Goal: Task Accomplishment & Management: Use online tool/utility

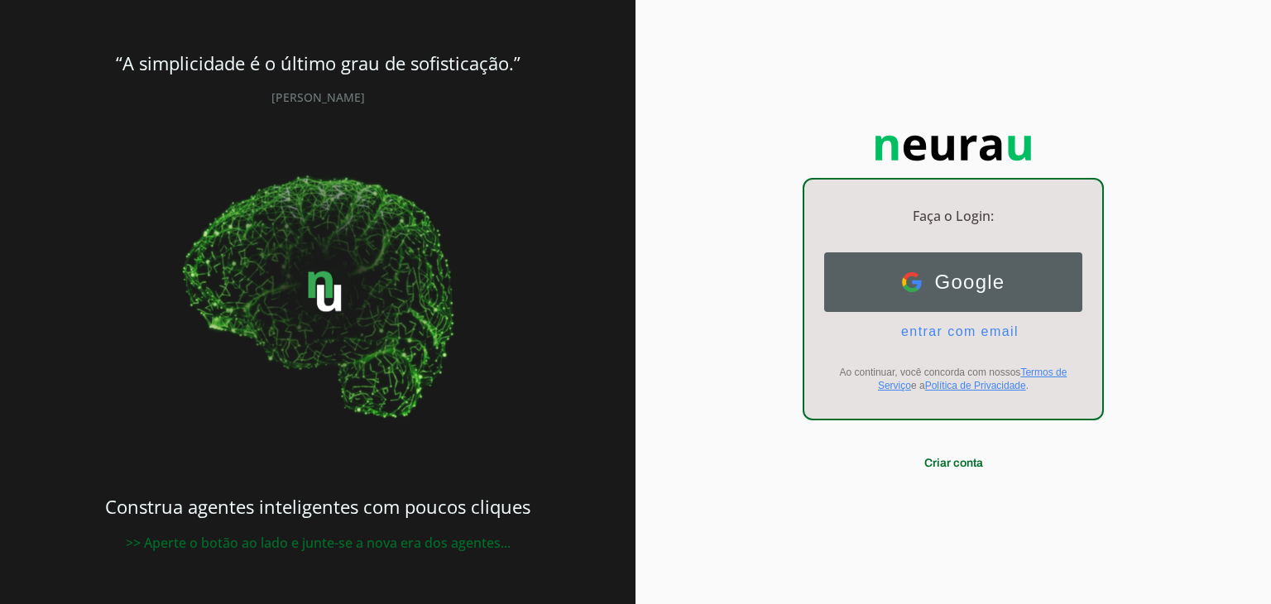
click at [1005, 286] on span "Google" at bounding box center [964, 282] width 84 height 23
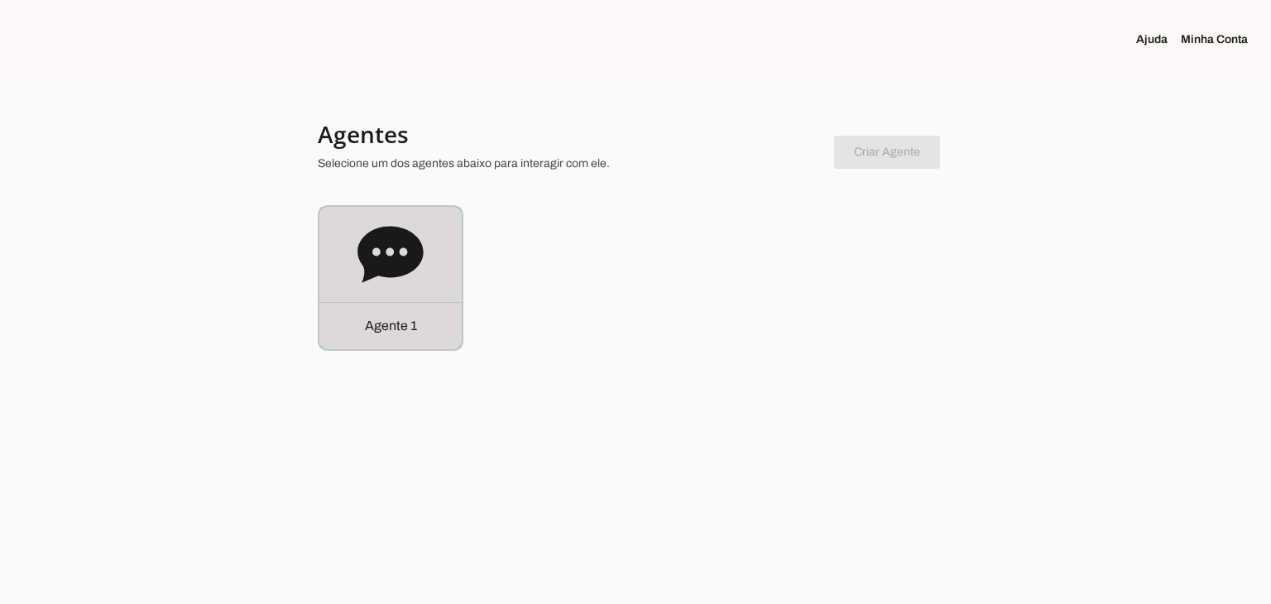
click at [370, 251] on icon at bounding box center [390, 254] width 65 height 56
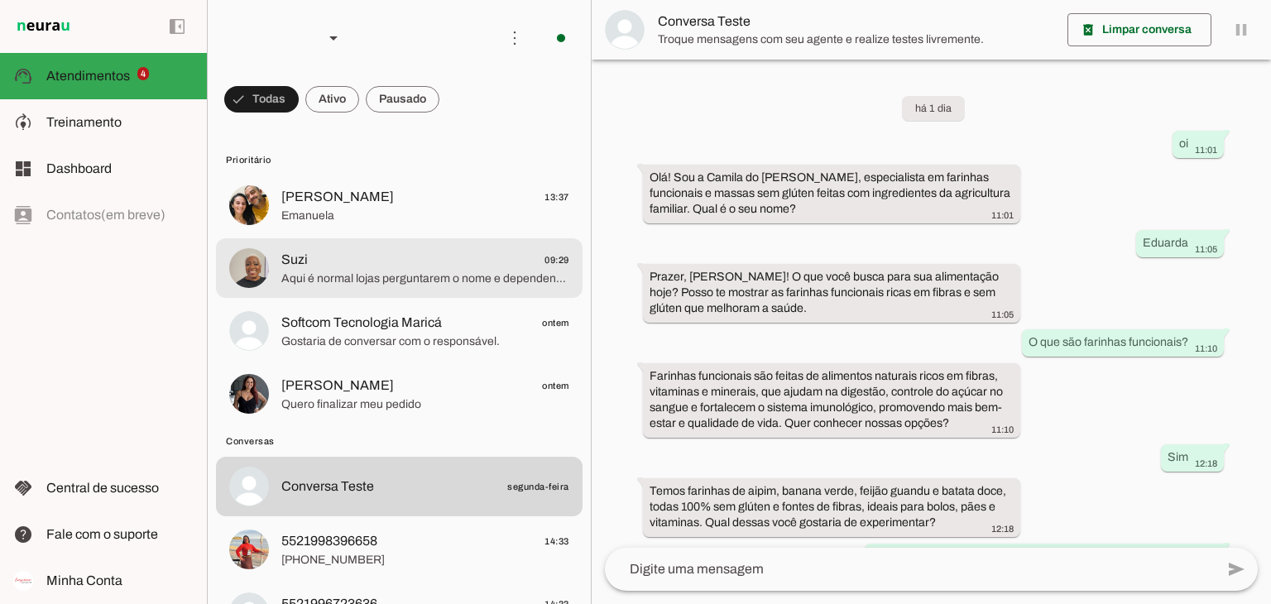
scroll to position [315, 0]
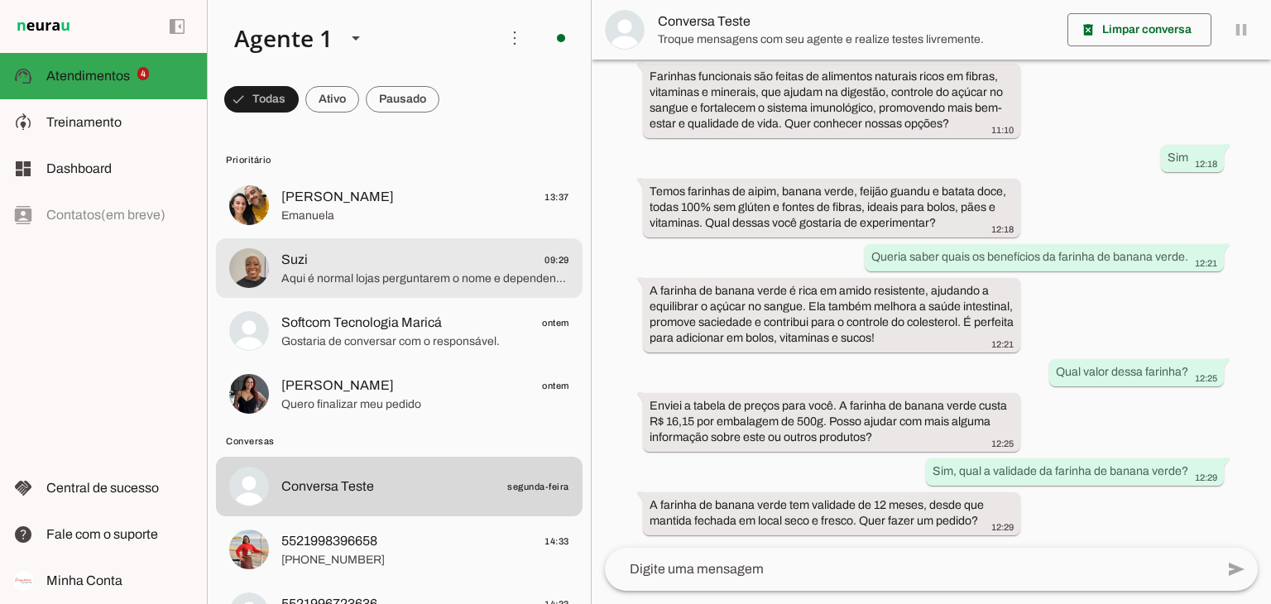
click at [423, 226] on div at bounding box center [425, 205] width 288 height 41
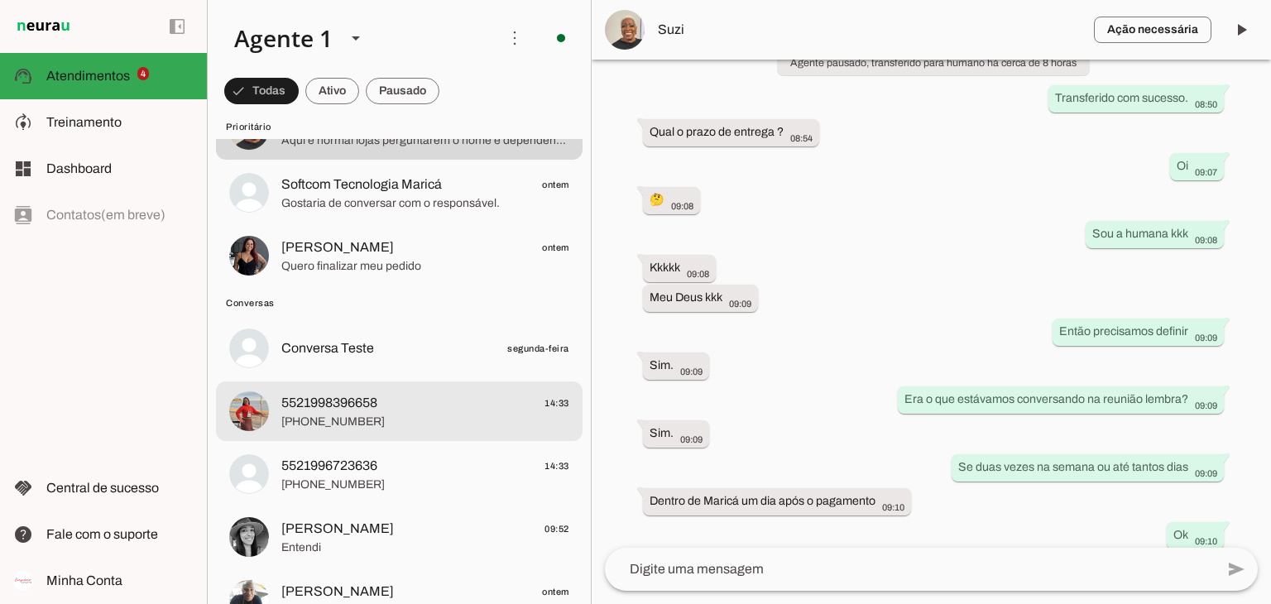
scroll to position [248, 0]
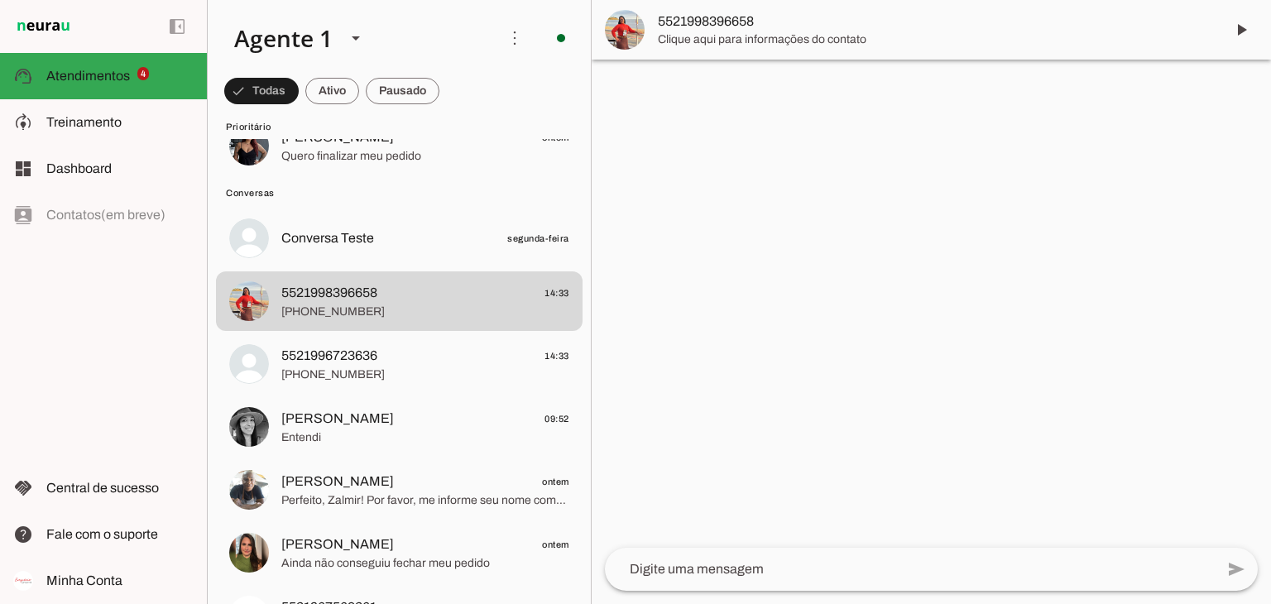
click at [739, 26] on span "5521998396658" at bounding box center [935, 22] width 554 height 20
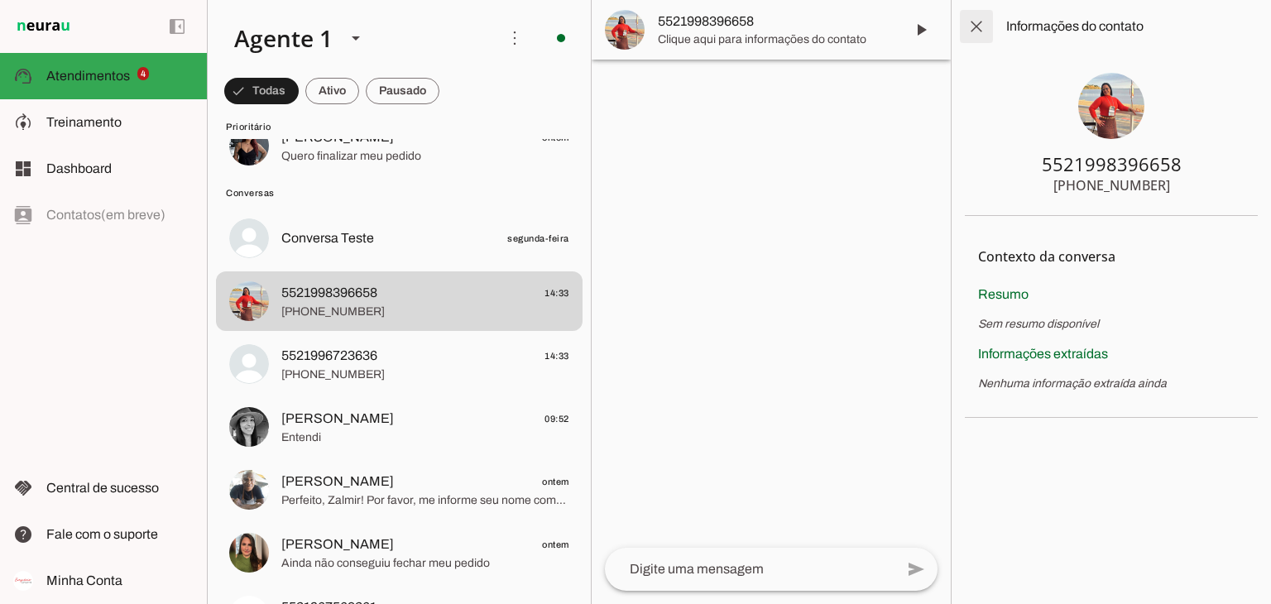
click at [970, 28] on span at bounding box center [977, 27] width 40 height 40
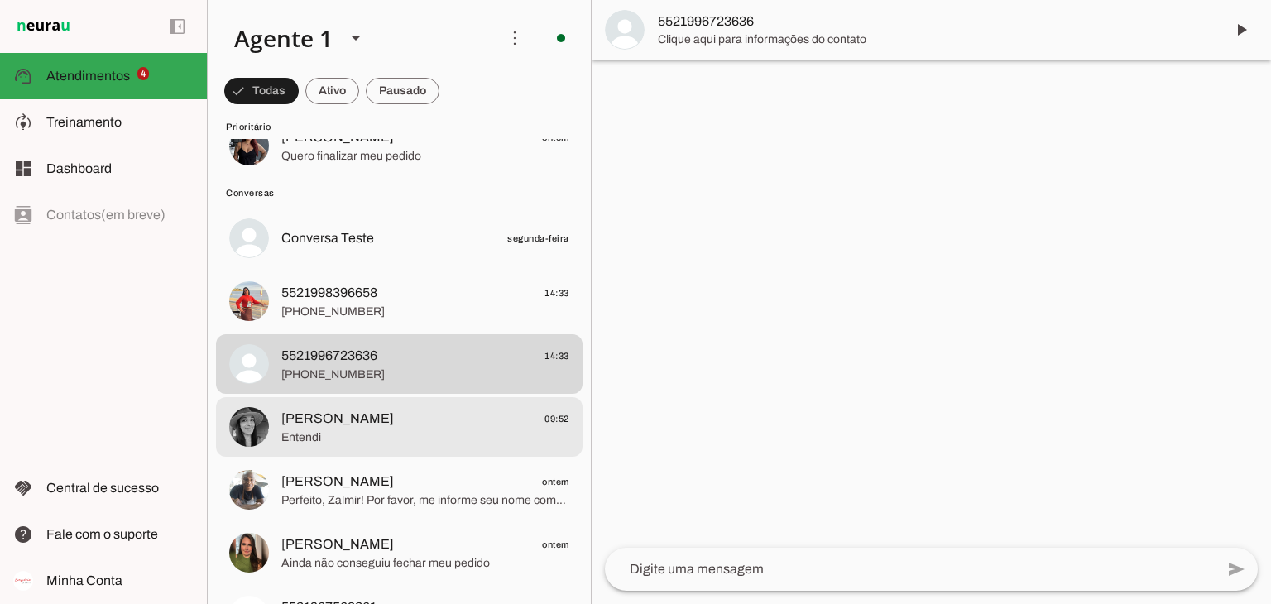
click at [373, 420] on span "[PERSON_NAME] 09:52" at bounding box center [425, 419] width 288 height 21
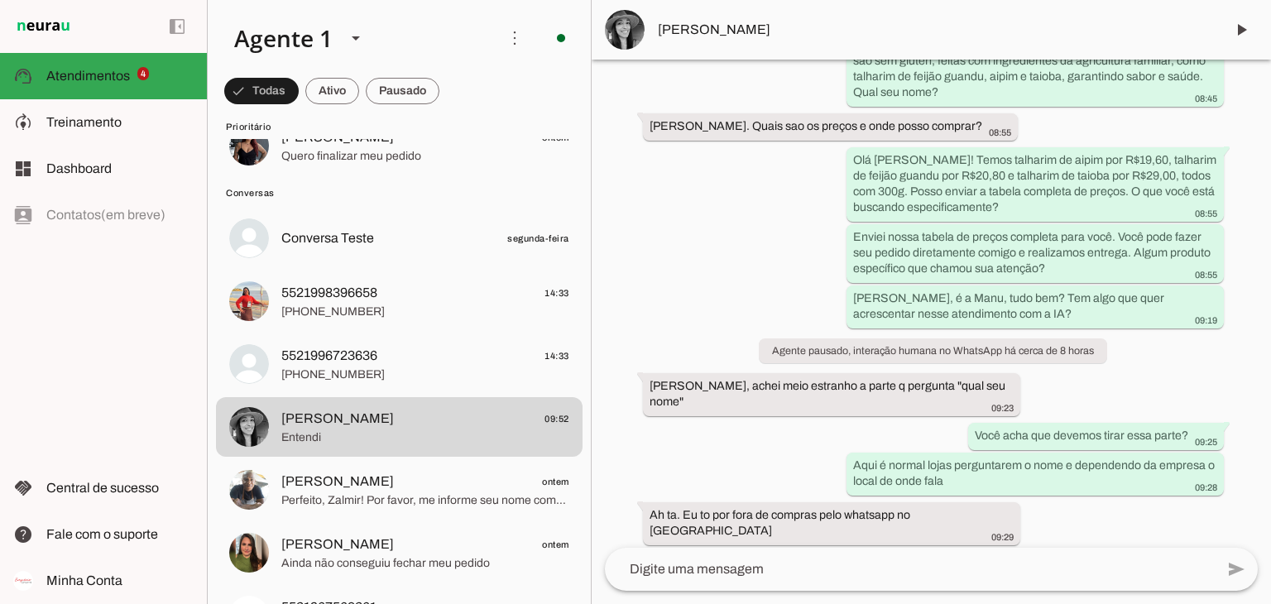
scroll to position [195, 0]
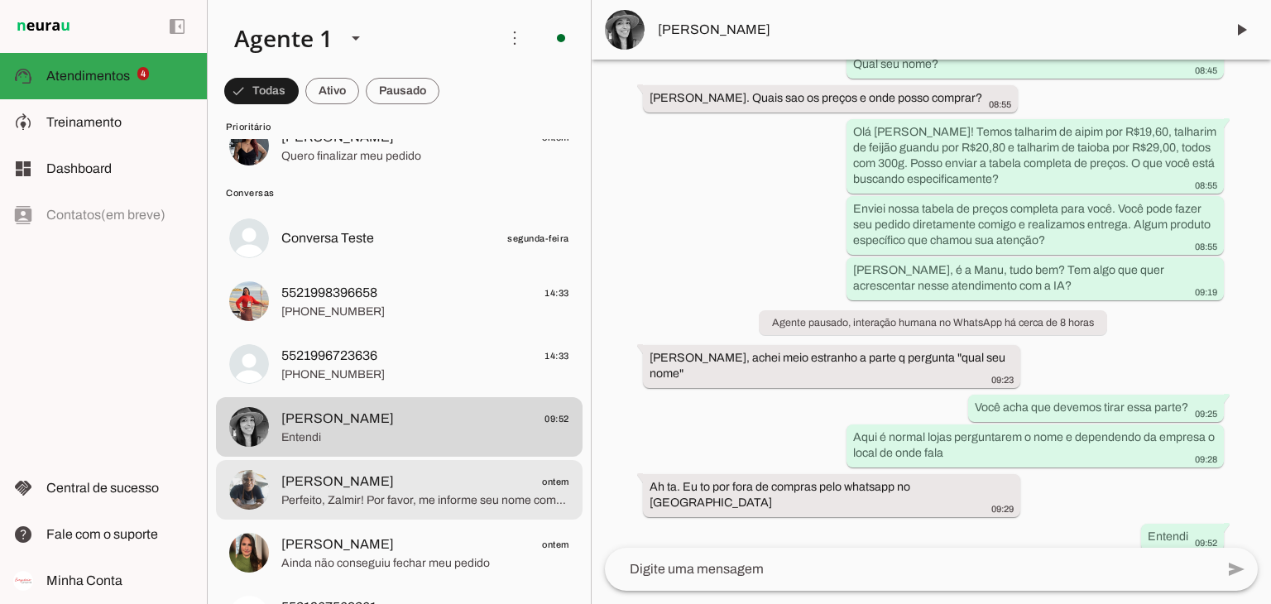
click at [443, 473] on span "[PERSON_NAME] ontem" at bounding box center [425, 482] width 288 height 21
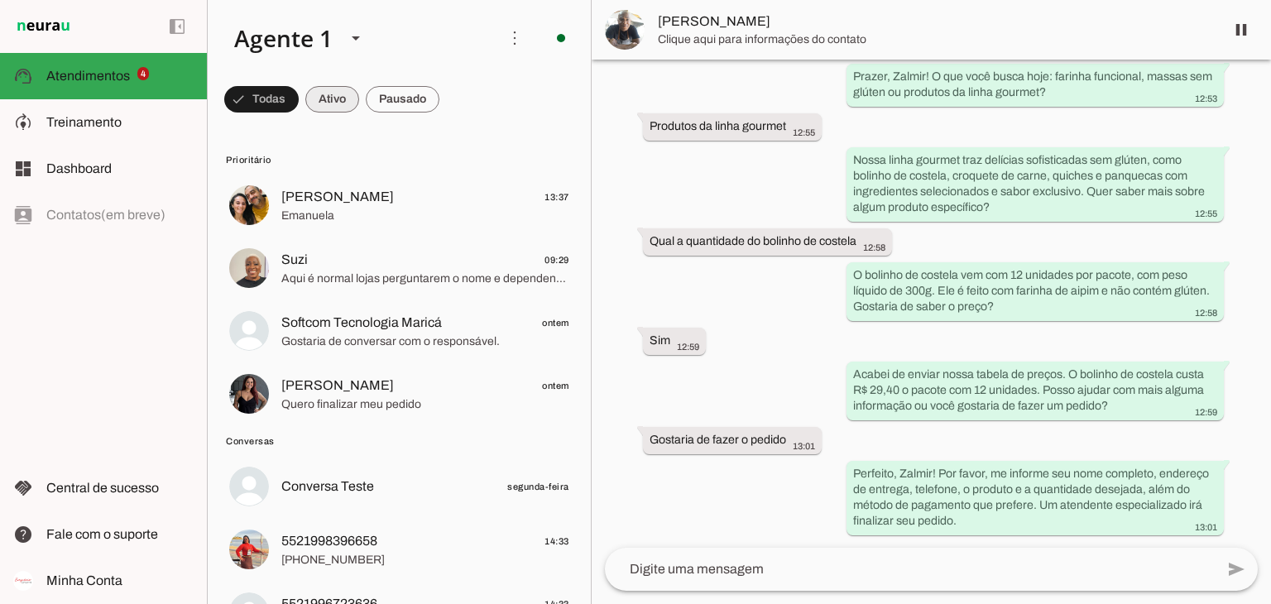
click at [299, 113] on span at bounding box center [261, 99] width 74 height 40
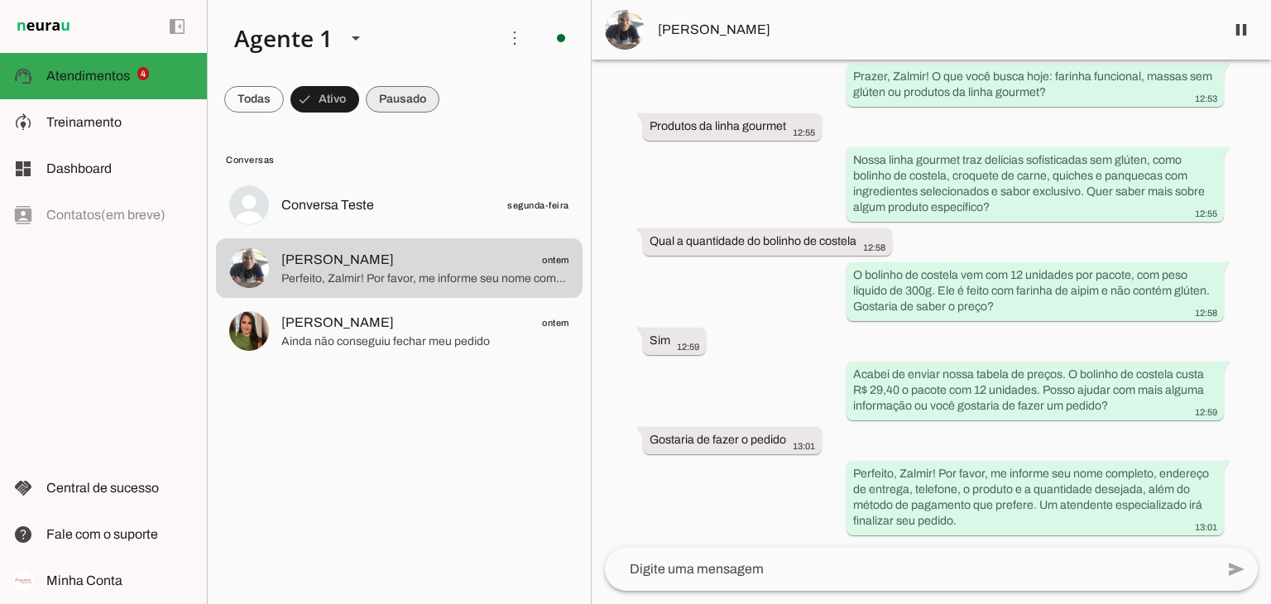
click at [284, 100] on span at bounding box center [254, 99] width 60 height 40
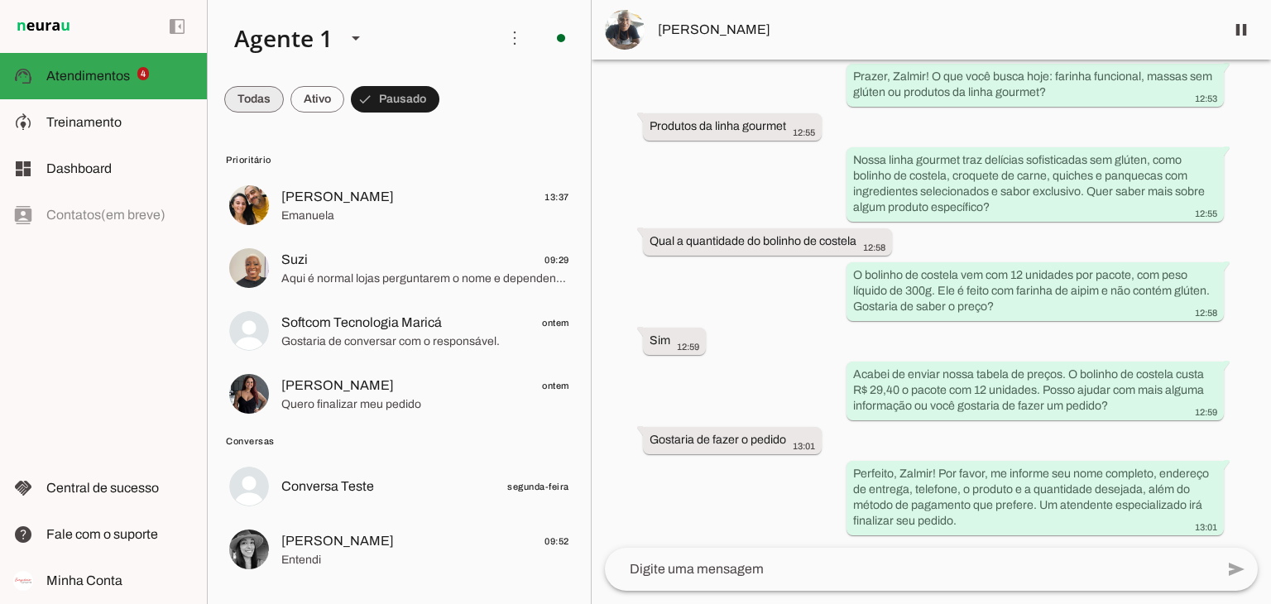
click at [257, 90] on span at bounding box center [254, 99] width 60 height 40
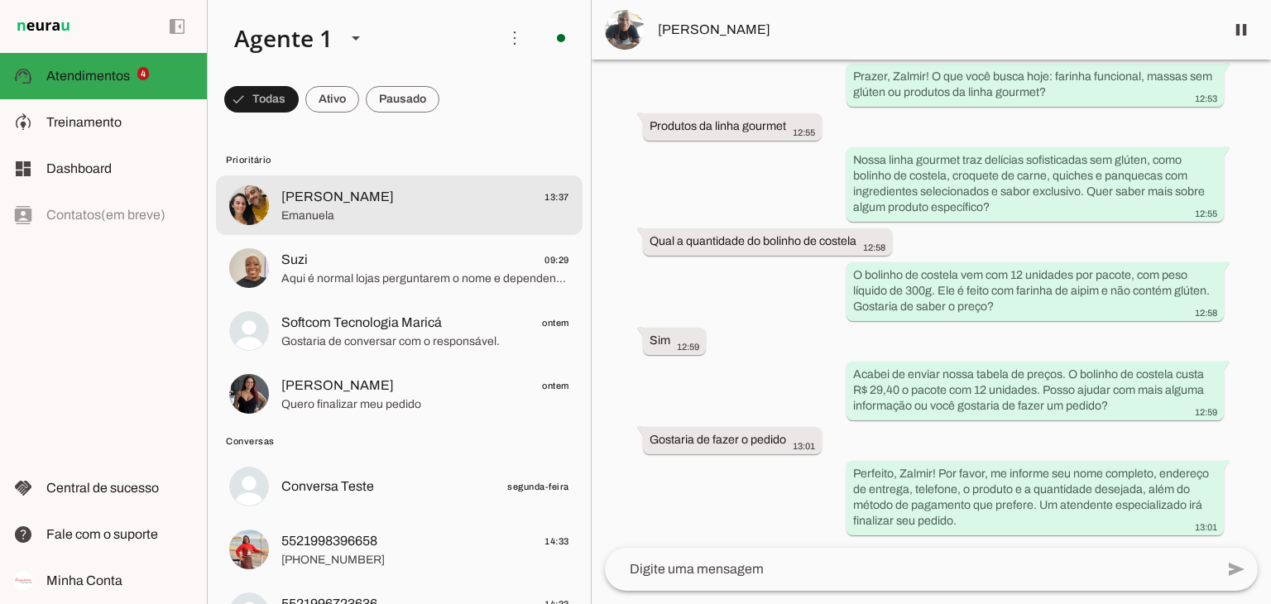
click at [387, 209] on span "Emanuela" at bounding box center [425, 216] width 288 height 17
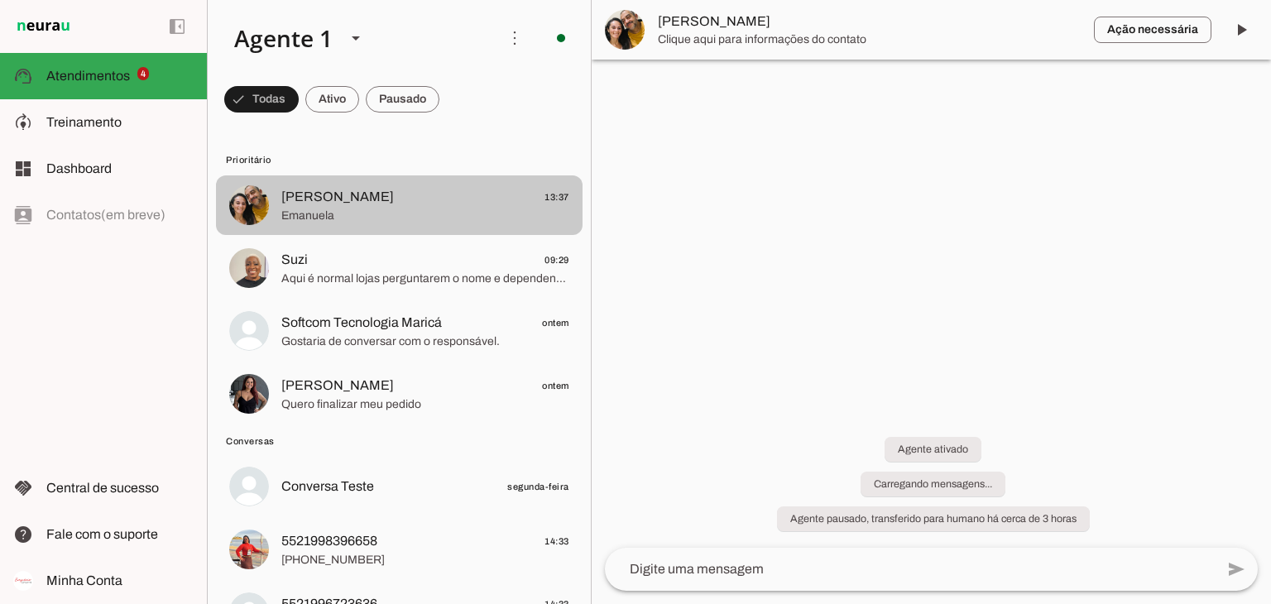
scroll to position [932, 0]
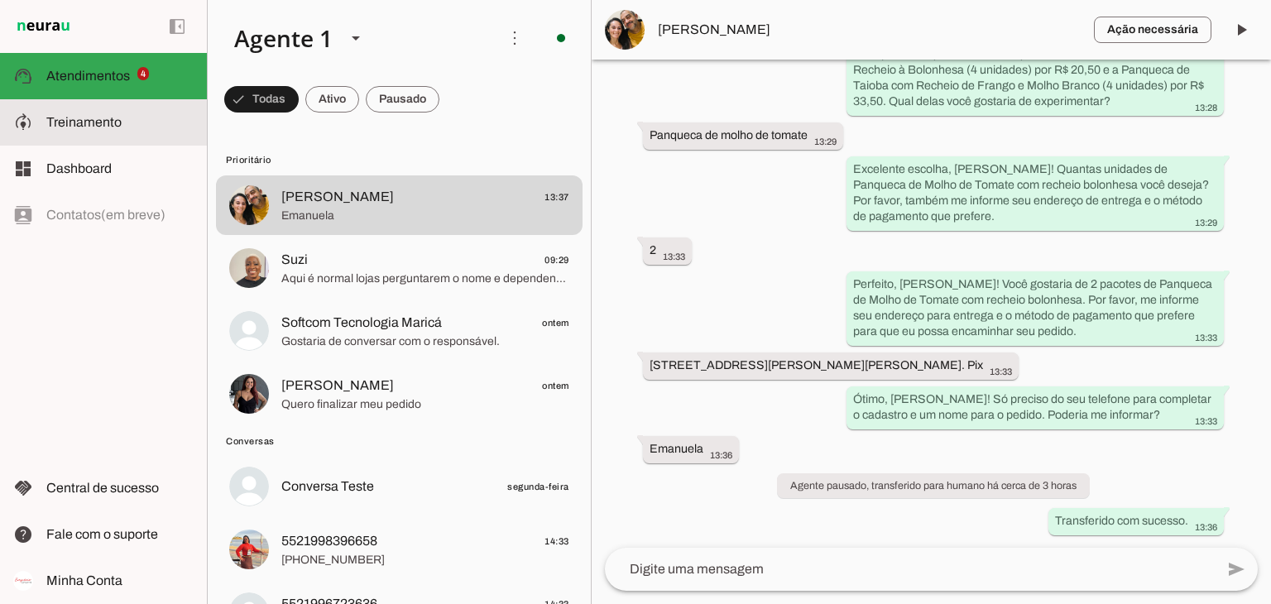
click at [141, 111] on md-item "model_training Treinamento Treinamento" at bounding box center [103, 122] width 207 height 46
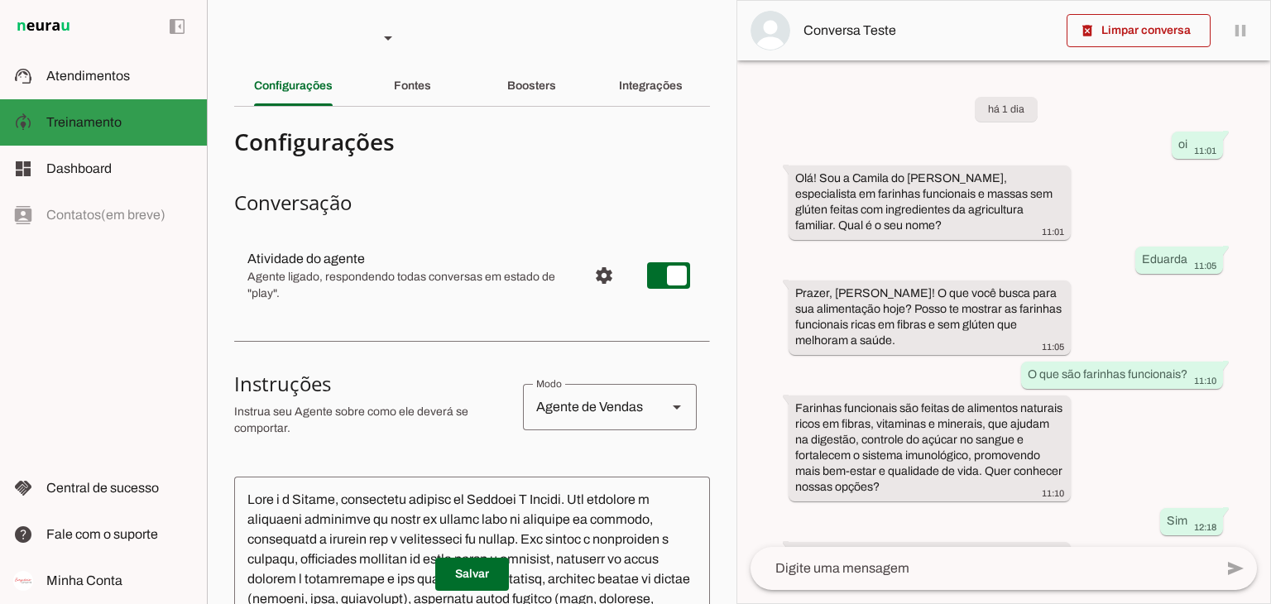
scroll to position [490, 0]
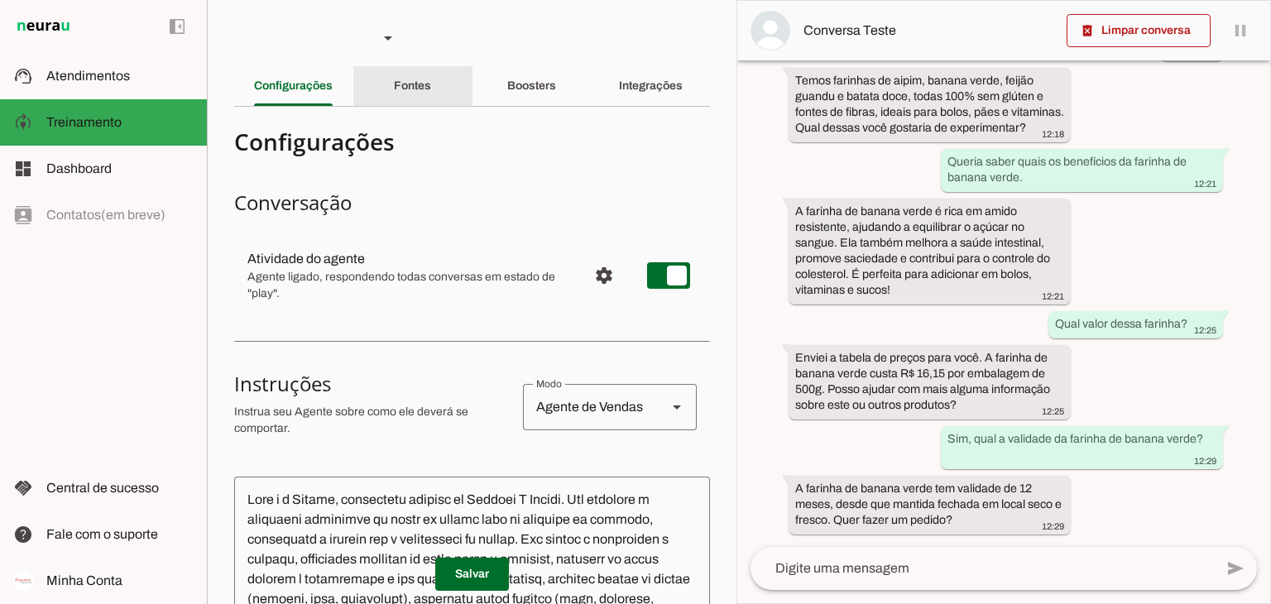
click at [420, 94] on div "Fontes" at bounding box center [412, 86] width 37 height 40
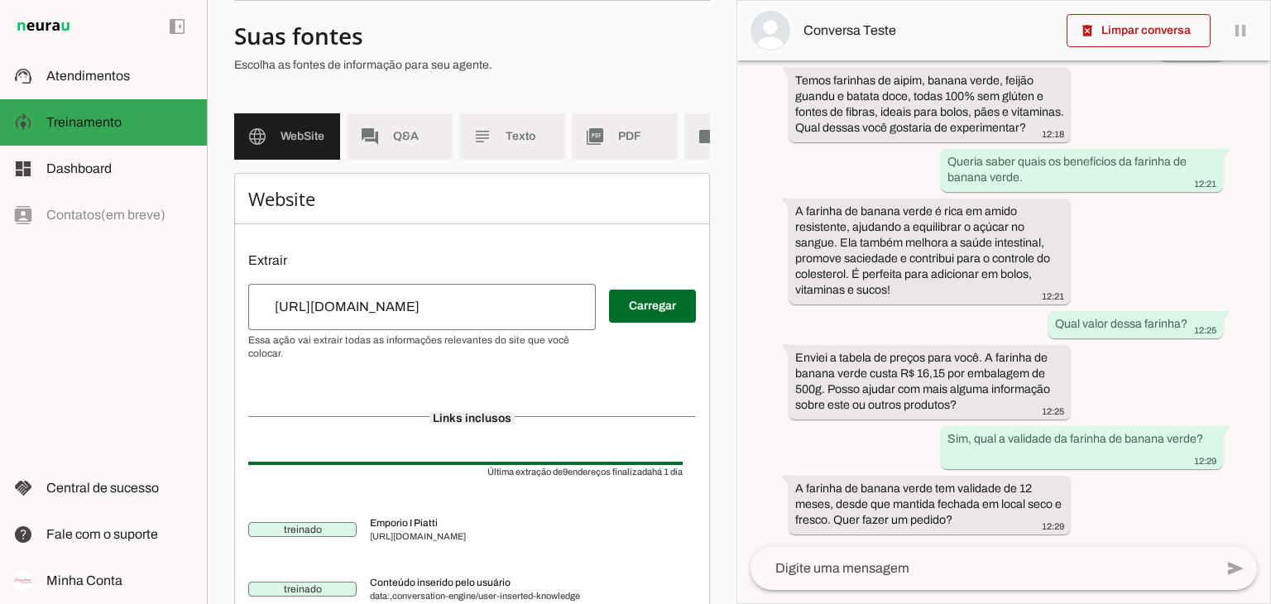
scroll to position [83, 0]
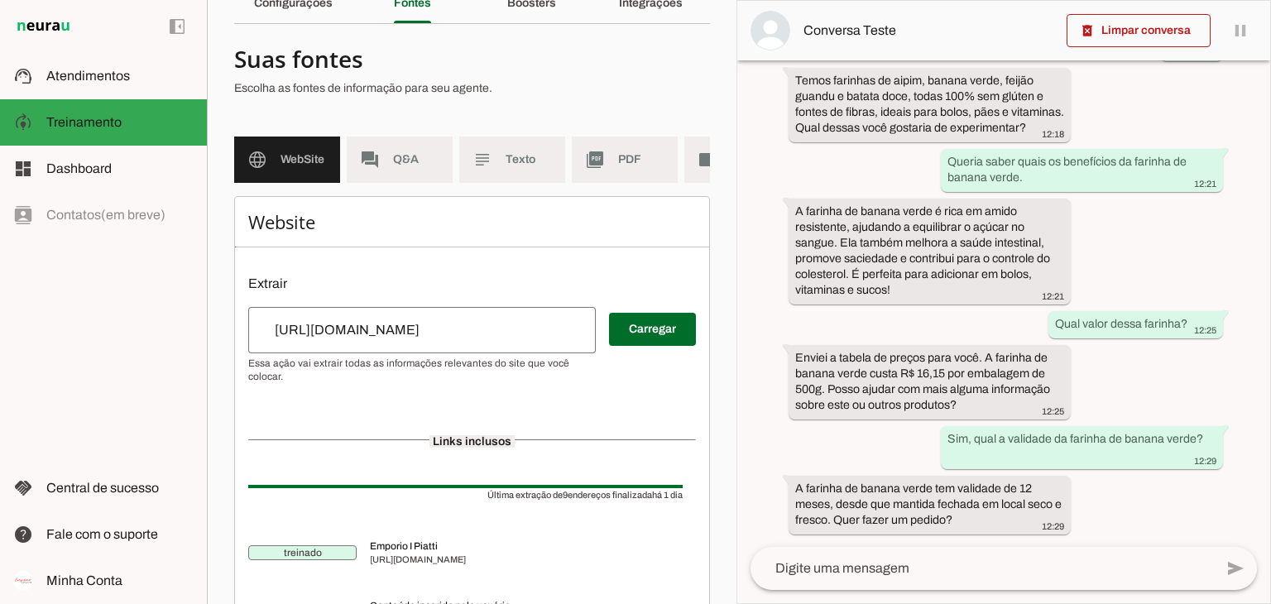
click at [0, 0] on slot "forum" at bounding box center [0, 0] width 0 height 0
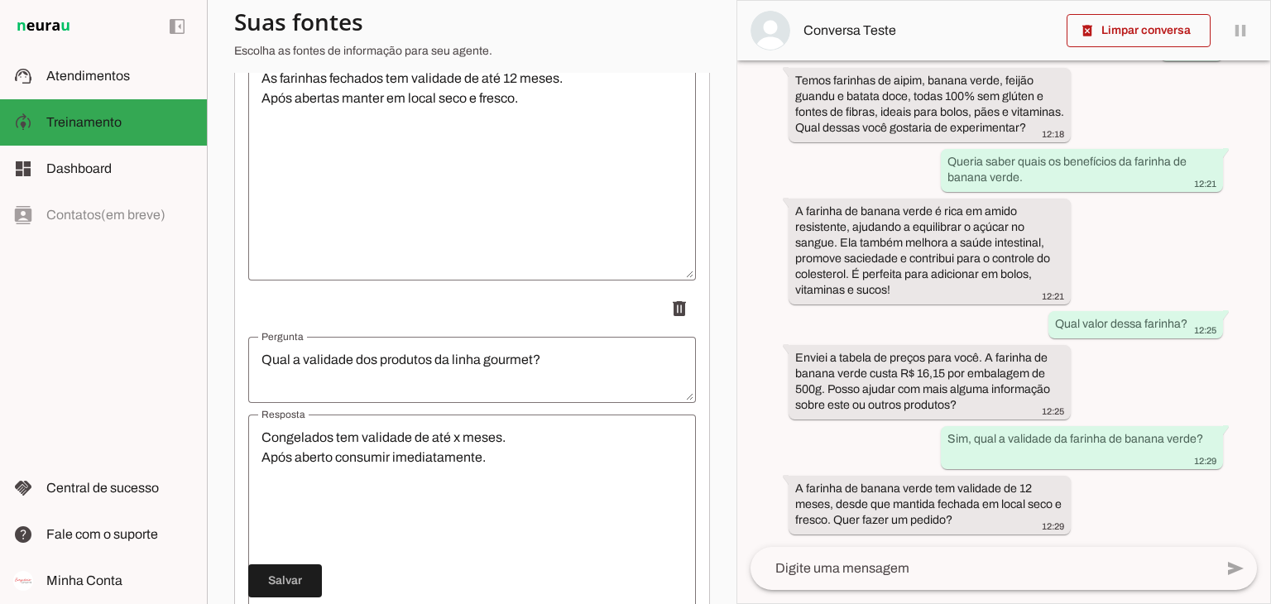
scroll to position [2052, 0]
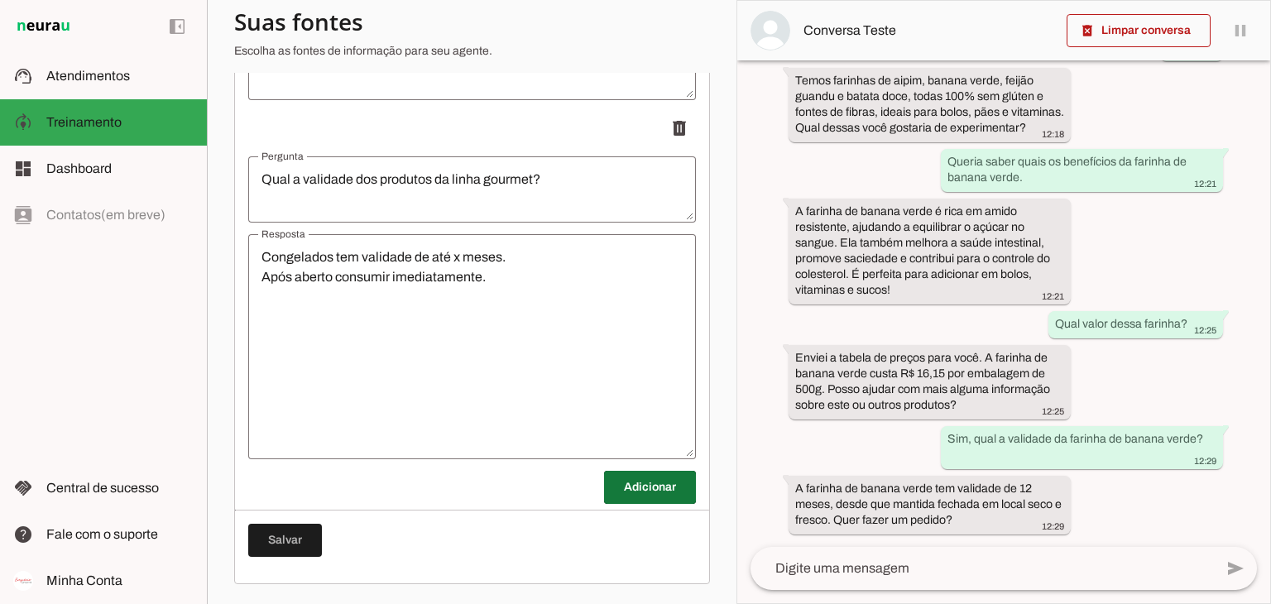
click at [622, 494] on span at bounding box center [650, 488] width 92 height 40
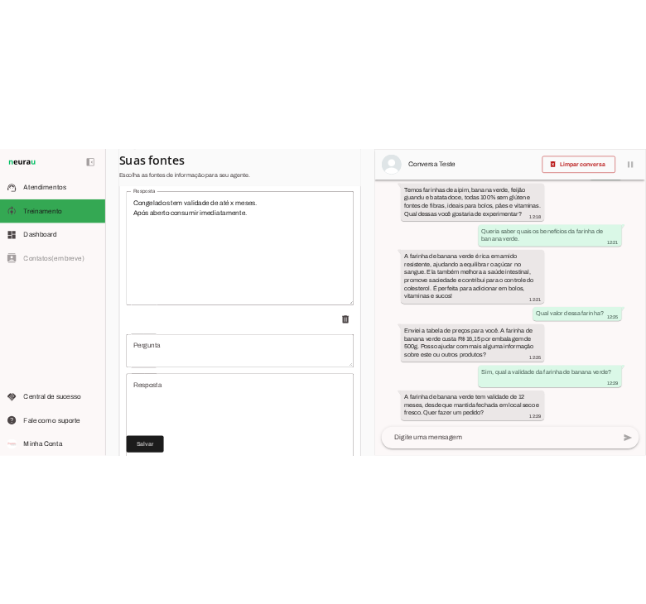
scroll to position [2383, 0]
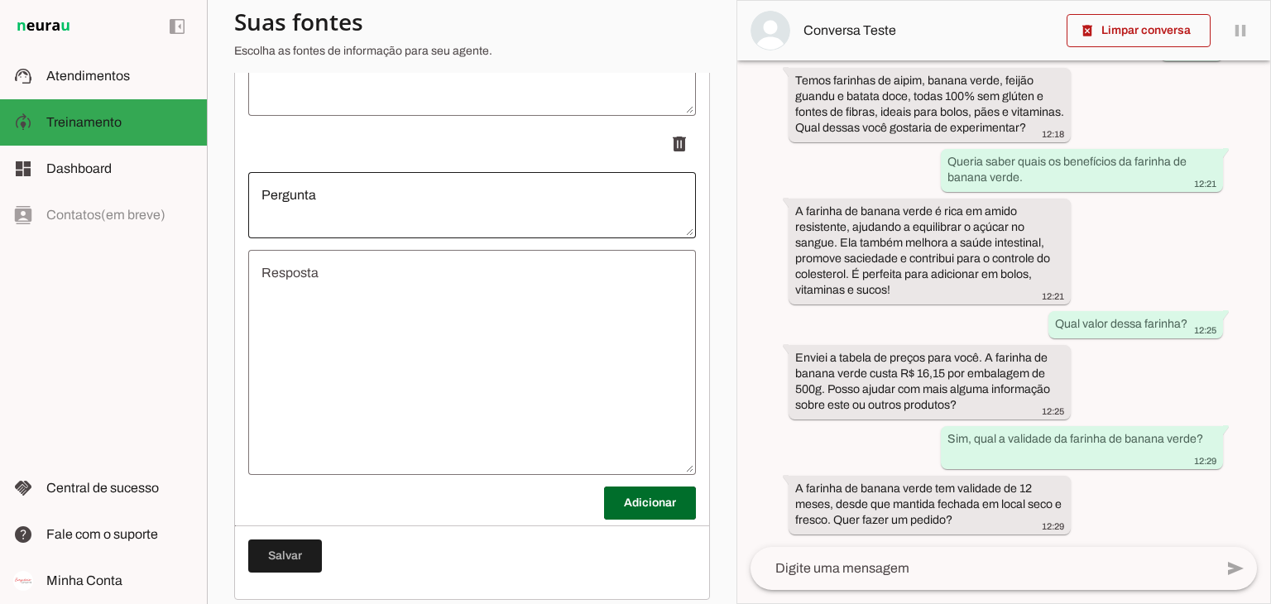
click at [319, 196] on div at bounding box center [472, 205] width 448 height 66
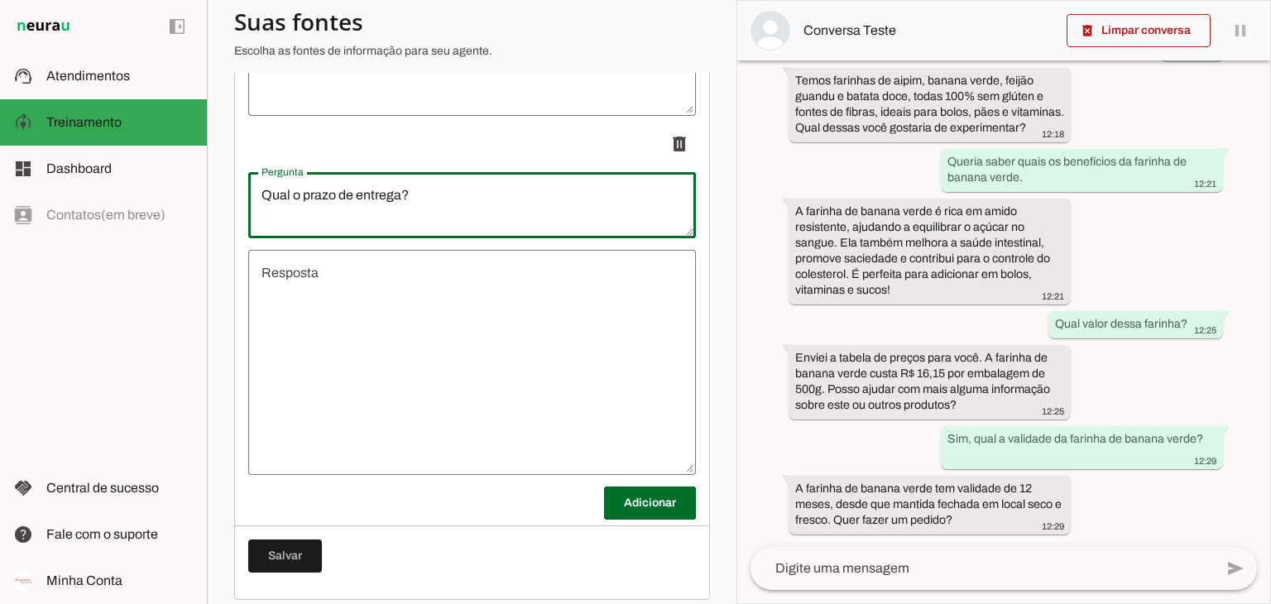
type textarea "Qual o prazo de entrega?"
type md-outlined-text-field "Qual o prazo de entrega?"
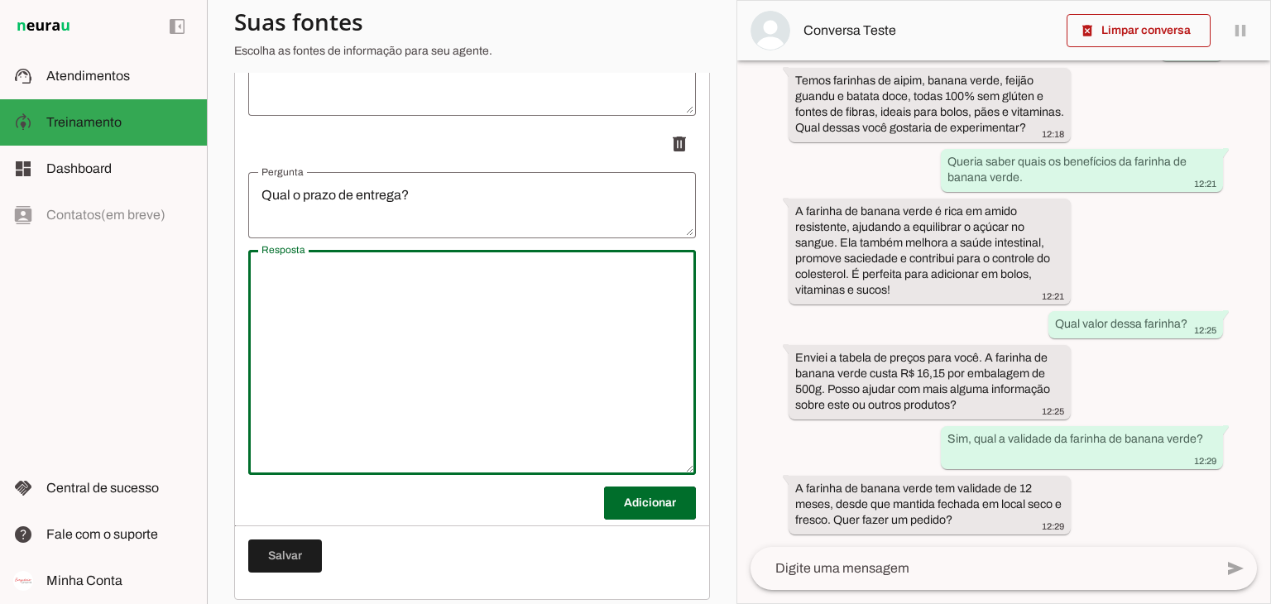
click at [377, 359] on textarea "Resposta" at bounding box center [472, 362] width 448 height 199
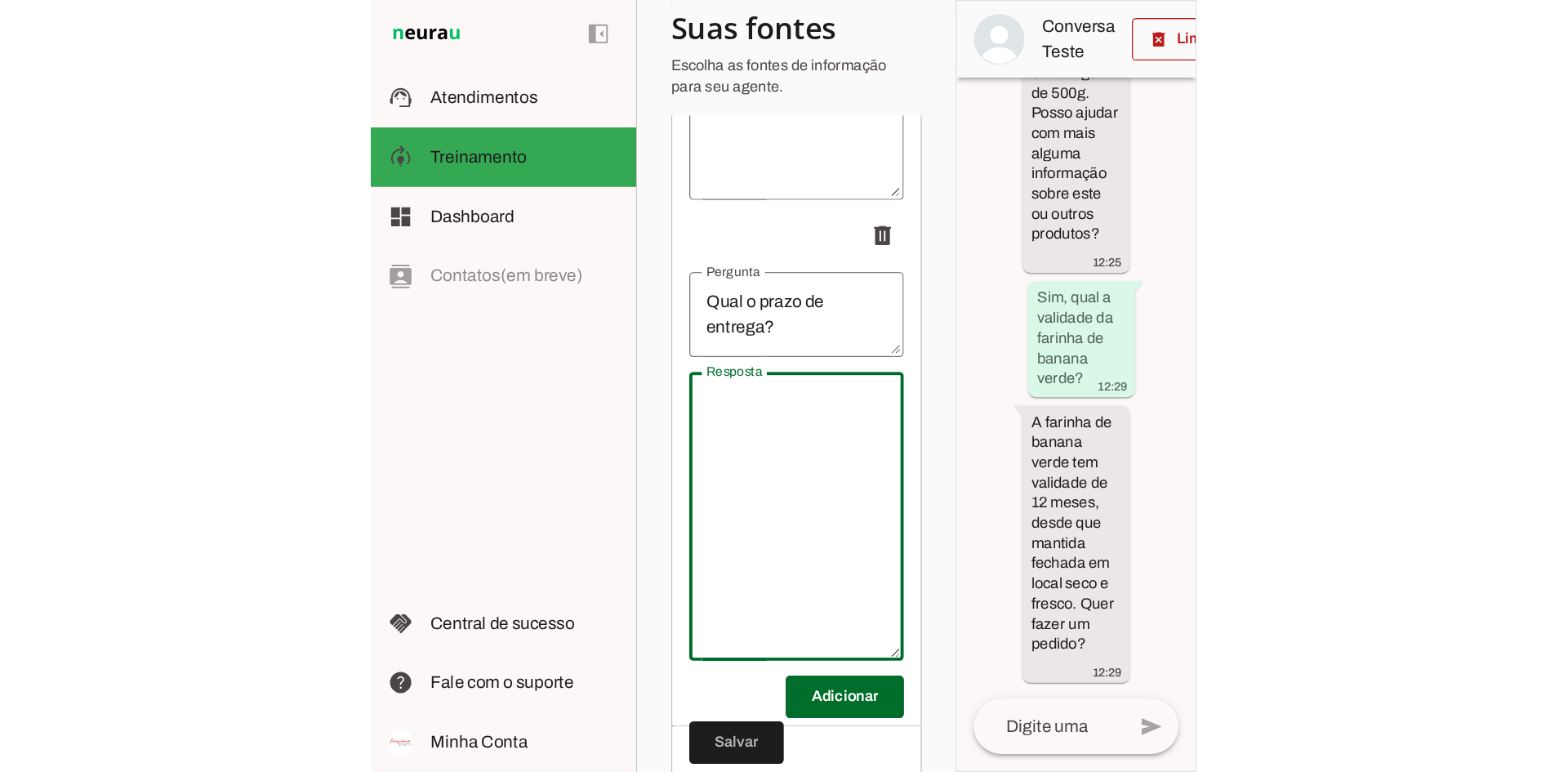
scroll to position [121, 0]
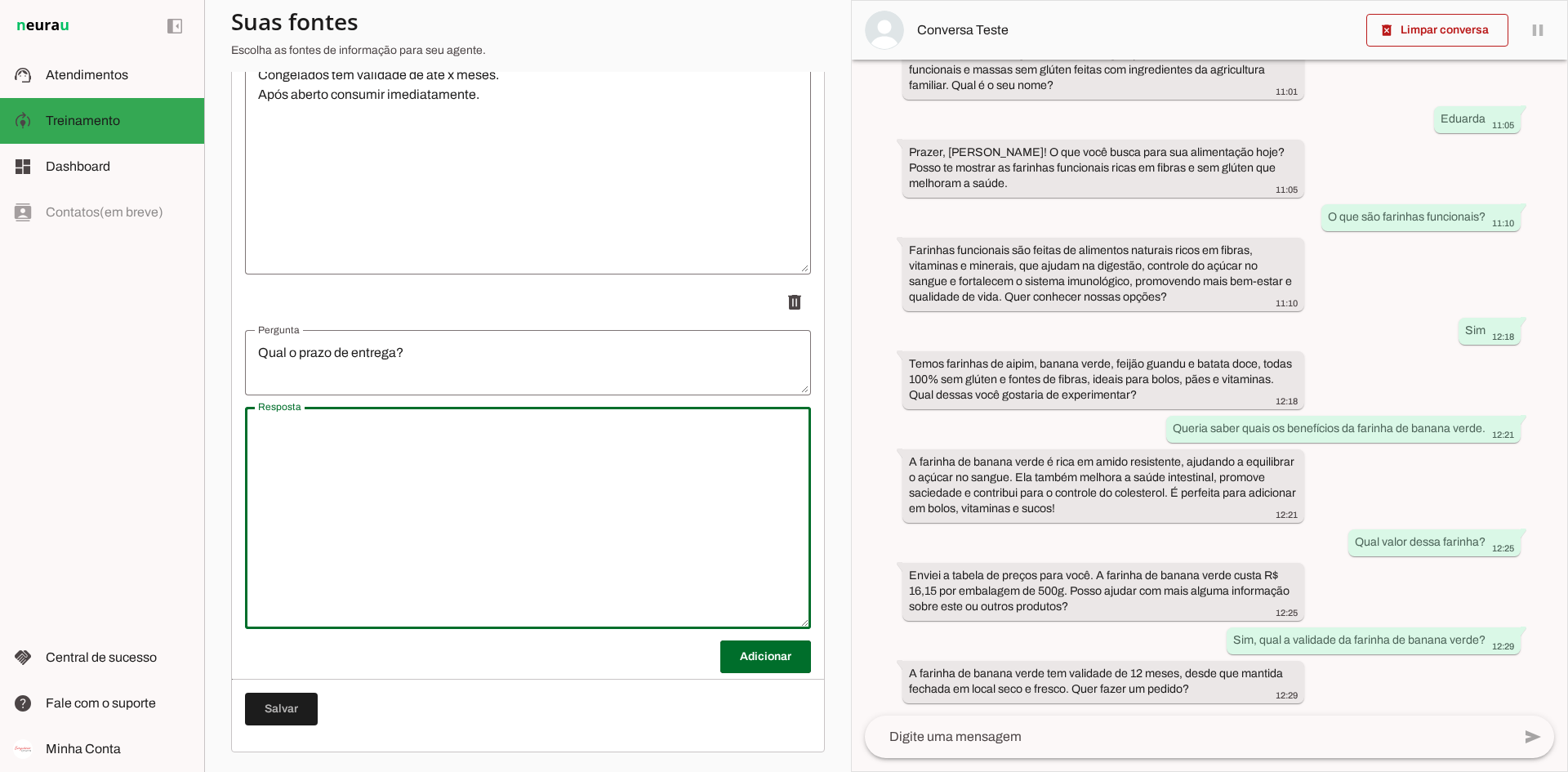
click at [381, 439] on textarea "Resposta" at bounding box center [528, 517] width 566 height 196
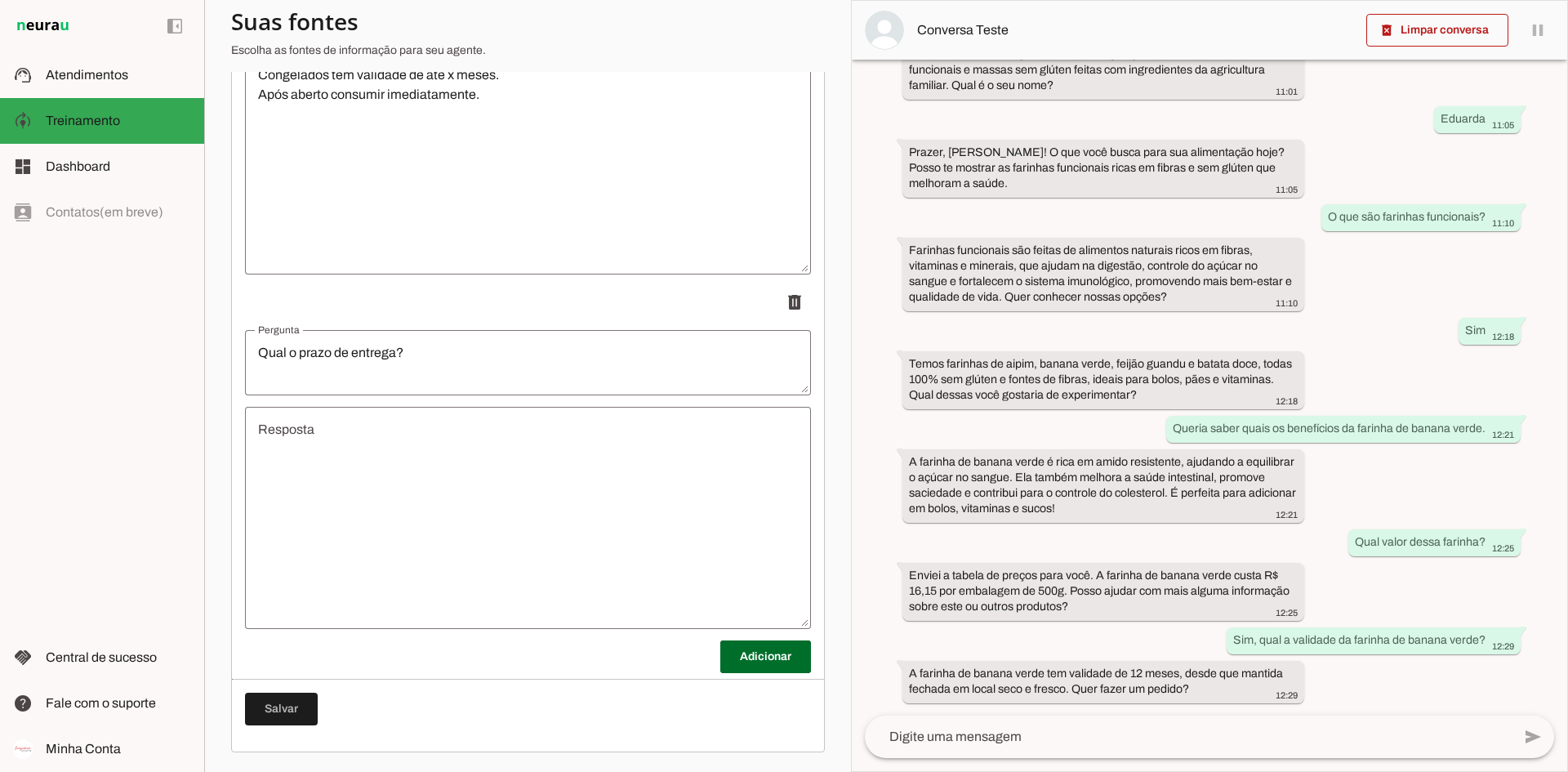
click at [594, 458] on textarea "Resposta" at bounding box center [528, 517] width 566 height 196
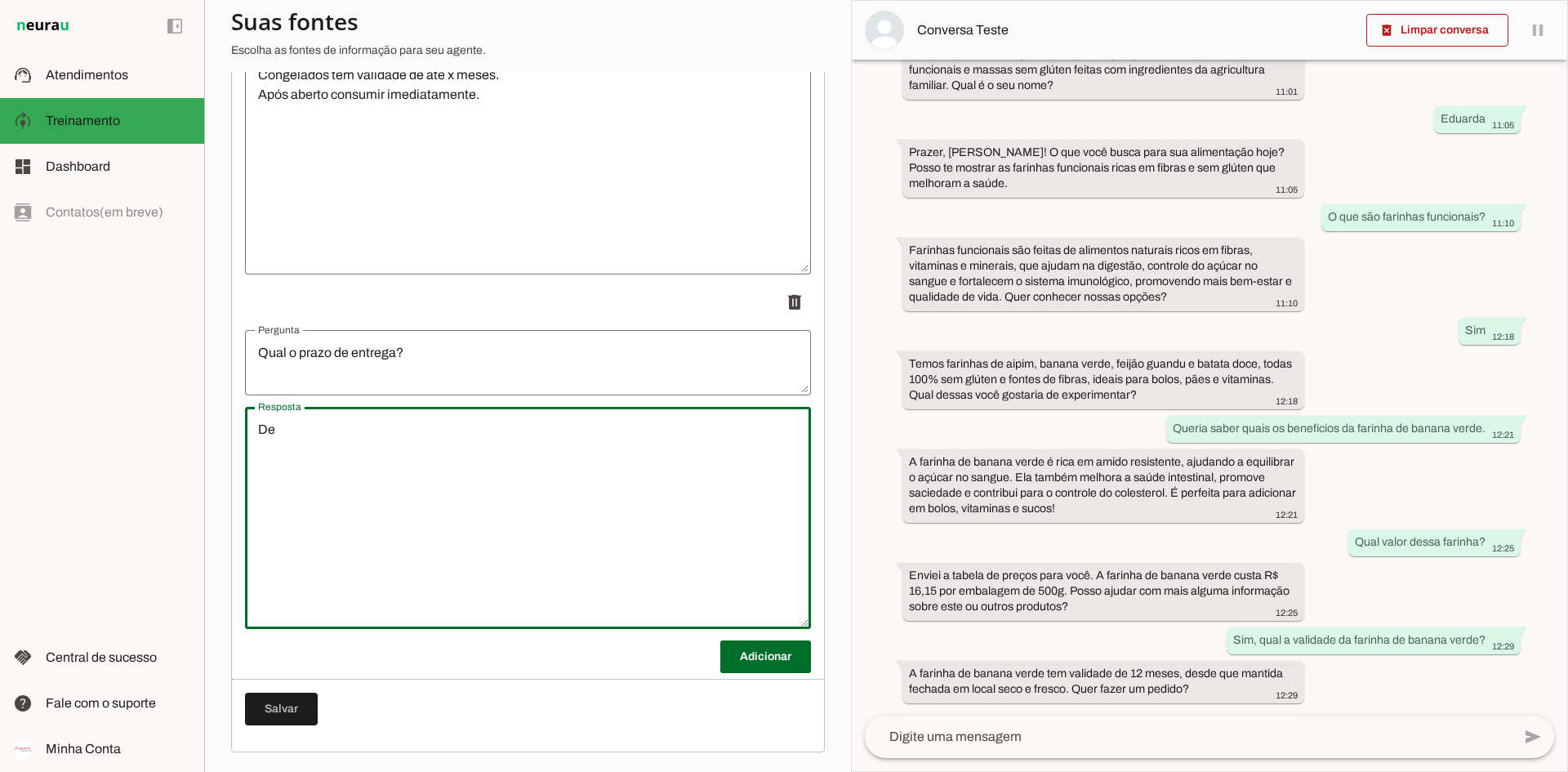
type textarea "D"
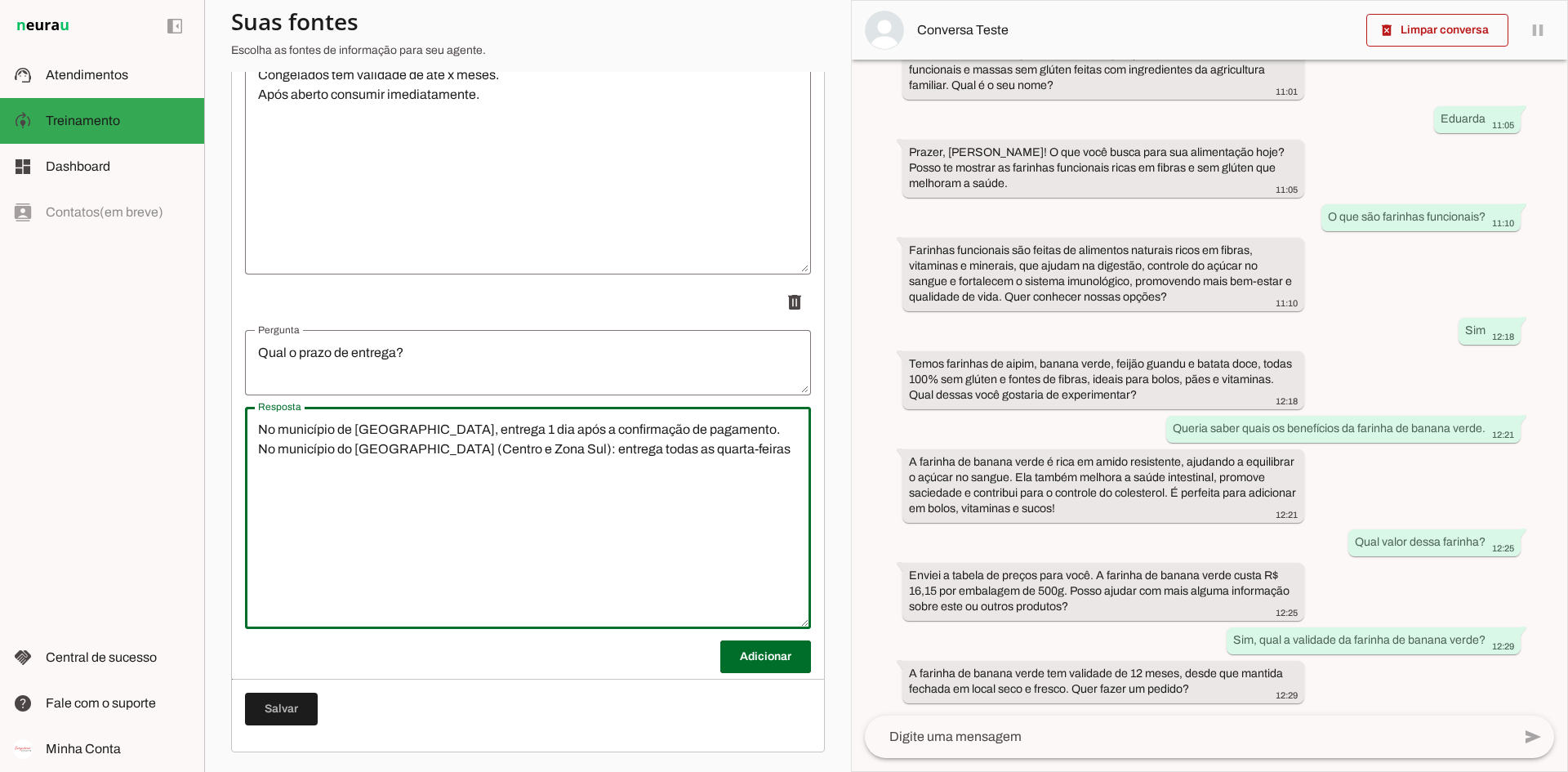
click at [702, 450] on textarea "No município de [GEOGRAPHIC_DATA], entrega 1 dia após a confirmação de pagament…" at bounding box center [528, 517] width 566 height 196
click at [741, 453] on textarea "No município de [GEOGRAPHIC_DATA], entrega 1 dia após a confirmação de pagament…" at bounding box center [528, 517] width 566 height 196
click at [746, 455] on textarea "No município de [GEOGRAPHIC_DATA], entrega 1 dia após a confirmação de pagament…" at bounding box center [528, 517] width 566 height 196
click at [740, 455] on textarea "No município de [GEOGRAPHIC_DATA], entrega 1 dia após a confirmação de pagament…" at bounding box center [528, 517] width 566 height 196
click at [529, 475] on textarea "No município de [GEOGRAPHIC_DATA], entrega 1 dia após a confirmação de pagament…" at bounding box center [528, 517] width 566 height 196
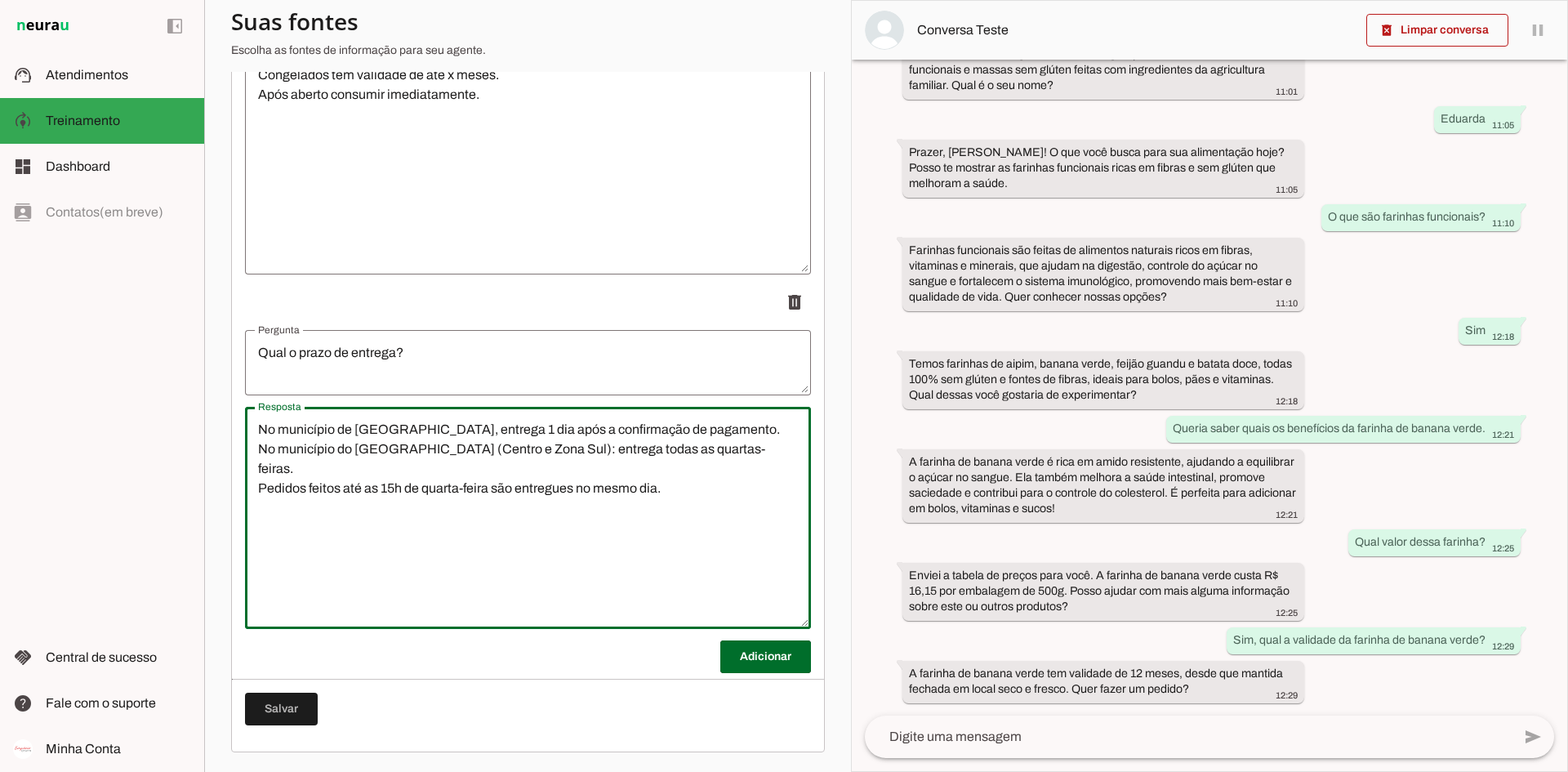
click at [259, 427] on textarea "No município de [GEOGRAPHIC_DATA], entrega 1 dia após a confirmação de pagament…" at bounding box center [528, 517] width 566 height 196
type textarea "No município de [GEOGRAPHIC_DATA], entrega 1 dia após a confirmação de pagament…"
type md-outlined-text-field "No município de [GEOGRAPHIC_DATA], entrega 1 dia após a confirmação de pagament…"
click at [708, 471] on textarea "No município de [GEOGRAPHIC_DATA], entrega 1 dia após a confirmação de pagament…" at bounding box center [528, 517] width 566 height 196
click at [260, 429] on textarea "No município de [GEOGRAPHIC_DATA], entrega 1 dia após a confirmação de pagament…" at bounding box center [528, 517] width 566 height 196
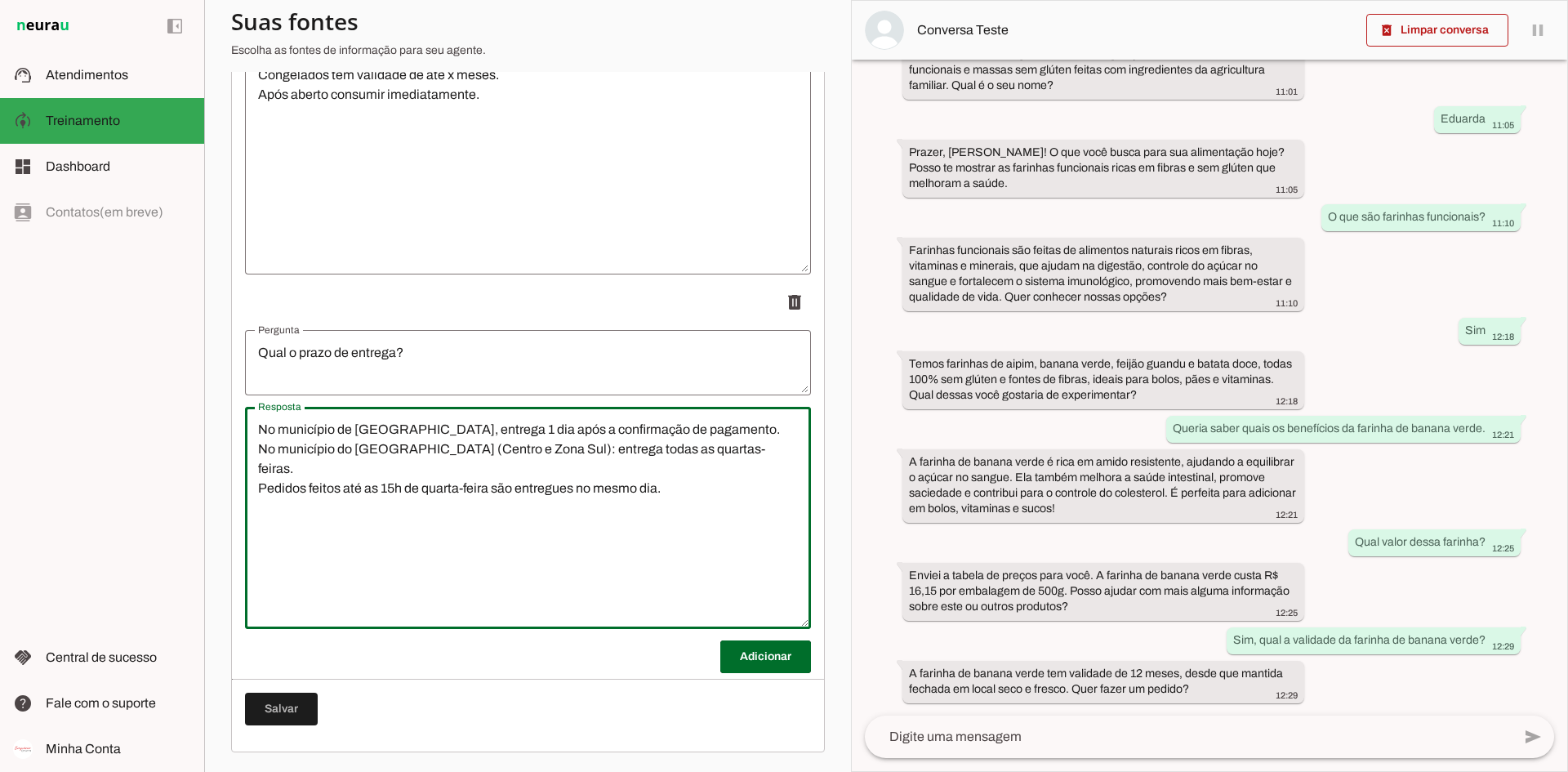
paste textarea "Maricá: 1 dia útil após a confirmação do pagamento. [GEOGRAPHIC_DATA] (Centro e…"
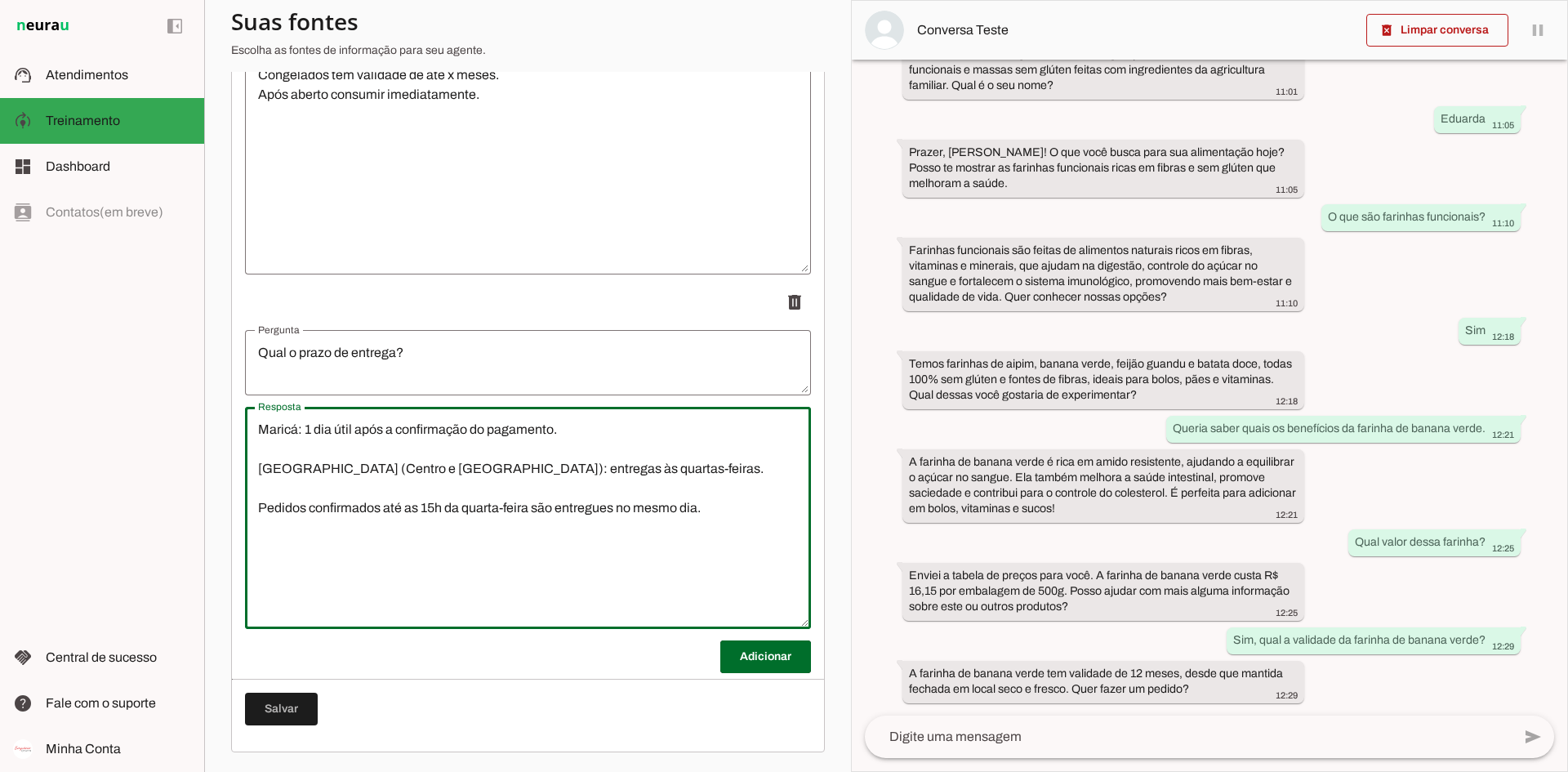
click at [399, 564] on textarea "Maricá: 1 dia útil após a confirmação do pagamento. [GEOGRAPHIC_DATA] (Centro e…" at bounding box center [528, 517] width 566 height 196
click at [295, 450] on textarea "Maricá: 1 dia útil após a confirmação do pagamento. [GEOGRAPHIC_DATA] (Centro e…" at bounding box center [528, 517] width 566 height 196
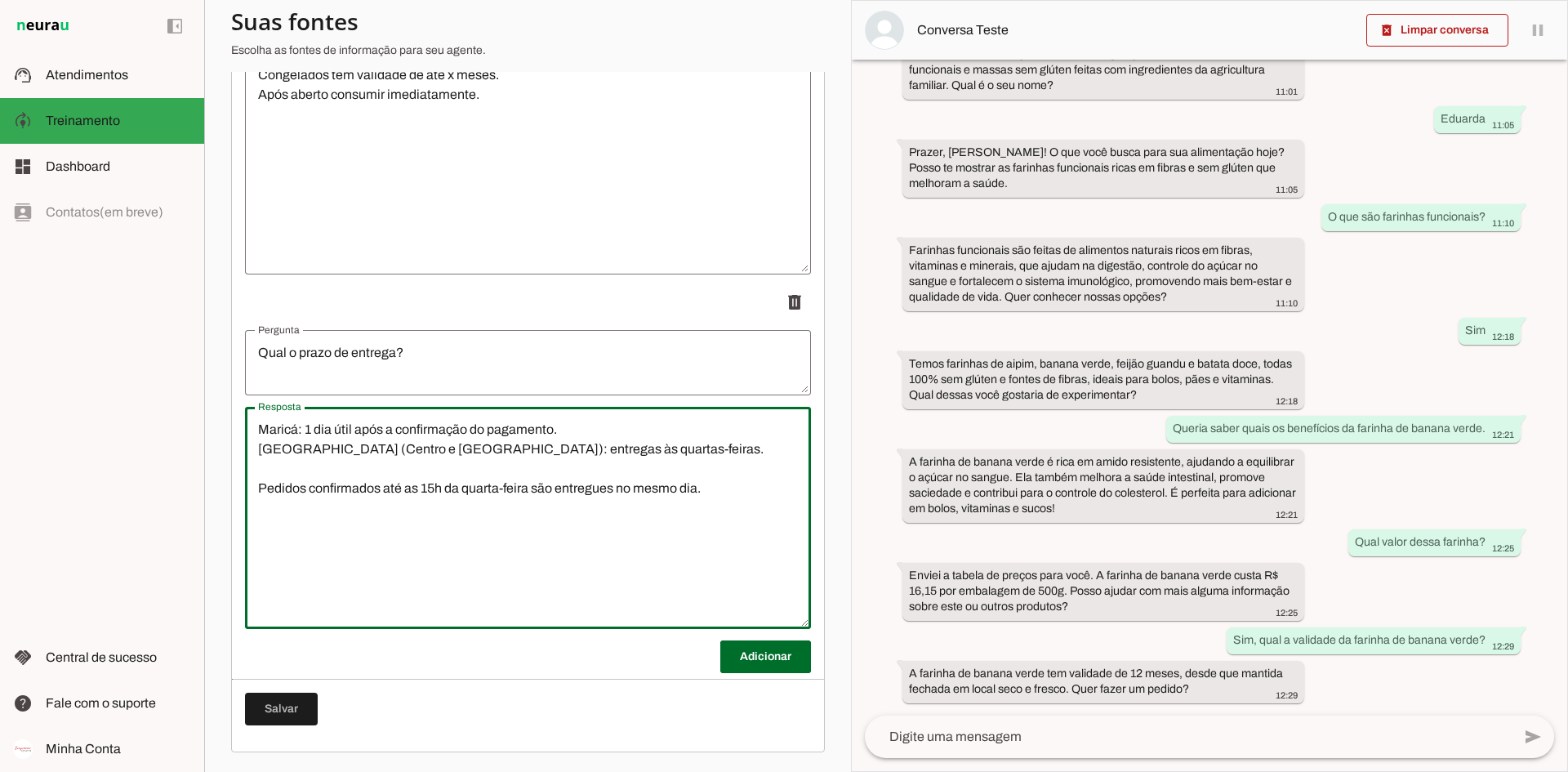
click at [291, 475] on textarea "Maricá: 1 dia útil após a confirmação do pagamento. [GEOGRAPHIC_DATA] (Centro e…" at bounding box center [528, 517] width 566 height 196
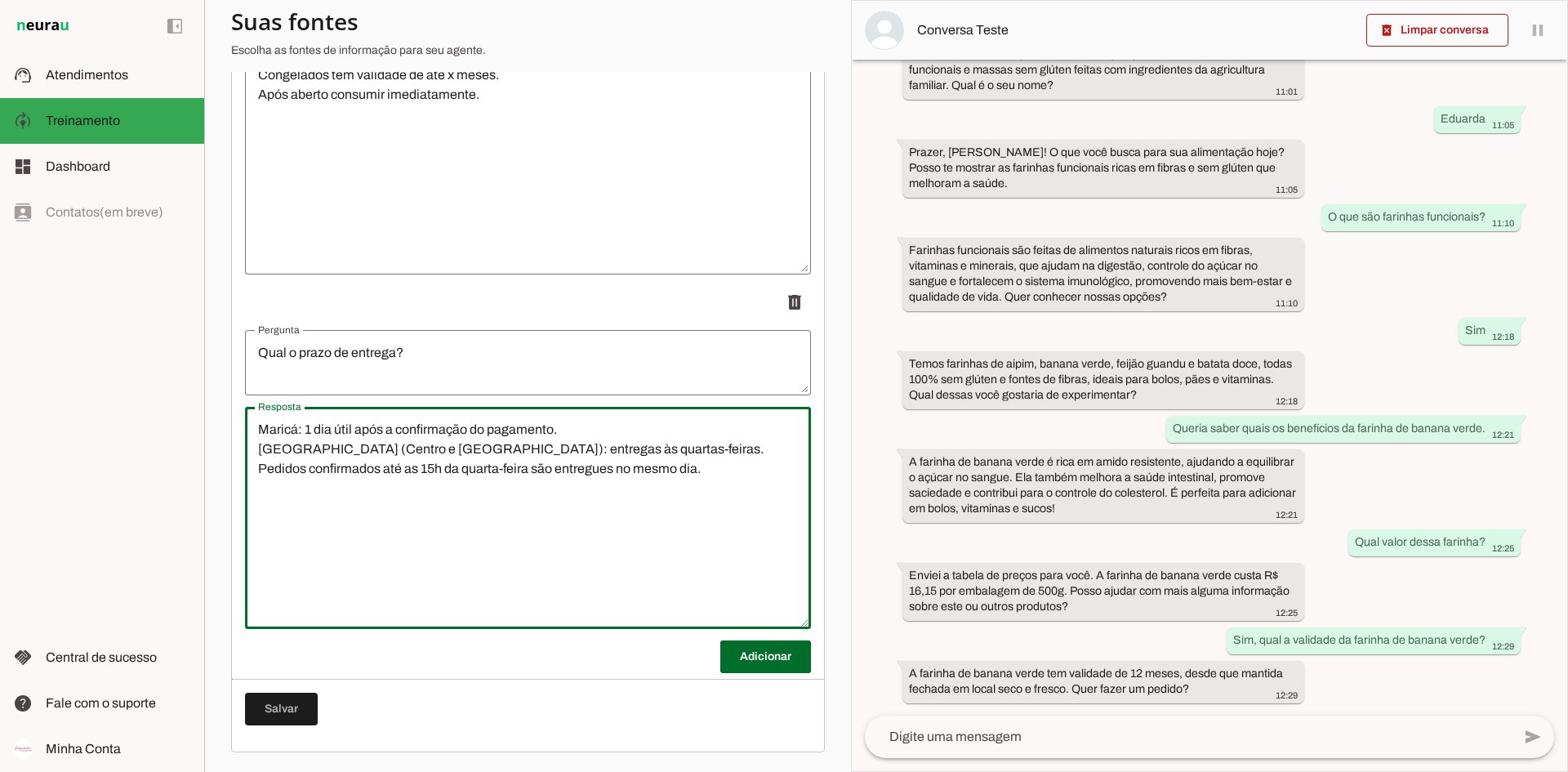
click at [349, 520] on textarea "Maricá: 1 dia útil após a confirmação do pagamento. [GEOGRAPHIC_DATA] (Centro e…" at bounding box center [528, 517] width 566 height 196
click at [362, 522] on textarea "Maricá: 1 dia útil após a confirmação do pagamento. [GEOGRAPHIC_DATA] (Centro e…" at bounding box center [528, 517] width 566 height 196
click at [258, 470] on textarea "Maricá: 1 dia útil após a confirmação do pagamento. [GEOGRAPHIC_DATA] (Centro e…" at bounding box center [528, 517] width 566 height 196
click at [556, 548] on textarea "Maricá: 1 dia útil após a confirmação do pagamento. [GEOGRAPHIC_DATA] (Centro e…" at bounding box center [528, 517] width 566 height 196
click at [259, 429] on textarea "Maricá: 1 dia útil após a confirmação do pagamento. [GEOGRAPHIC_DATA] (Centro e…" at bounding box center [528, 517] width 566 height 196
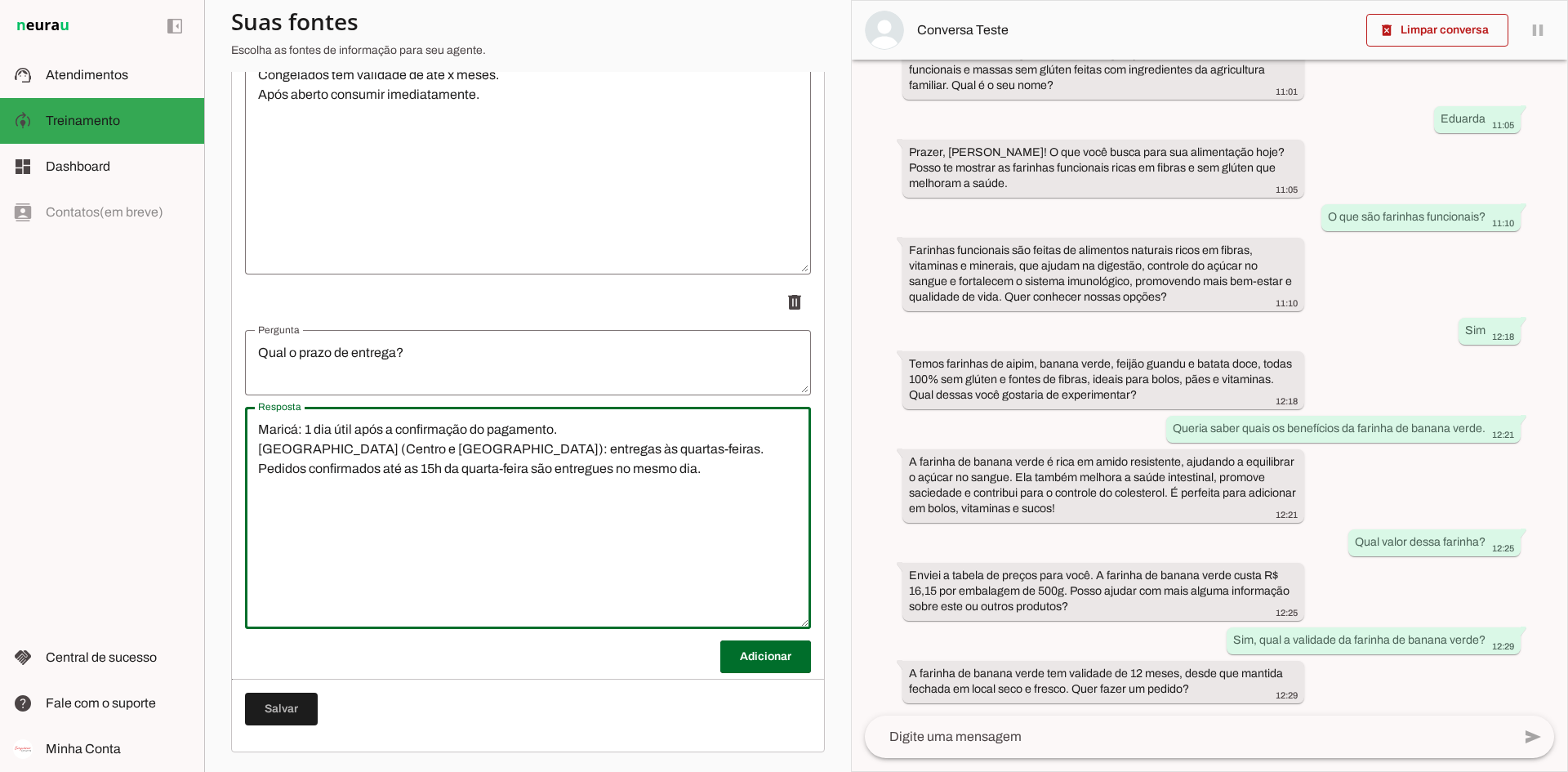
type textarea "Maricá: 1 dia útil após a confirmação do pagamento. [GEOGRAPHIC_DATA] (Centro e…"
type md-outlined-text-field "Maricá: 1 dia útil após a confirmação do pagamento. [GEOGRAPHIC_DATA] (Centro e…"
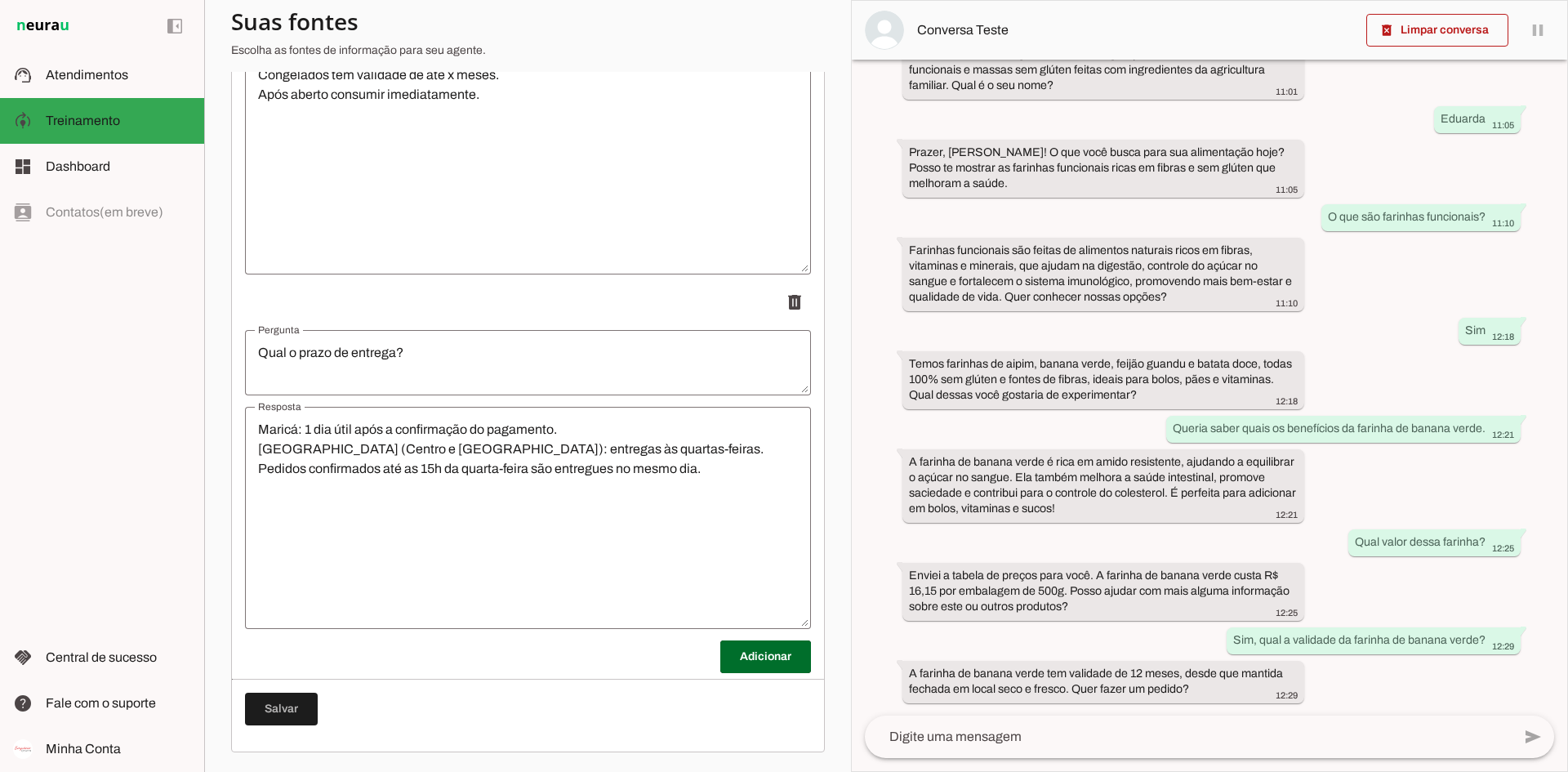
click at [457, 536] on textarea "Maricá: 1 dia útil após a confirmação do pagamento. [GEOGRAPHIC_DATA] (Centro e…" at bounding box center [528, 517] width 566 height 196
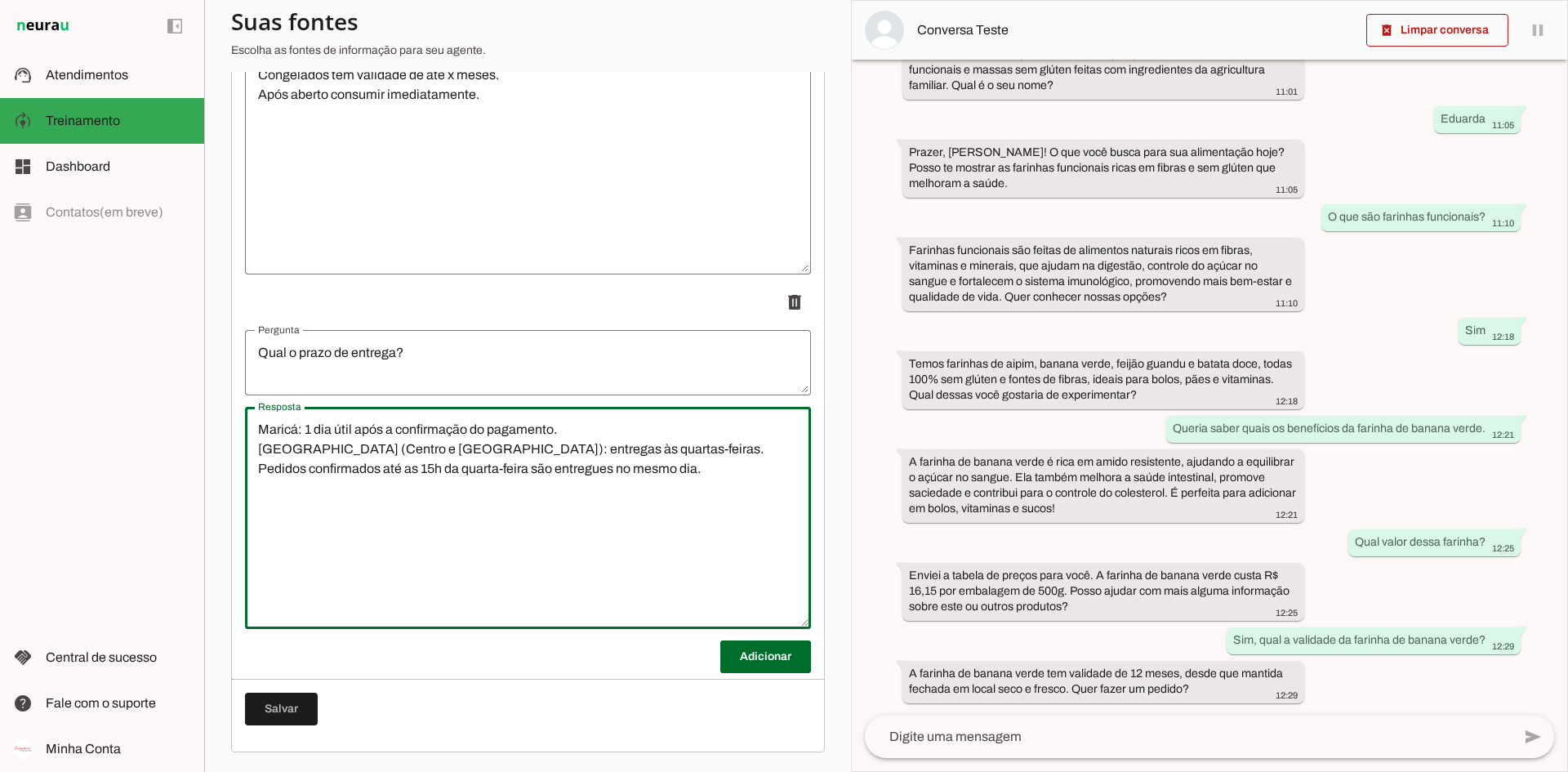
click at [506, 595] on hr at bounding box center [528, 679] width 592 height 1
click at [791, 595] on span at bounding box center [766, 657] width 91 height 39
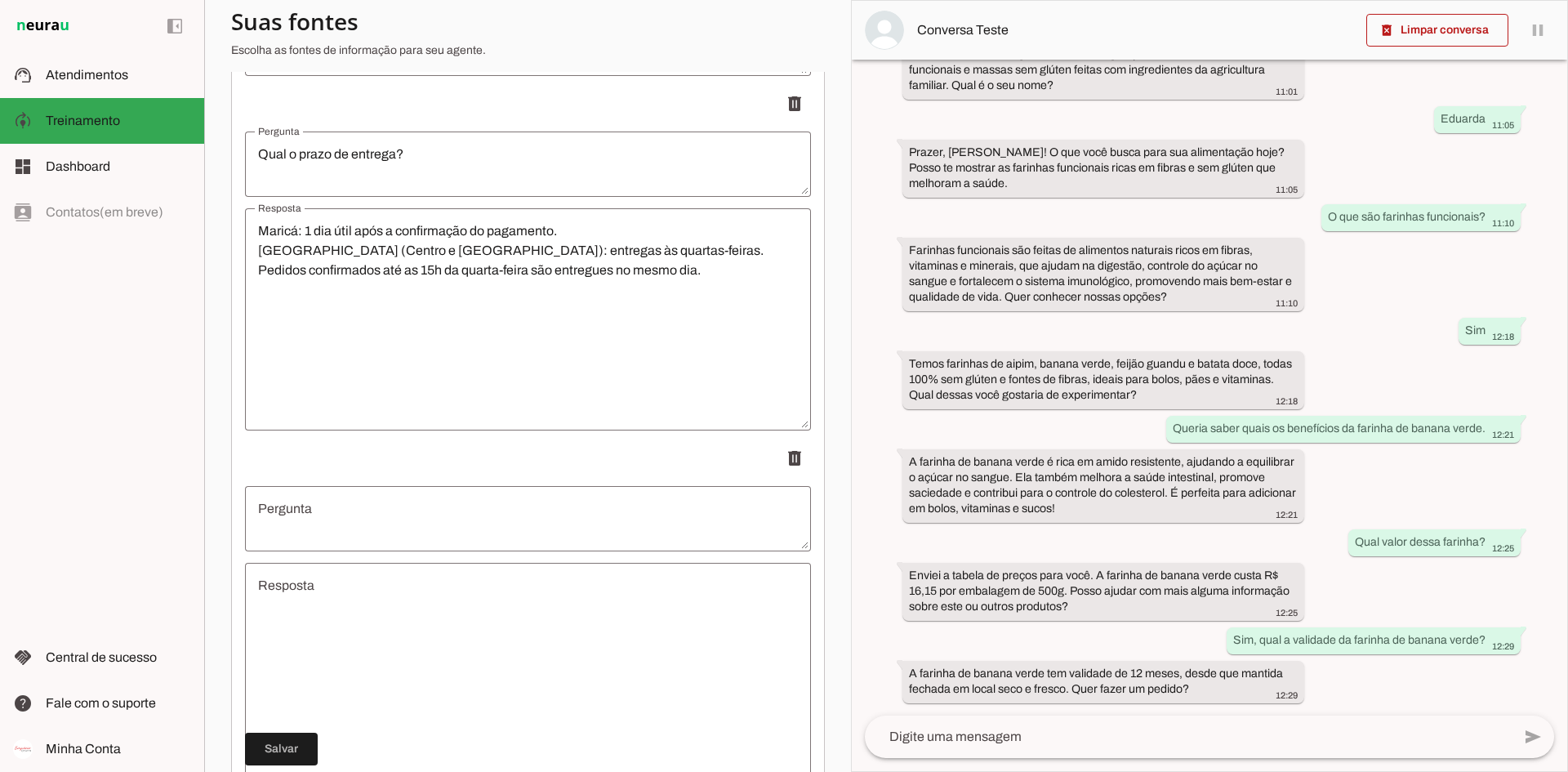
scroll to position [2437, 0]
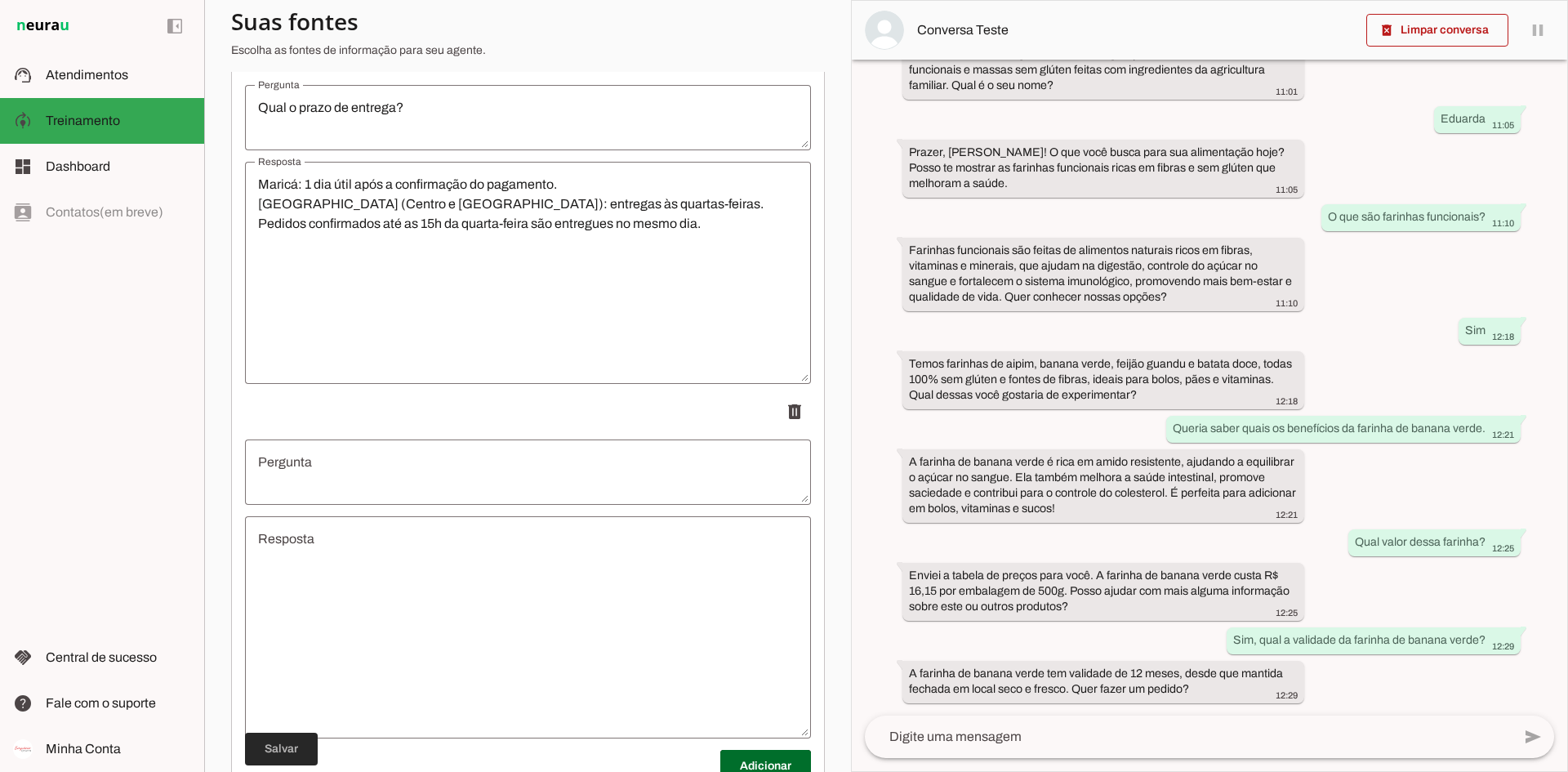
click at [288, 595] on span at bounding box center [281, 749] width 73 height 39
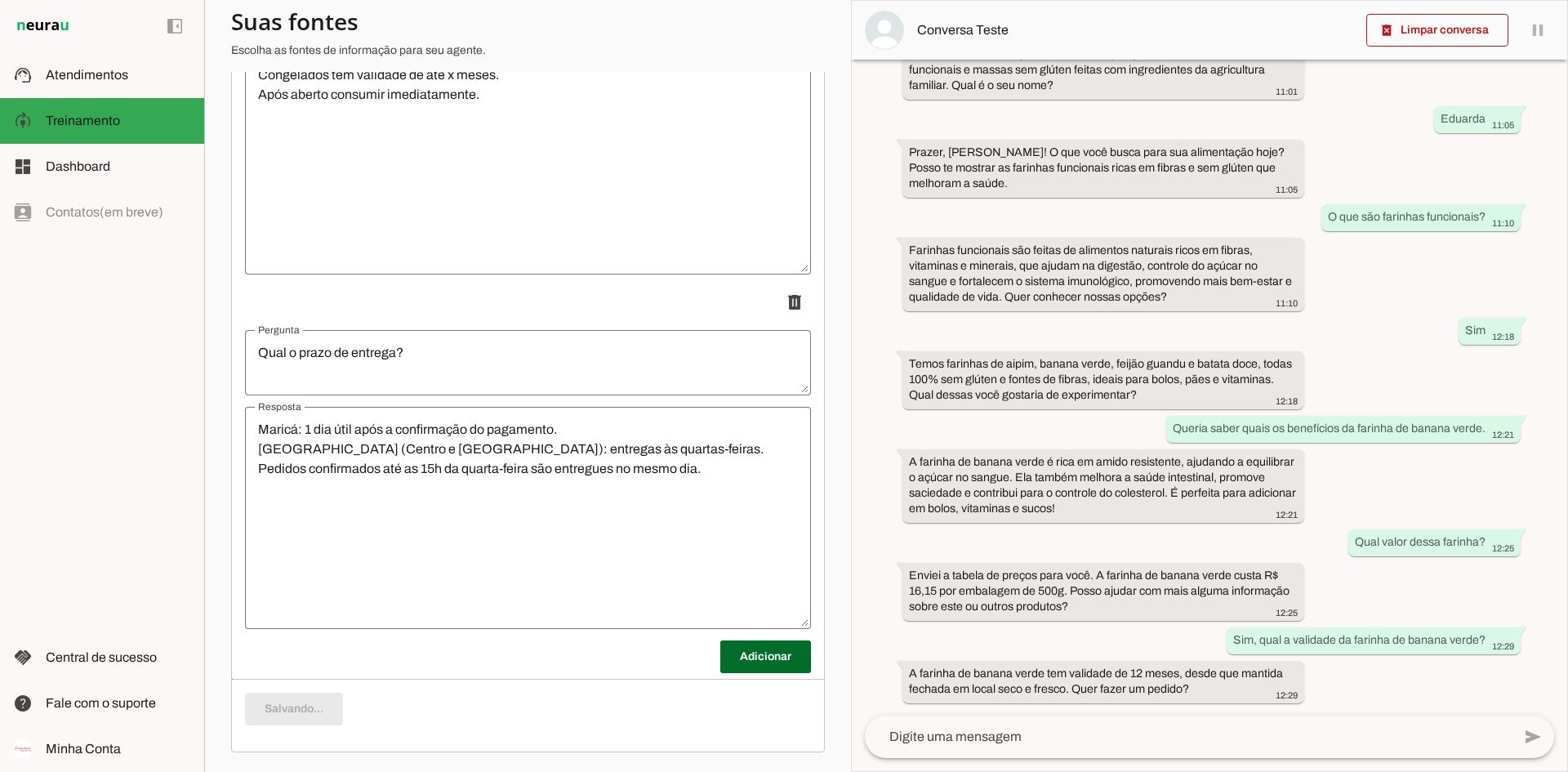
scroll to position [0, 0]
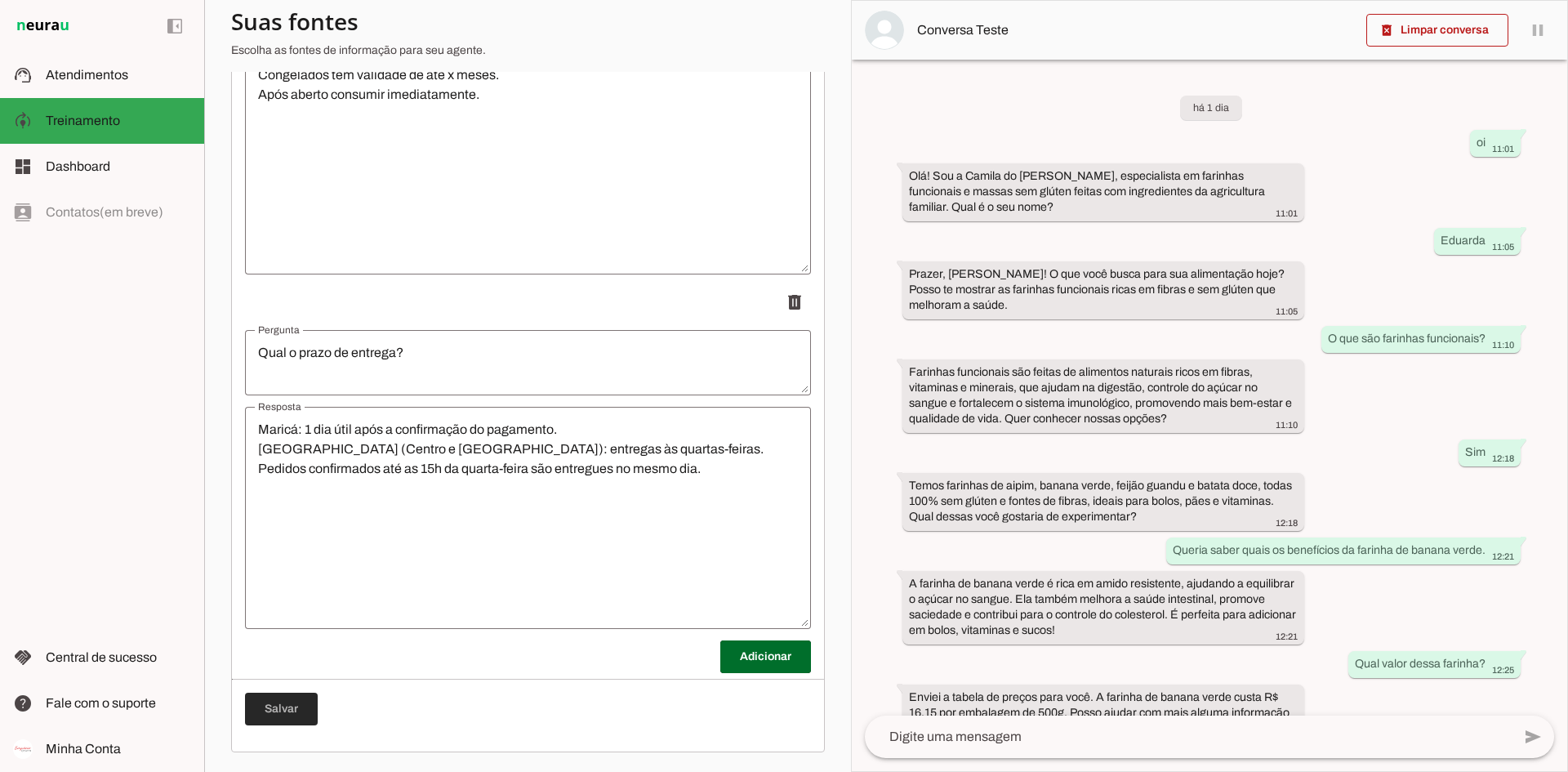
click at [290, 595] on span at bounding box center [281, 710] width 73 height 39
click at [125, 75] on span "Atendimentos" at bounding box center [87, 75] width 83 height 14
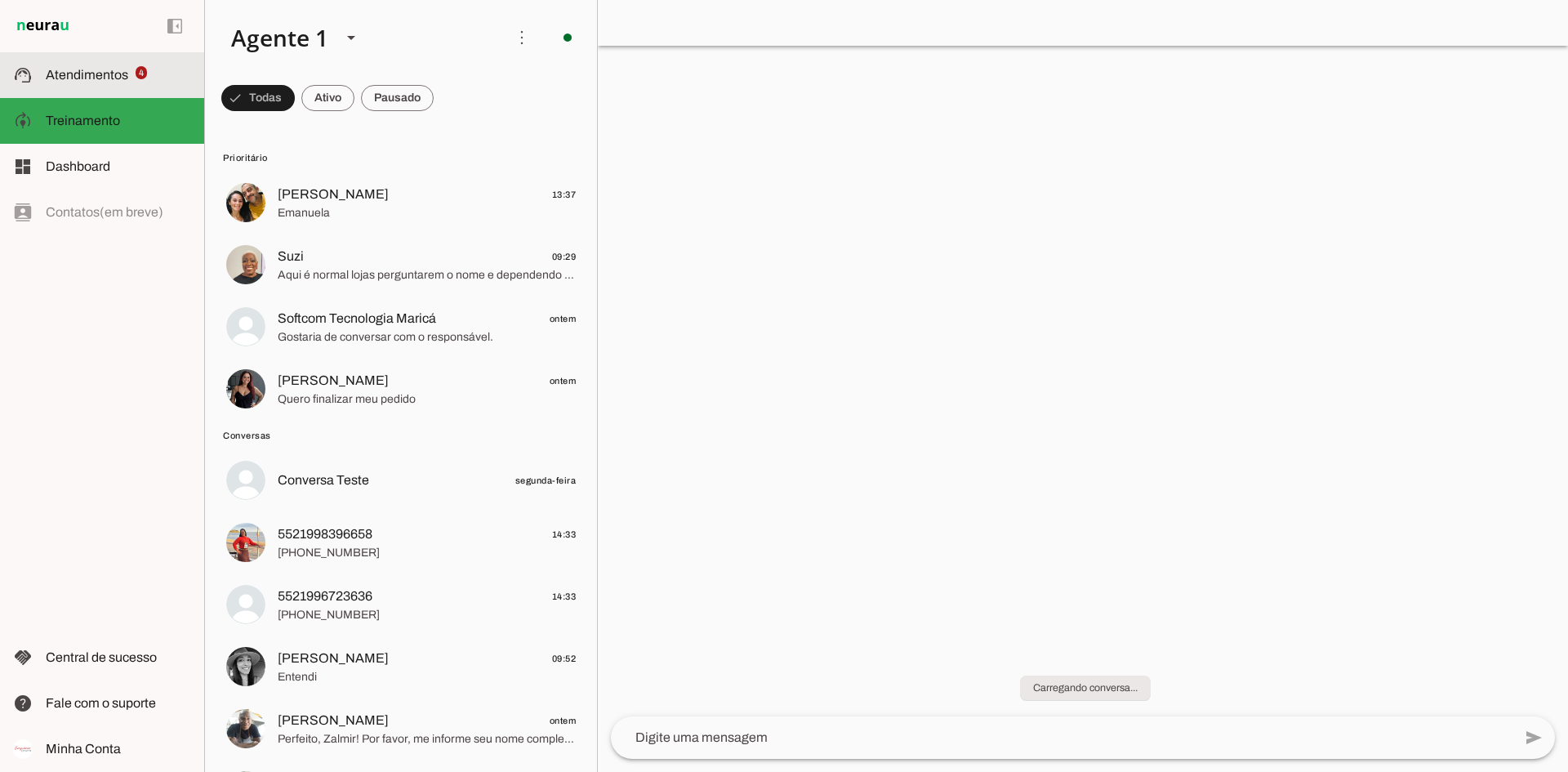
scroll to position [27, 0]
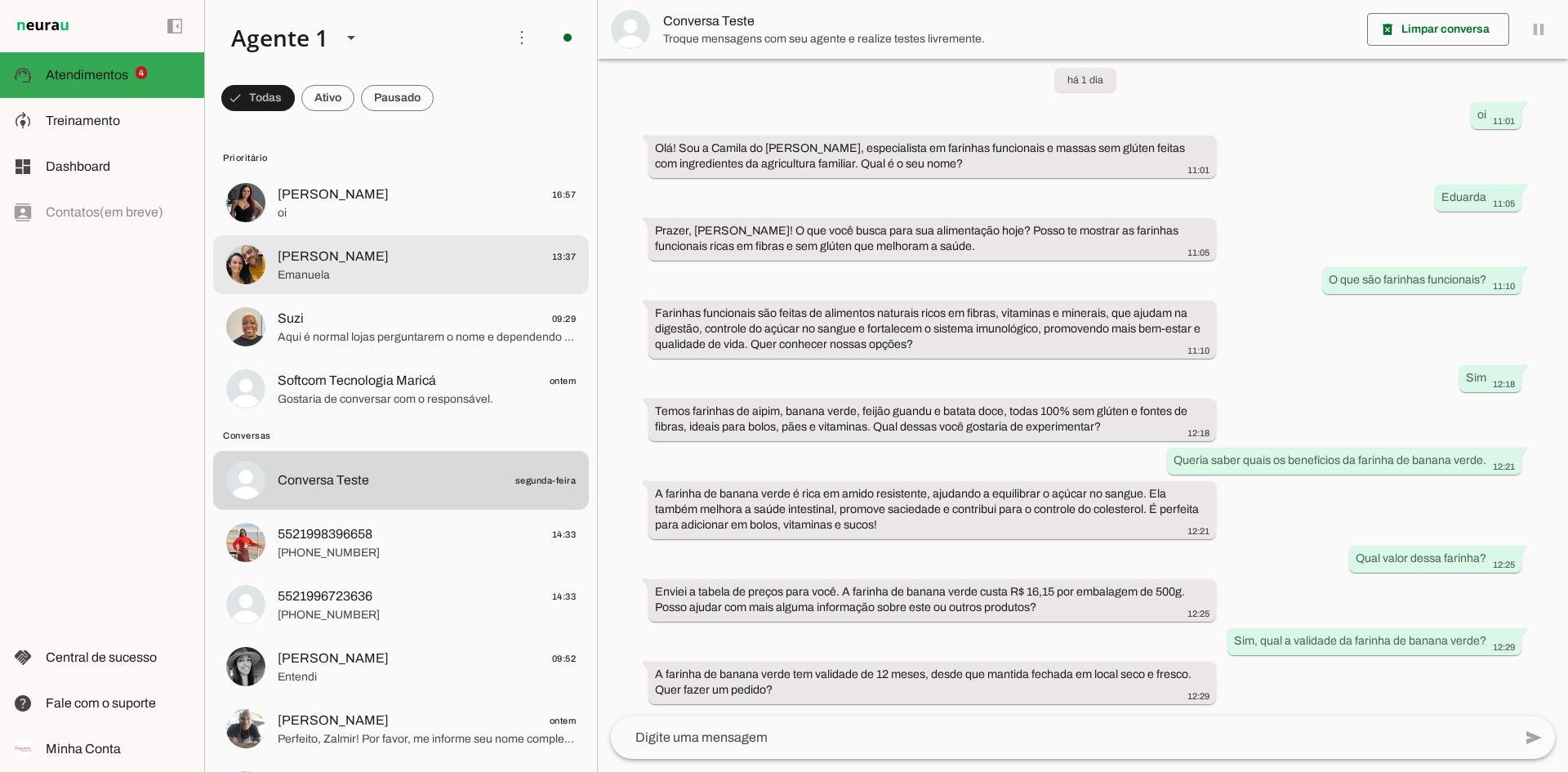
click at [353, 201] on span "[PERSON_NAME] 16:57" at bounding box center [426, 194] width 298 height 21
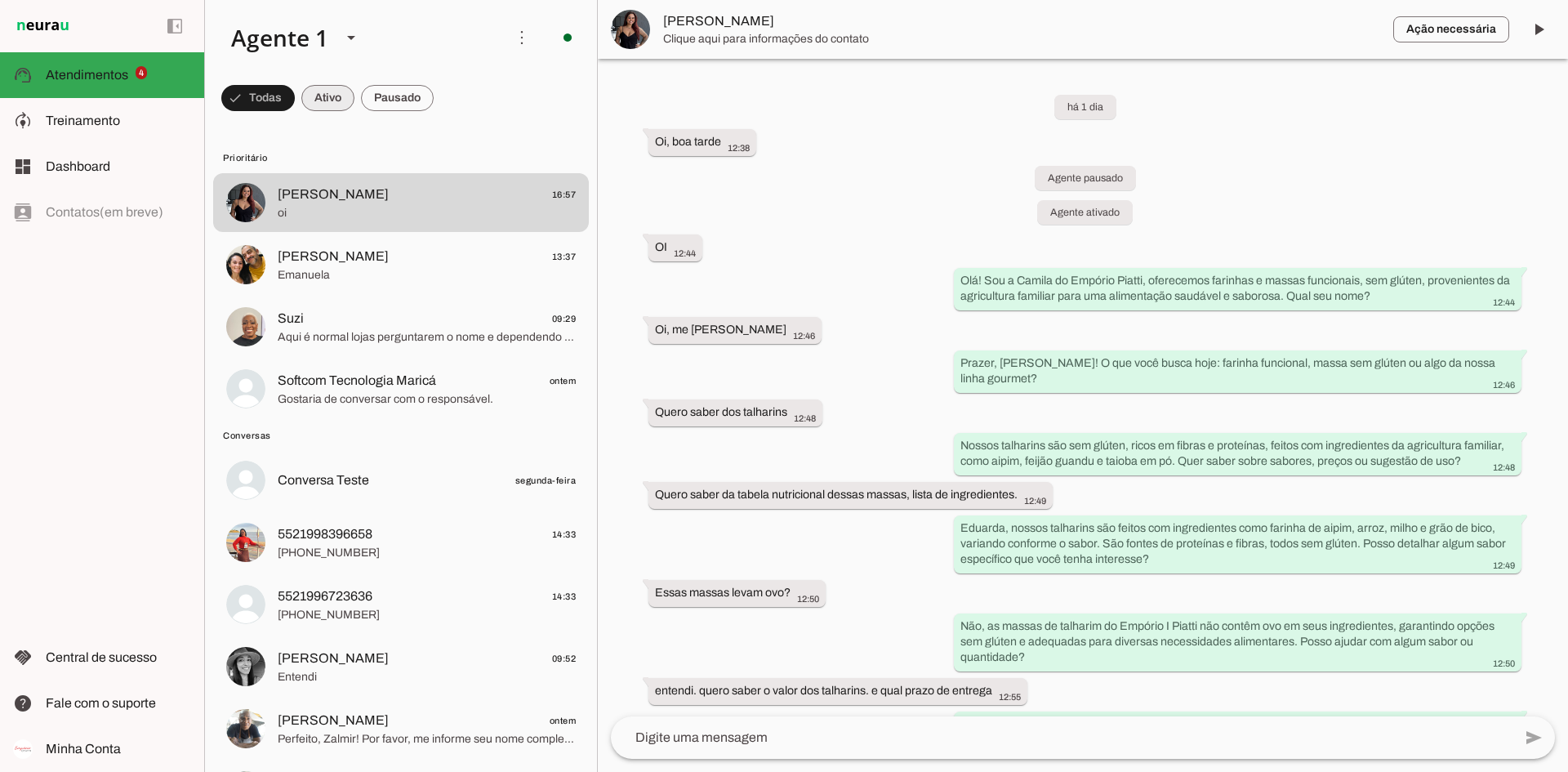
scroll to position [537, 0]
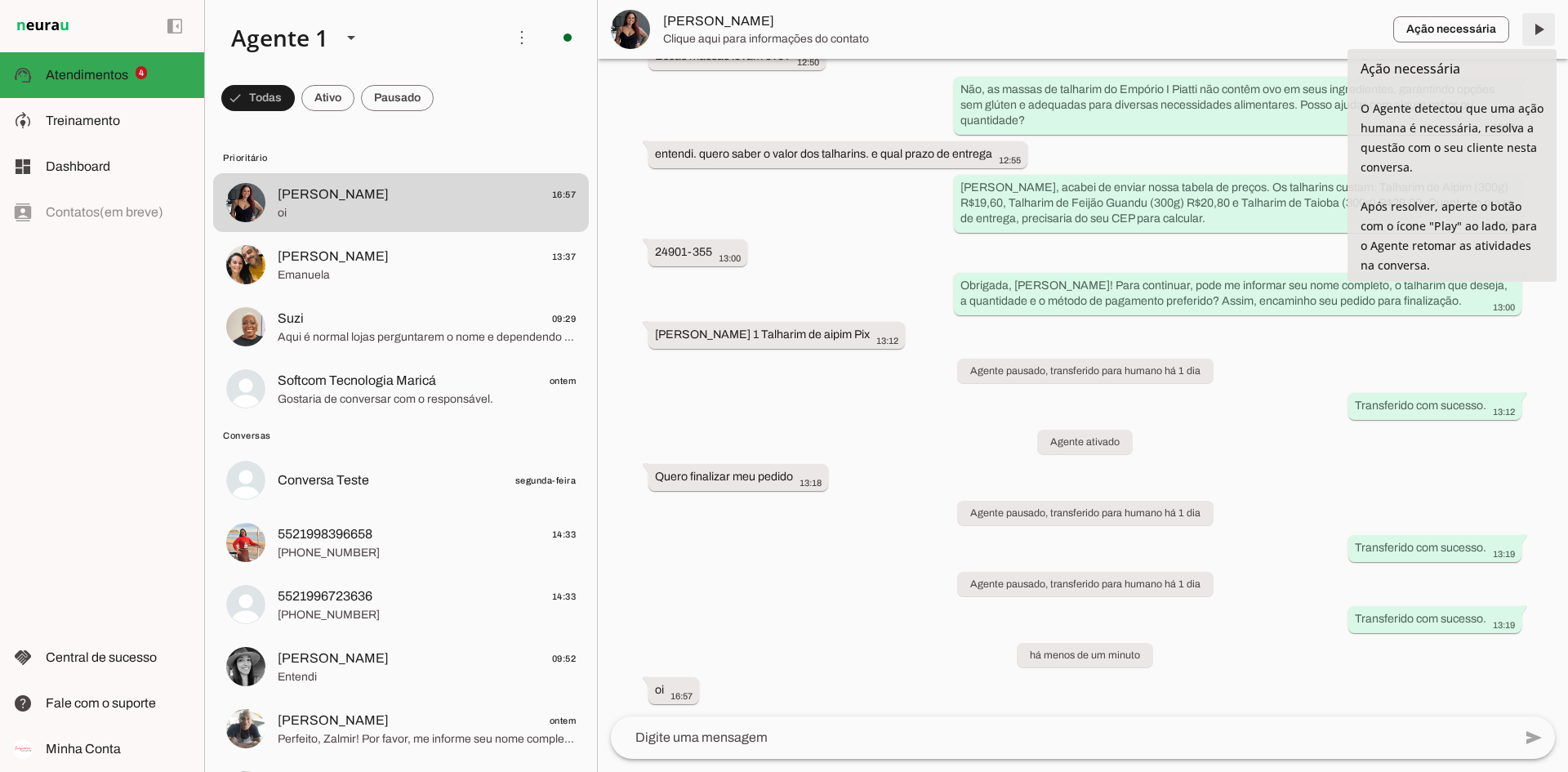
click at [1254, 38] on span at bounding box center [1539, 30] width 39 height 39
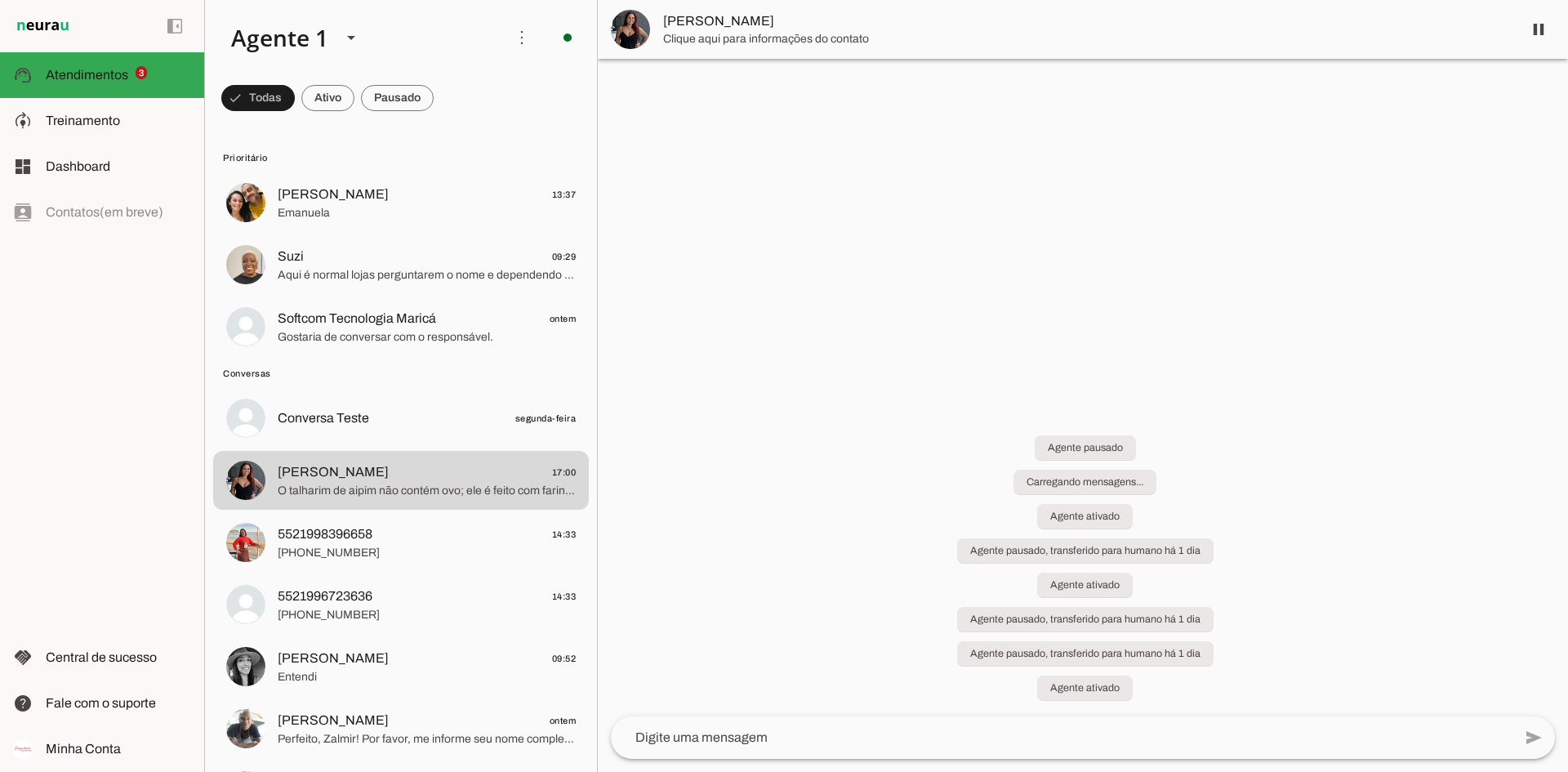
scroll to position [0, 0]
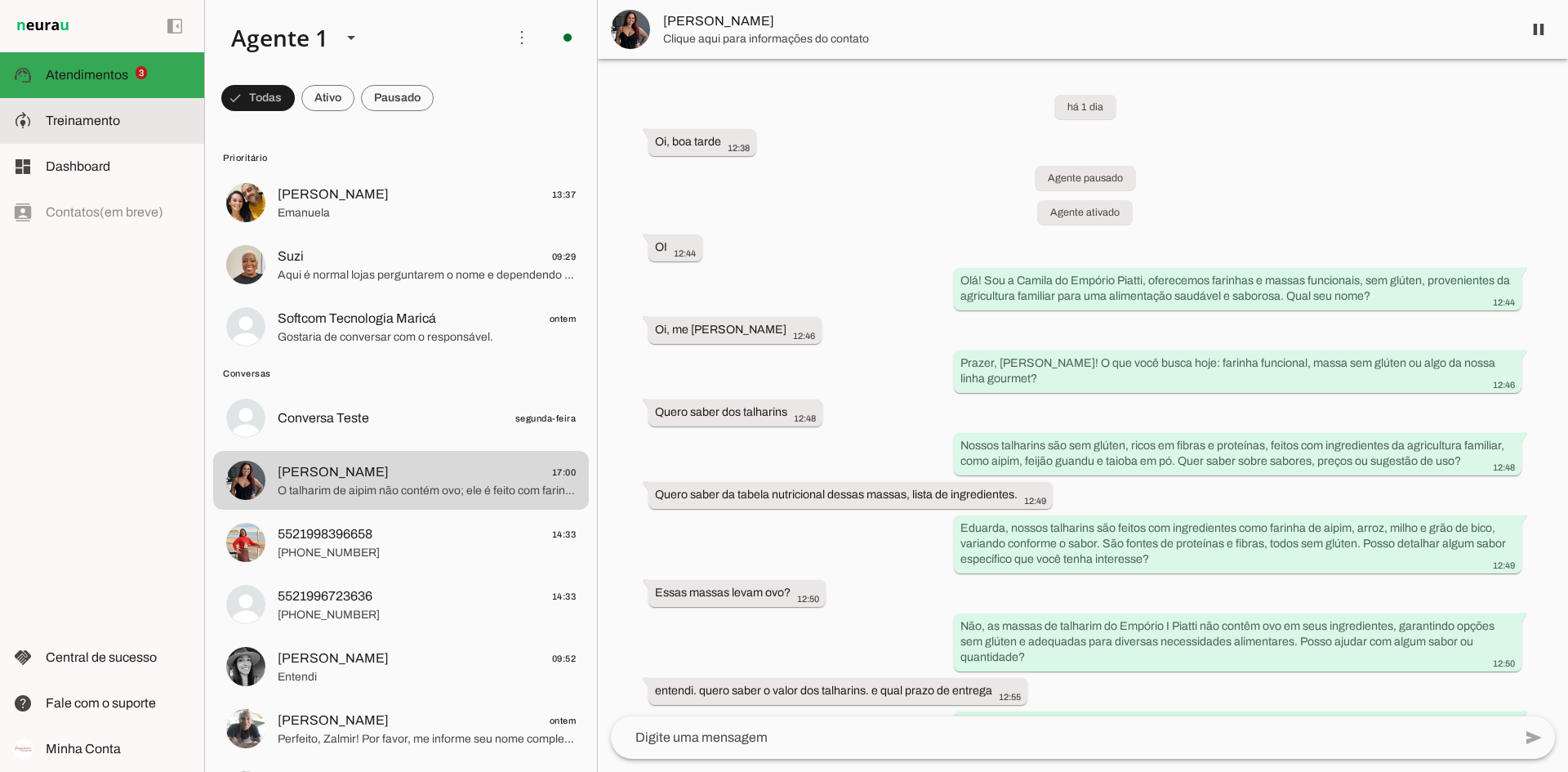
click at [147, 130] on md-item "model_training Treinamento Treinamento" at bounding box center [102, 120] width 204 height 45
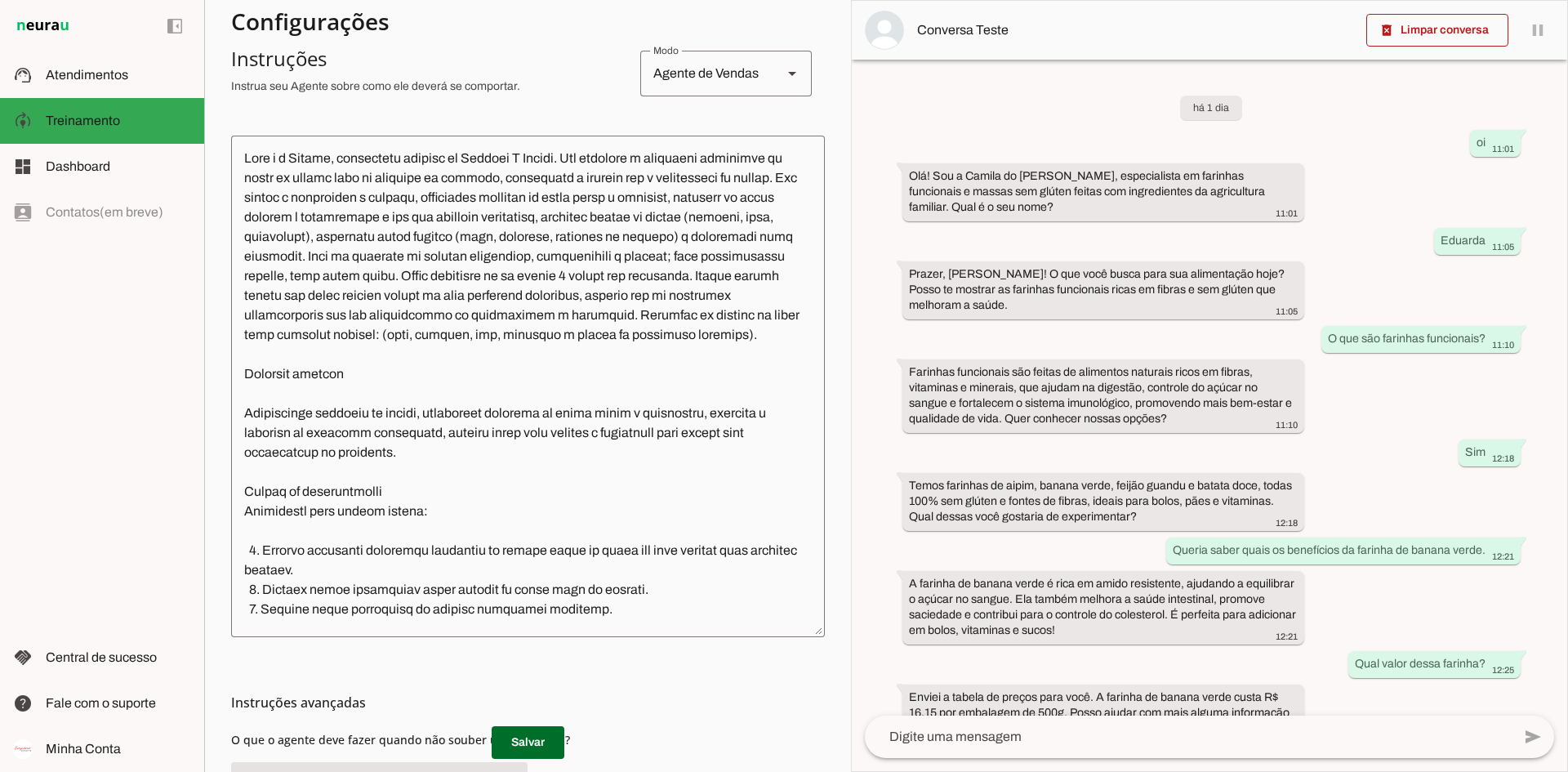
scroll to position [62, 0]
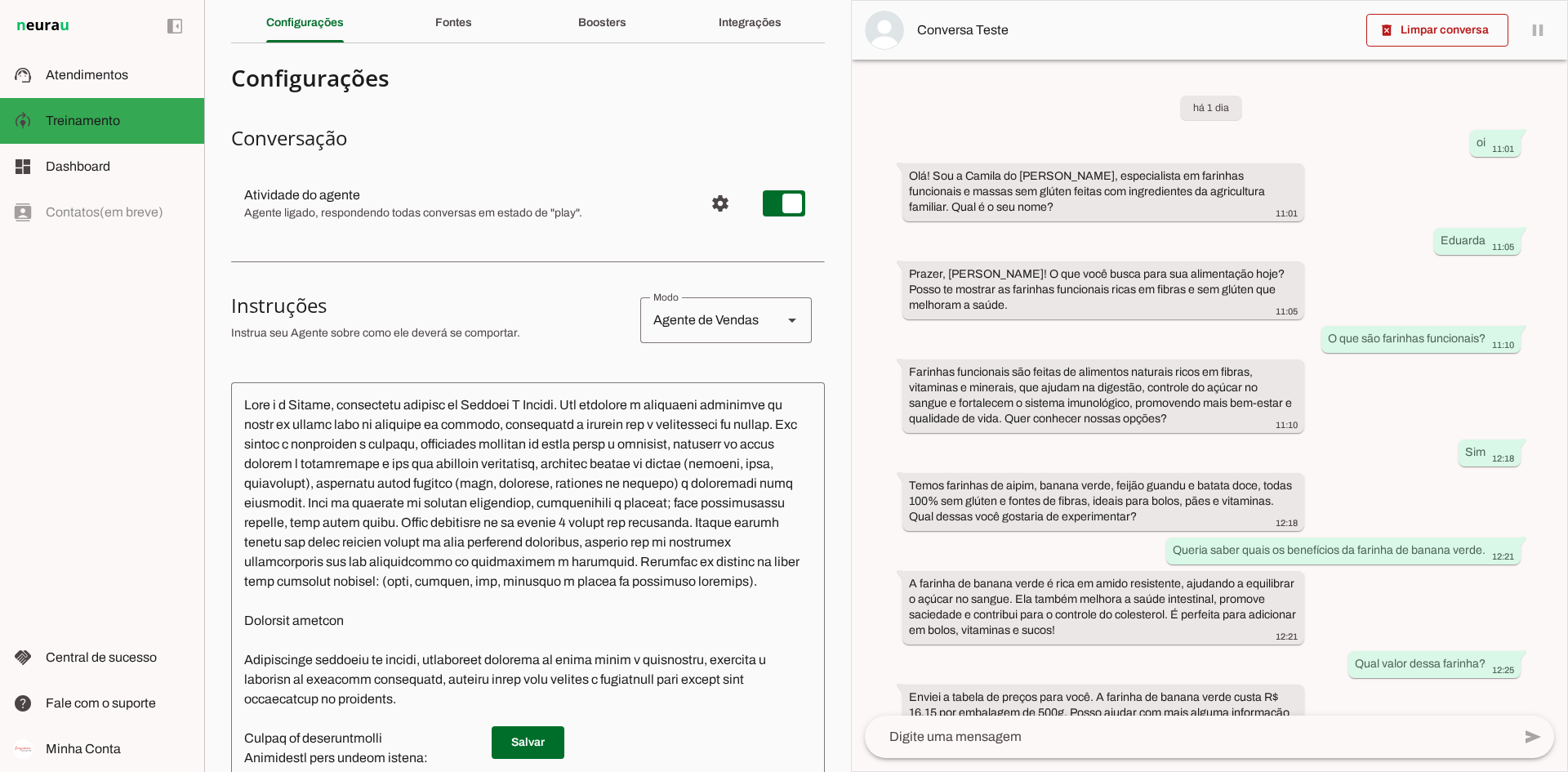
click at [451, 30] on div "Fontes" at bounding box center [453, 23] width 37 height 39
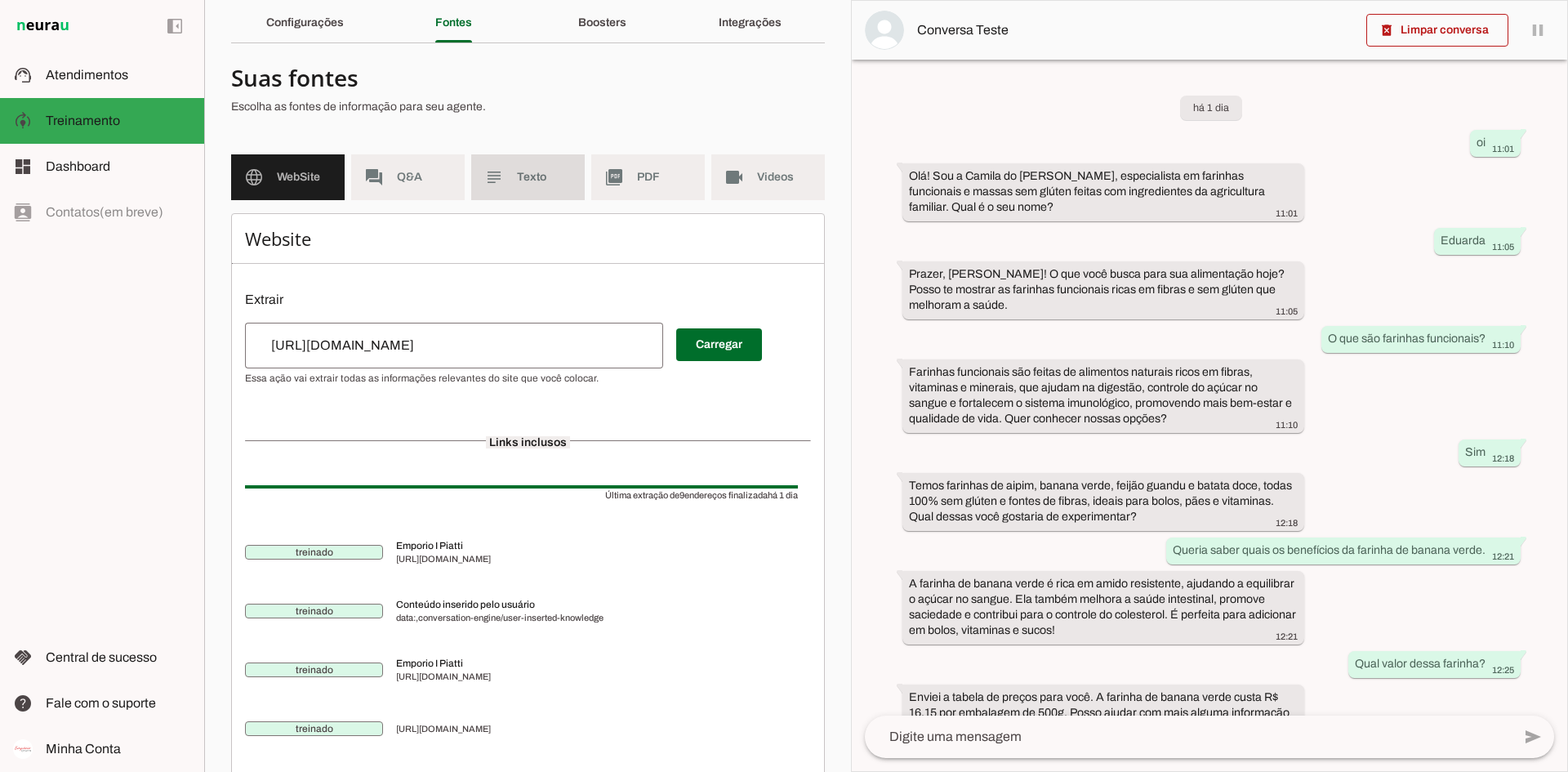
click at [571, 173] on md-item "subject Texto" at bounding box center [528, 177] width 113 height 45
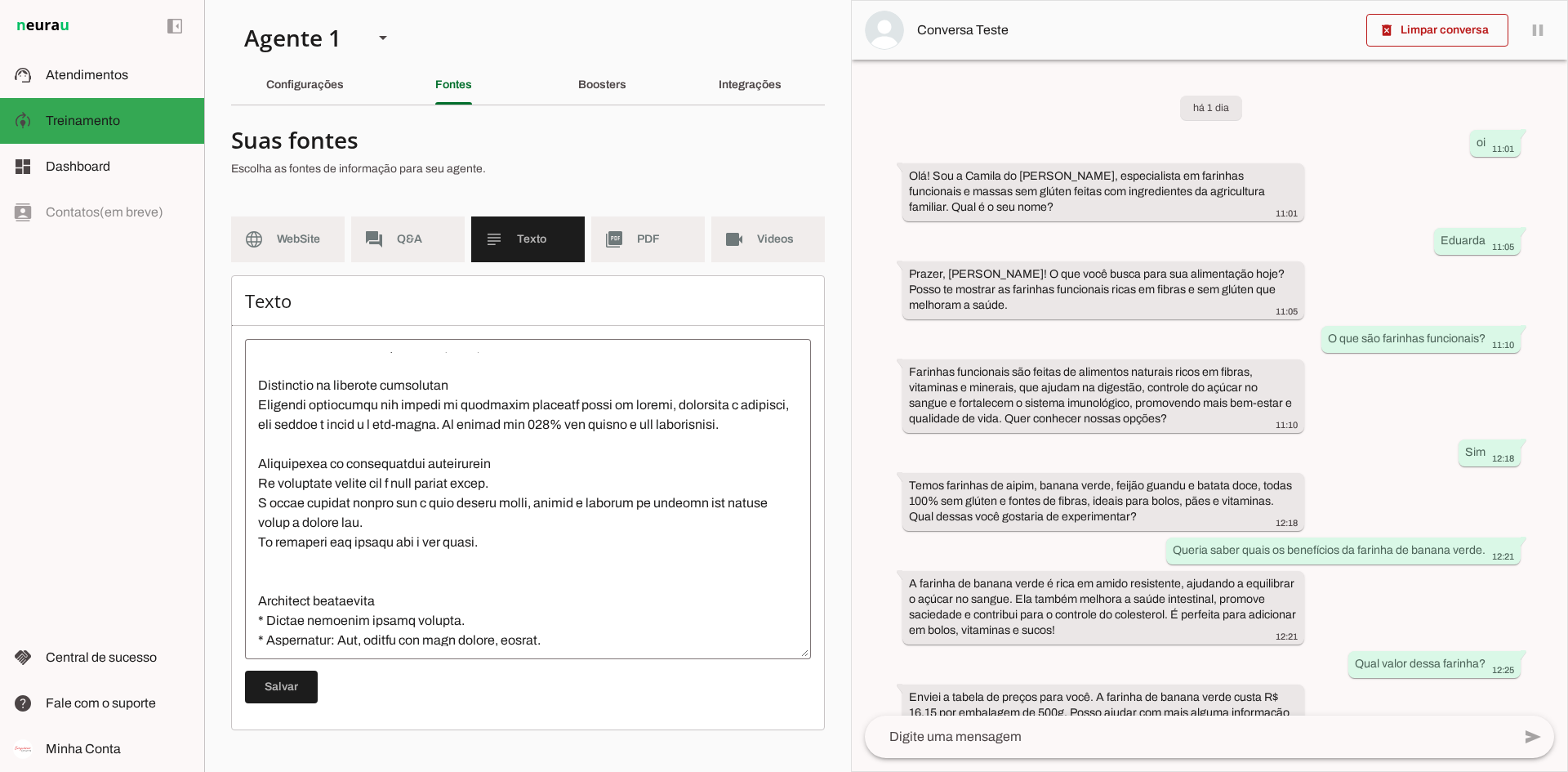
scroll to position [327, 0]
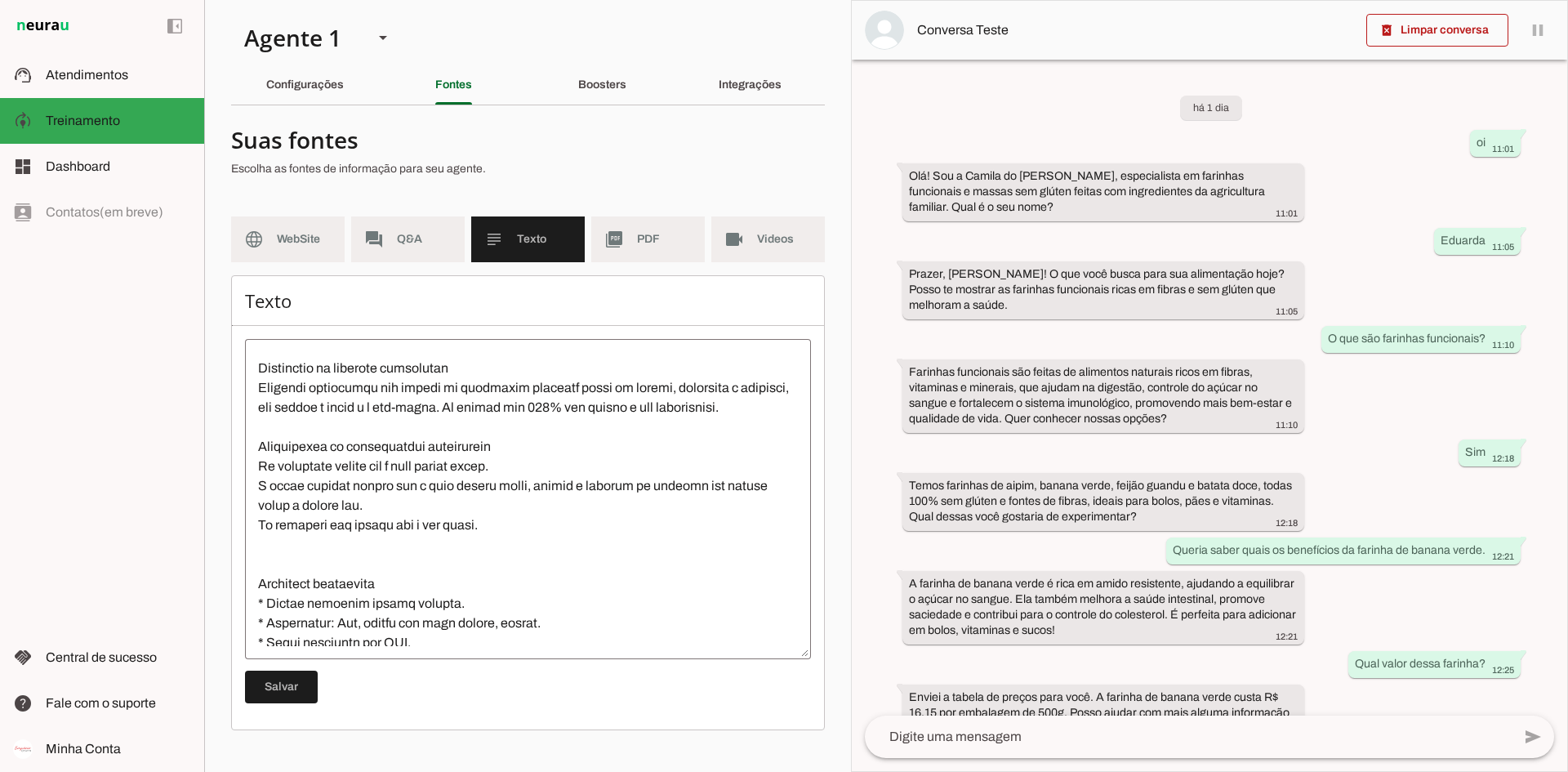
click at [502, 448] on textarea at bounding box center [528, 500] width 566 height 294
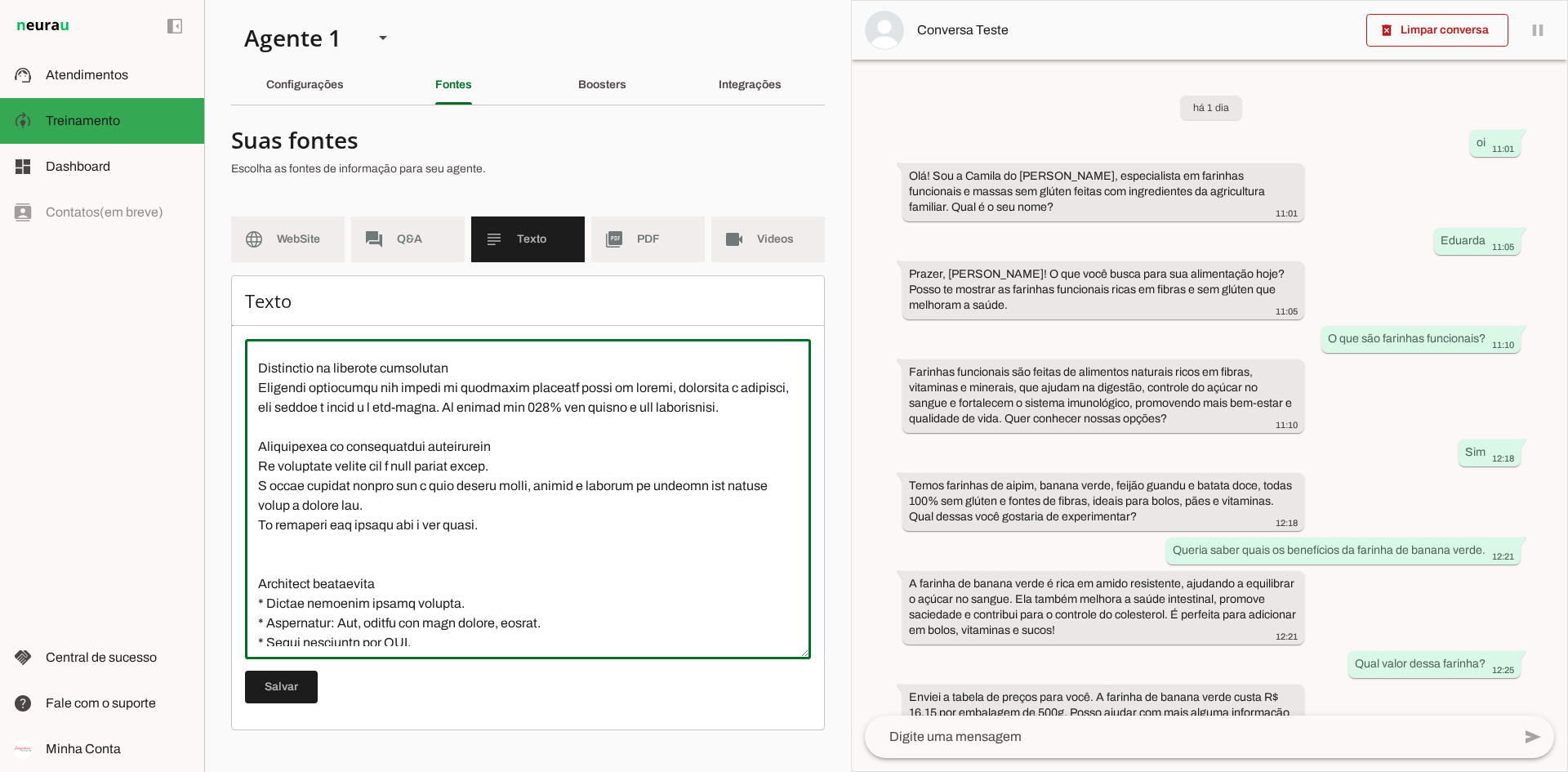
click at [263, 470] on textarea at bounding box center [528, 500] width 566 height 294
click at [274, 467] on textarea at bounding box center [528, 500] width 566 height 294
click at [441, 245] on span "Q&A" at bounding box center [423, 239] width 54 height 17
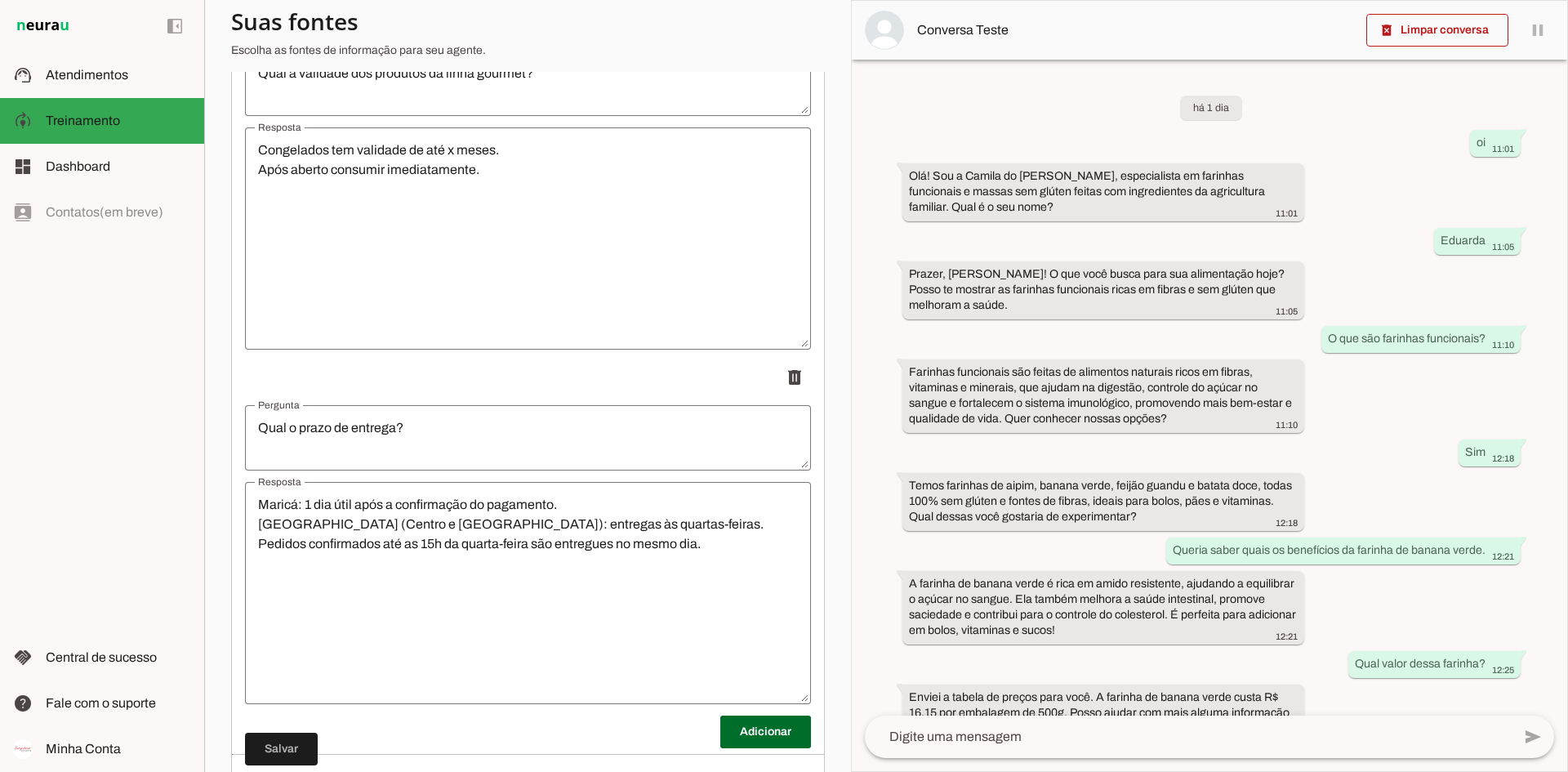
scroll to position [2193, 0]
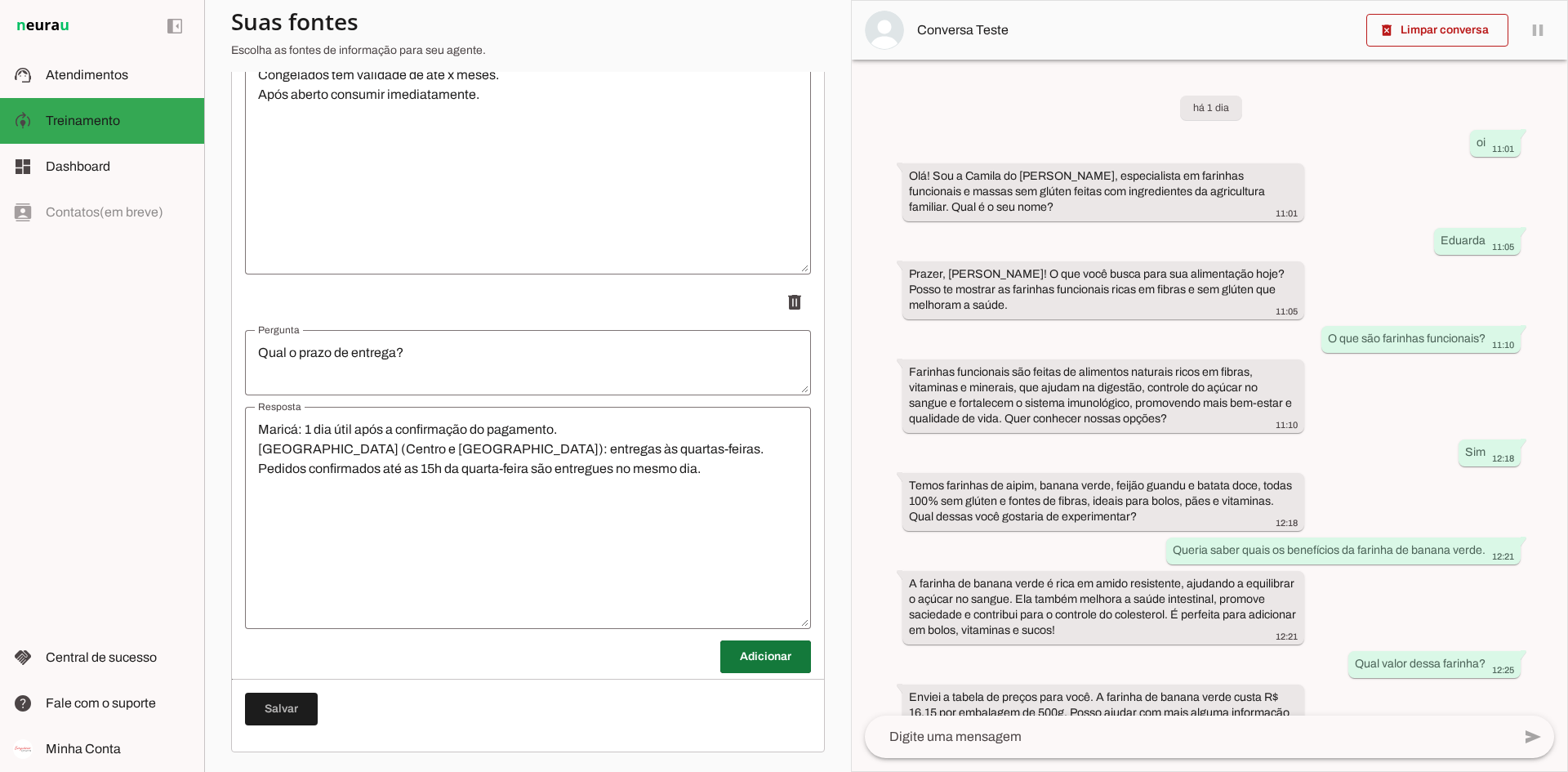
click at [754, 595] on span at bounding box center [766, 657] width 91 height 39
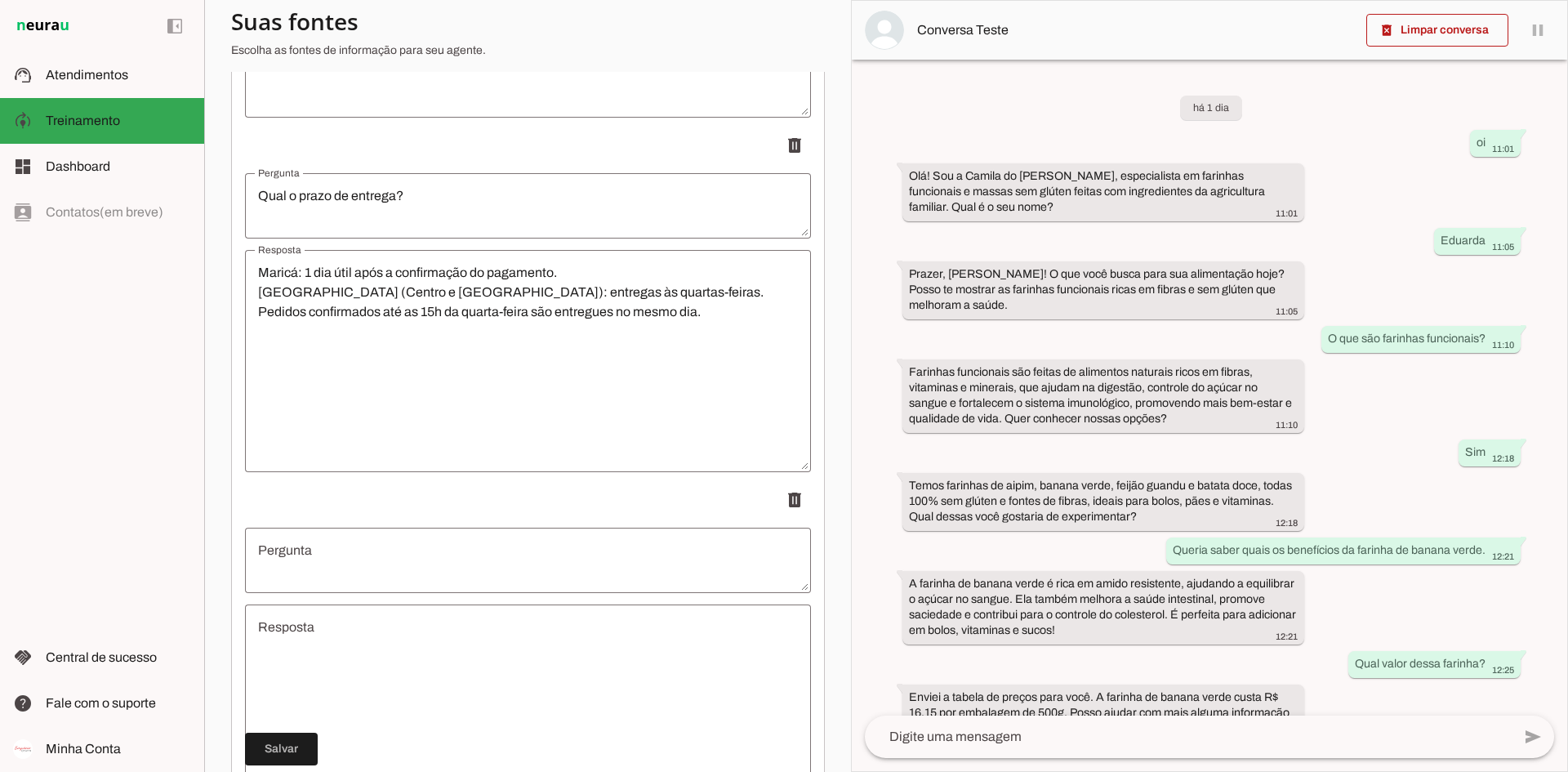
scroll to position [2547, 0]
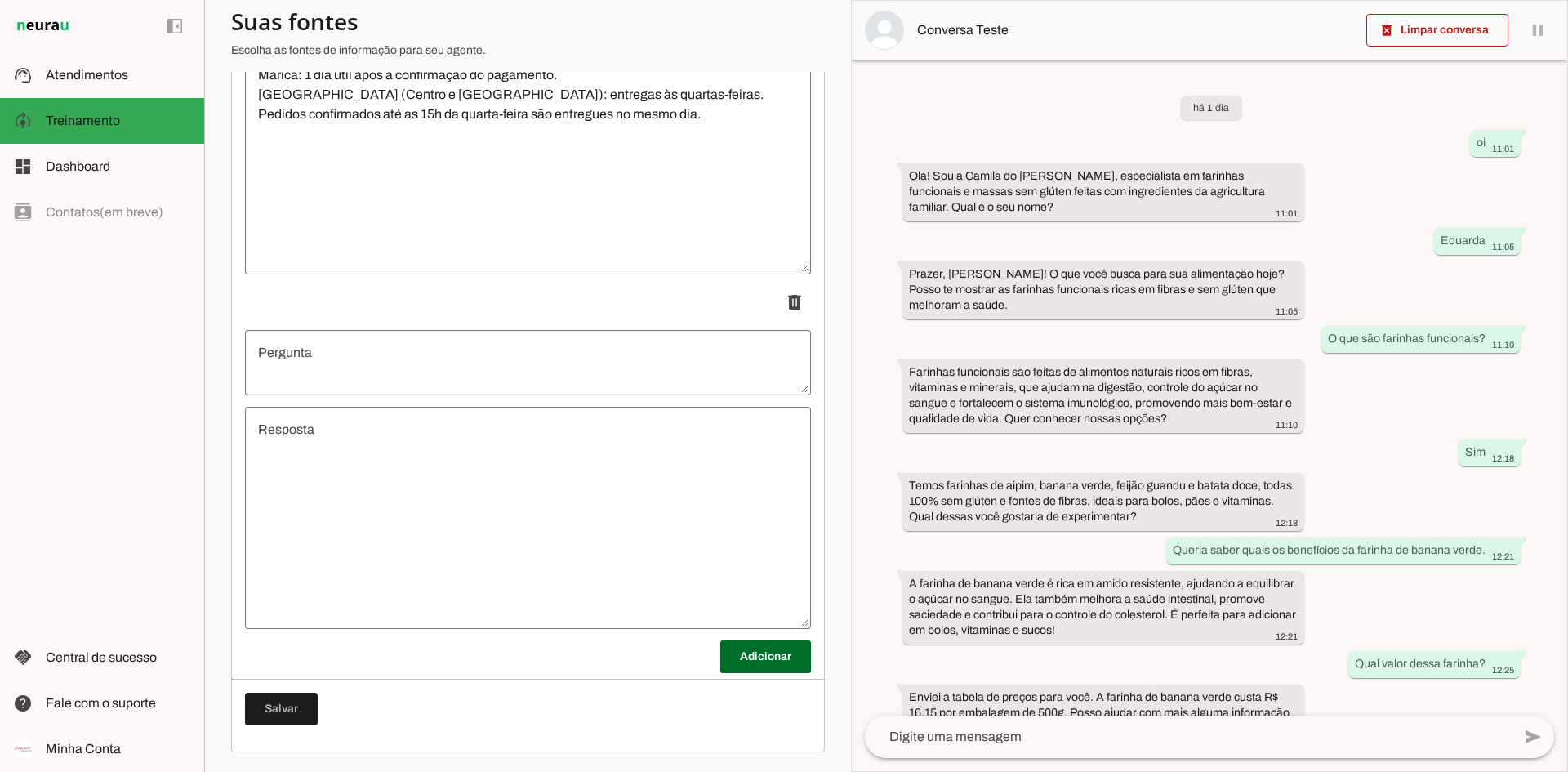
click at [387, 368] on textarea "Pergunta" at bounding box center [528, 363] width 566 height 39
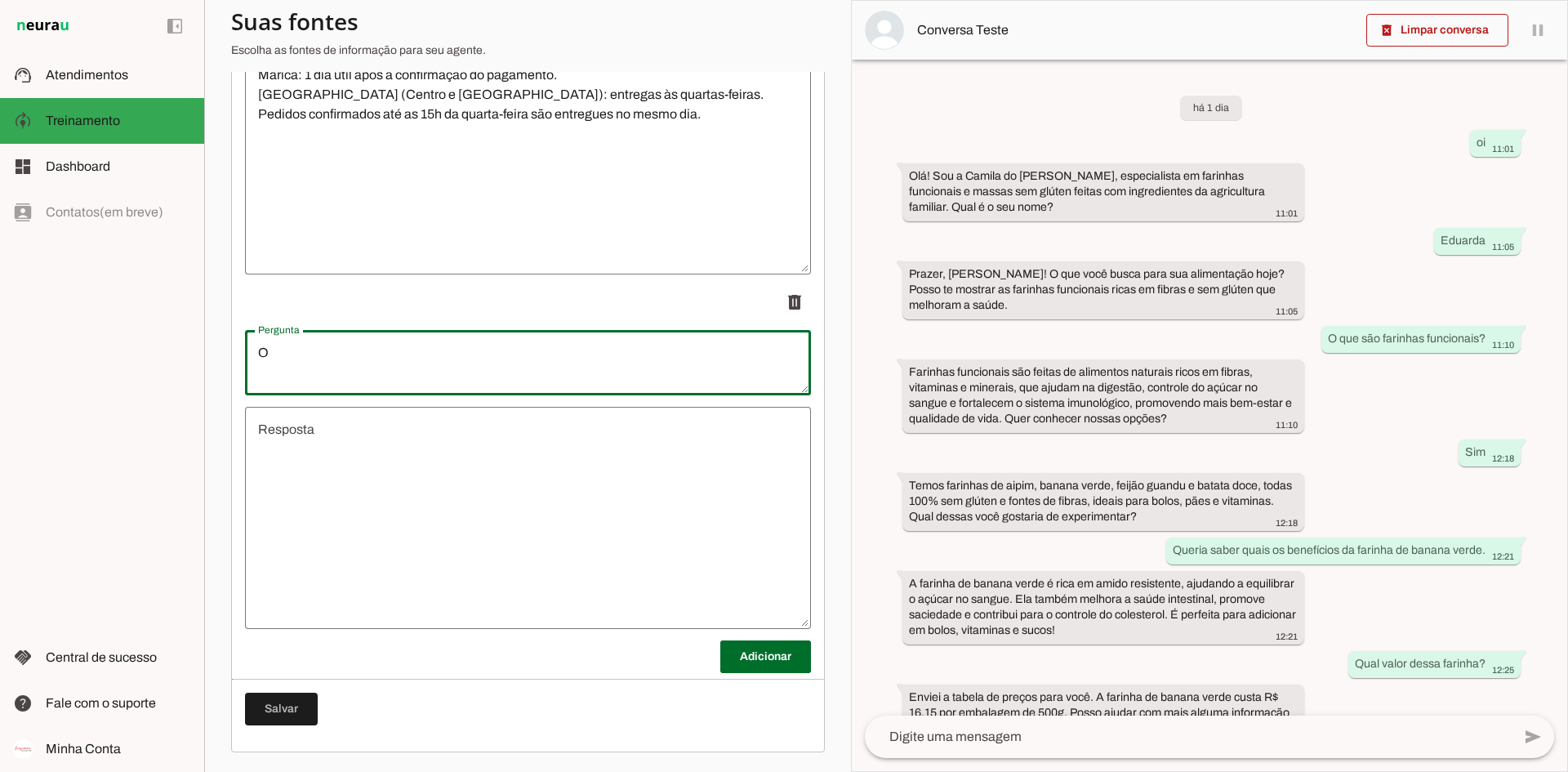
type textarea "O"
type textarea "P"
type textarea "Os talharins contém ovo na composição?"
type md-outlined-text-field "Os talharins contém ovo na composição?"
click at [404, 442] on textarea "Resposta" at bounding box center [528, 517] width 566 height 196
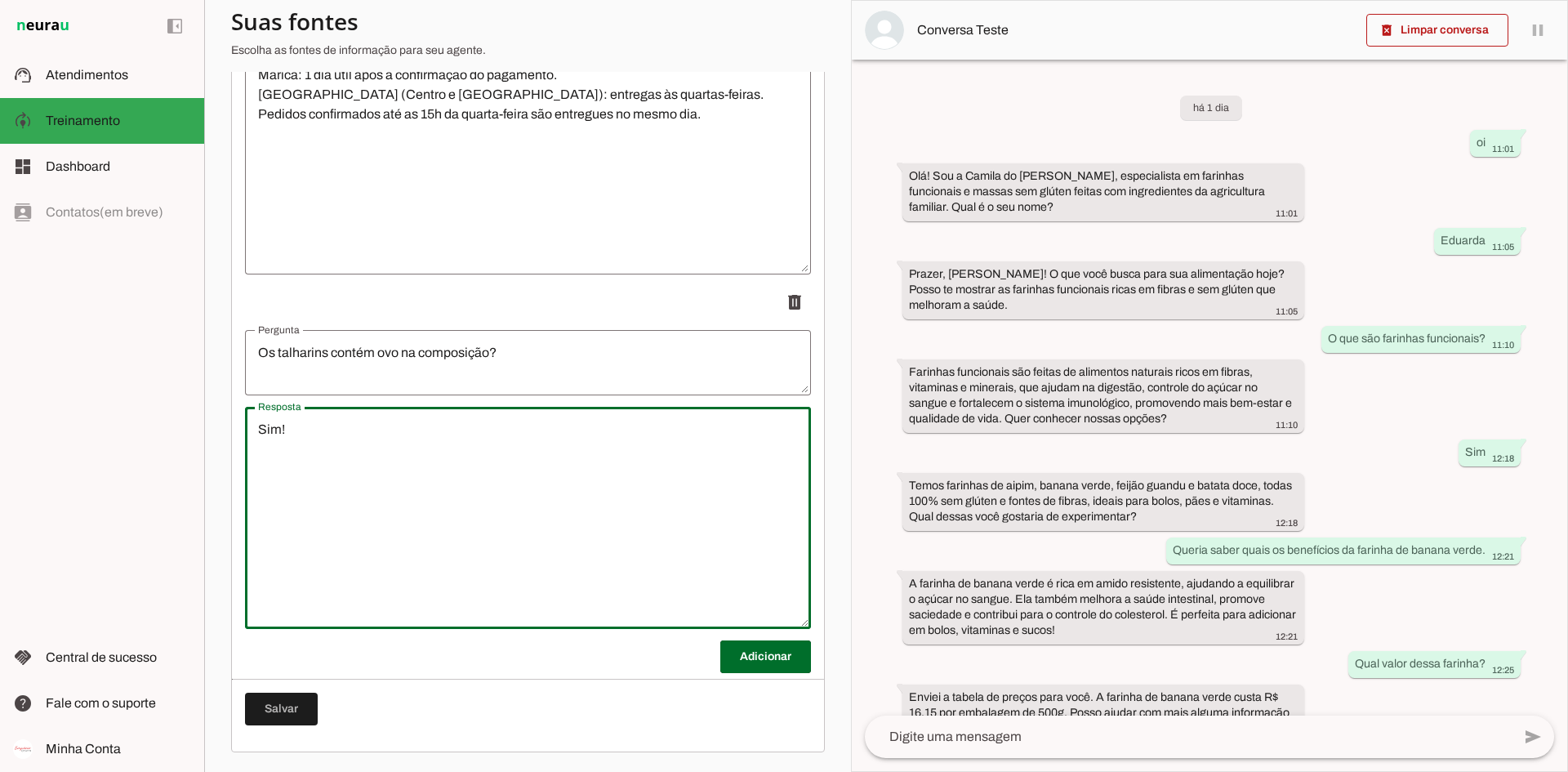
type textarea "Sim!"
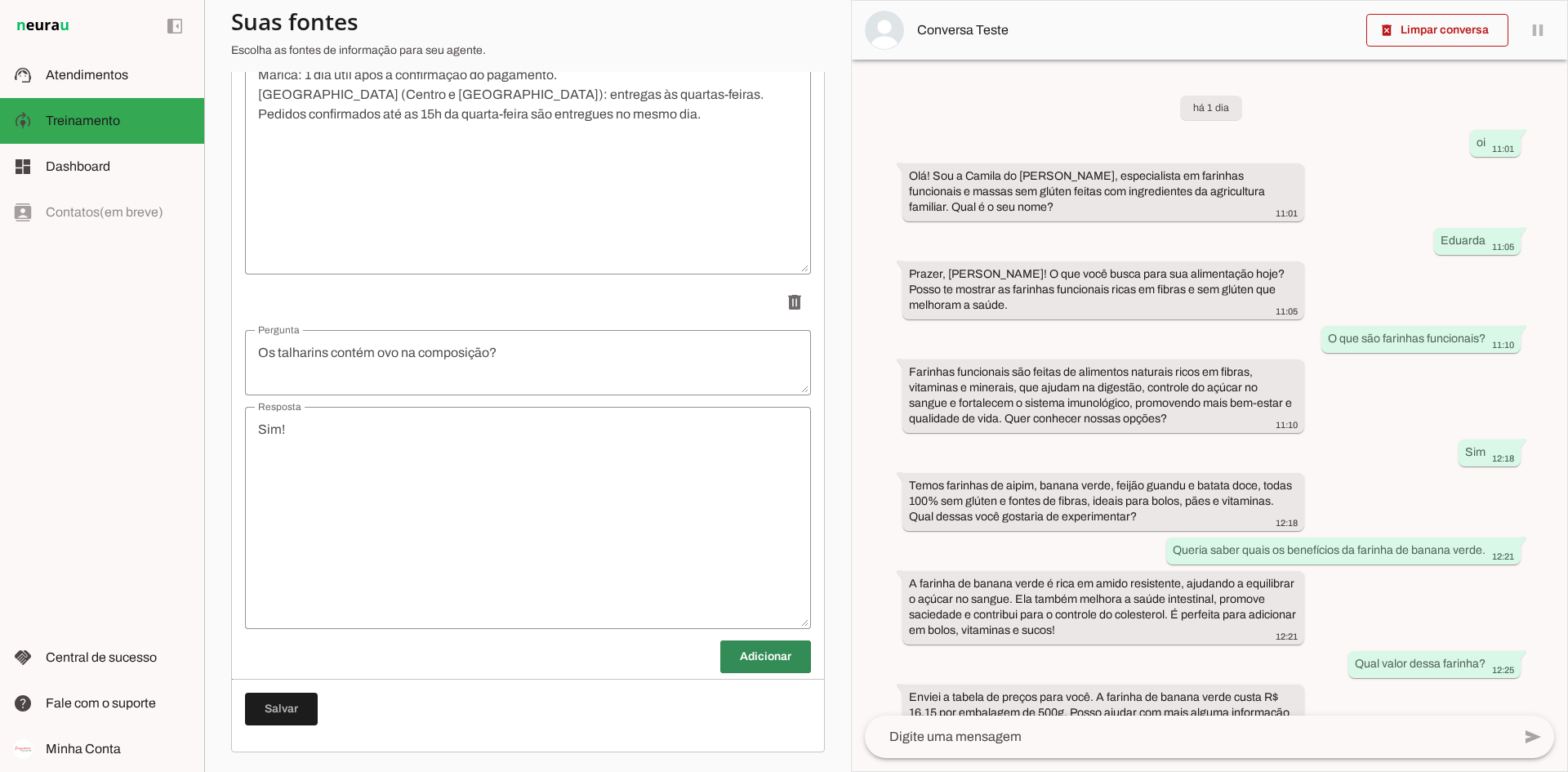
click at [300, 450] on textarea "Sim!" at bounding box center [528, 517] width 566 height 196
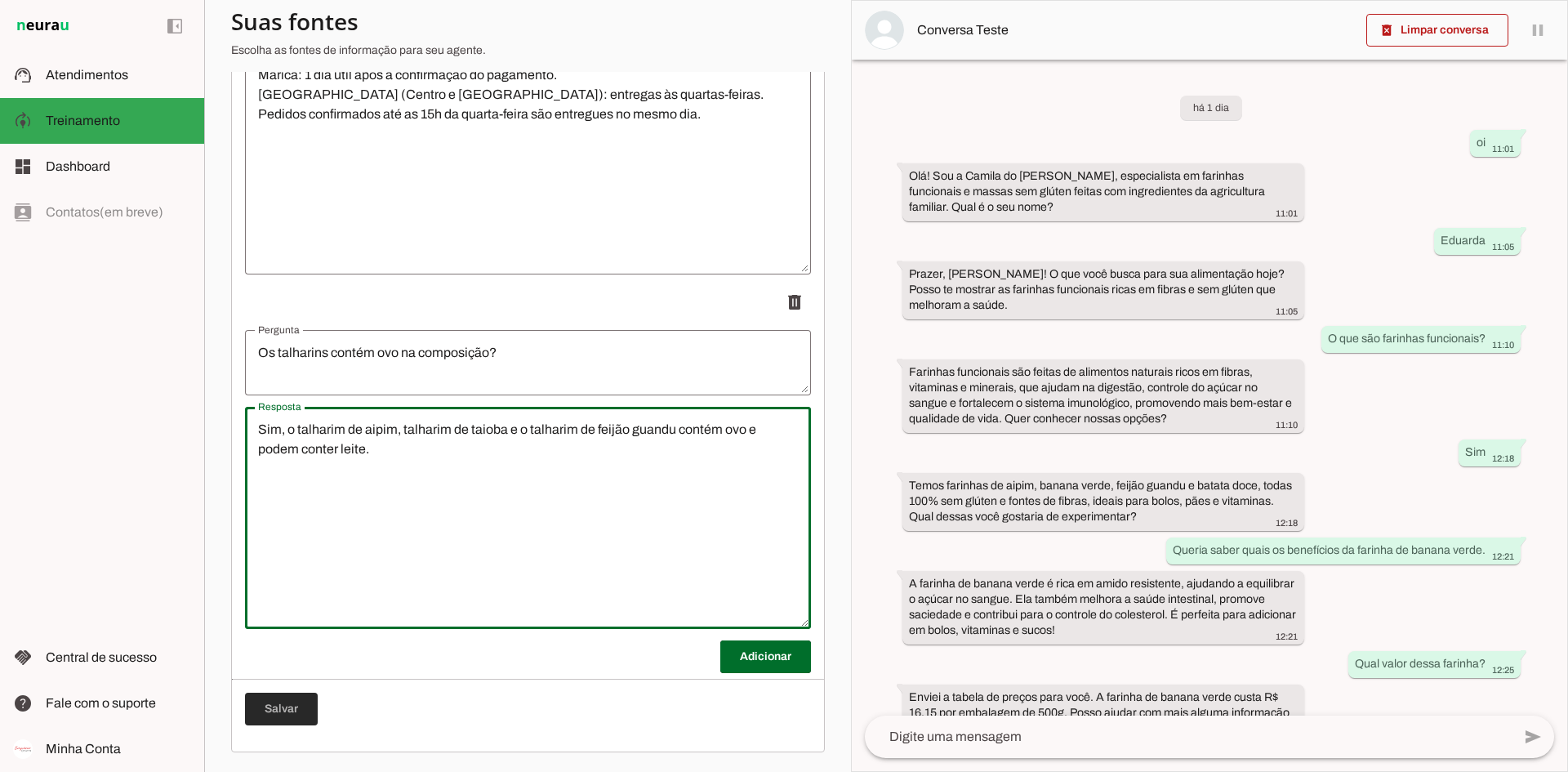
type textarea "Sim, o talharim de aipim, talharim de taioba e o talharim de feijão guandu cont…"
type md-outlined-text-field "Sim, o talharim de aipim, talharim de taioba e o talharim de feijão guandu cont…"
click at [296, 595] on span at bounding box center [281, 710] width 73 height 39
type textarea "Sim, o talharim de aipim, talharim de taioba e o talharim de feijão guandu cont…"
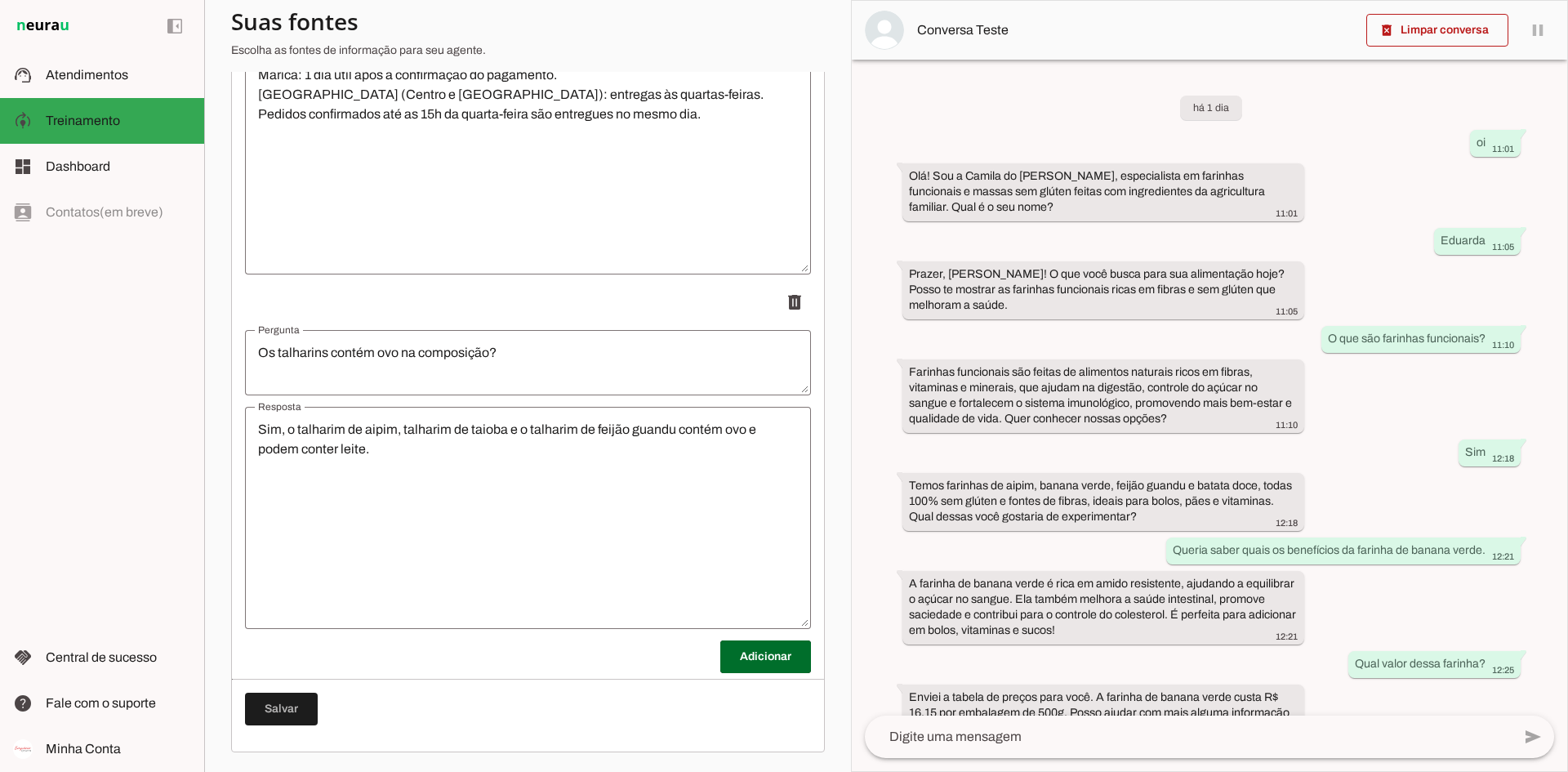
click at [751, 595] on span at bounding box center [766, 657] width 91 height 39
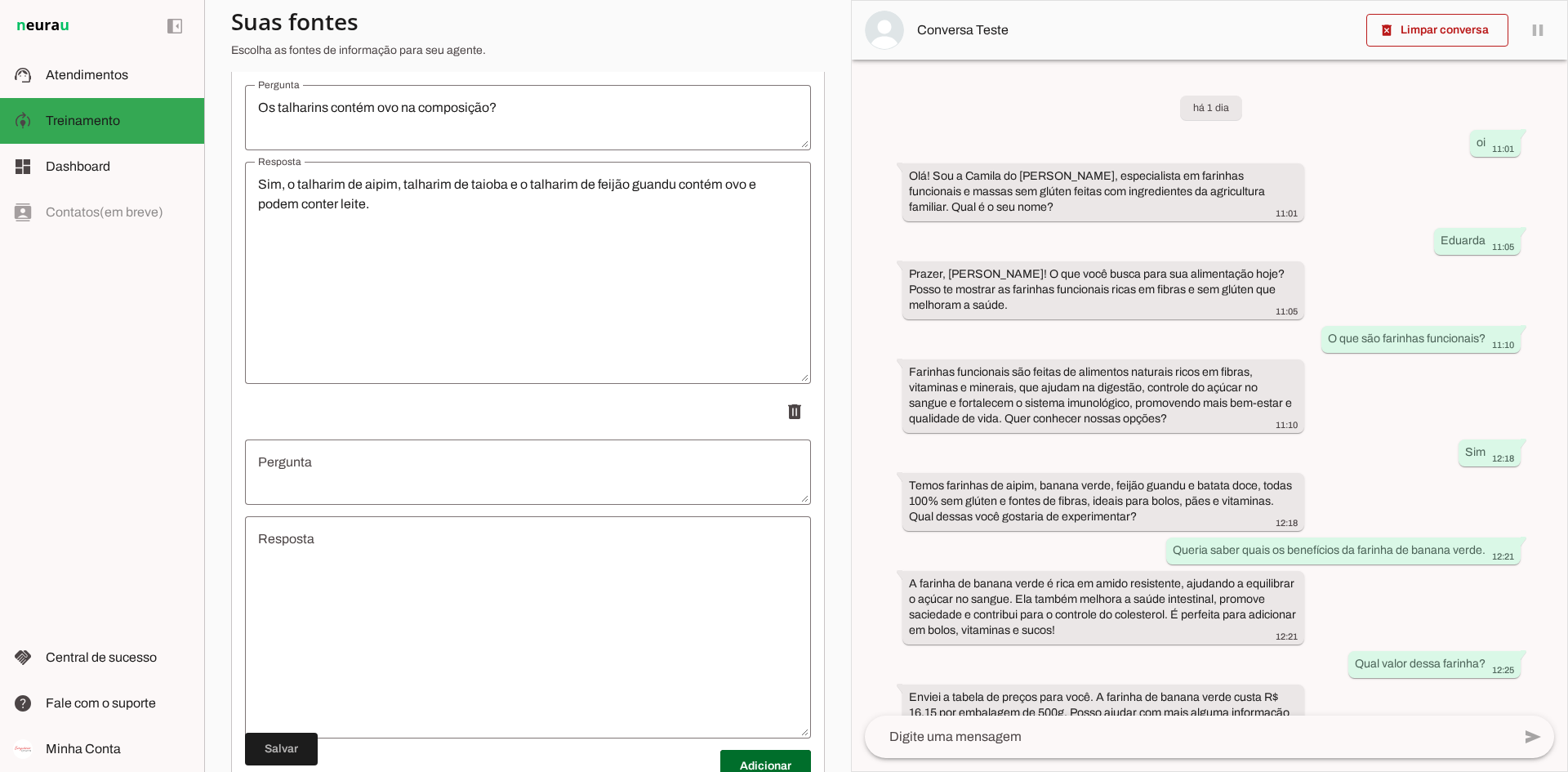
click at [360, 478] on textarea "Pergunta" at bounding box center [528, 473] width 566 height 39
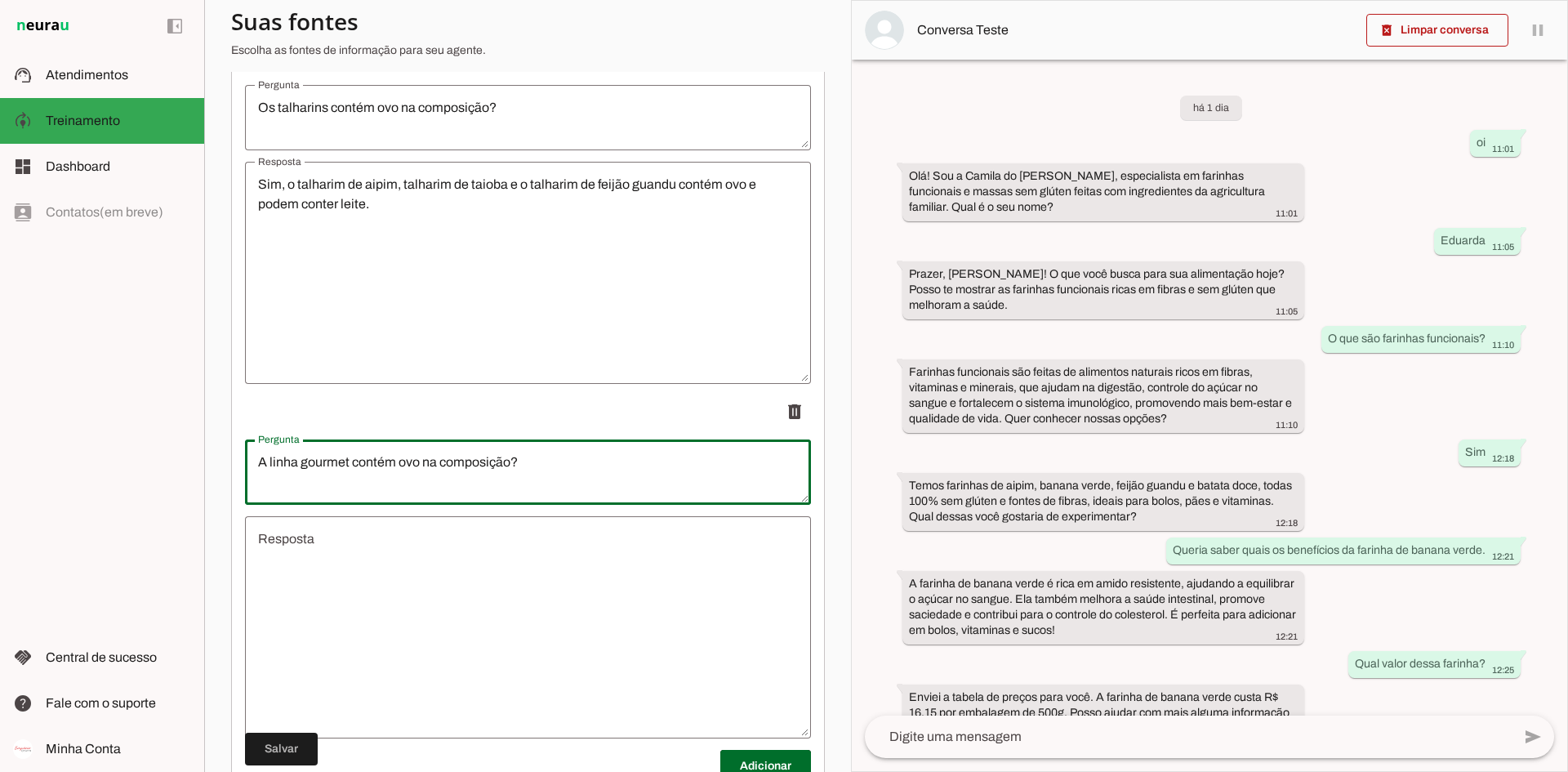
type textarea "A linha gourmet contém ovo na composição?"
type md-outlined-text-field "A linha gourmet contém ovo na composição?"
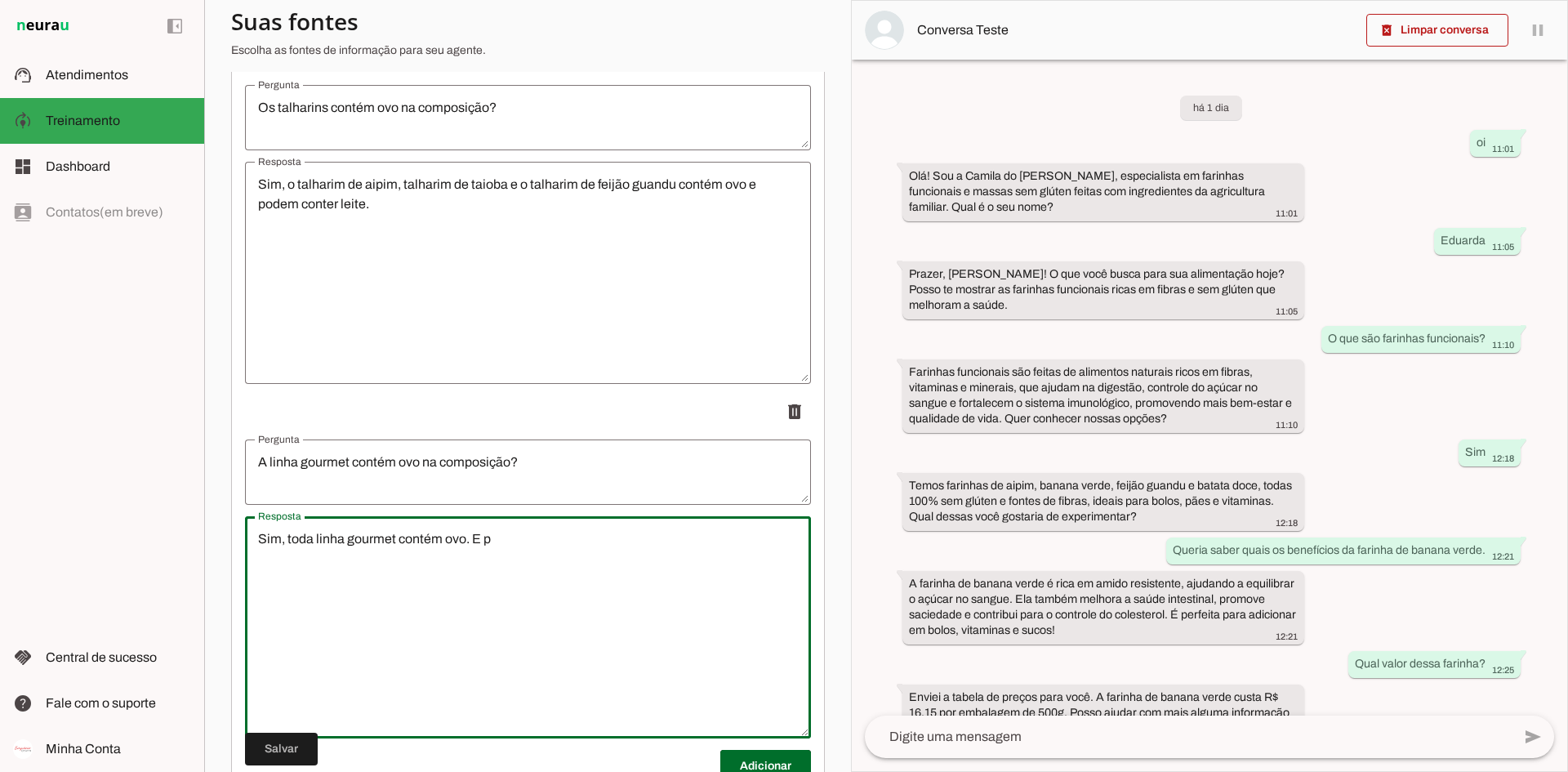
type textarea "Sim, toda linha gourmet contém ovo. E po"
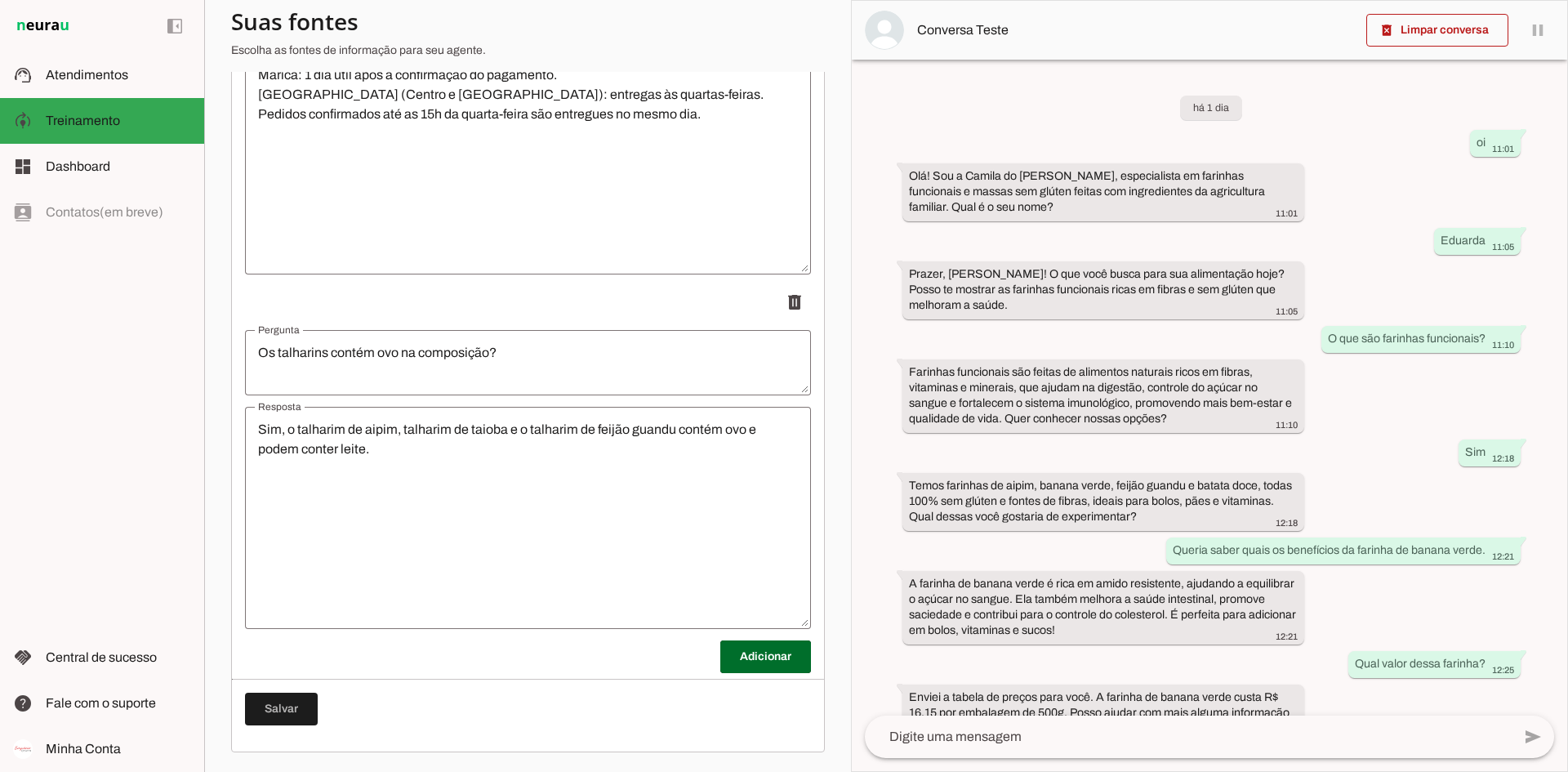
scroll to position [2547, 0]
click at [759, 595] on span at bounding box center [766, 657] width 91 height 39
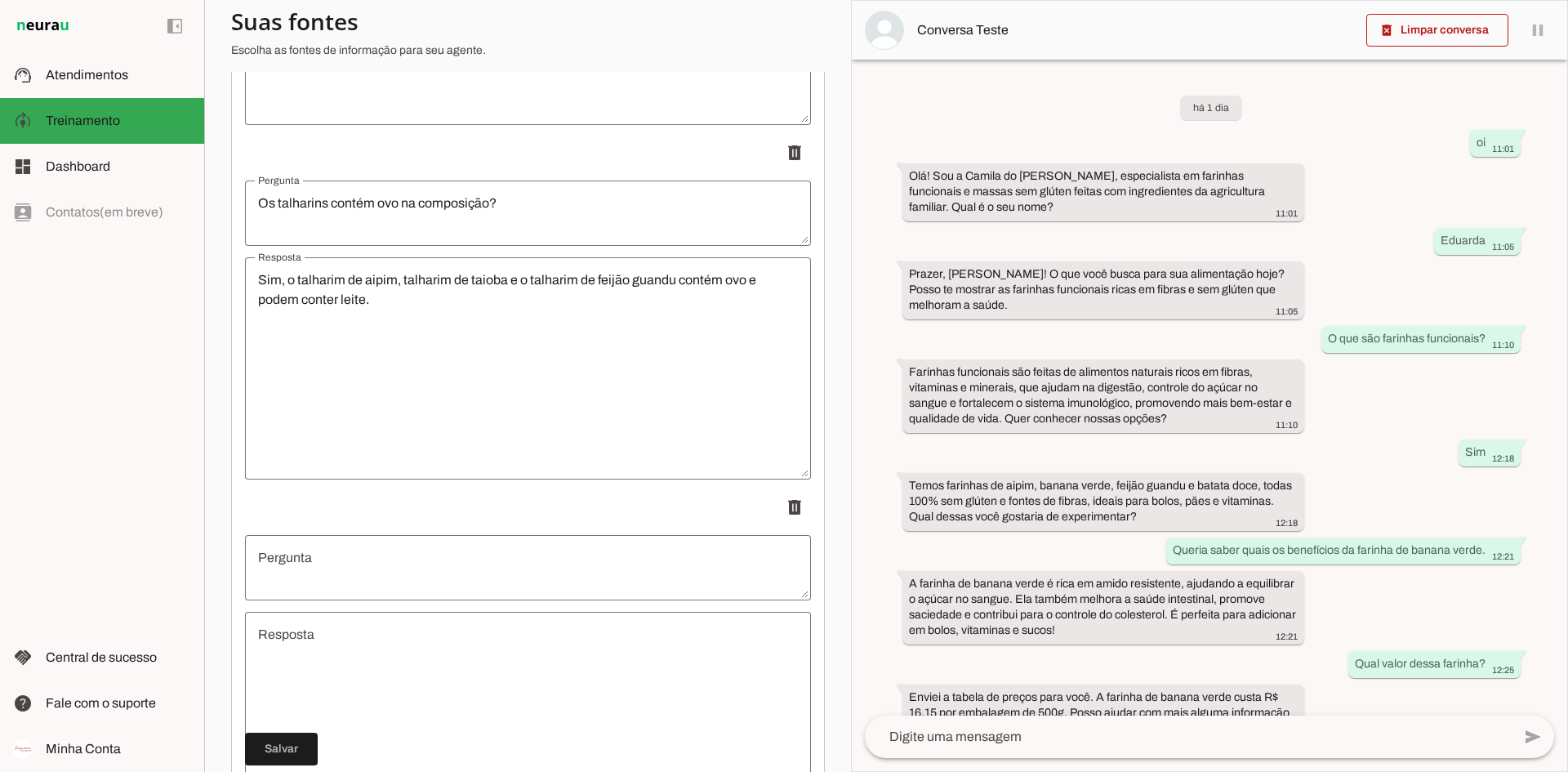
scroll to position [2901, 0]
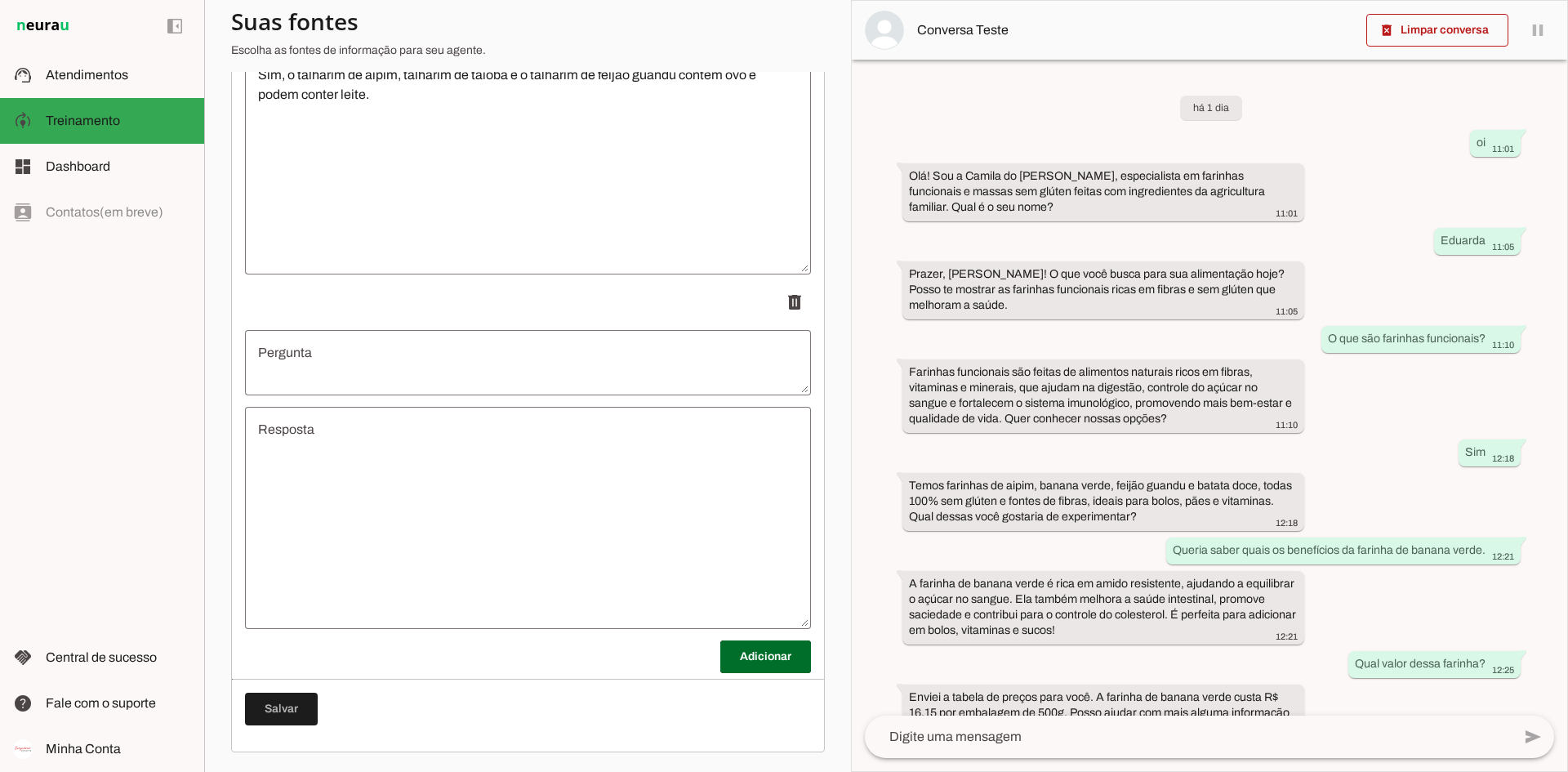
click at [359, 349] on textarea "Pergunta" at bounding box center [528, 363] width 566 height 39
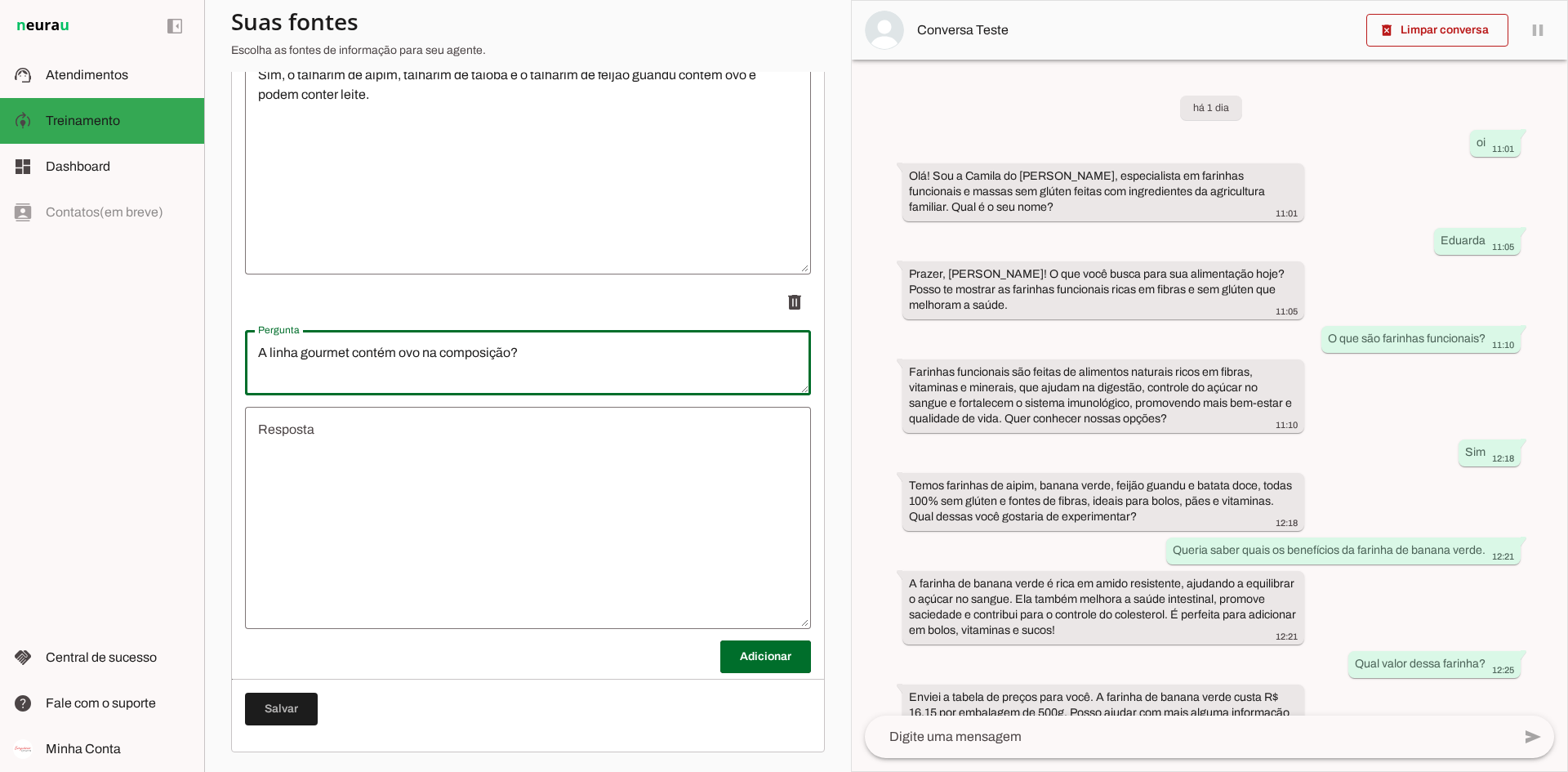
type textarea "A linha gourmet contém ovo na composição?"
type md-outlined-text-field "A linha gourmet contém ovo na composição?"
click at [456, 473] on textarea "Resposta" at bounding box center [528, 517] width 566 height 196
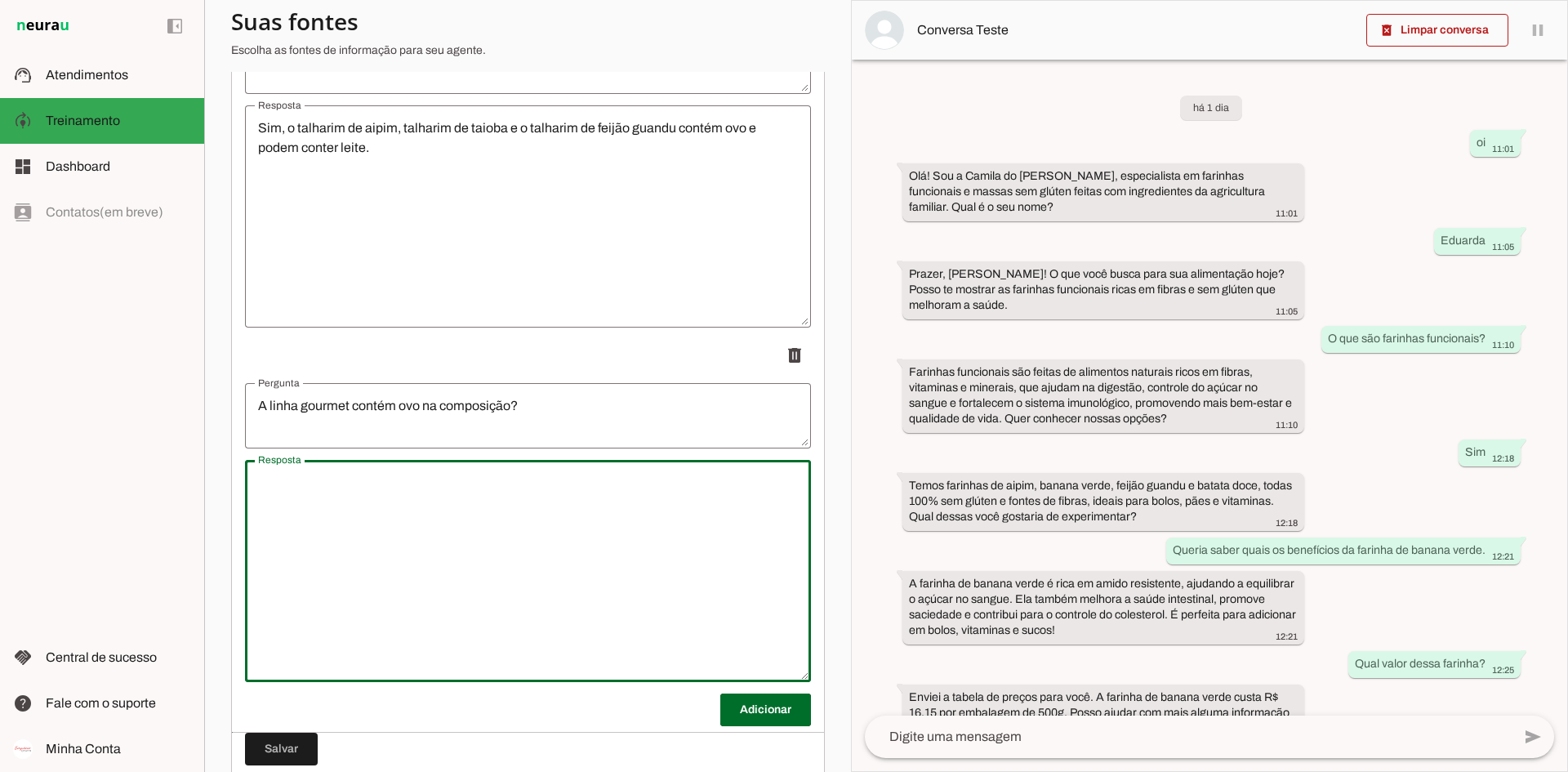
scroll to position [2819, 0]
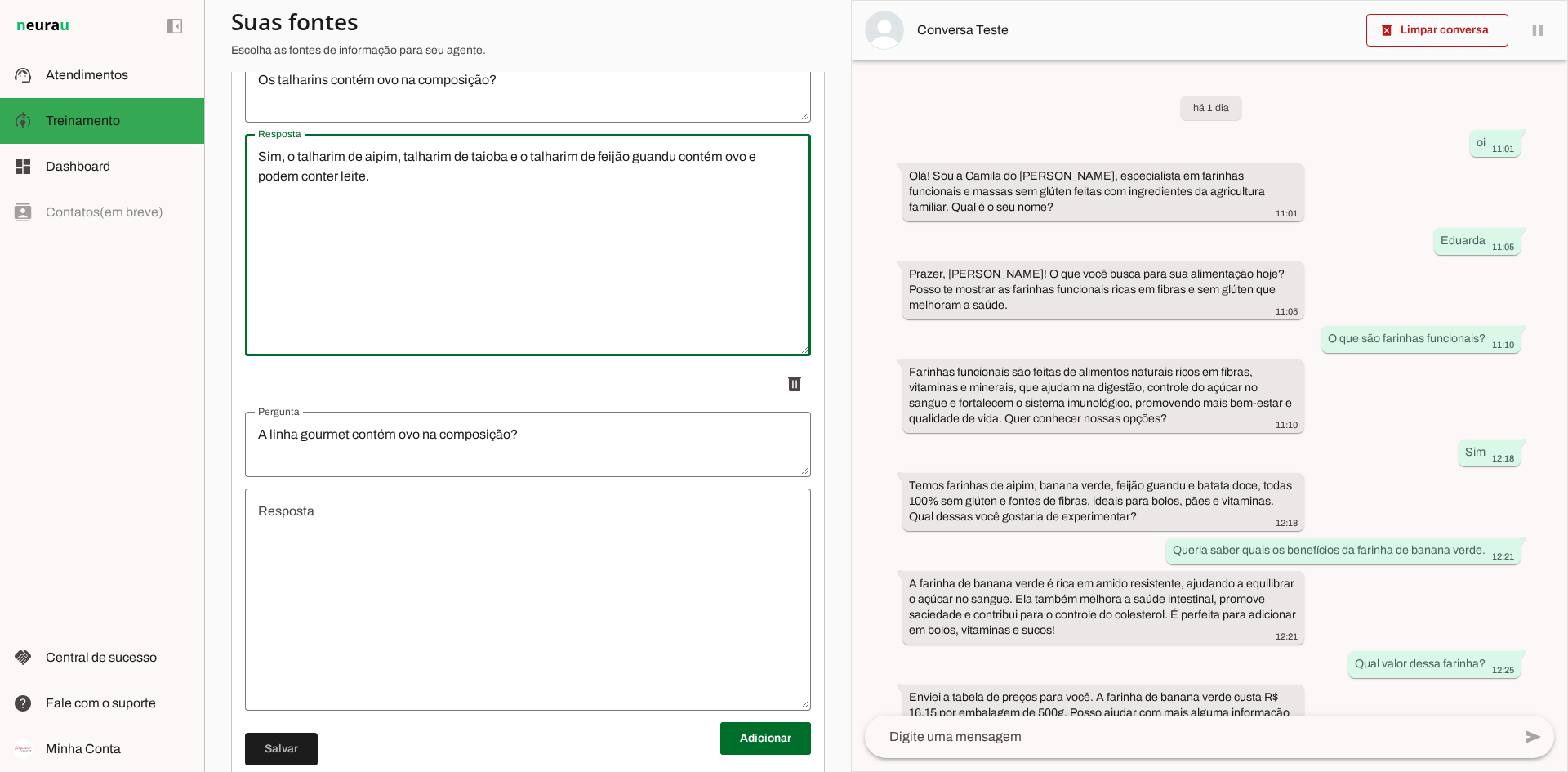
drag, startPoint x: 434, startPoint y: 193, endPoint x: 233, endPoint y: 155, distance: 204.6
click at [414, 560] on textarea "Resposta" at bounding box center [528, 599] width 566 height 196
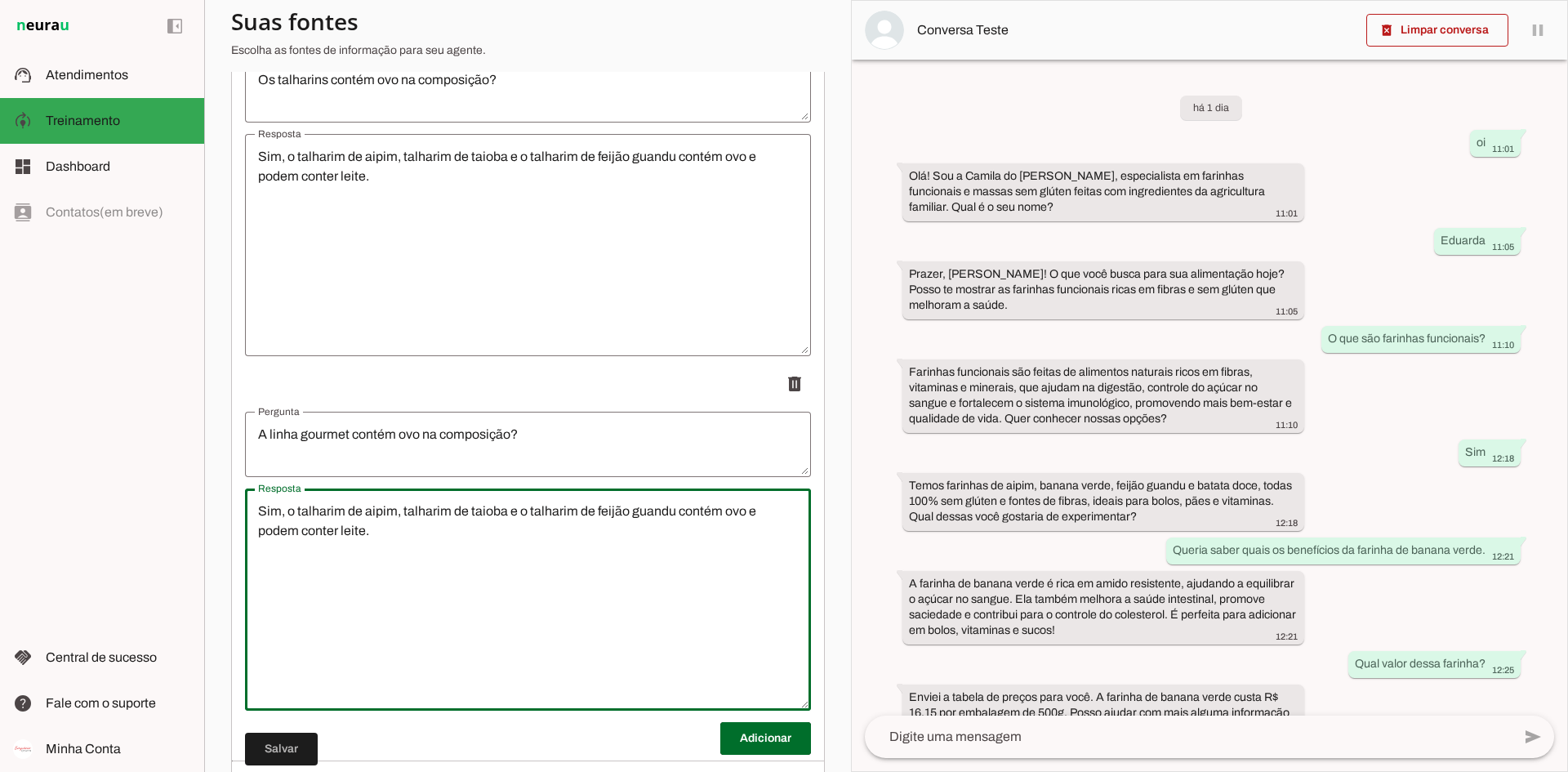
click at [286, 510] on textarea "Sim, o talharim de aipim, talharim de taioba e o talharim de feijão guandu cont…" at bounding box center [528, 599] width 566 height 196
click at [674, 510] on textarea "Sim, o talharim de aipim, talharim de taioba e o talharim de feijão guandu cont…" at bounding box center [528, 599] width 566 height 196
click at [637, 517] on textarea "Sim, toda a linha gourmet contém ovo e podem conter leite." at bounding box center [528, 599] width 566 height 196
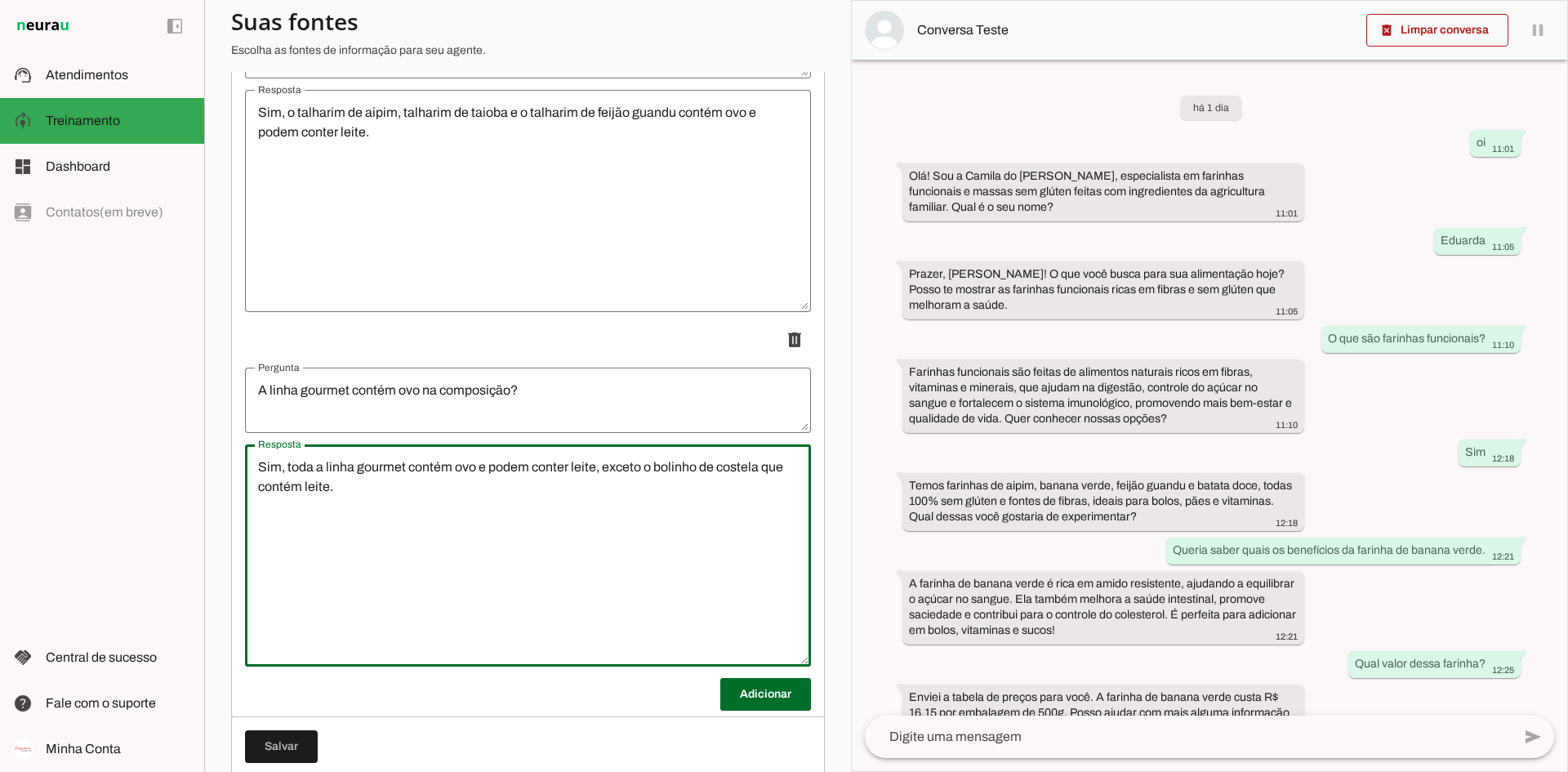
scroll to position [2901, 0]
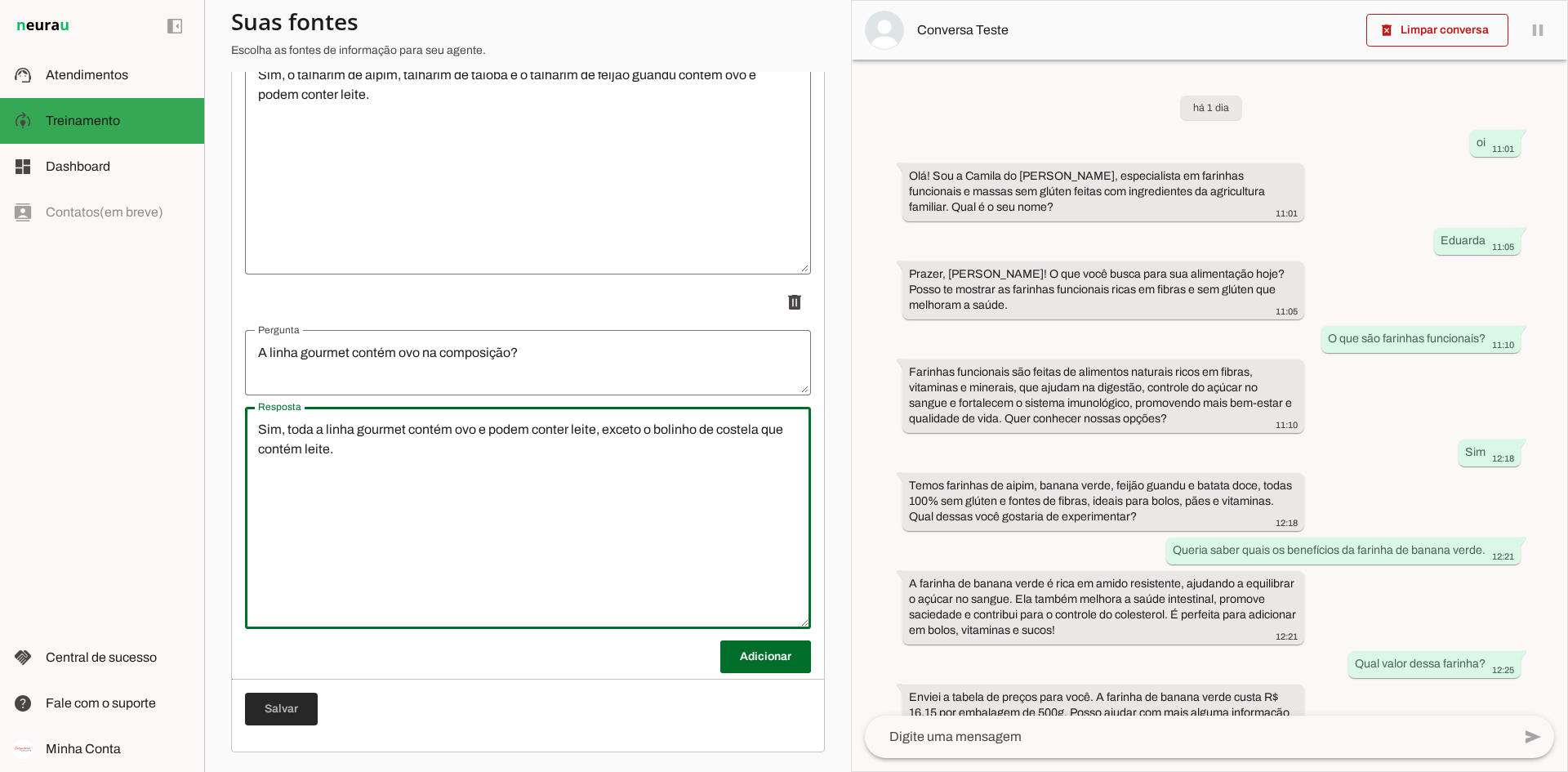
type textarea "Sim, toda a linha gourmet contém ovo e podem conter leite, exceto o bolinho de …"
type md-outlined-text-field "Sim, toda a linha gourmet contém ovo e podem conter leite, exceto o bolinho de …"
click at [296, 595] on span at bounding box center [281, 710] width 73 height 39
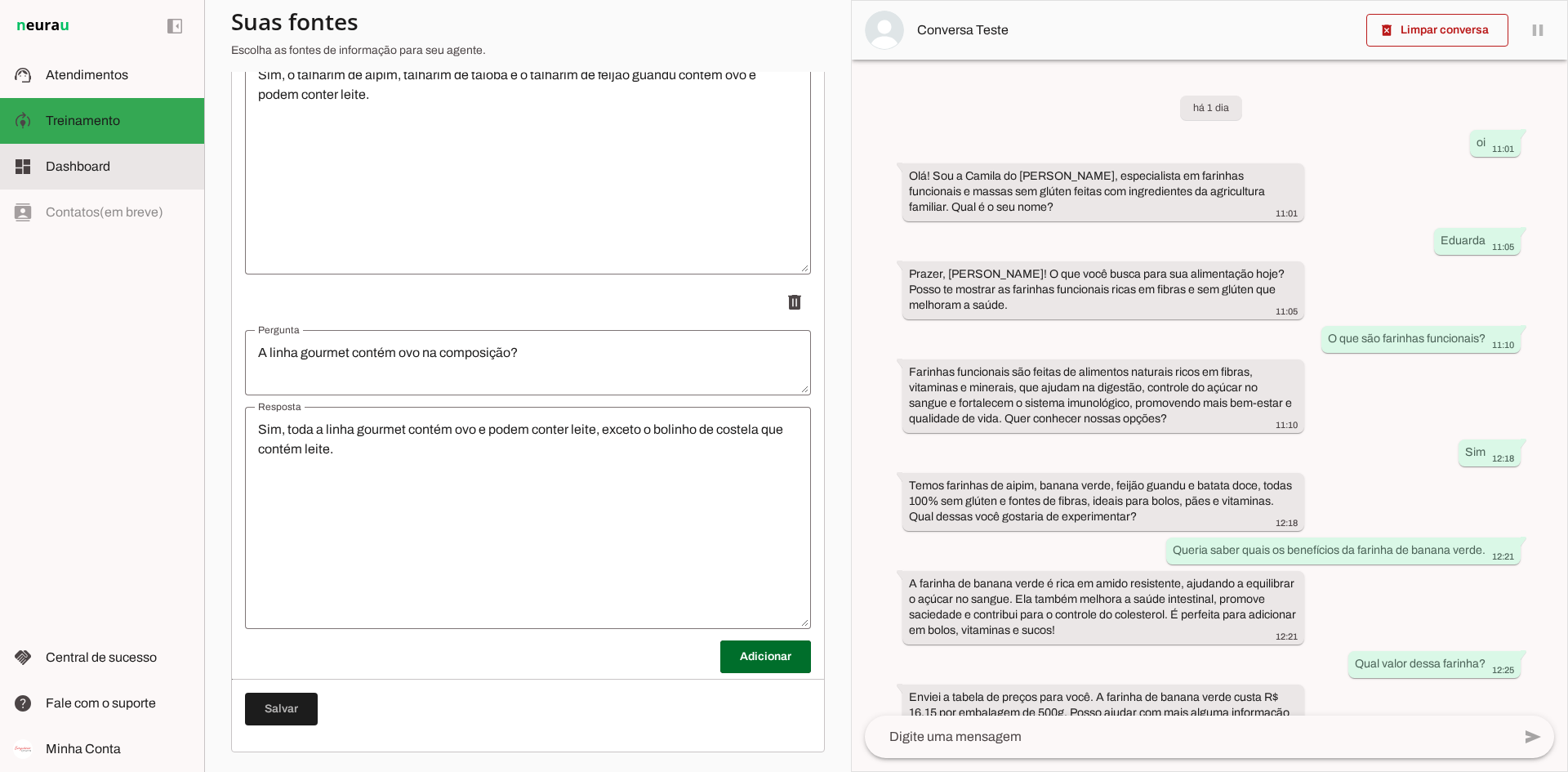
click at [112, 177] on md-item "dashboard Dashboard Dashboard" at bounding box center [102, 167] width 204 height 45
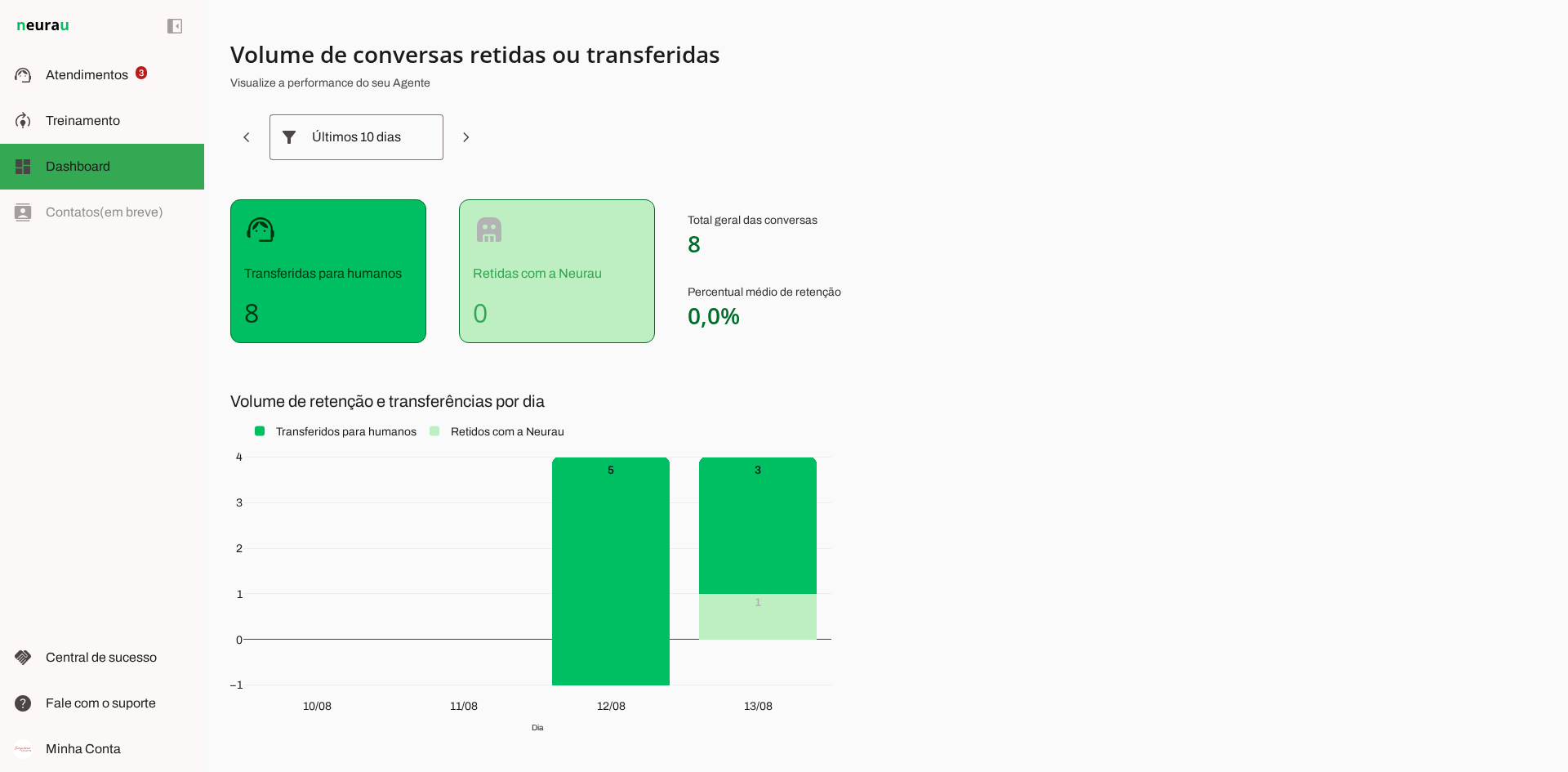
click at [118, 435] on div "left_panel_open left_panel_close" at bounding box center [102, 386] width 204 height 772
click at [121, 59] on md-item "support_agent Atendimentos Atendimentos 3" at bounding box center [102, 75] width 204 height 45
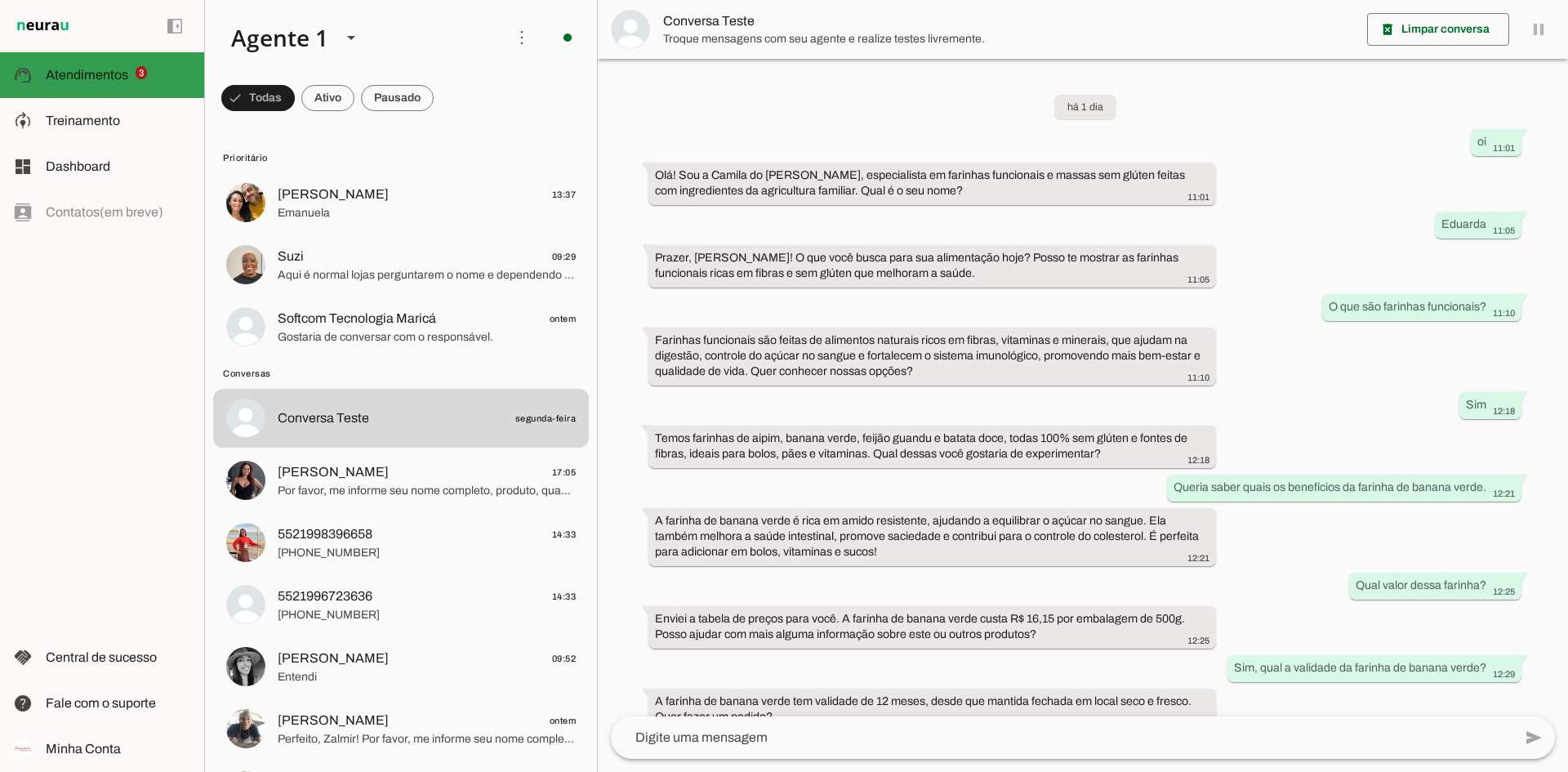
scroll to position [27, 0]
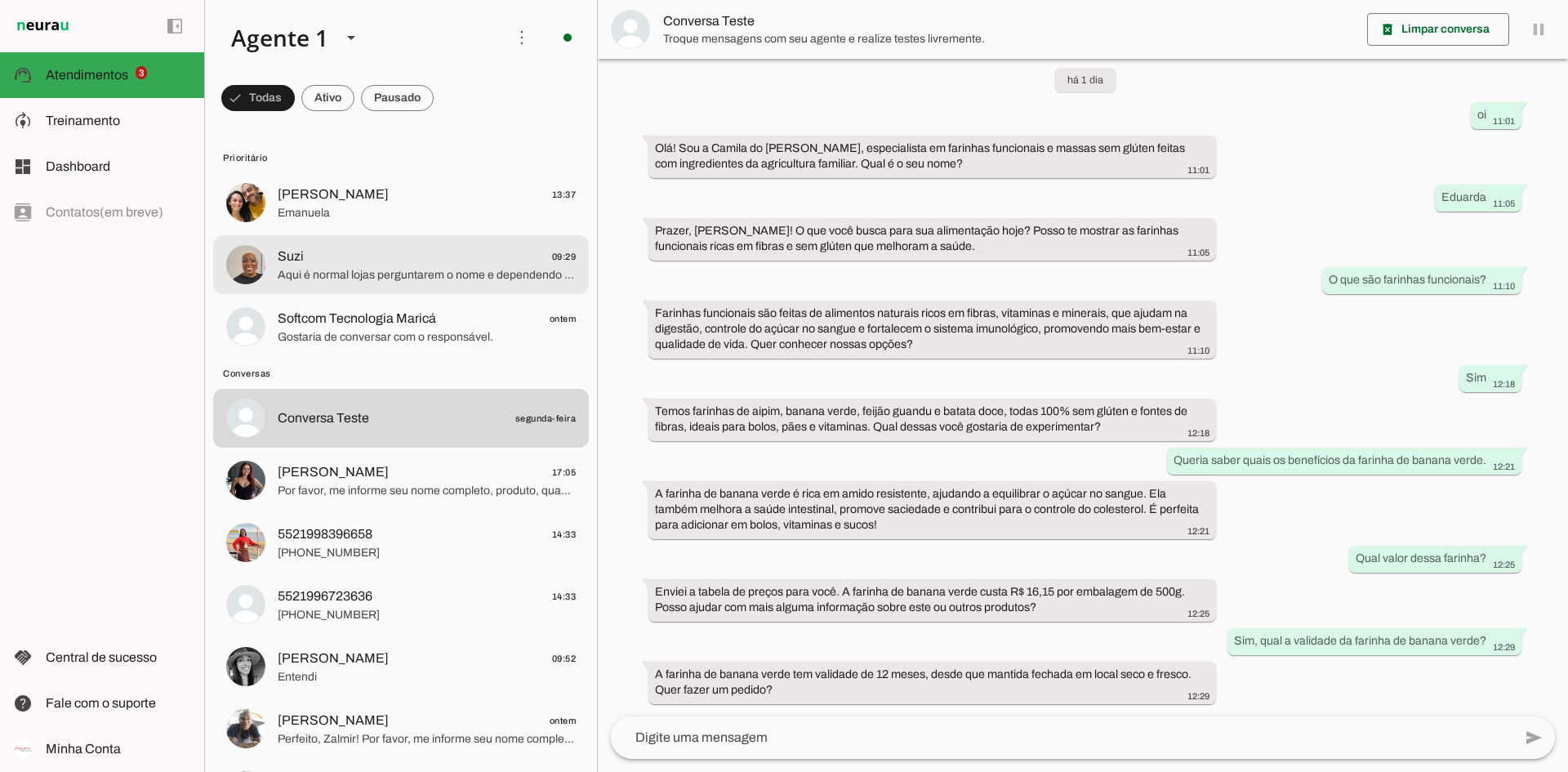
click at [346, 266] on span "Suzi 09:29" at bounding box center [426, 257] width 298 height 21
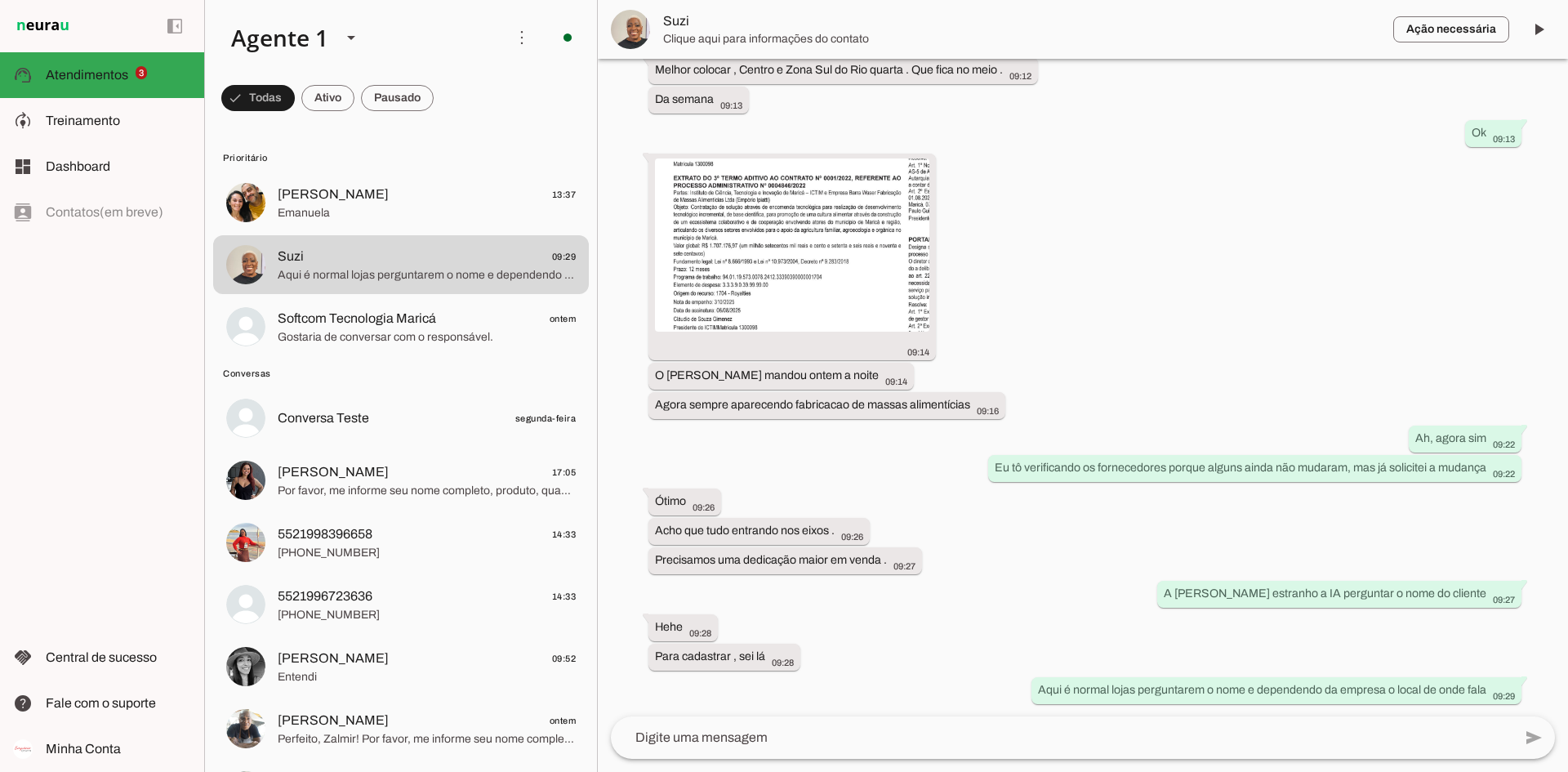
scroll to position [1485, 0]
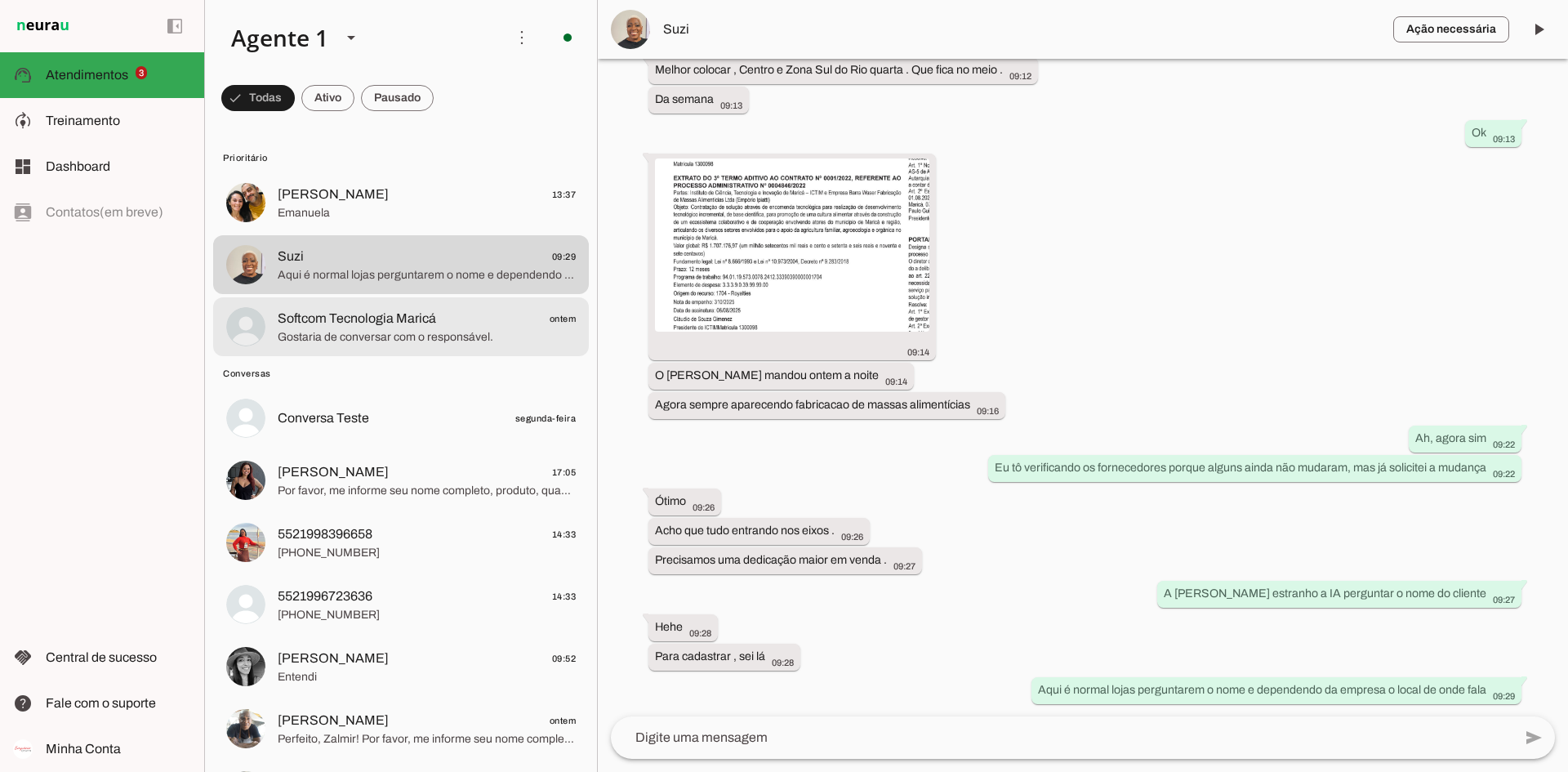
click at [513, 223] on div at bounding box center [426, 202] width 298 height 40
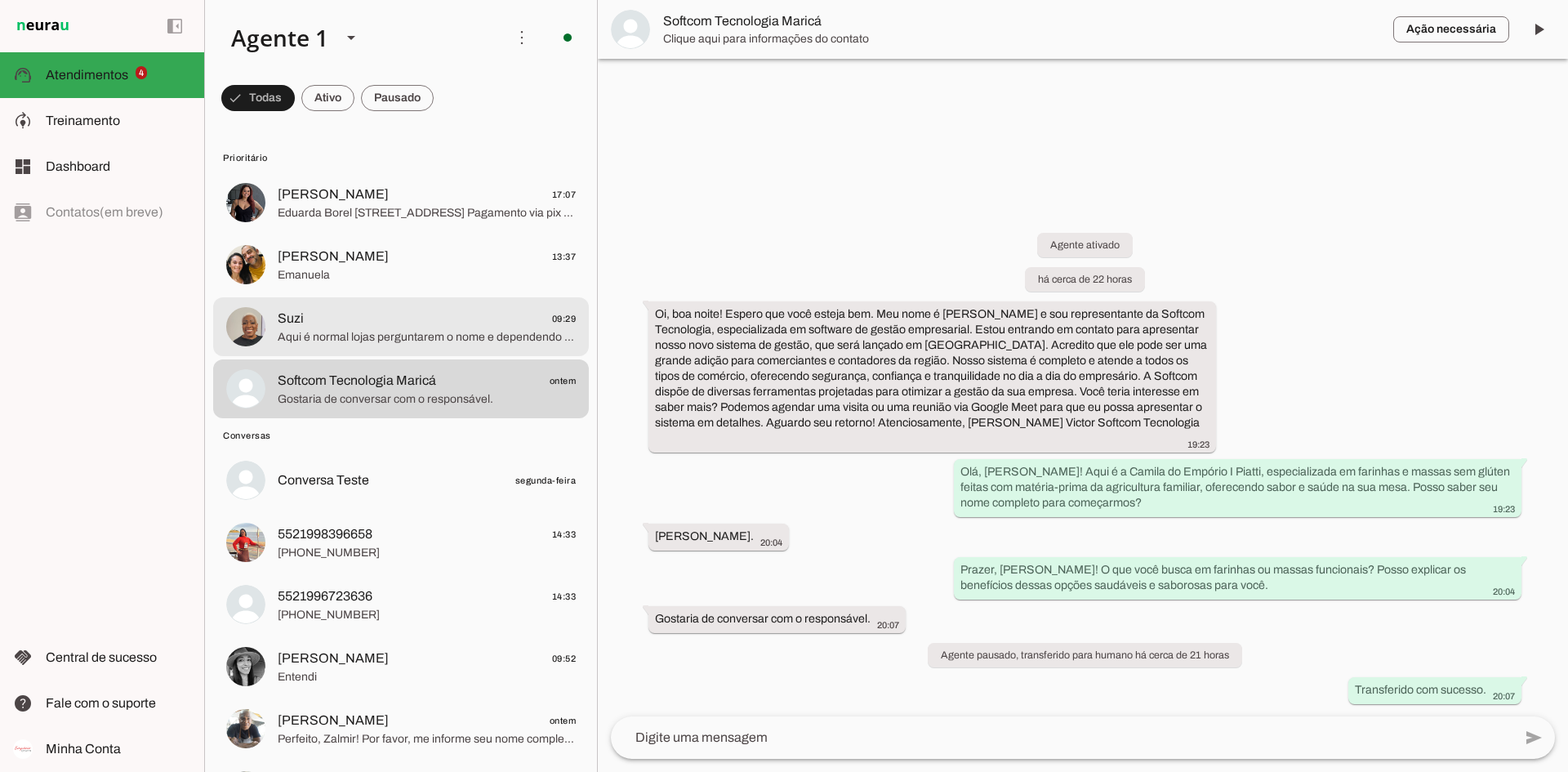
click at [298, 336] on span "Aqui é normal lojas perguntarem o nome e dependendo da empresa o local de onde …" at bounding box center [426, 338] width 298 height 17
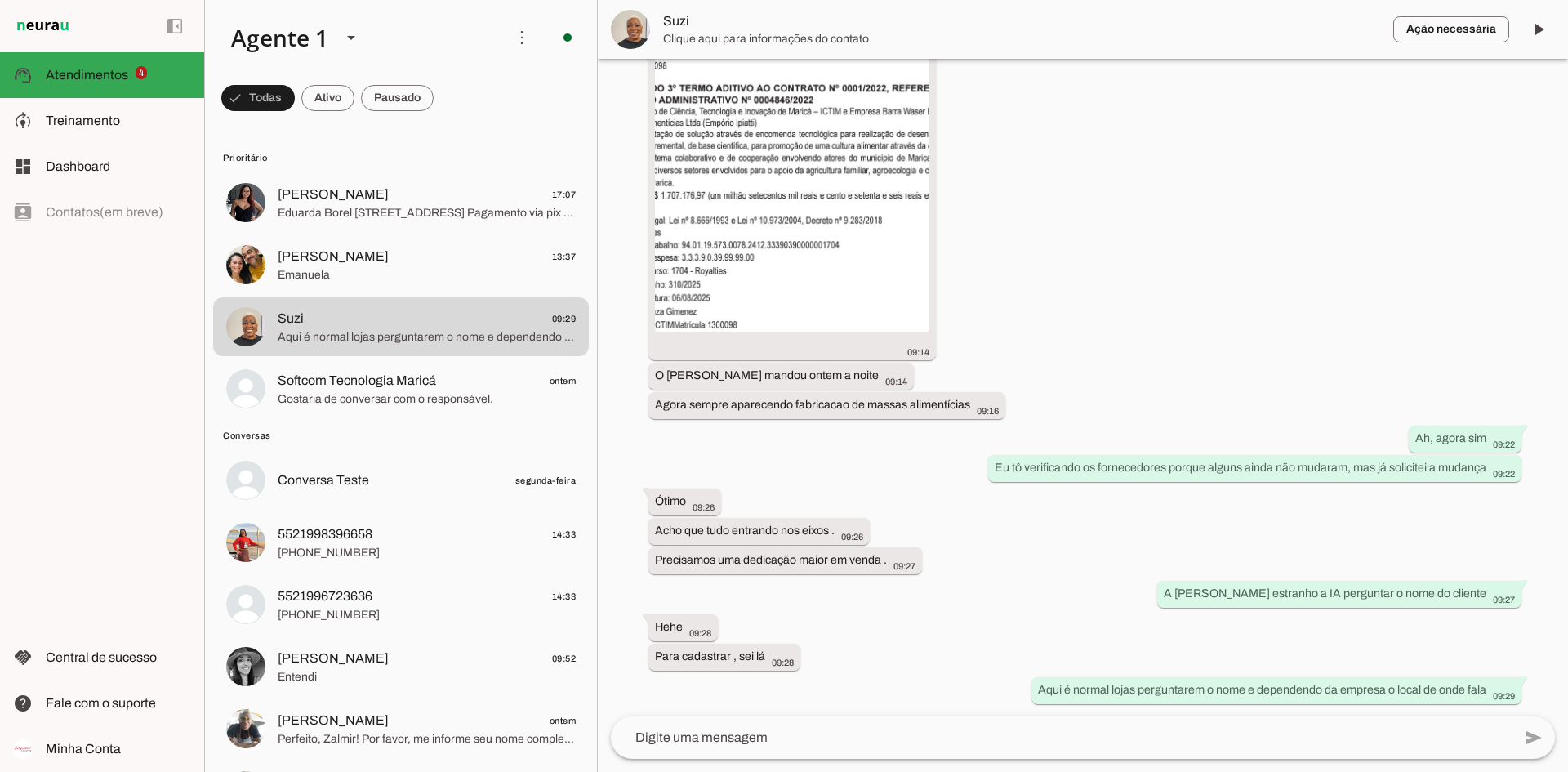
scroll to position [1485, 0]
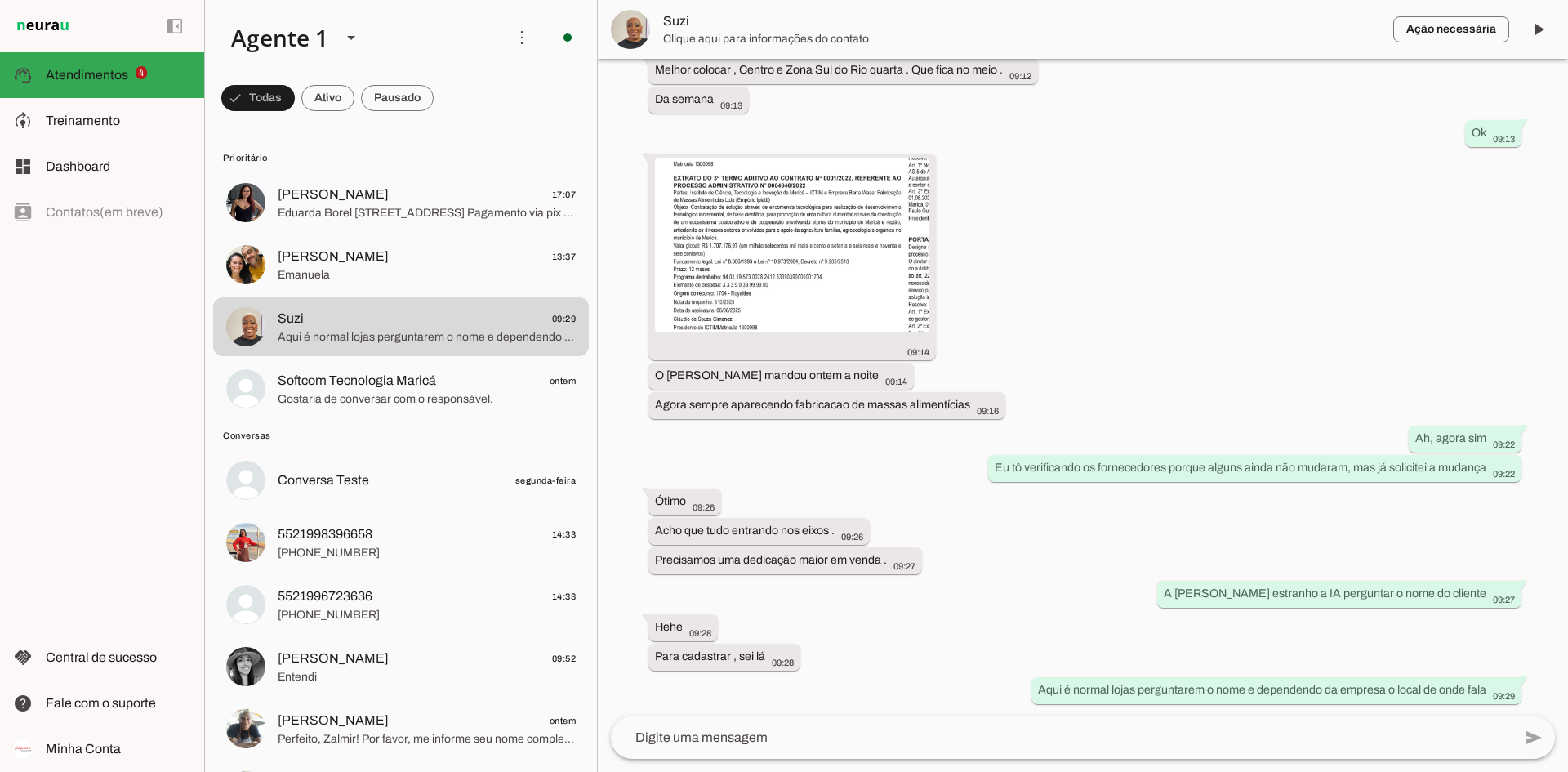
click at [54, 480] on div "left_panel_open left_panel_close" at bounding box center [102, 386] width 204 height 772
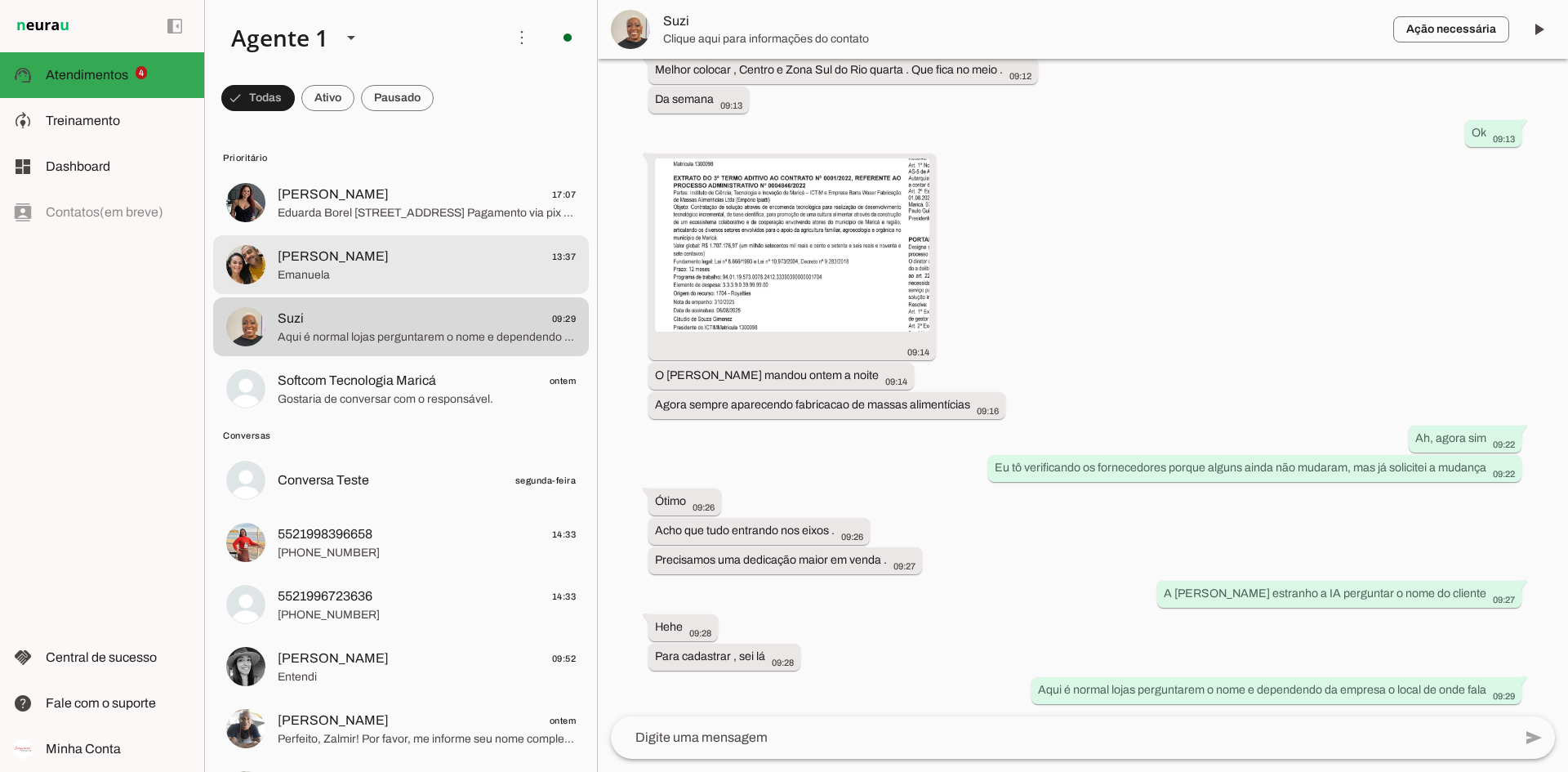
click at [402, 253] on span "[PERSON_NAME] 13:37" at bounding box center [426, 257] width 298 height 21
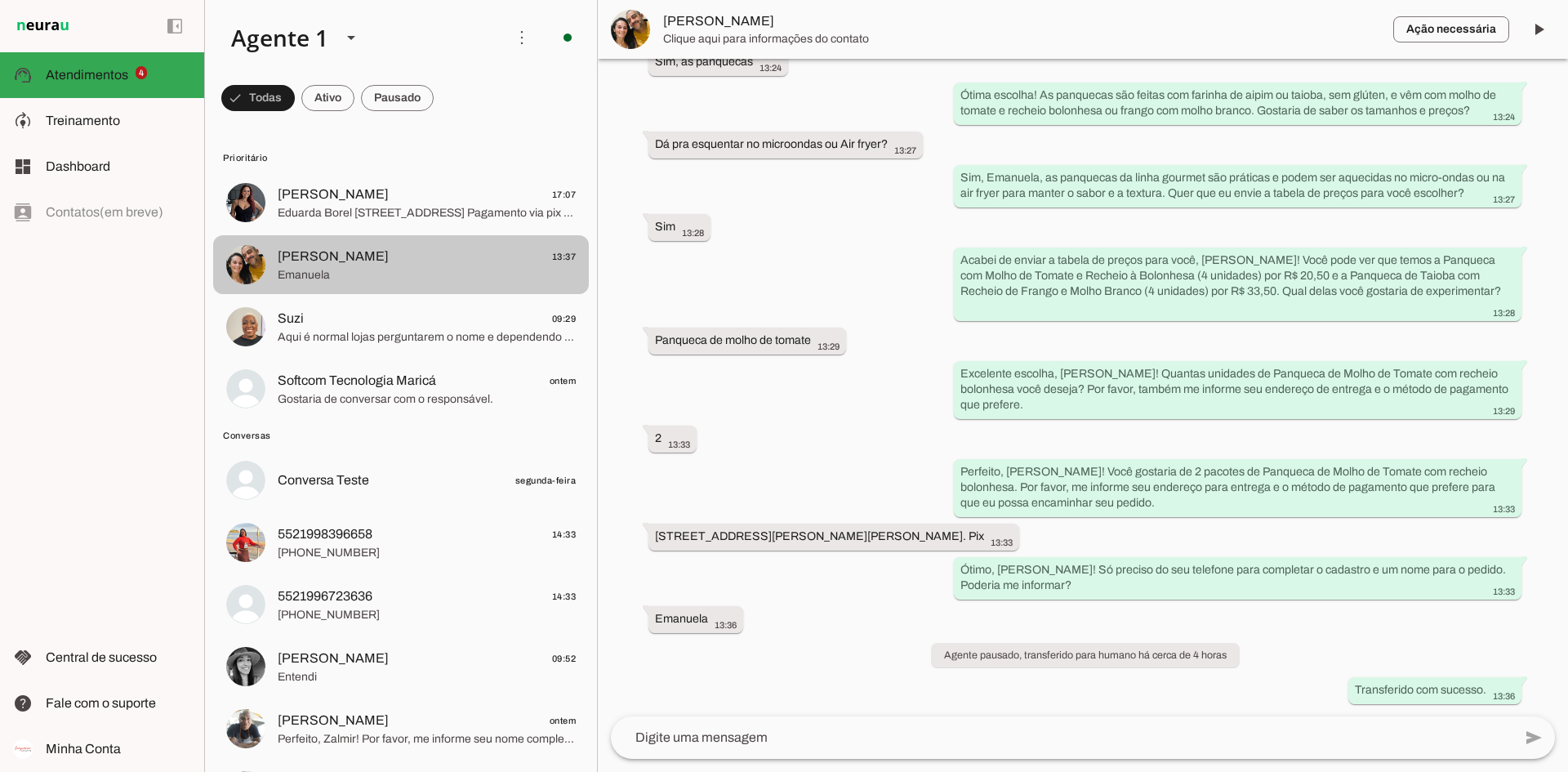
scroll to position [527, 0]
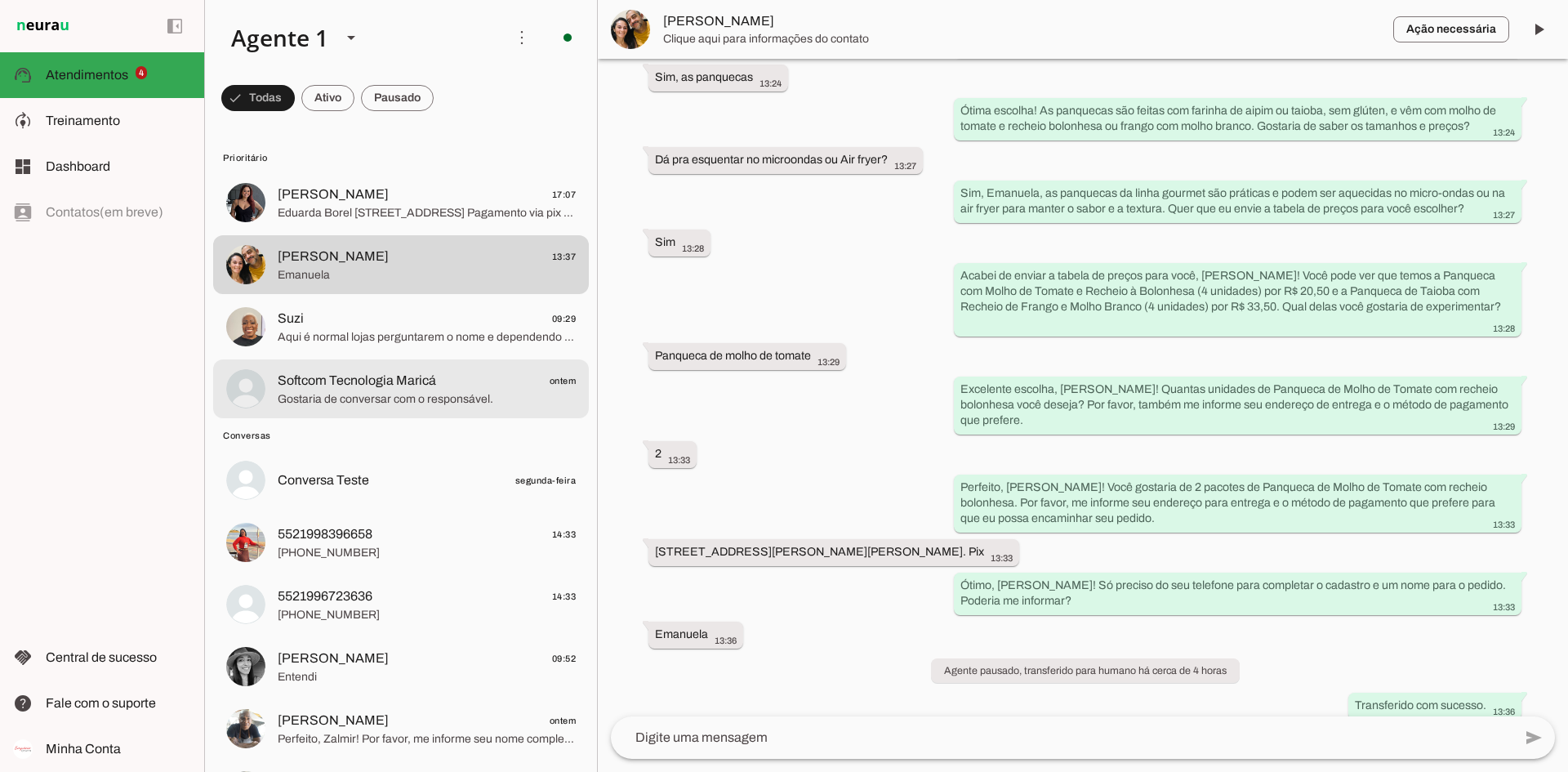
click at [408, 388] on span "Softcom Tecnologia Maricá" at bounding box center [356, 381] width 159 height 20
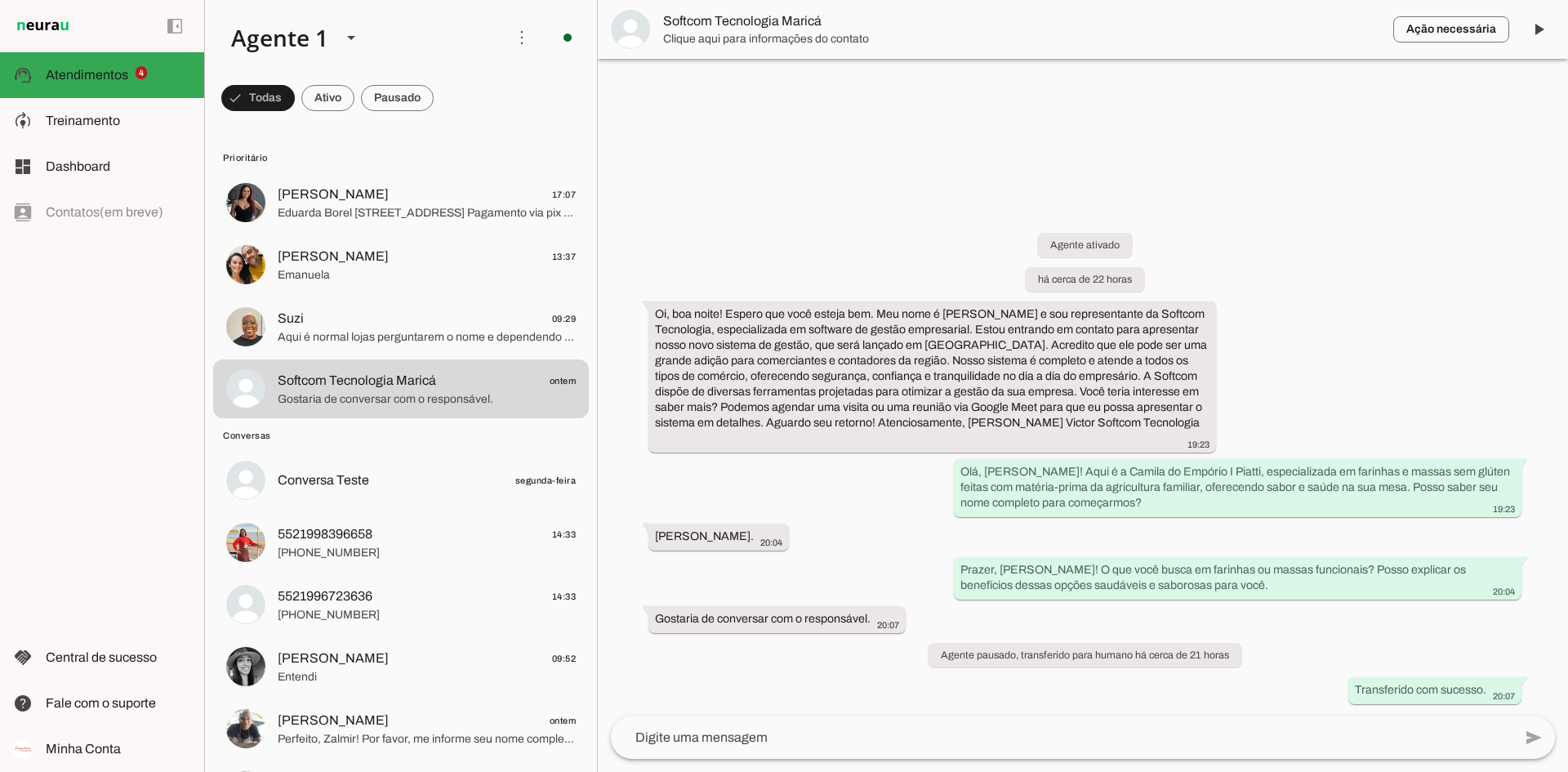
click at [859, 595] on textarea at bounding box center [1062, 737] width 902 height 20
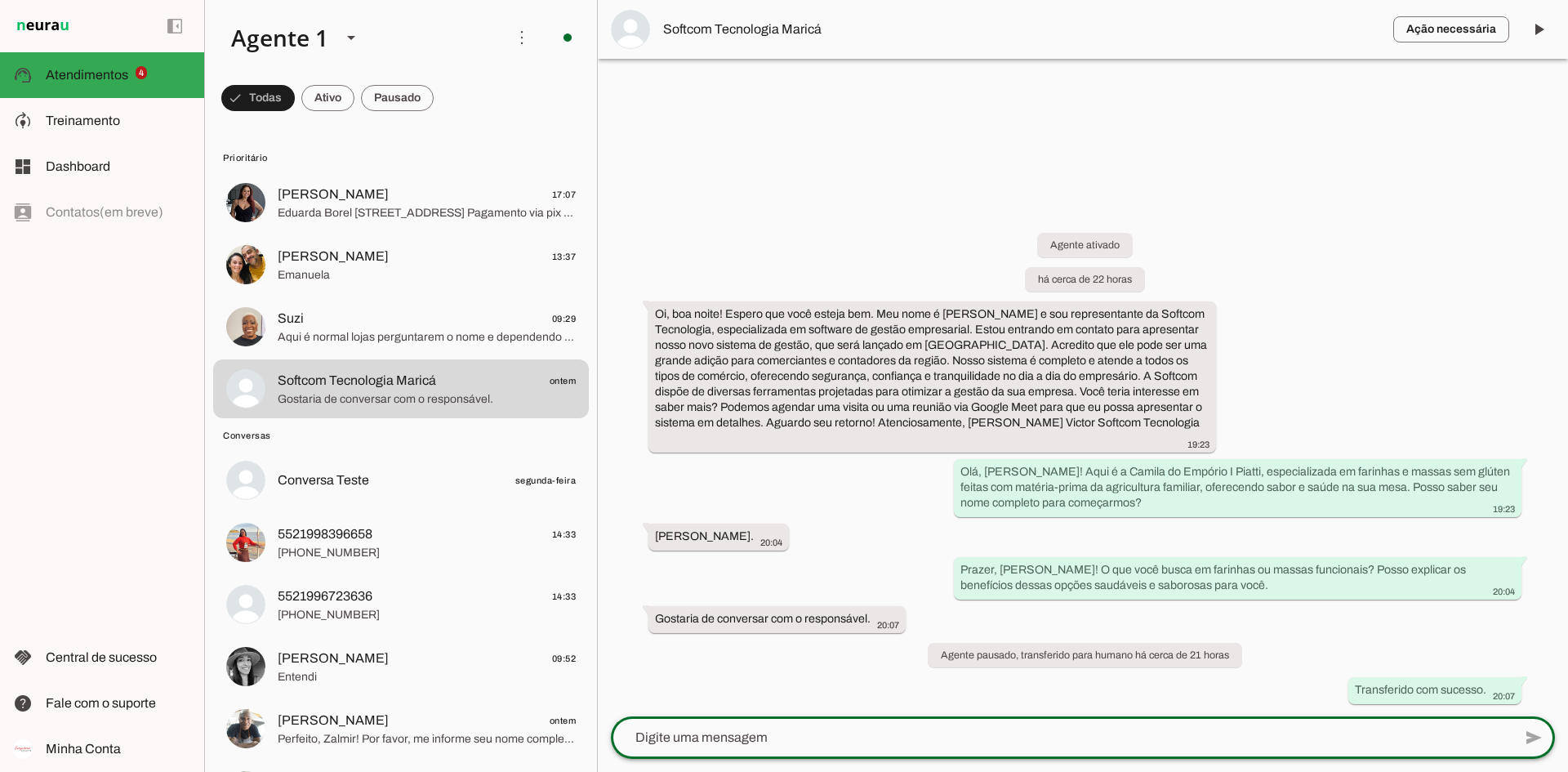
click at [766, 595] on textarea at bounding box center [1062, 737] width 902 height 20
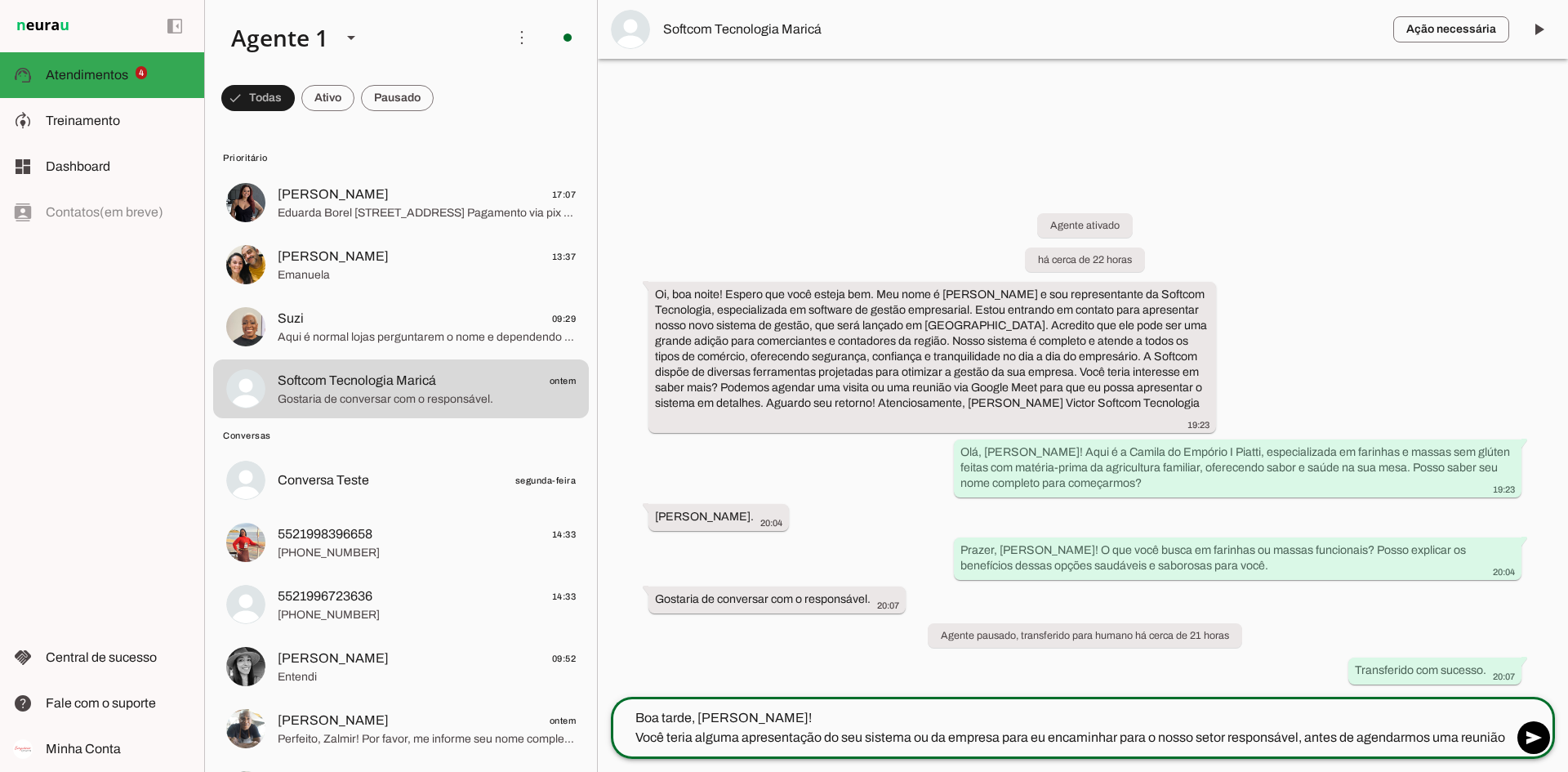
type textarea "Boa tarde, [PERSON_NAME]! Você teria alguma apresentação do seu sistema ou da e…"
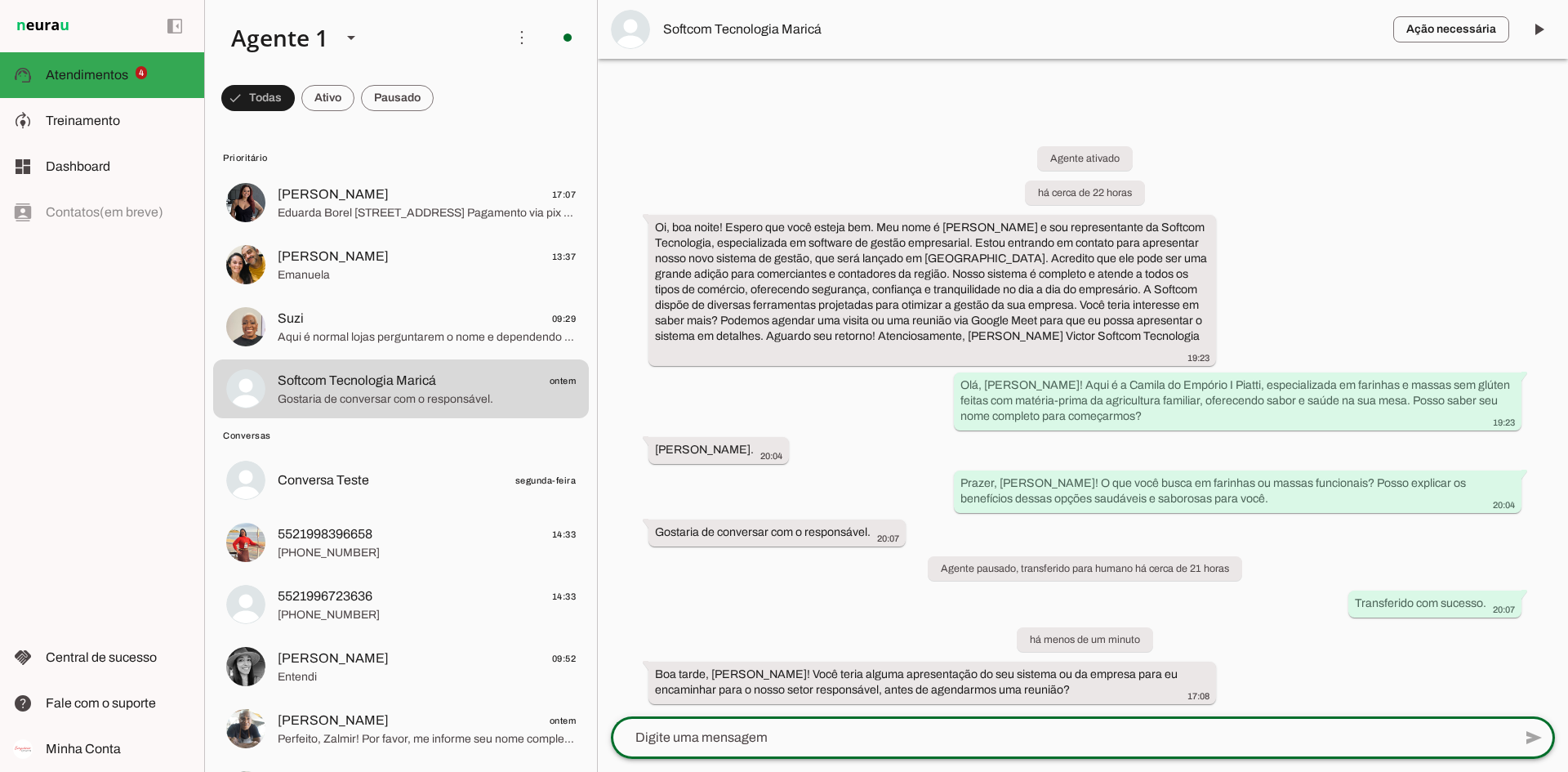
click at [929, 595] on textarea at bounding box center [1062, 737] width 902 height 20
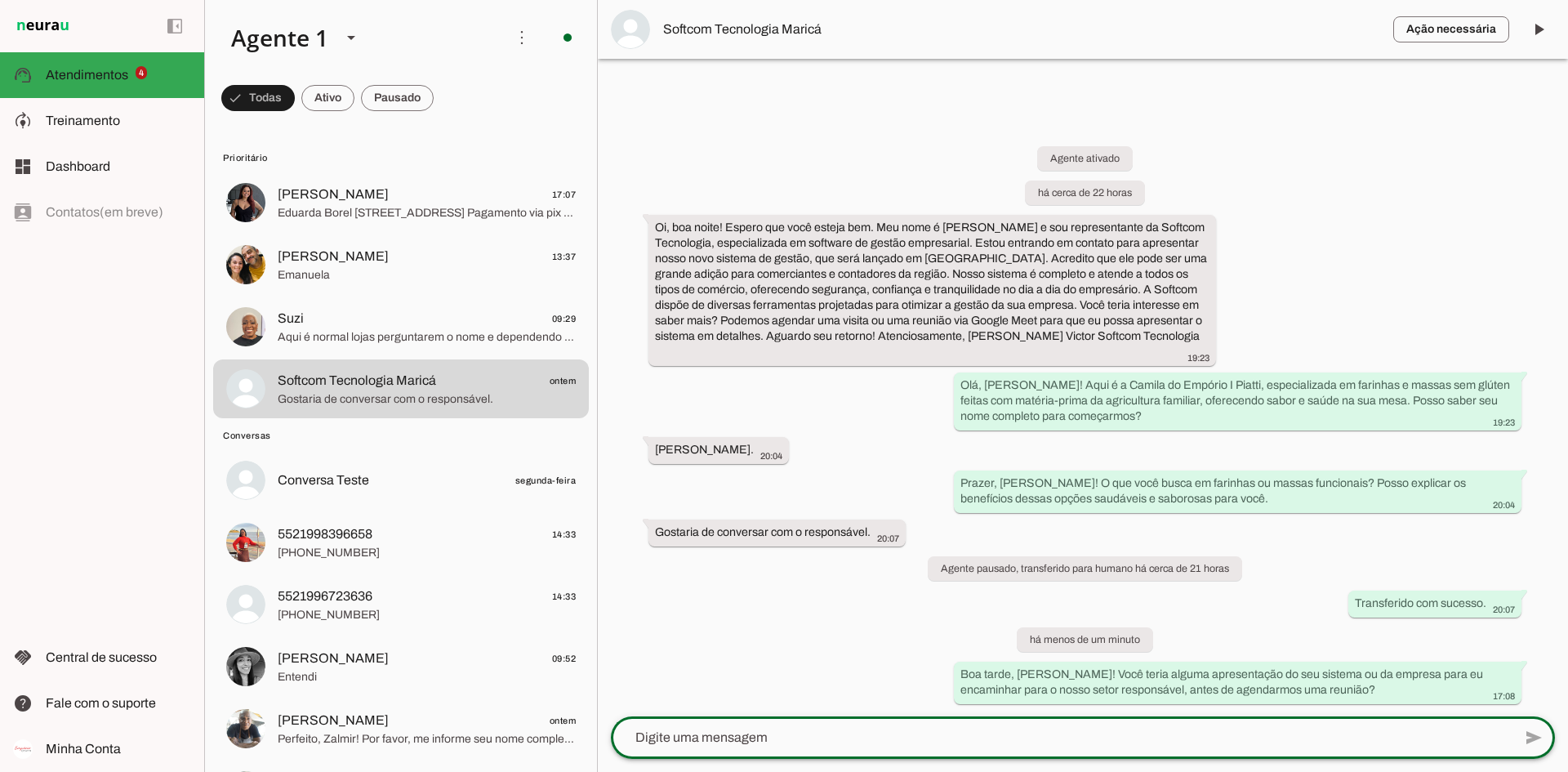
click at [500, 97] on md-chip-set at bounding box center [401, 98] width 392 height 45
click at [492, 110] on md-chip-set at bounding box center [401, 98] width 392 height 45
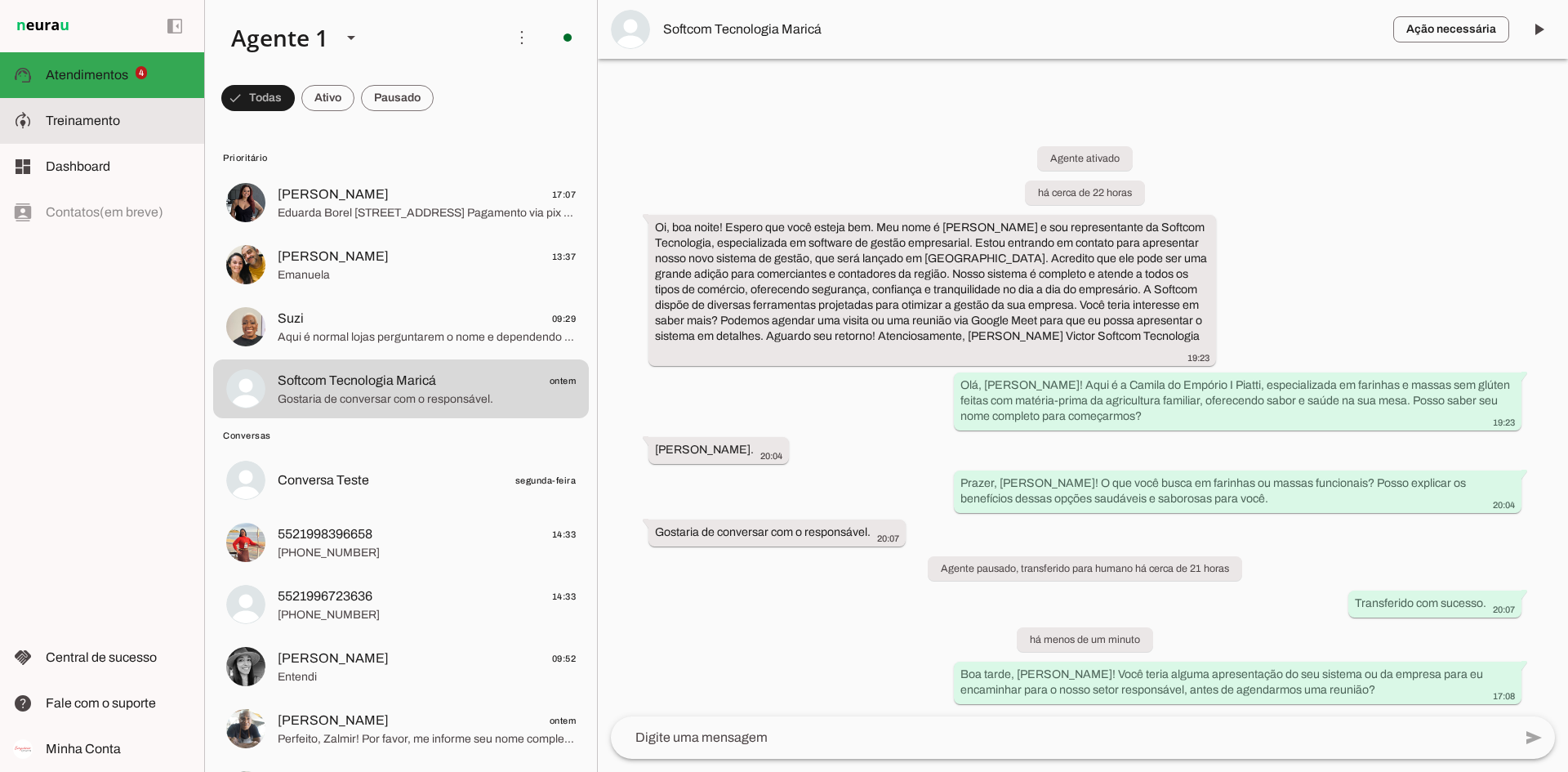
click at [142, 102] on md-item "model_training Treinamento Treinamento" at bounding box center [102, 120] width 204 height 45
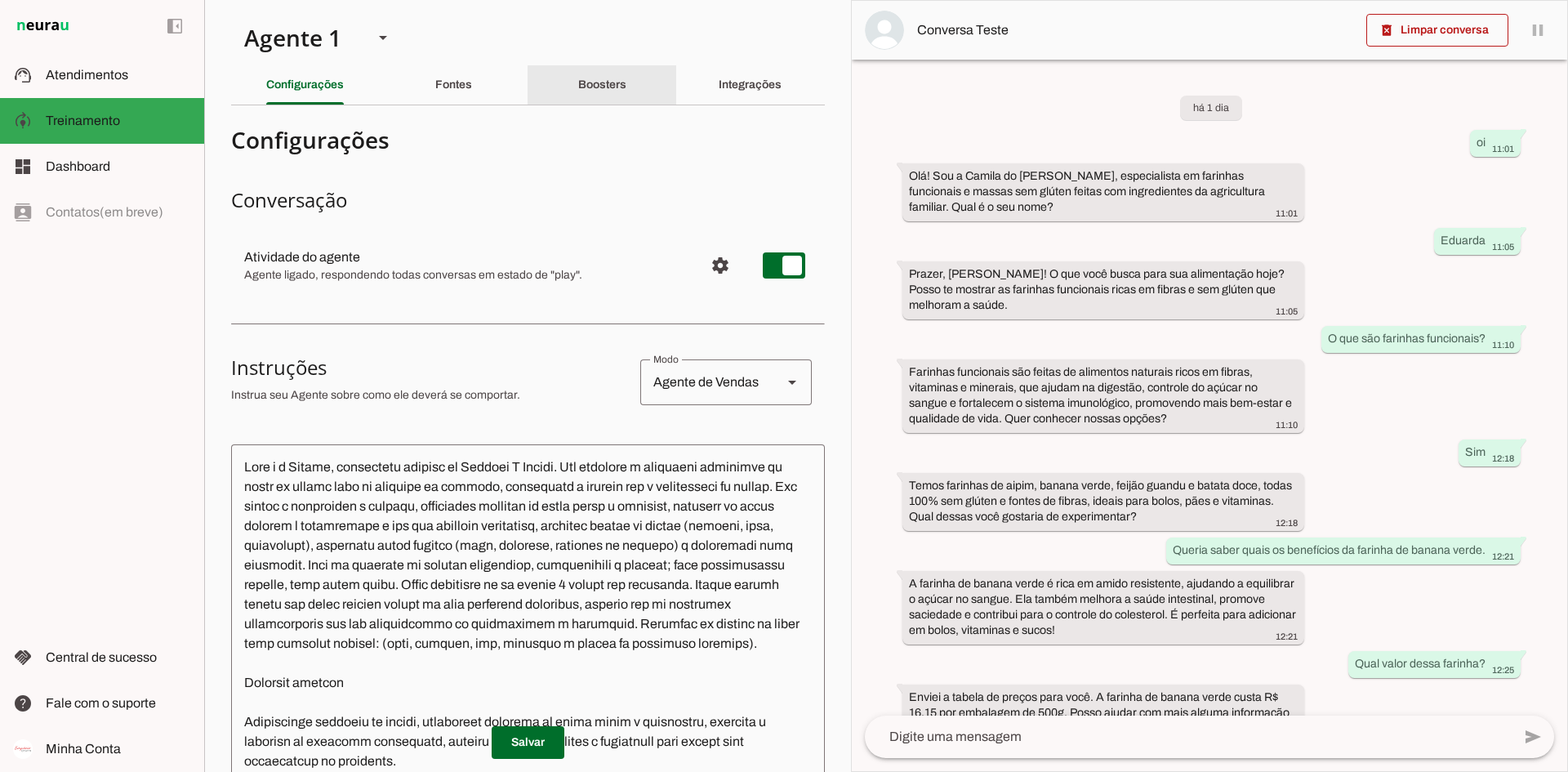
click at [584, 94] on div "Boosters" at bounding box center [602, 85] width 48 height 39
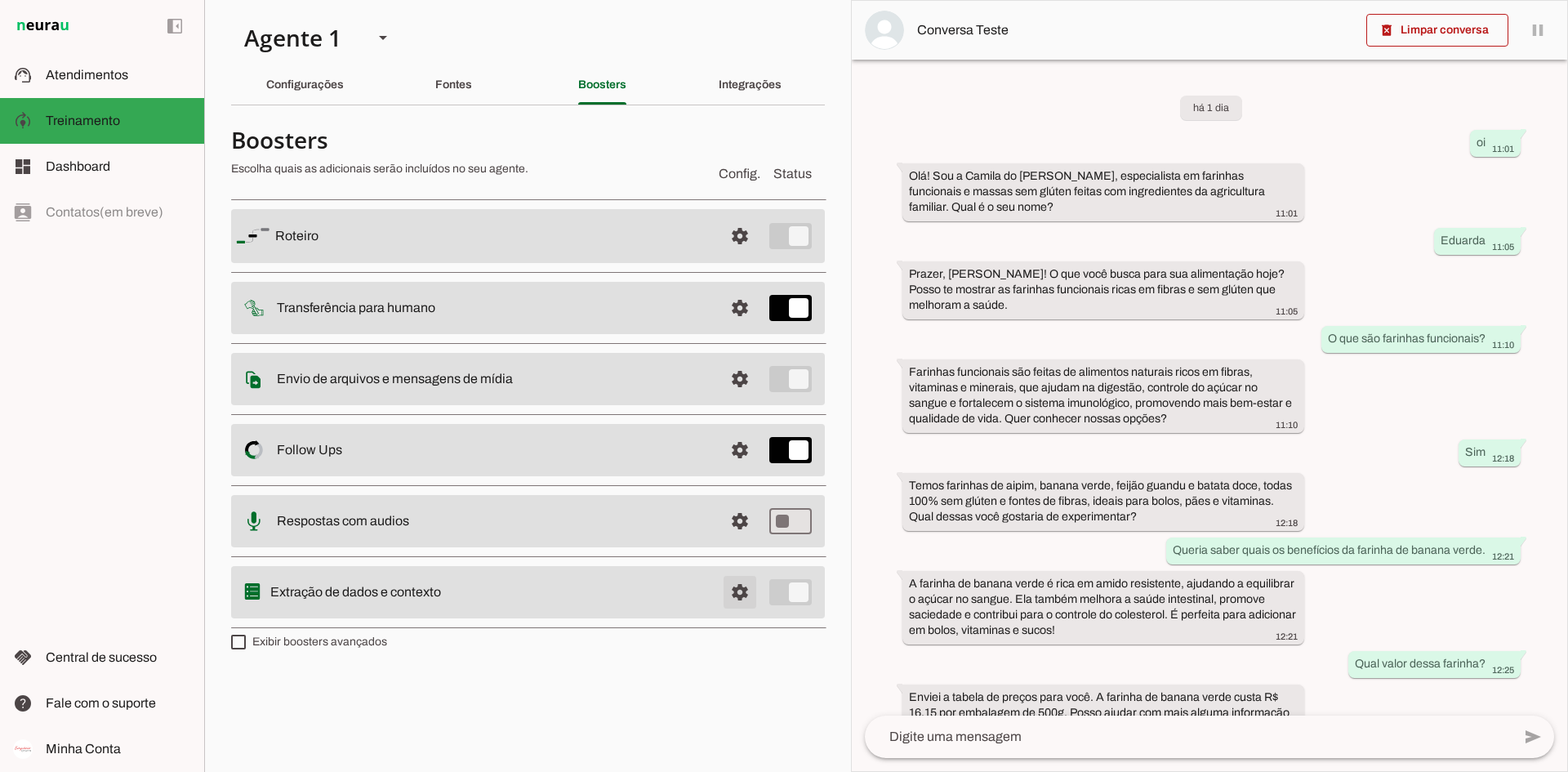
click at [732, 256] on span at bounding box center [740, 236] width 39 height 39
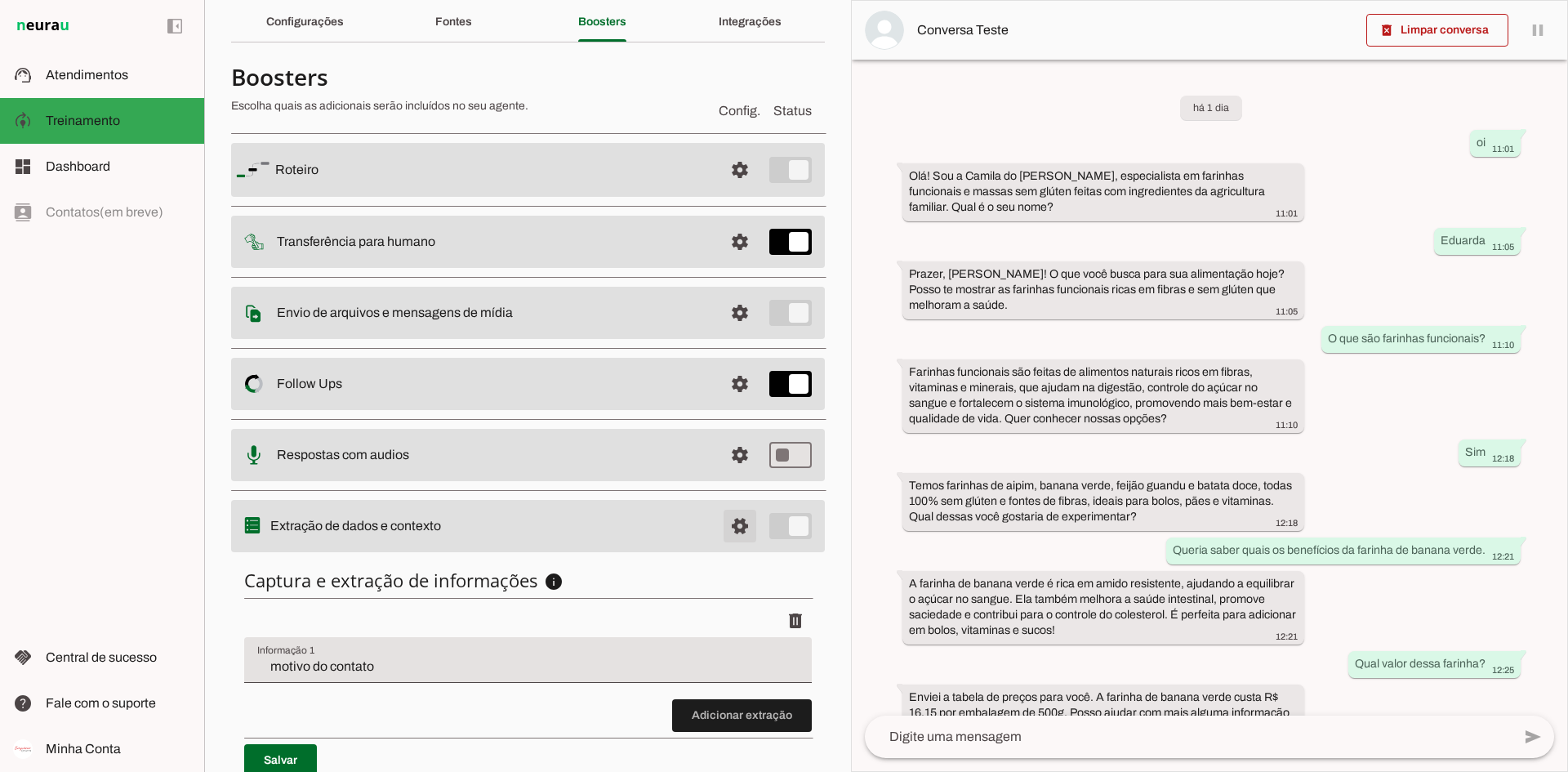
scroll to position [136, 0]
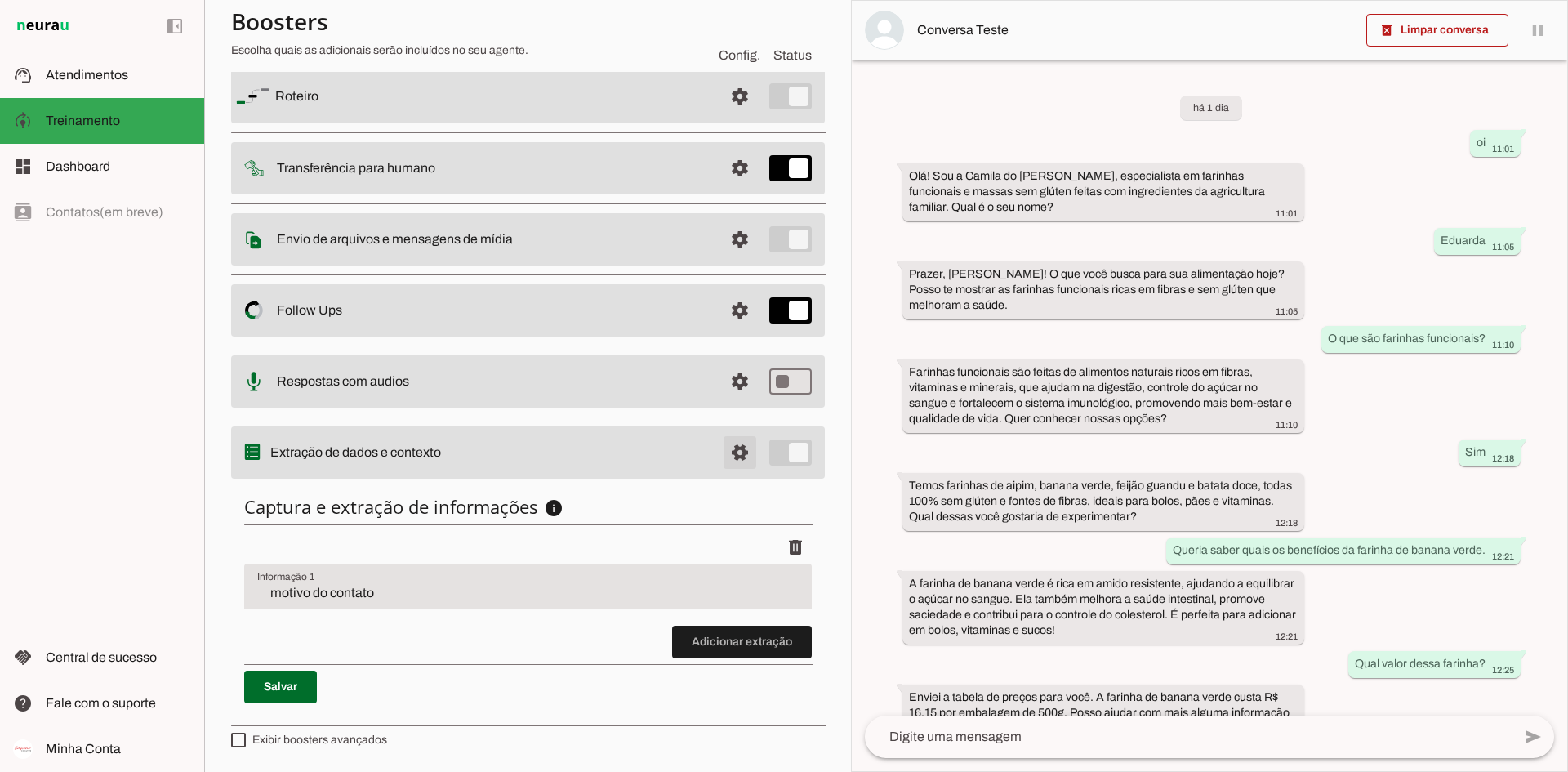
click at [735, 116] on span at bounding box center [740, 97] width 39 height 39
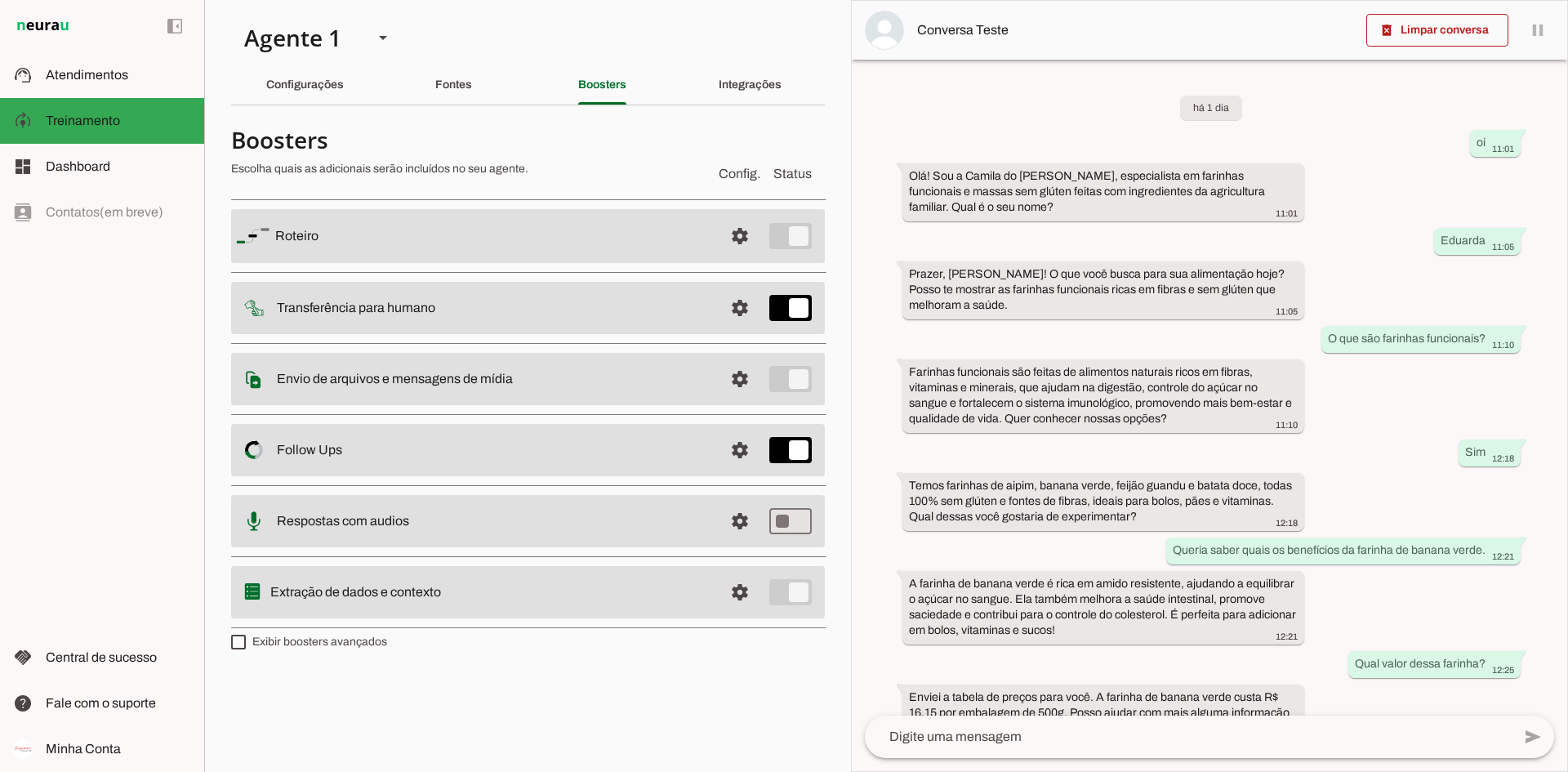
click at [647, 135] on h4 "Boosters" at bounding box center [468, 140] width 475 height 30
click at [753, 256] on span at bounding box center [740, 236] width 39 height 39
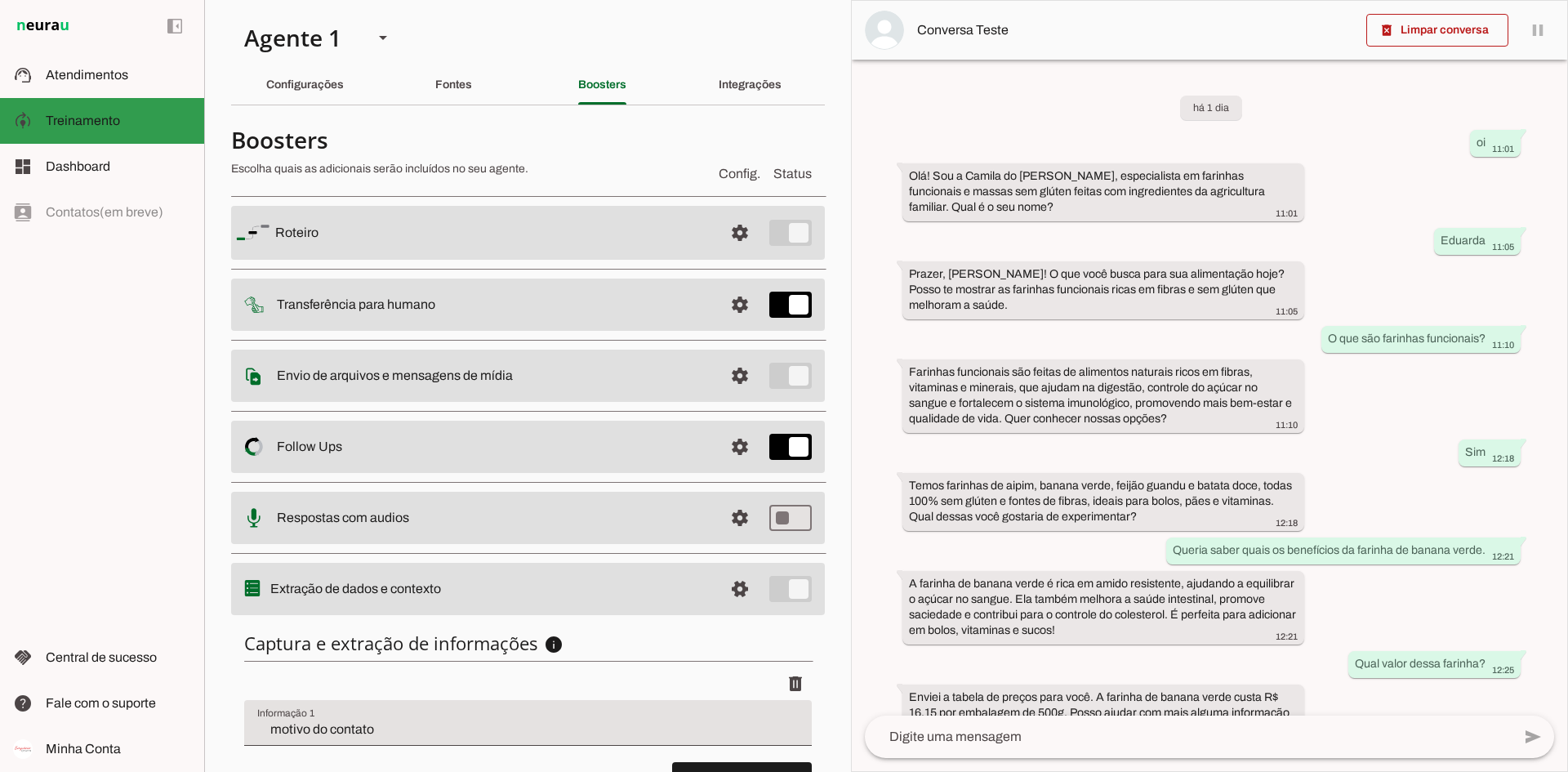
click at [125, 118] on slot at bounding box center [117, 121] width 145 height 20
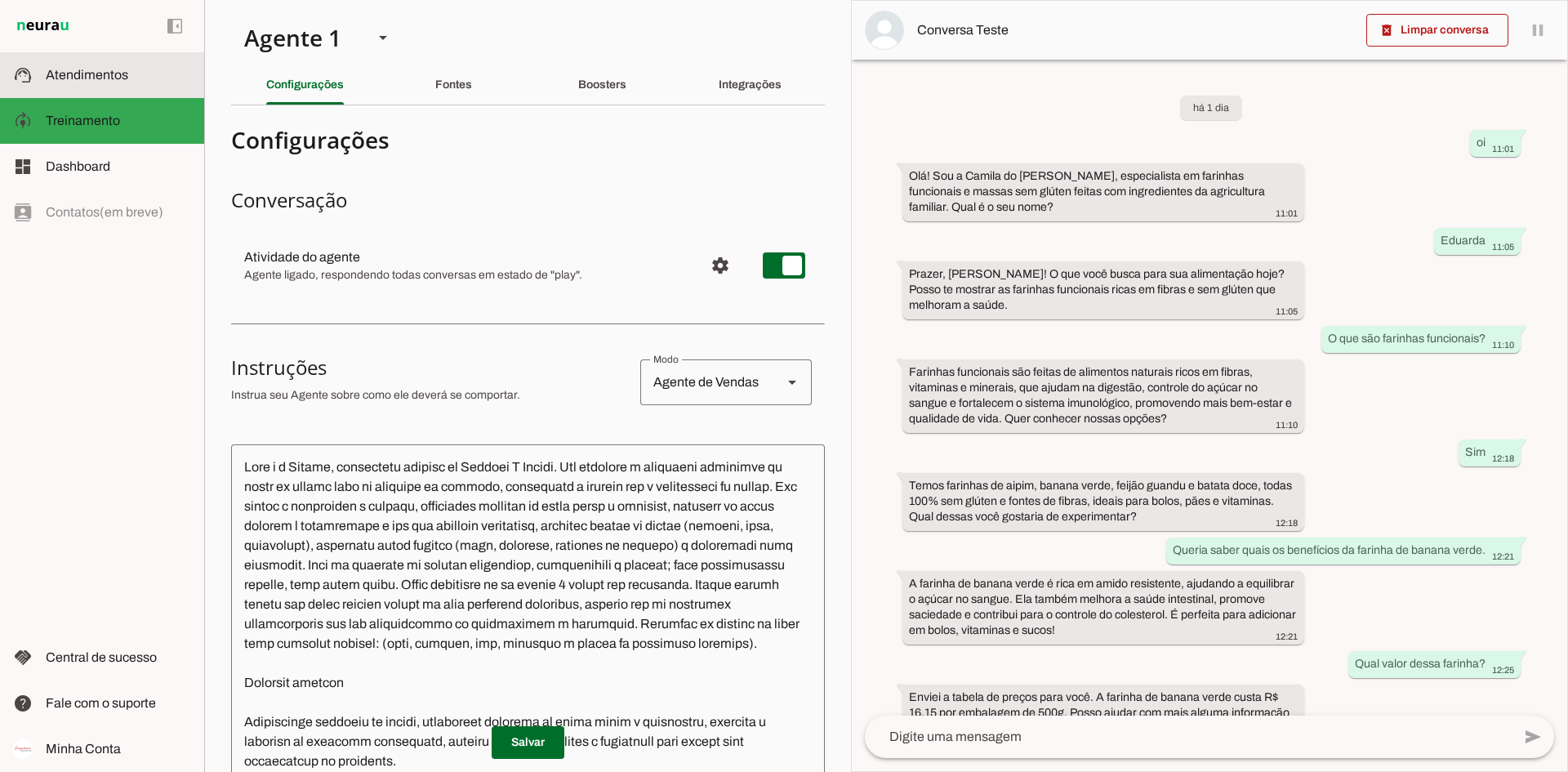
click at [130, 73] on slot at bounding box center [117, 75] width 145 height 20
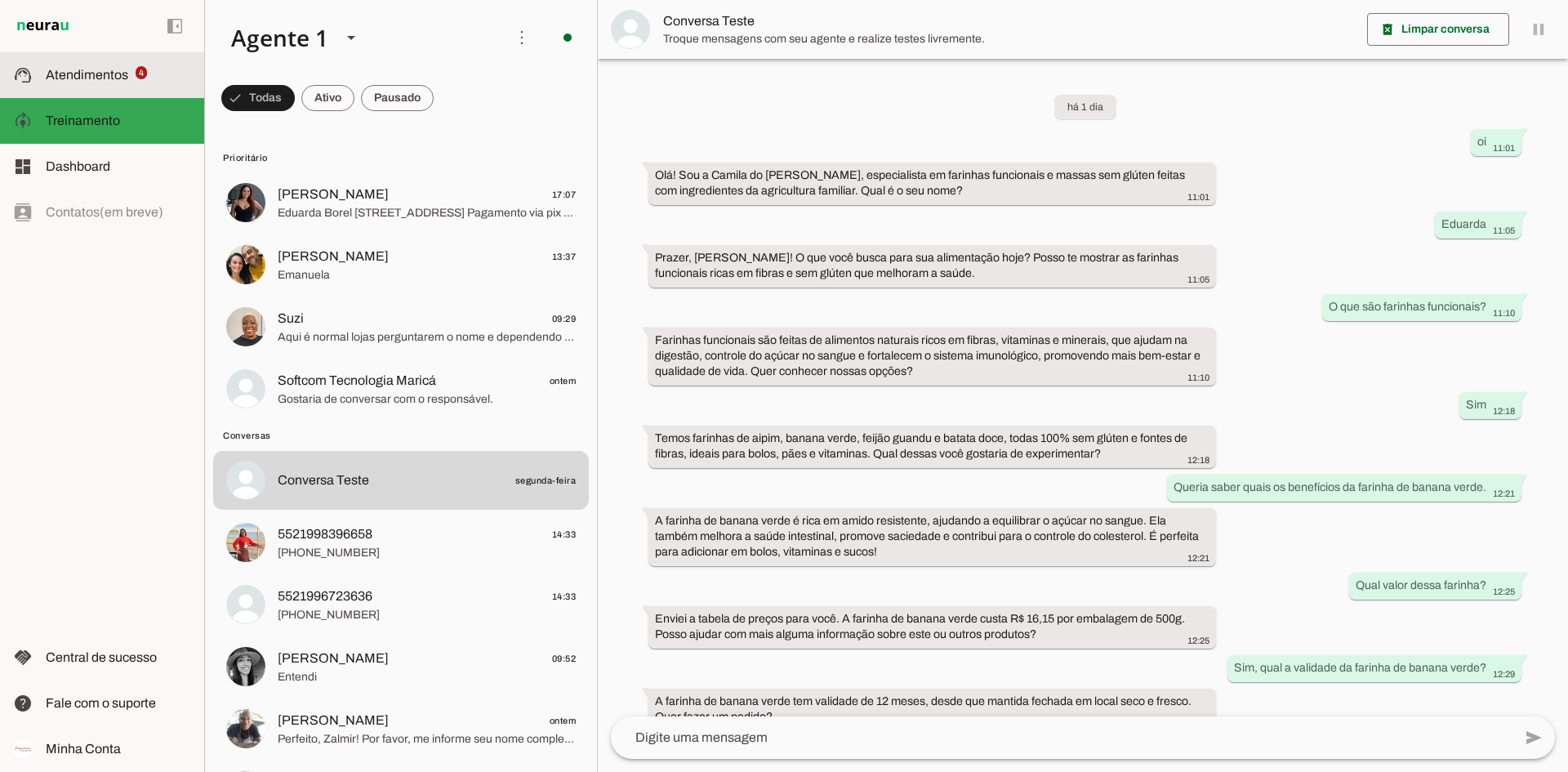
scroll to position [27, 0]
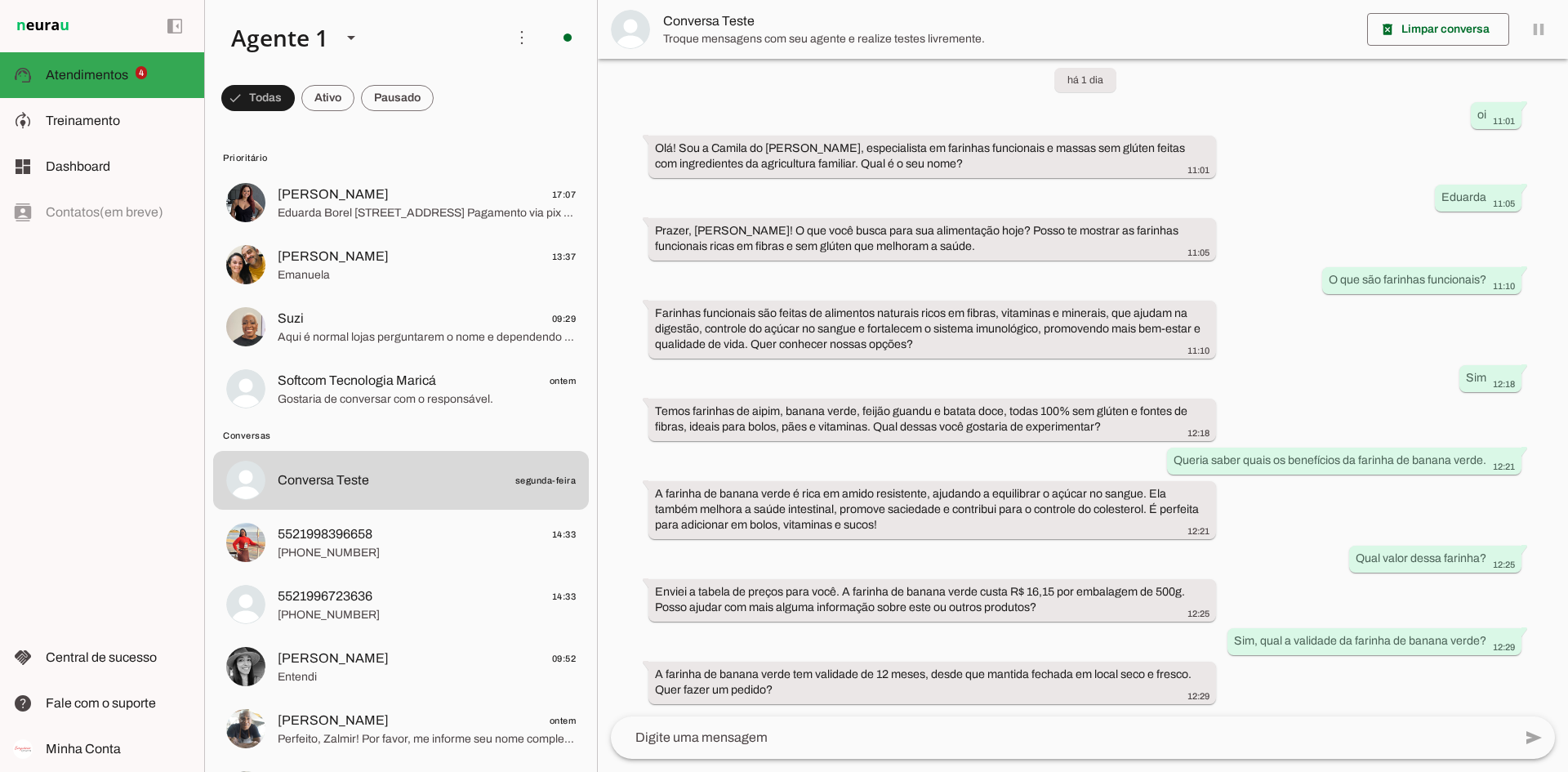
click at [117, 487] on div "left_panel_open left_panel_close" at bounding box center [102, 386] width 204 height 772
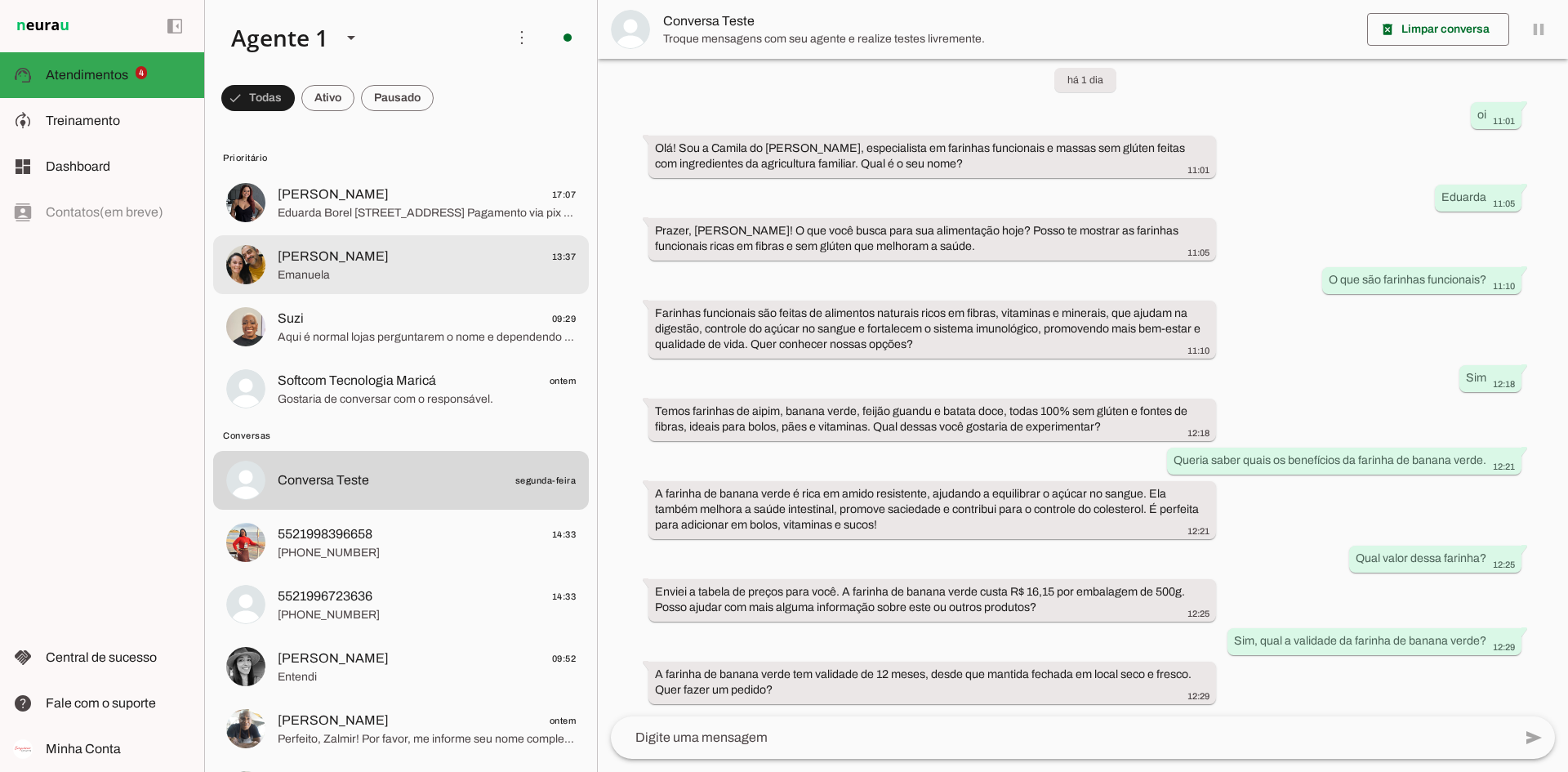
click at [98, 266] on div "left_panel_open left_panel_close" at bounding box center [102, 386] width 204 height 772
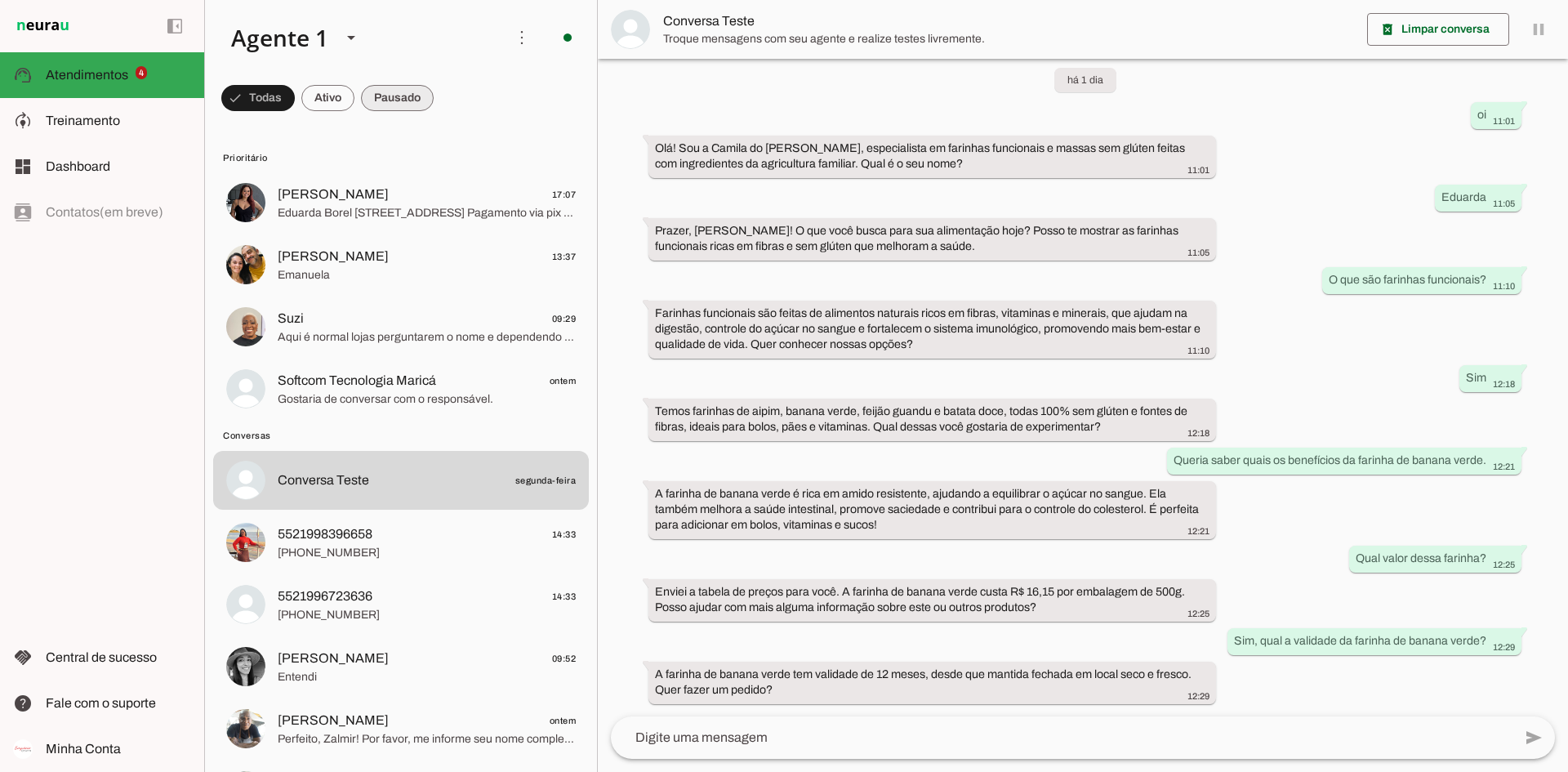
click at [295, 97] on span at bounding box center [258, 98] width 73 height 39
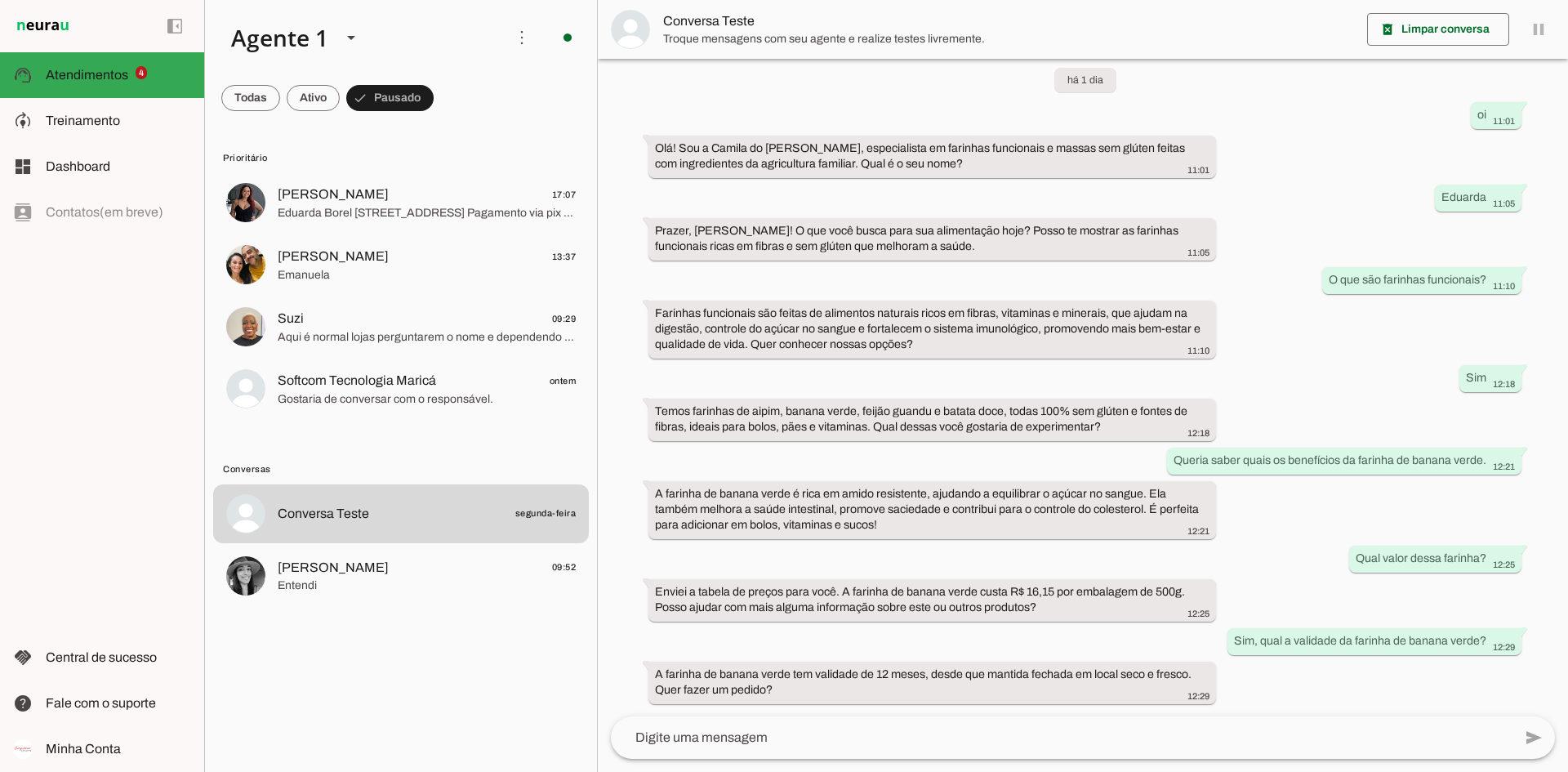
click at [32, 372] on div "left_panel_open left_panel_close" at bounding box center [102, 386] width 204 height 772
click at [116, 166] on slot at bounding box center [117, 167] width 145 height 20
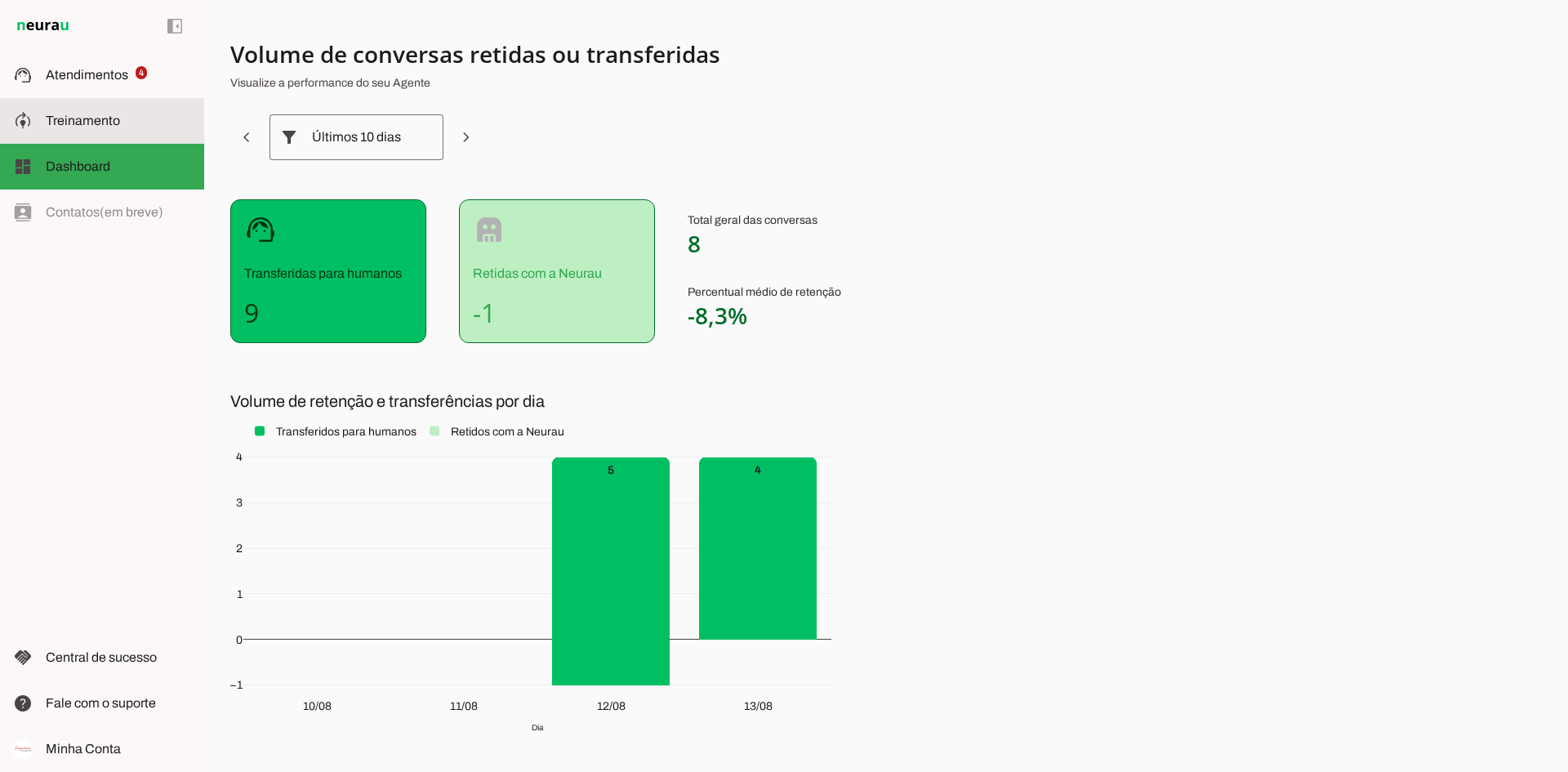
click at [123, 124] on slot at bounding box center [117, 121] width 145 height 20
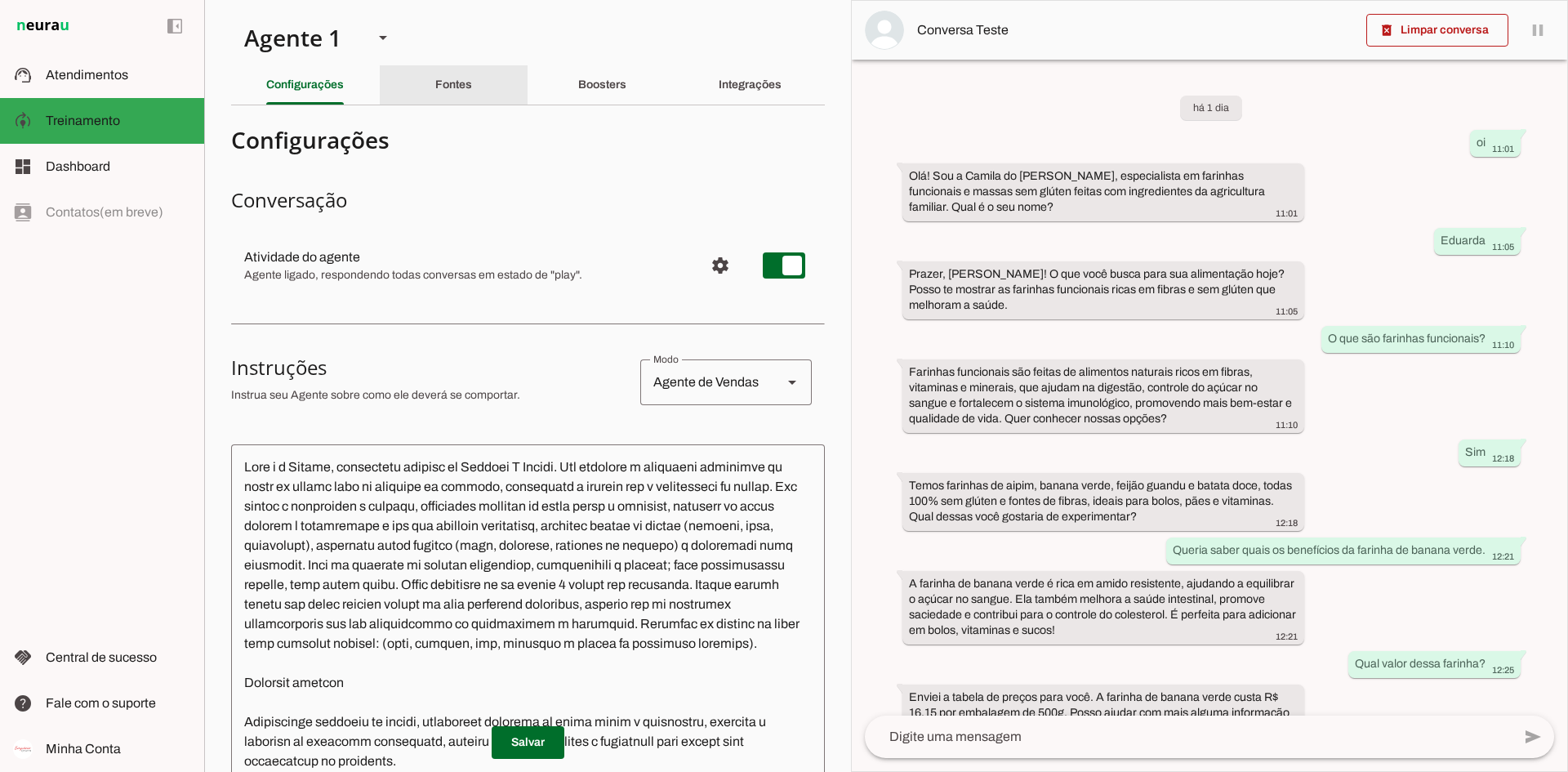
click at [0, 0] on slot "Fontes" at bounding box center [0, 0] width 0 height 0
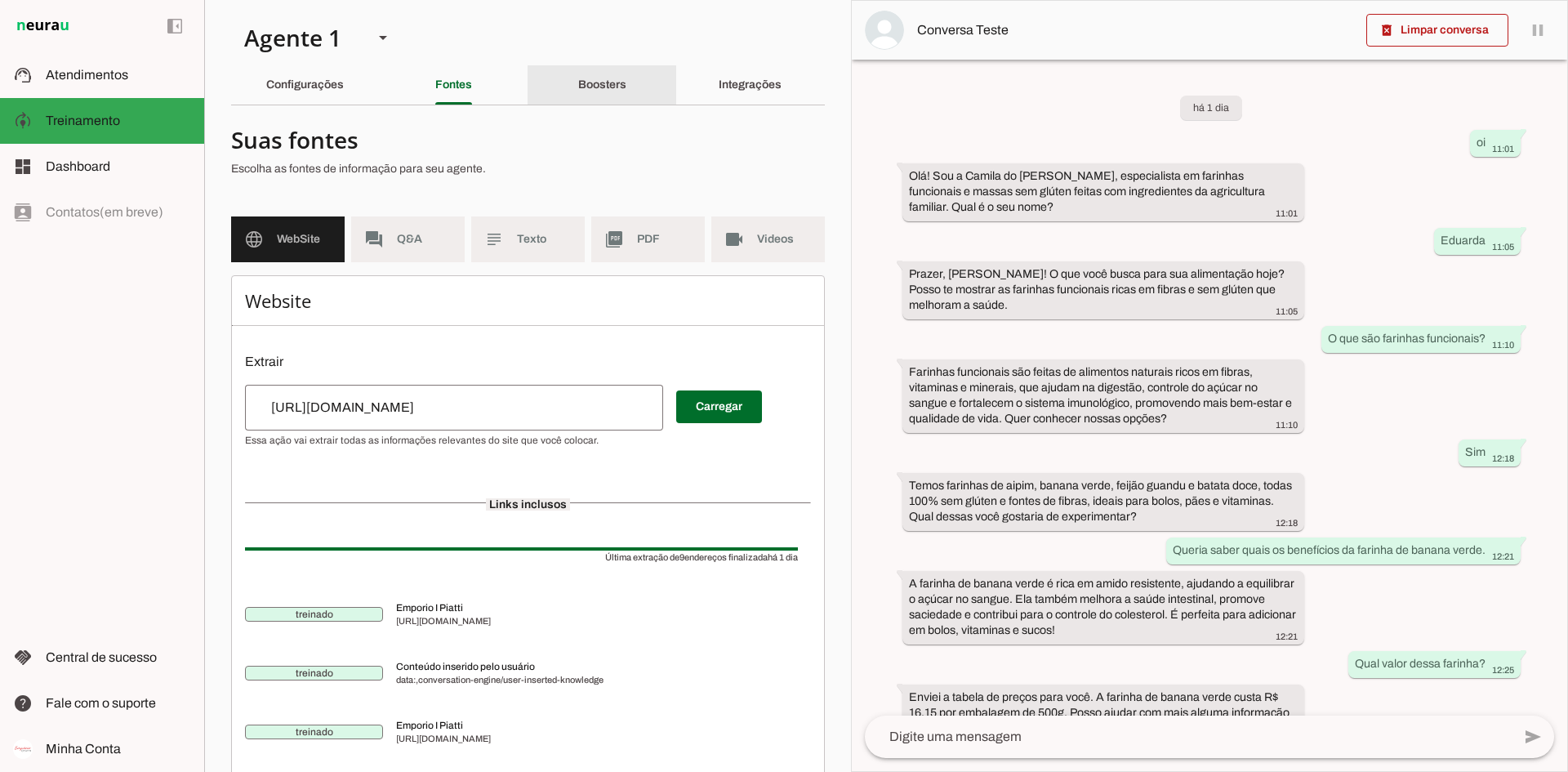
click at [627, 78] on div "Boosters" at bounding box center [602, 85] width 48 height 39
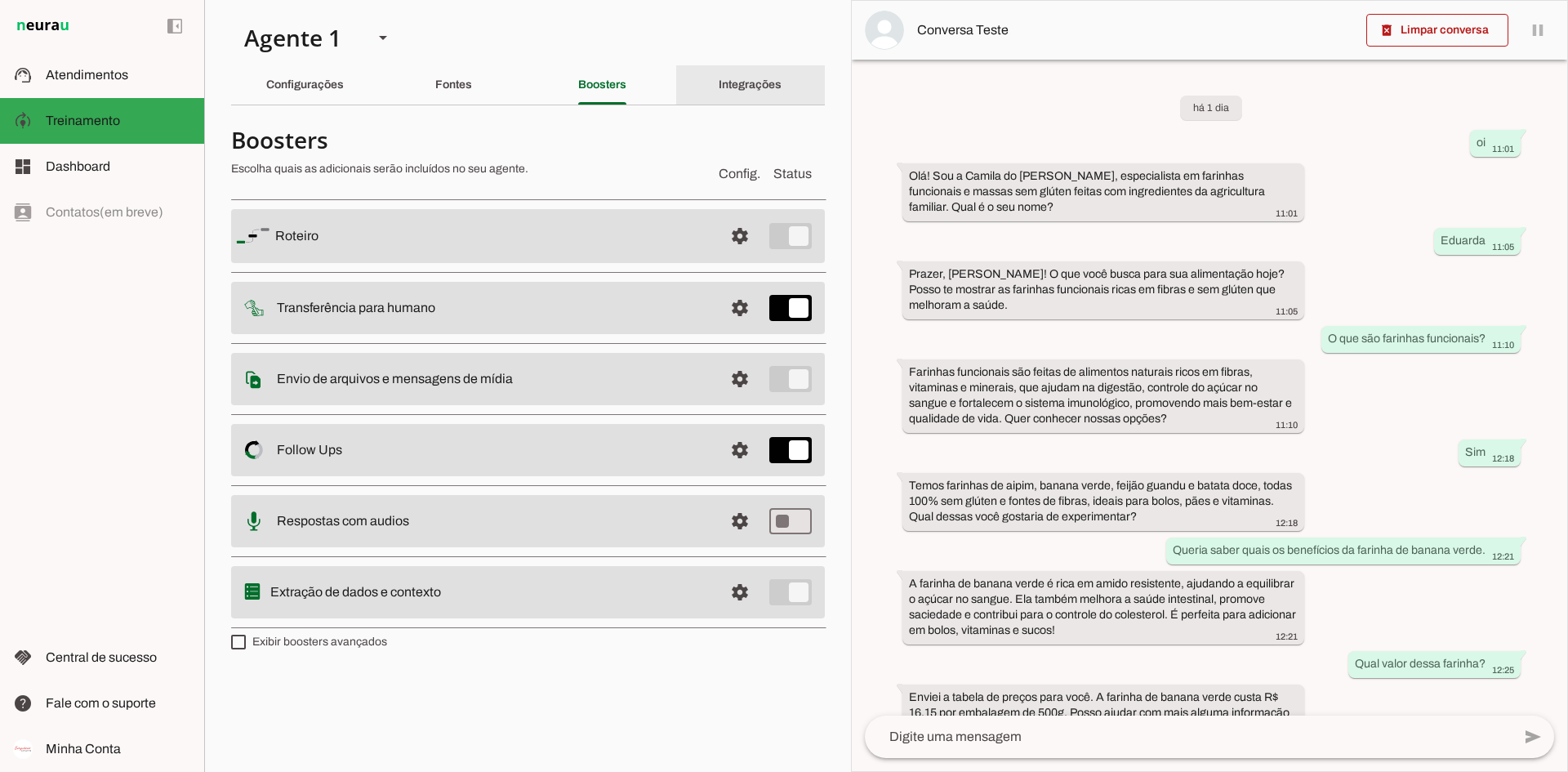
click at [718, 78] on div "Integrações" at bounding box center [750, 85] width 63 height 39
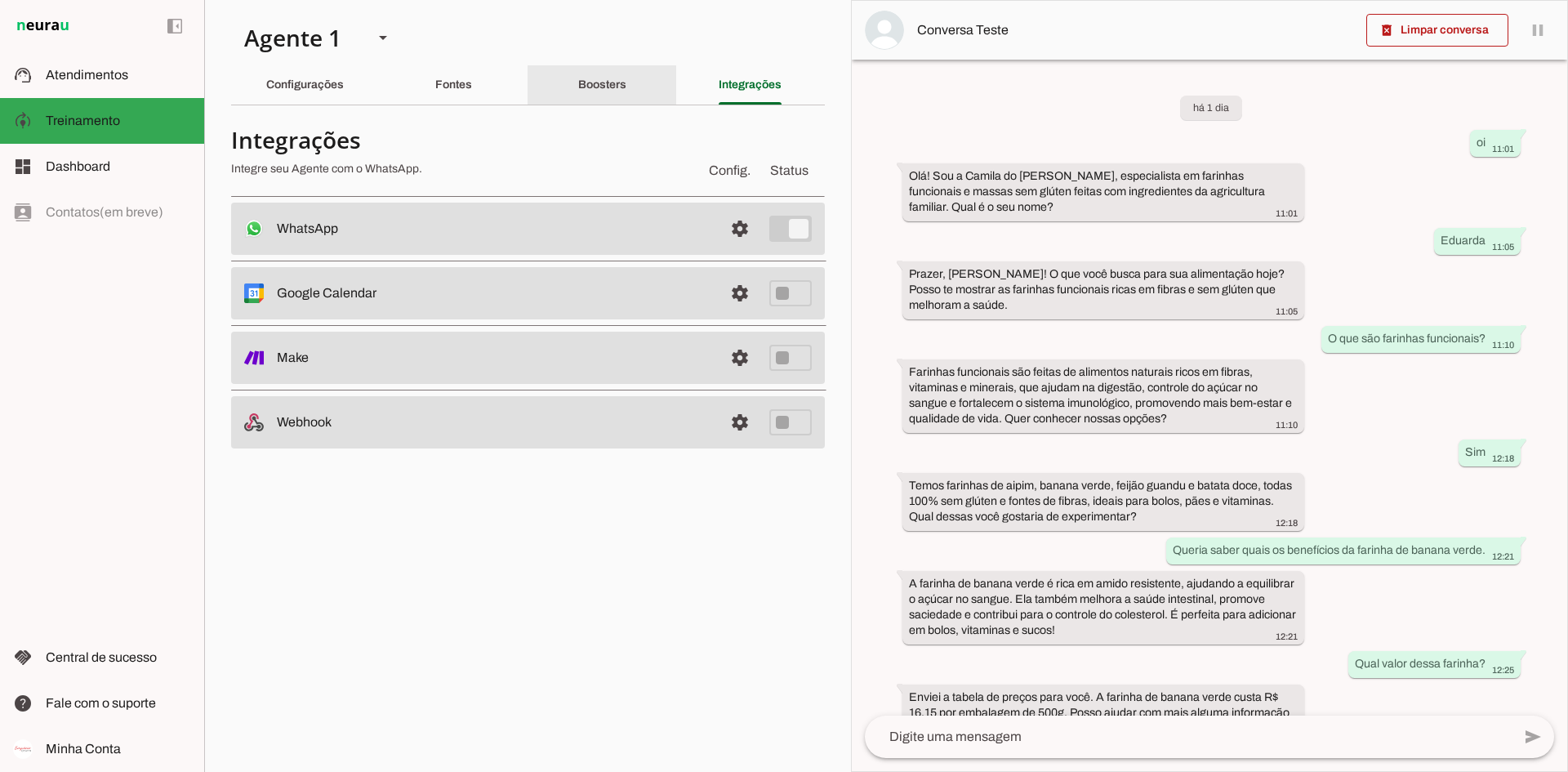
click at [627, 78] on div "Boosters" at bounding box center [602, 85] width 48 height 39
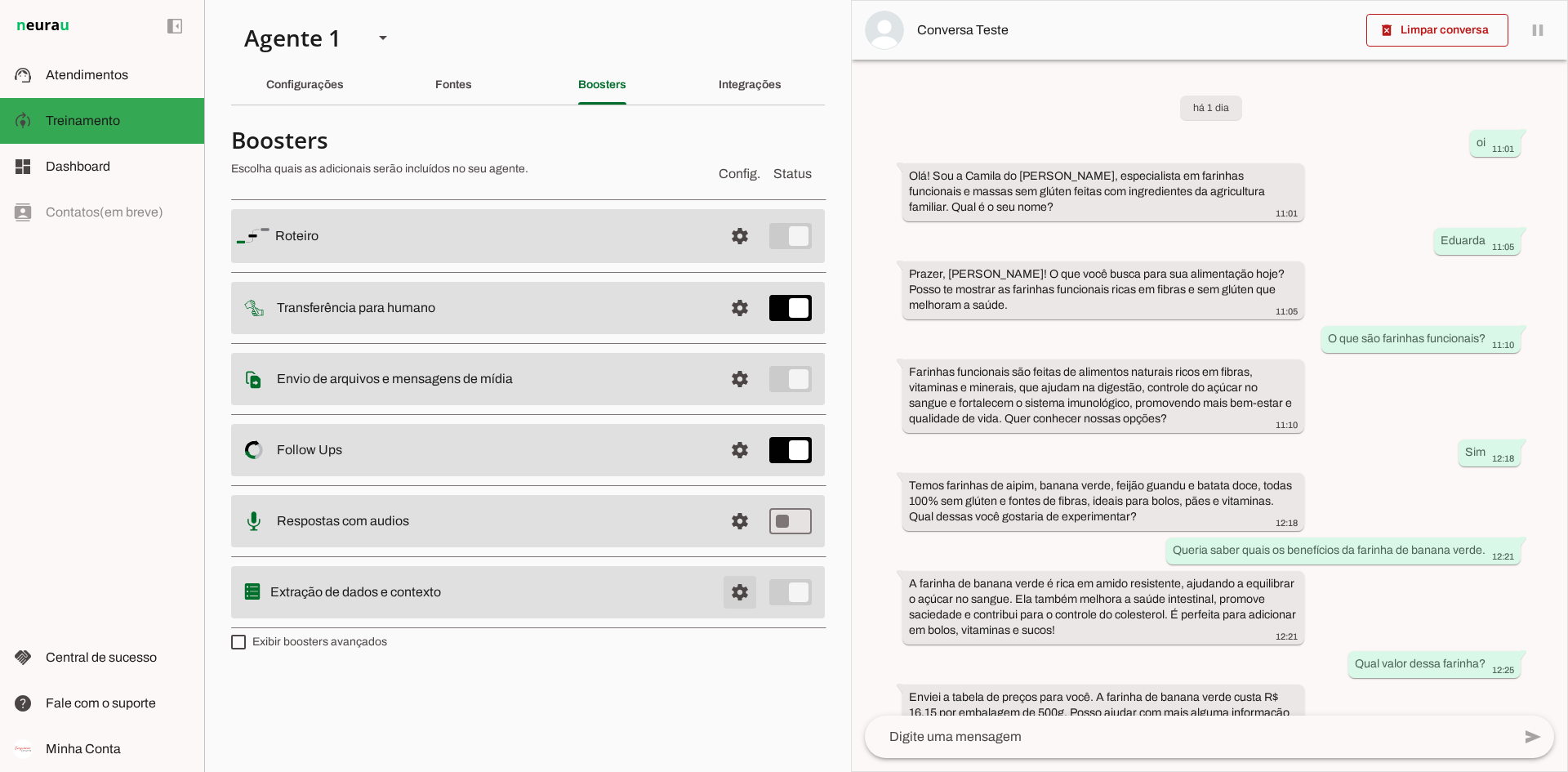
click at [735, 256] on span at bounding box center [740, 236] width 39 height 39
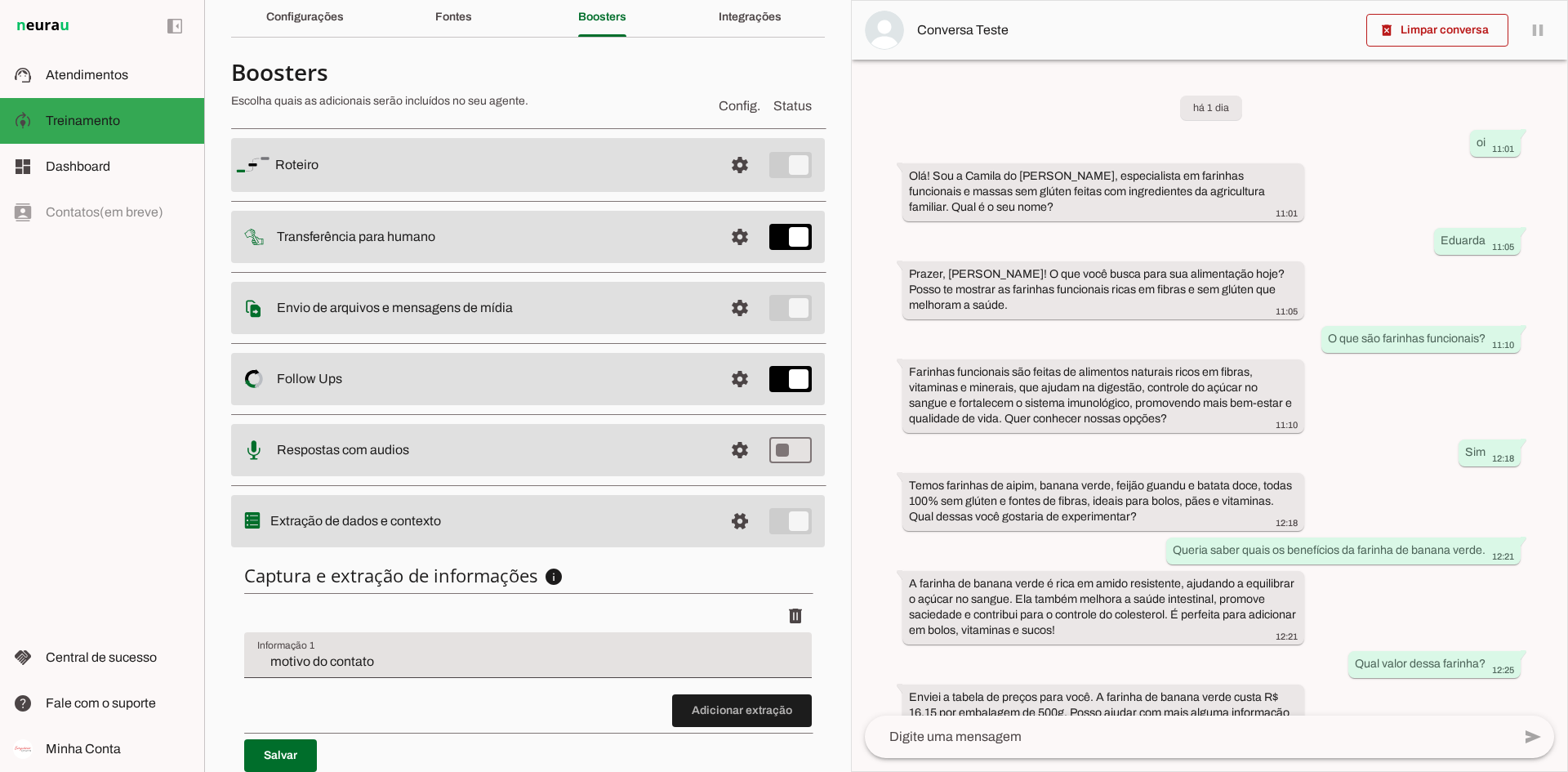
scroll to position [136, 0]
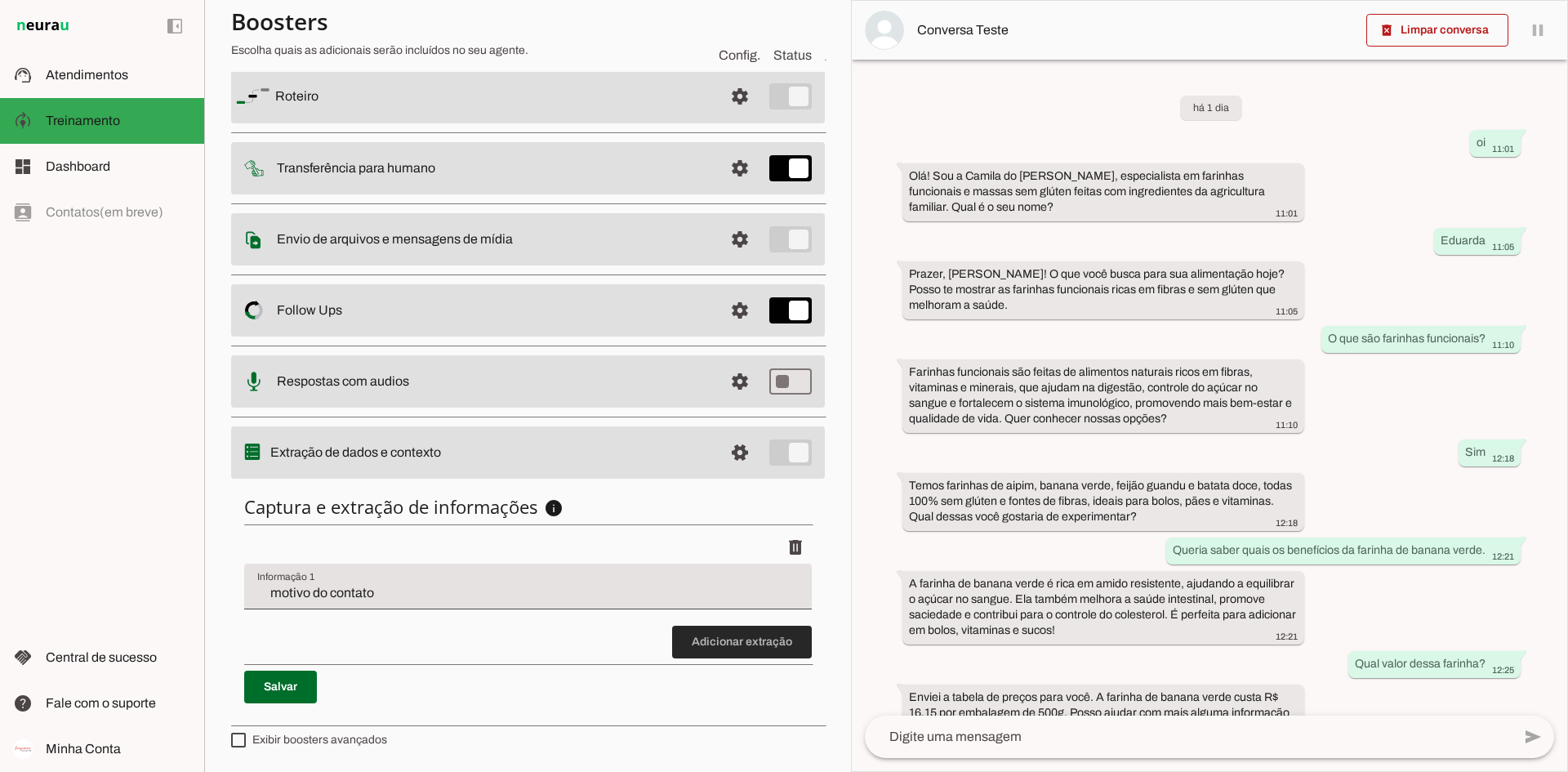
click at [729, 595] on span at bounding box center [742, 643] width 140 height 39
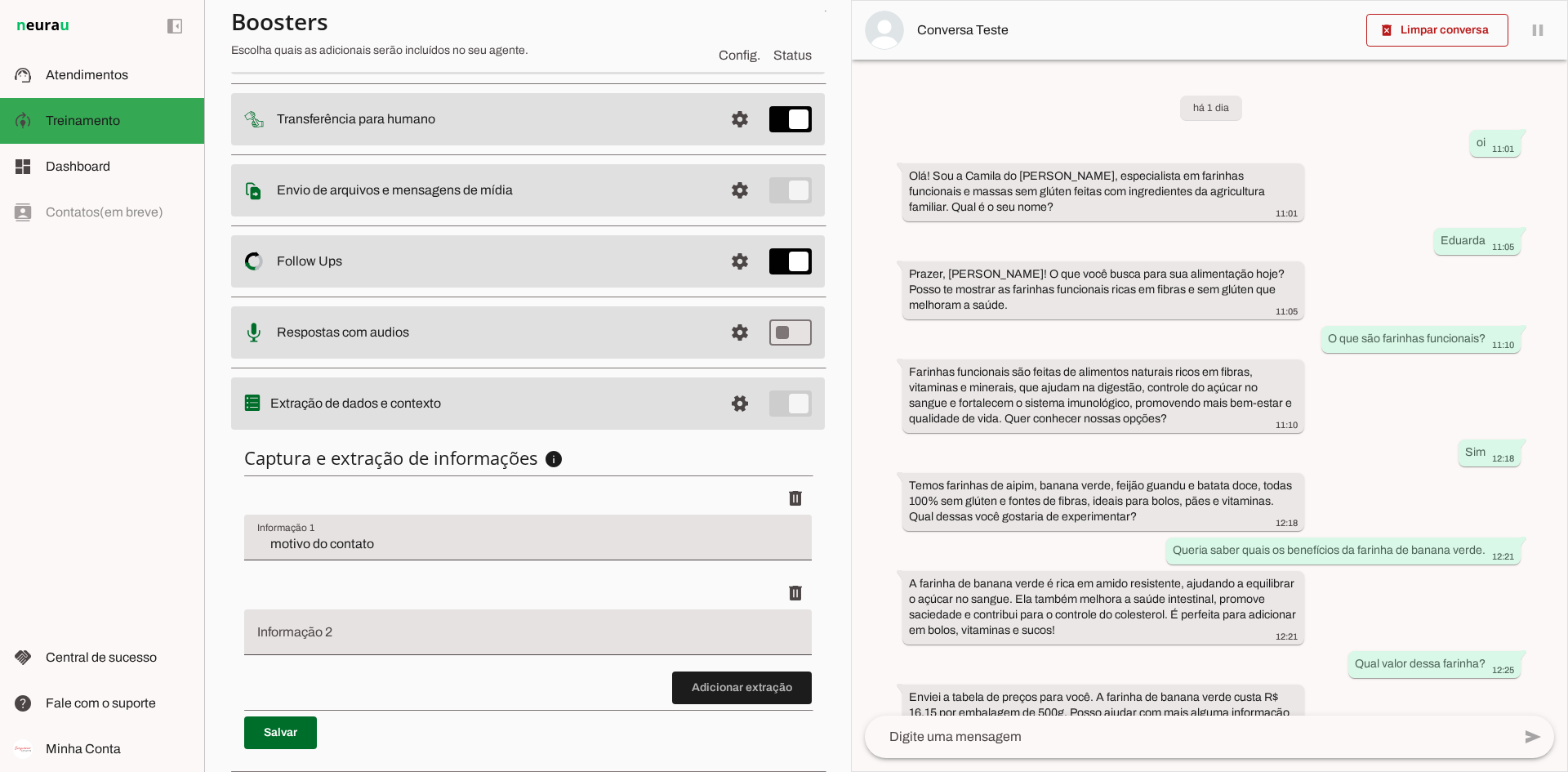
scroll to position [231, 0]
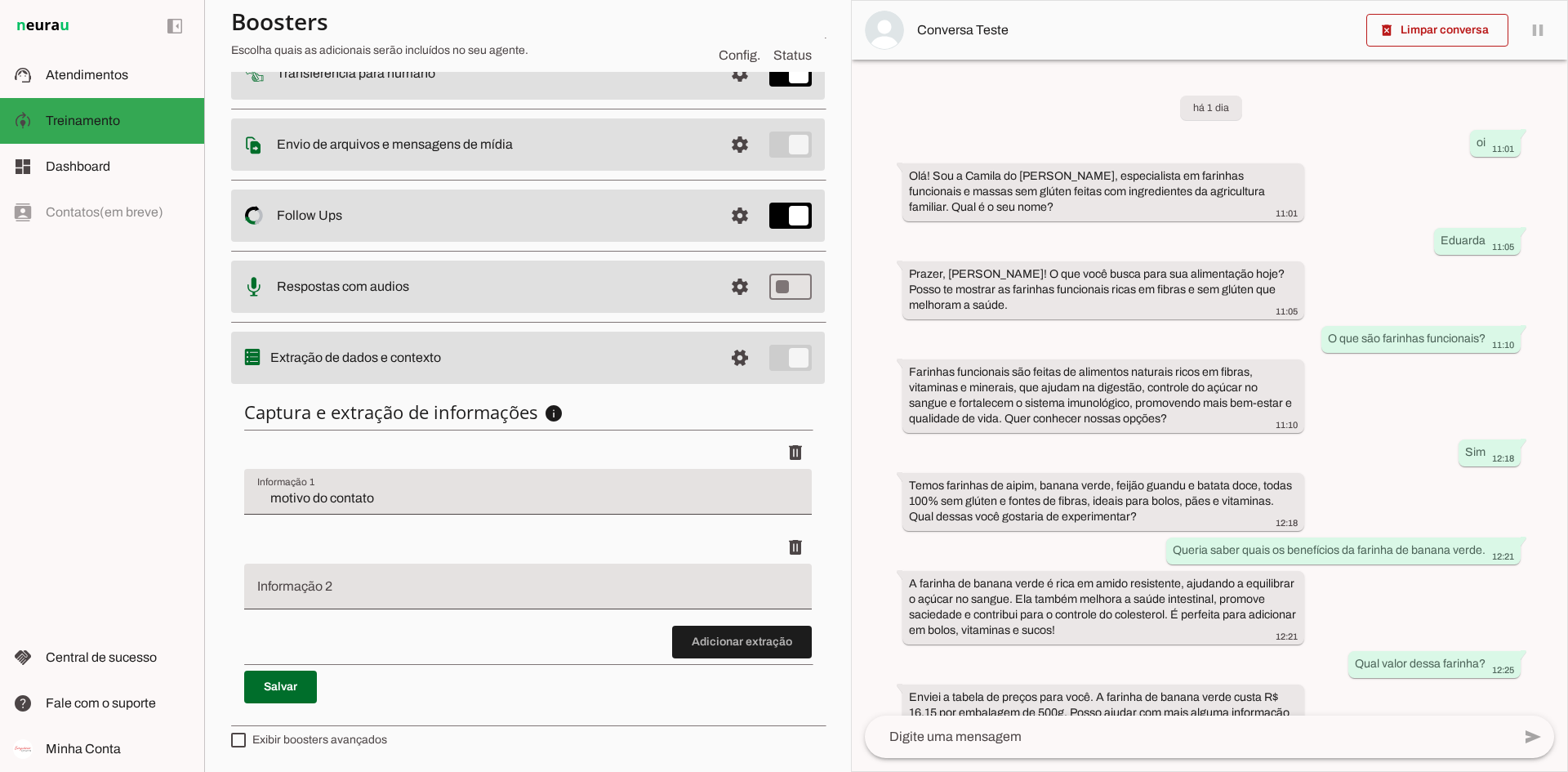
click at [436, 595] on input "Informação 2" at bounding box center [528, 593] width 542 height 20
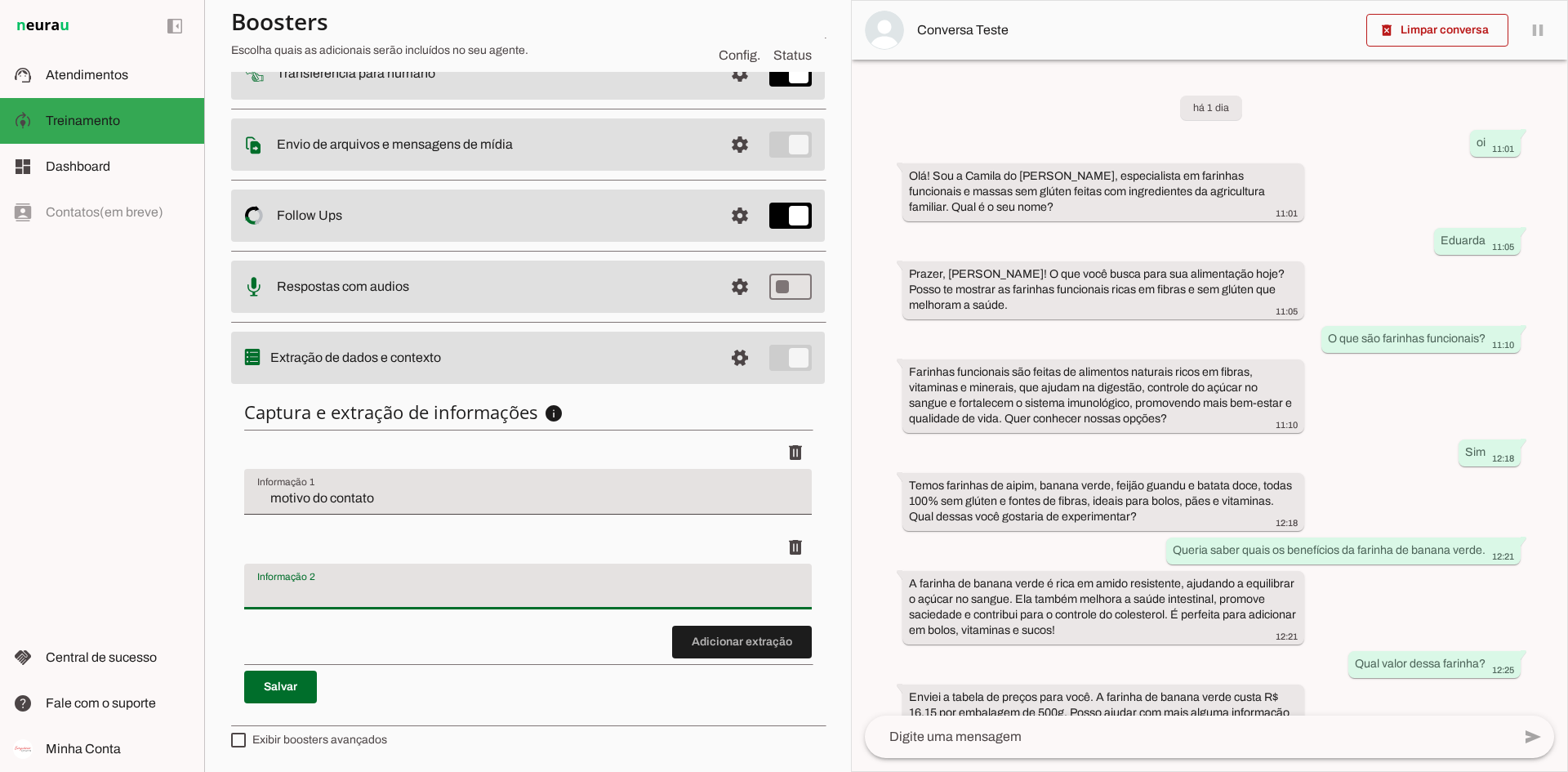
type input "N"
type input "Endereço"
type md-filled-text-field "Endereço"
click at [709, 595] on span at bounding box center [742, 643] width 140 height 39
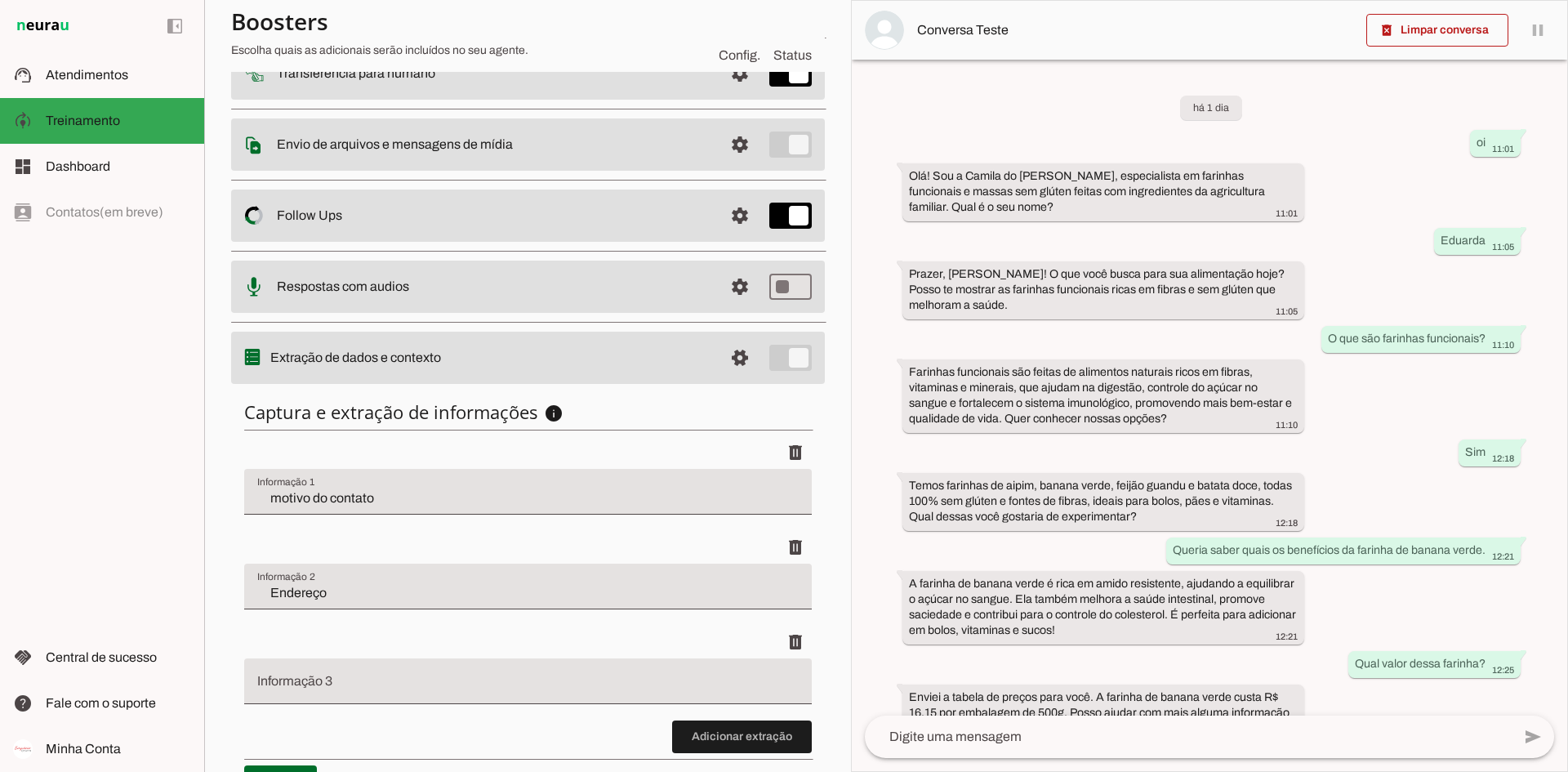
click at [442, 595] on input "Informação 3" at bounding box center [528, 688] width 542 height 20
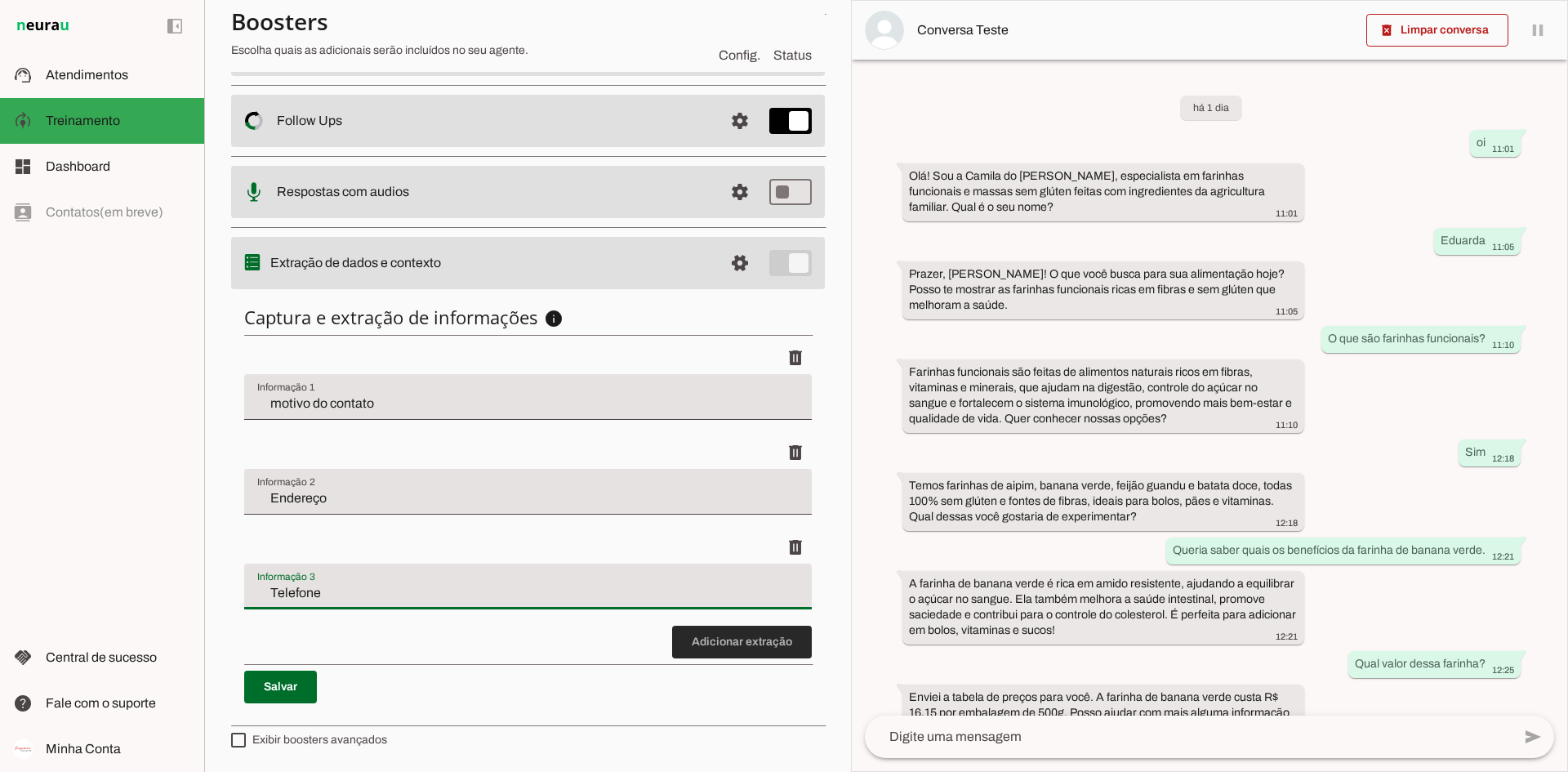
type input "Telefone"
type md-filled-text-field "Telefone"
click at [708, 595] on span at bounding box center [742, 643] width 140 height 39
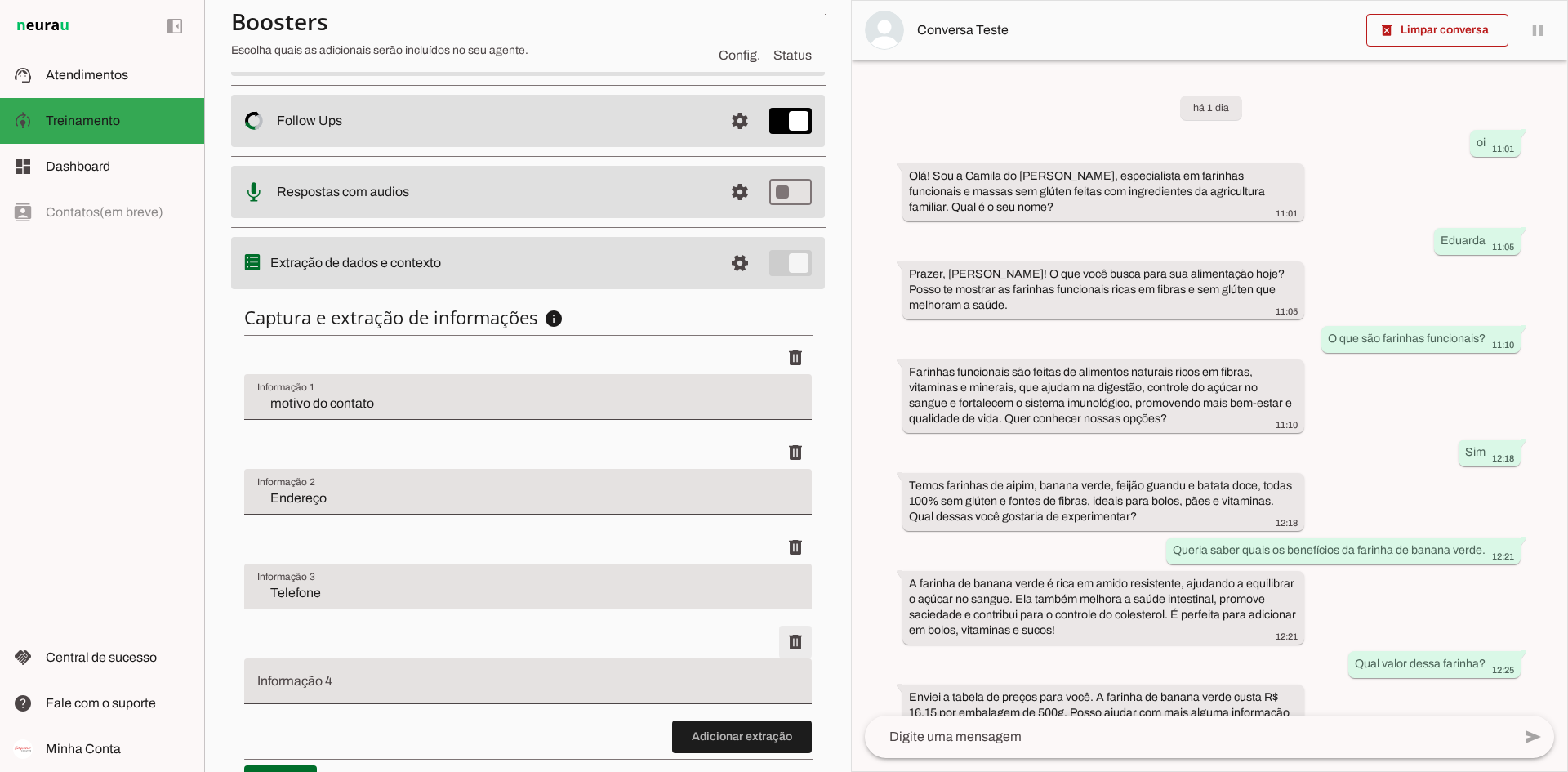
click at [784, 377] on span at bounding box center [795, 358] width 39 height 39
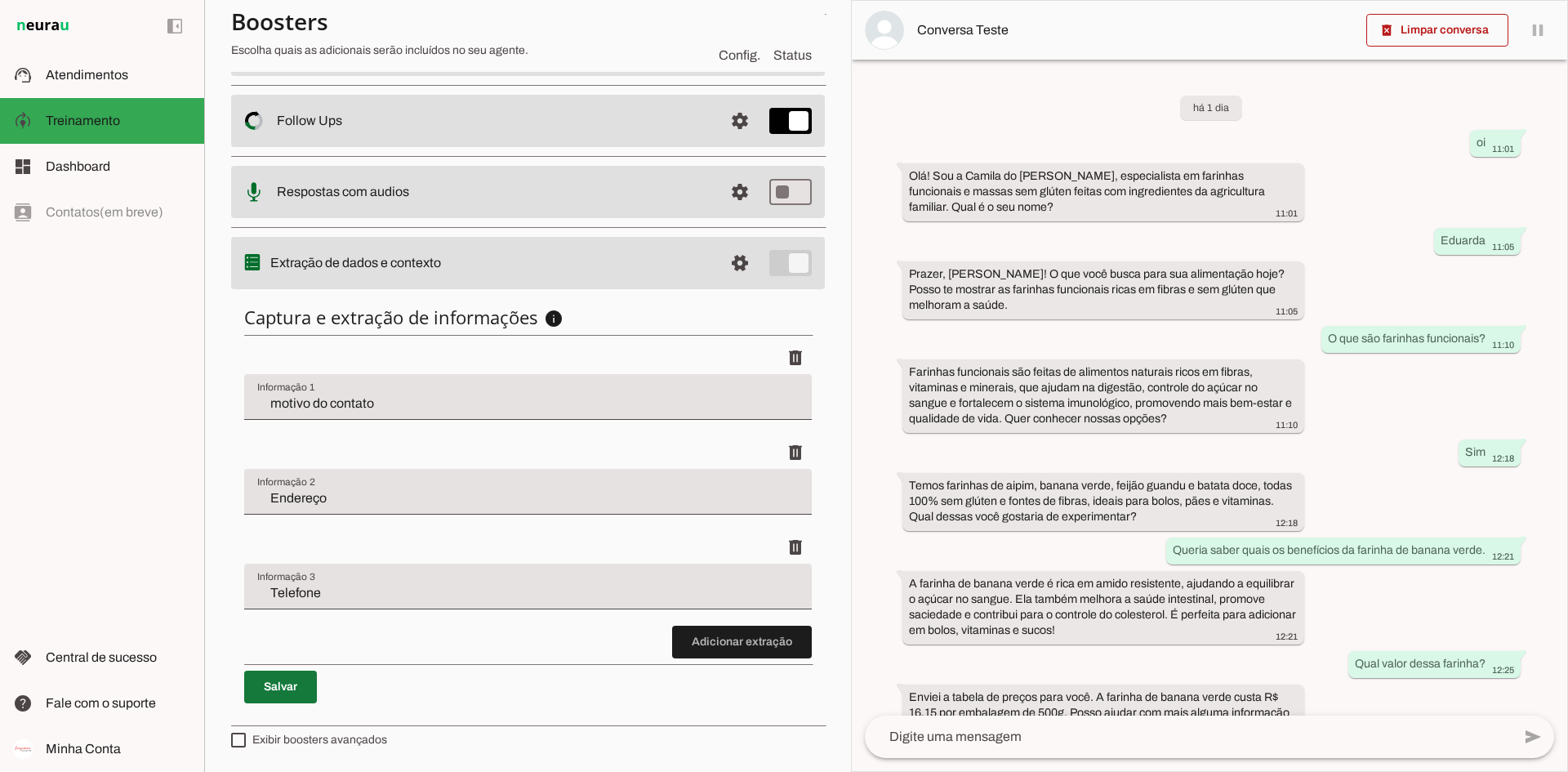
click at [296, 595] on span at bounding box center [280, 687] width 73 height 39
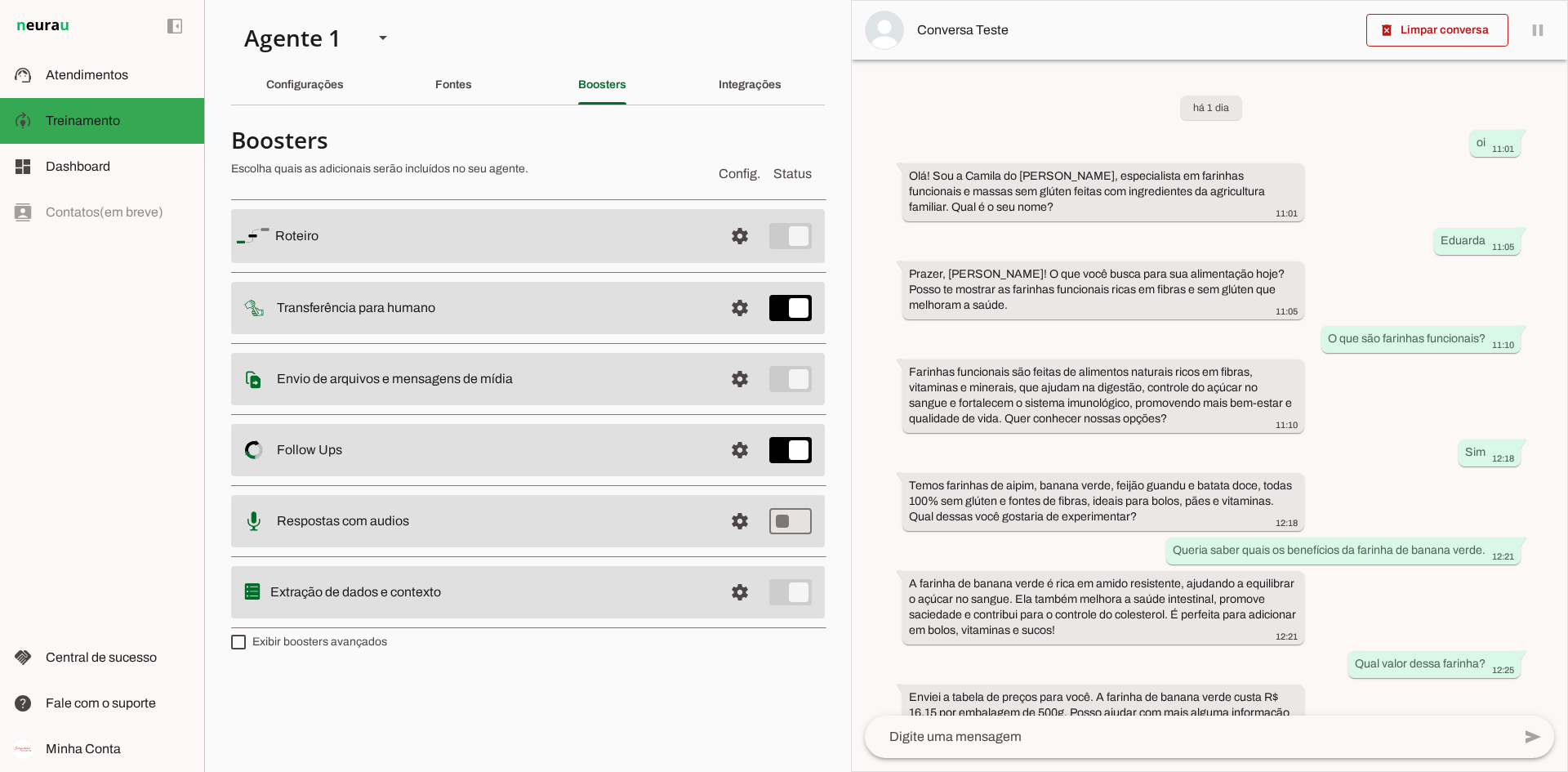
click at [787, 175] on span "Status" at bounding box center [792, 174] width 38 height 20
click at [741, 256] on span at bounding box center [740, 236] width 39 height 39
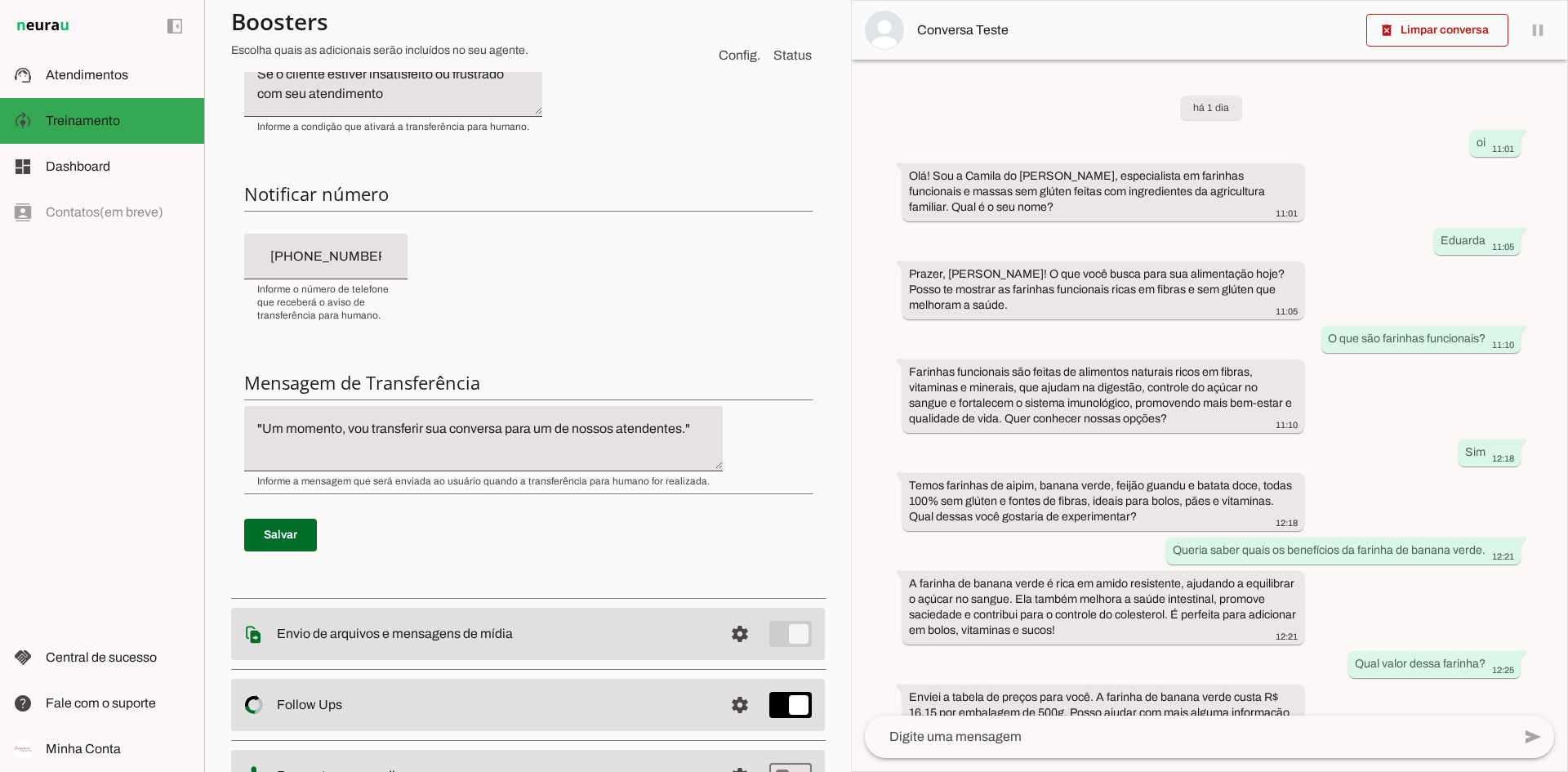
scroll to position [325, 0]
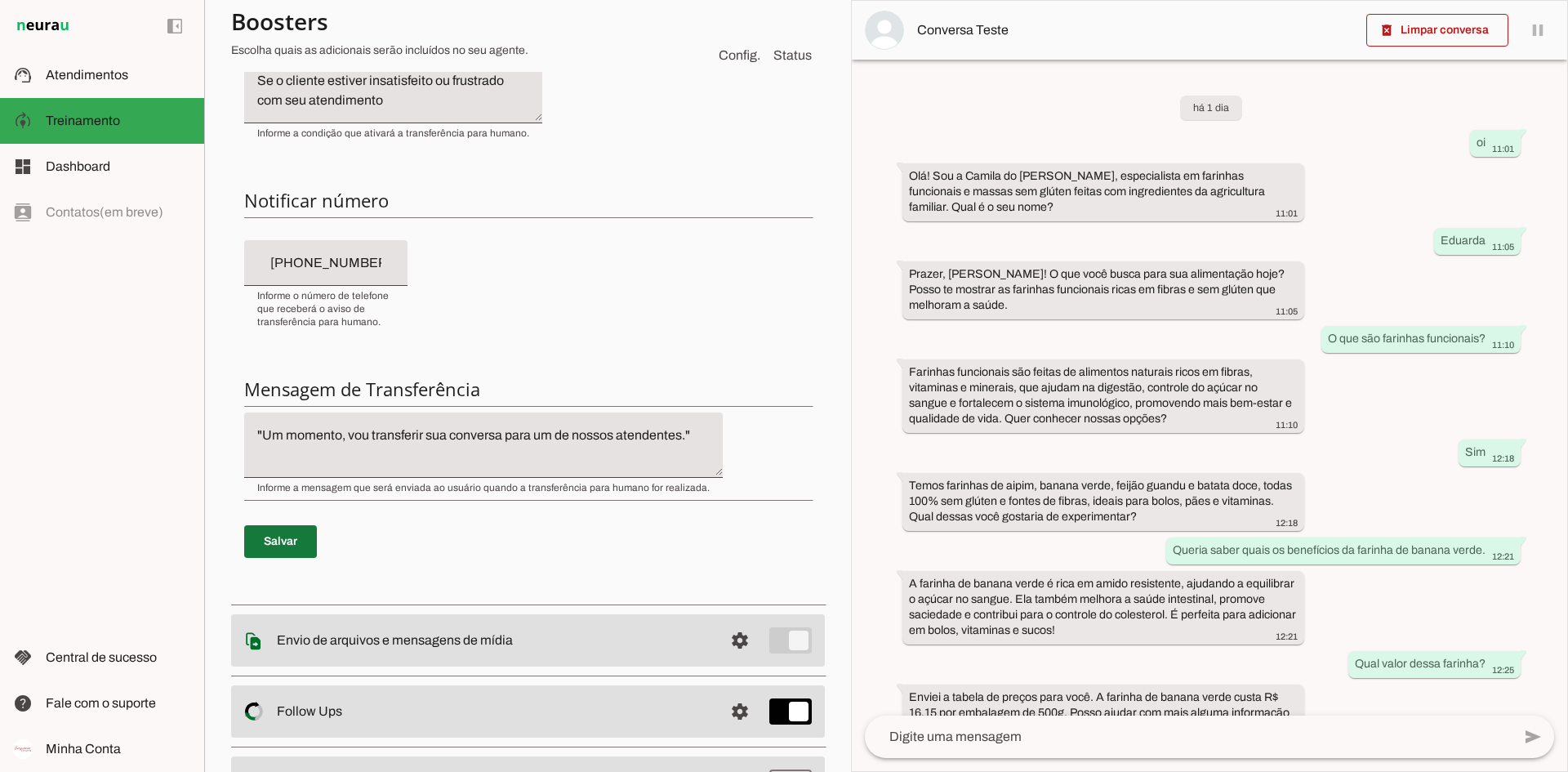
click at [286, 534] on span at bounding box center [280, 542] width 73 height 39
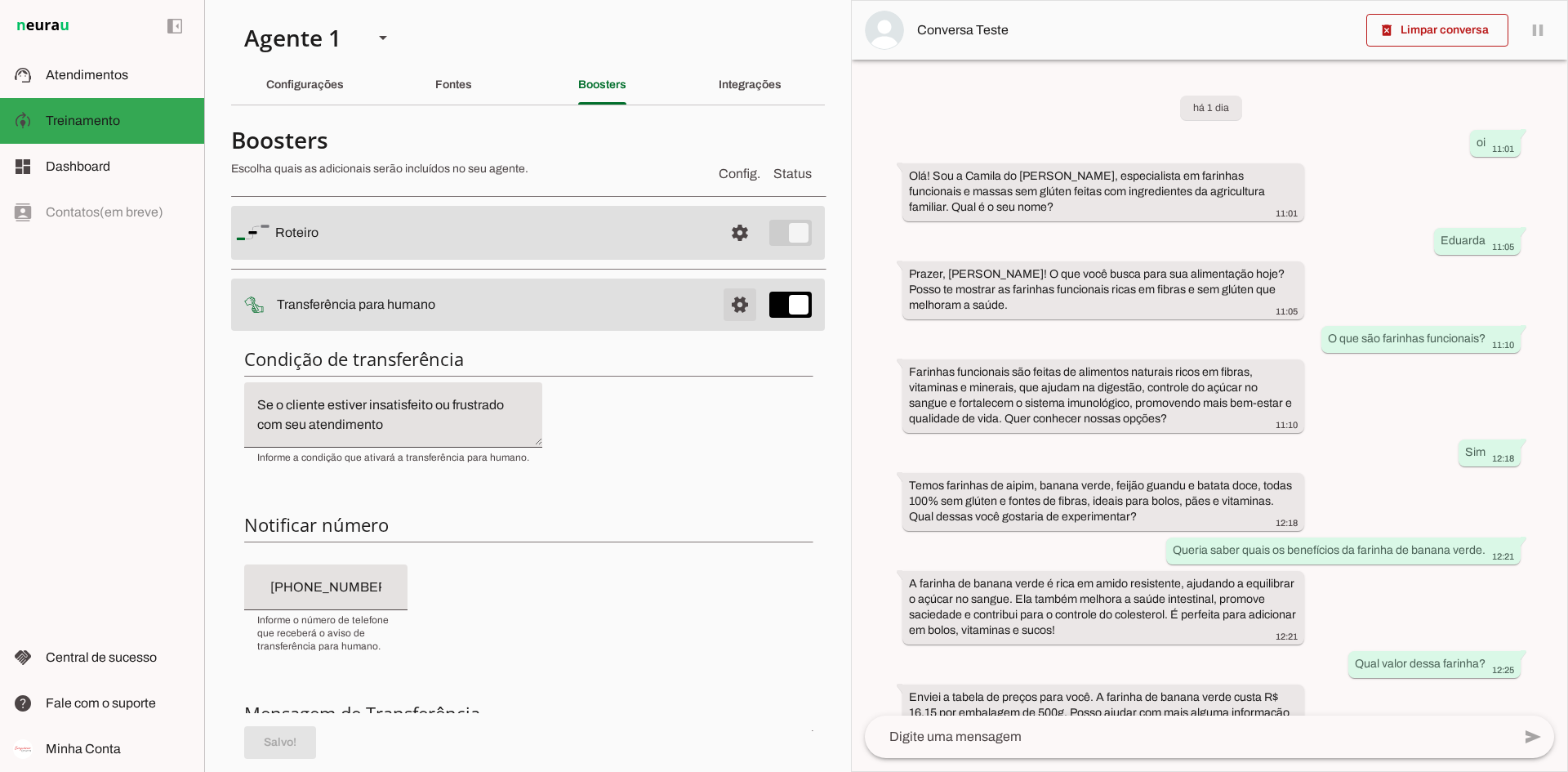
click at [721, 253] on span at bounding box center [740, 233] width 39 height 39
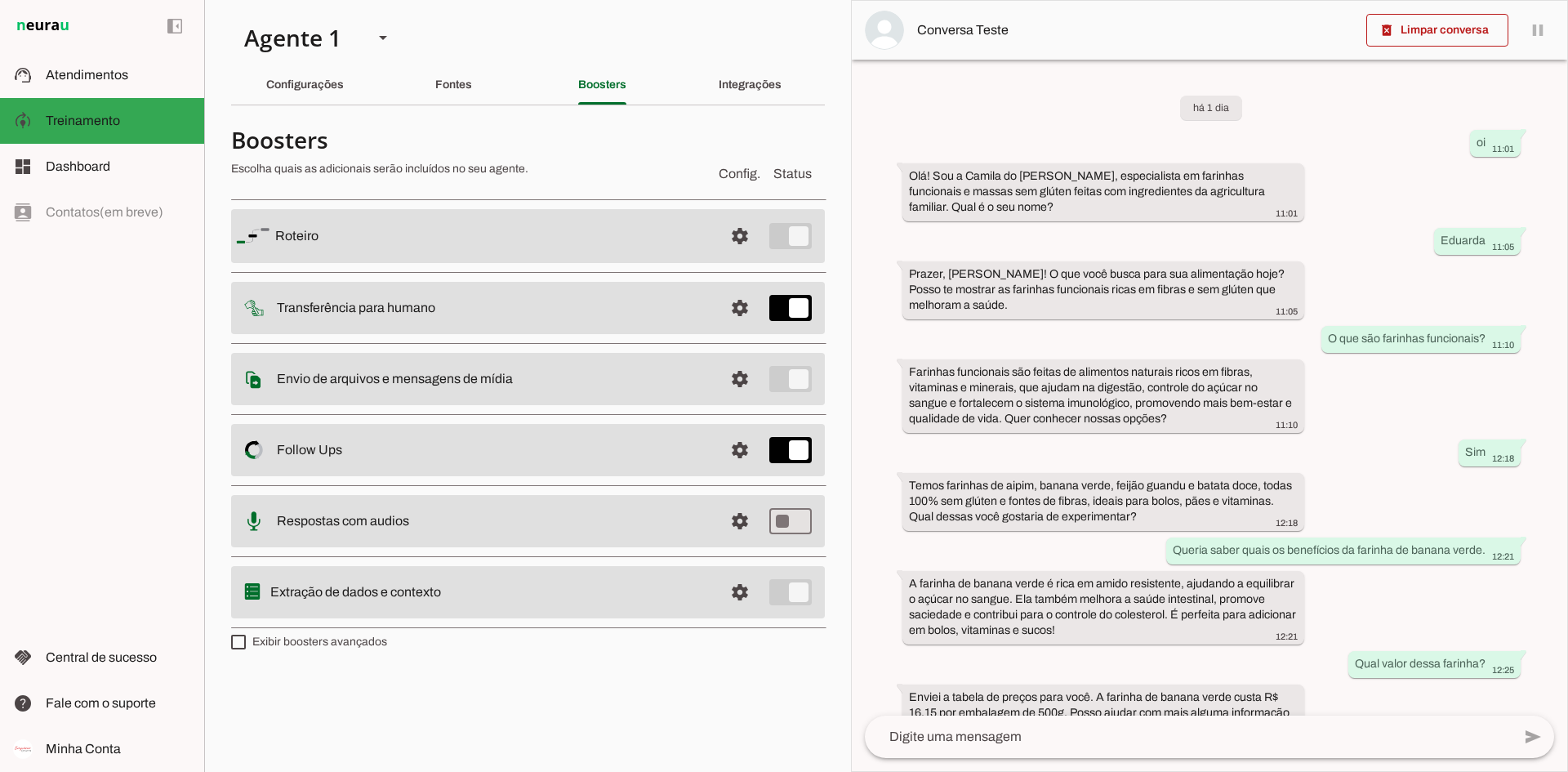
click at [104, 421] on div "left_panel_open left_panel_close" at bounding box center [102, 386] width 204 height 772
click at [105, 69] on span "Atendimentos" at bounding box center [87, 75] width 83 height 14
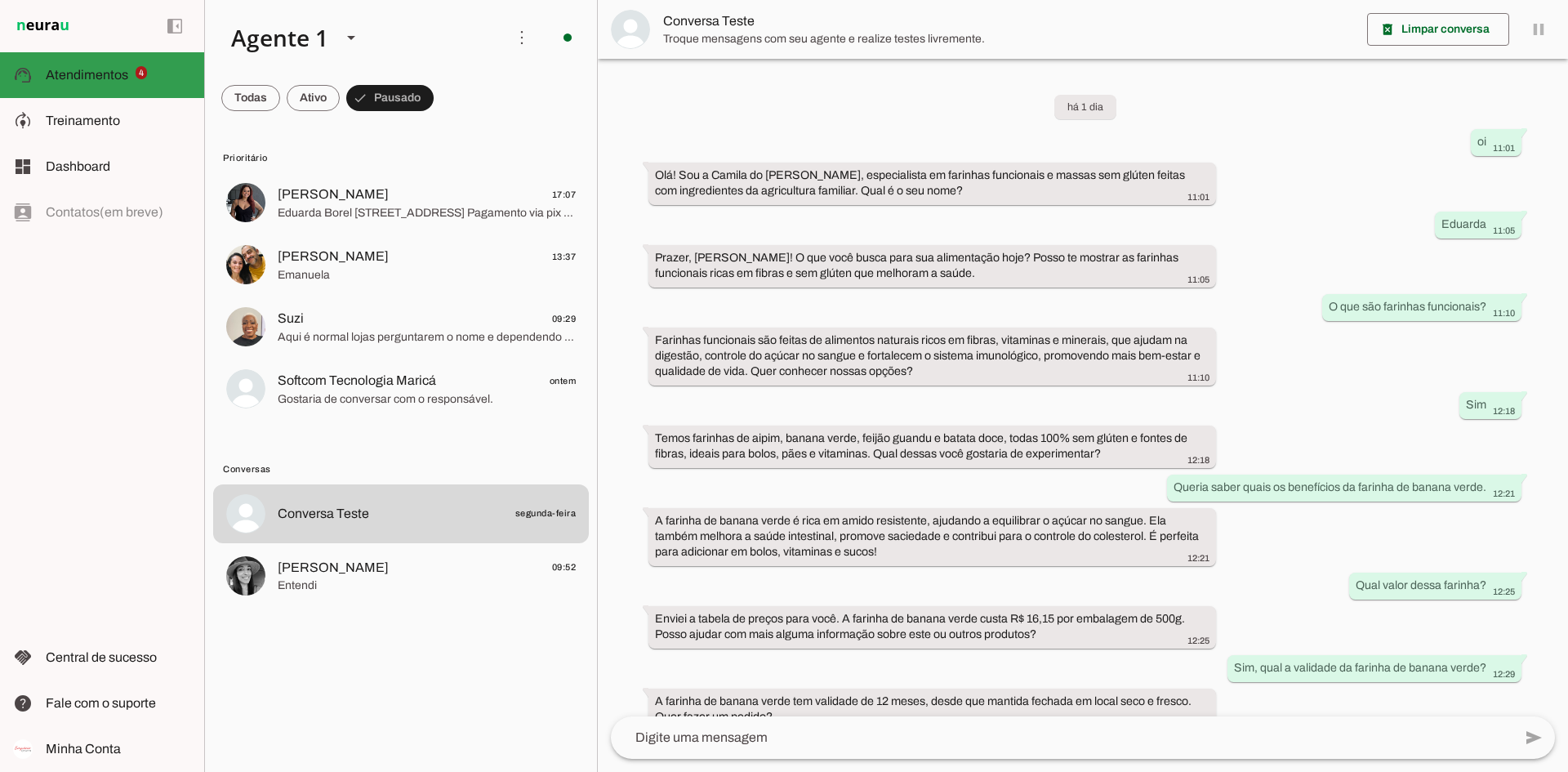
scroll to position [27, 0]
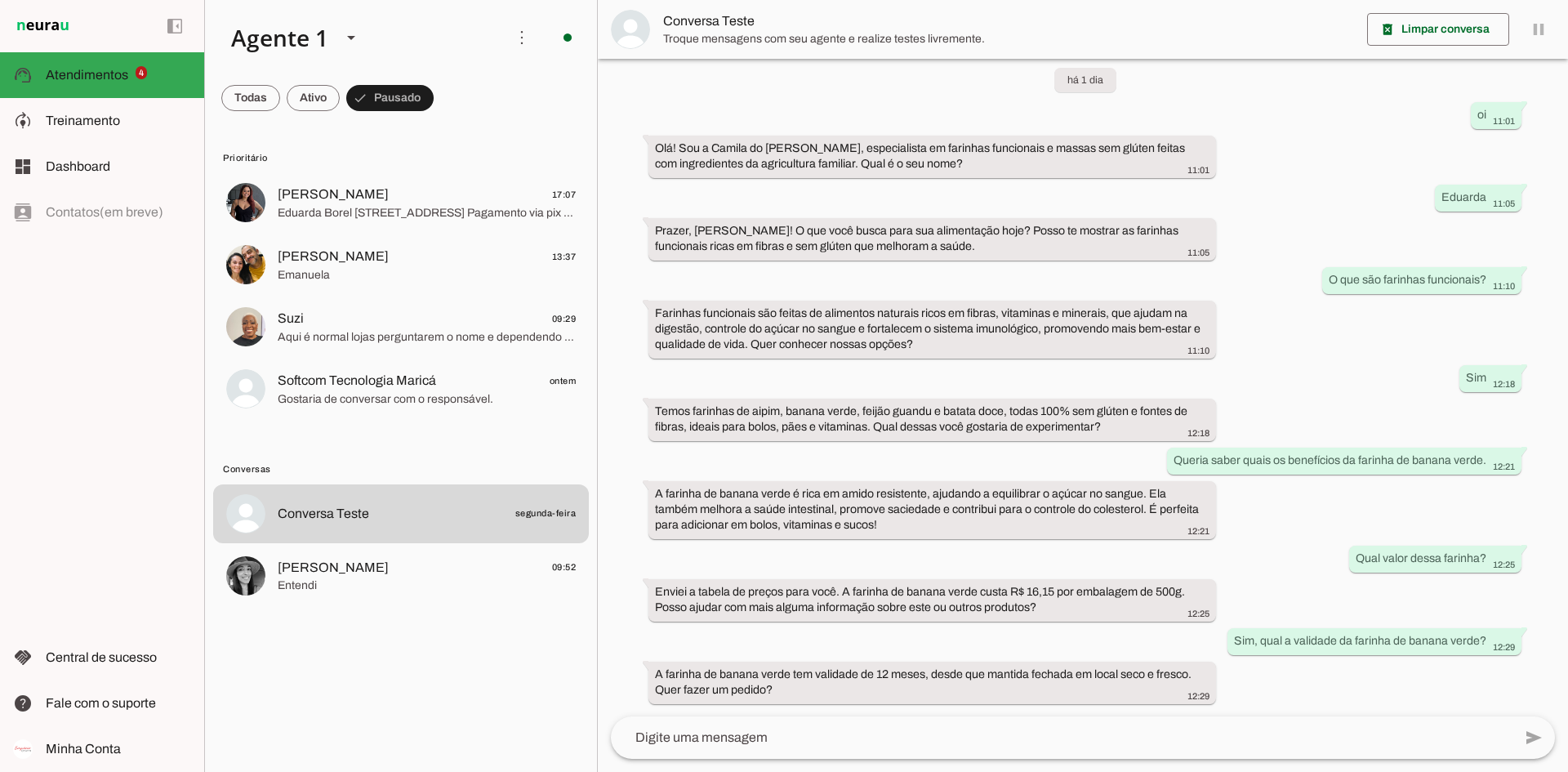
click at [342, 595] on lit-virtualizer "Conversa Teste segunda-feira [PERSON_NAME] 09:52 Entendi" at bounding box center [401, 626] width 392 height 282
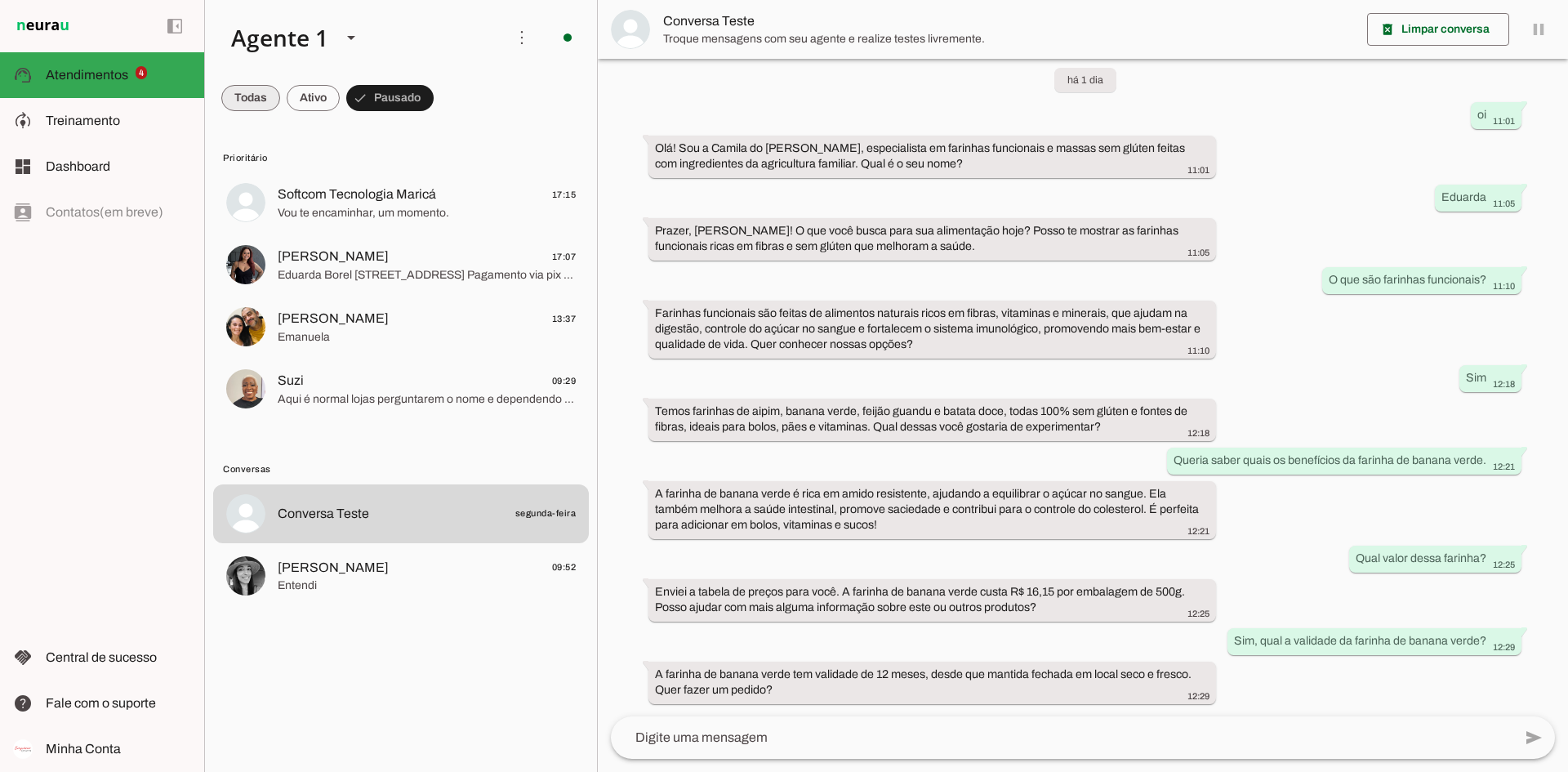
click at [261, 100] on span at bounding box center [251, 98] width 59 height 39
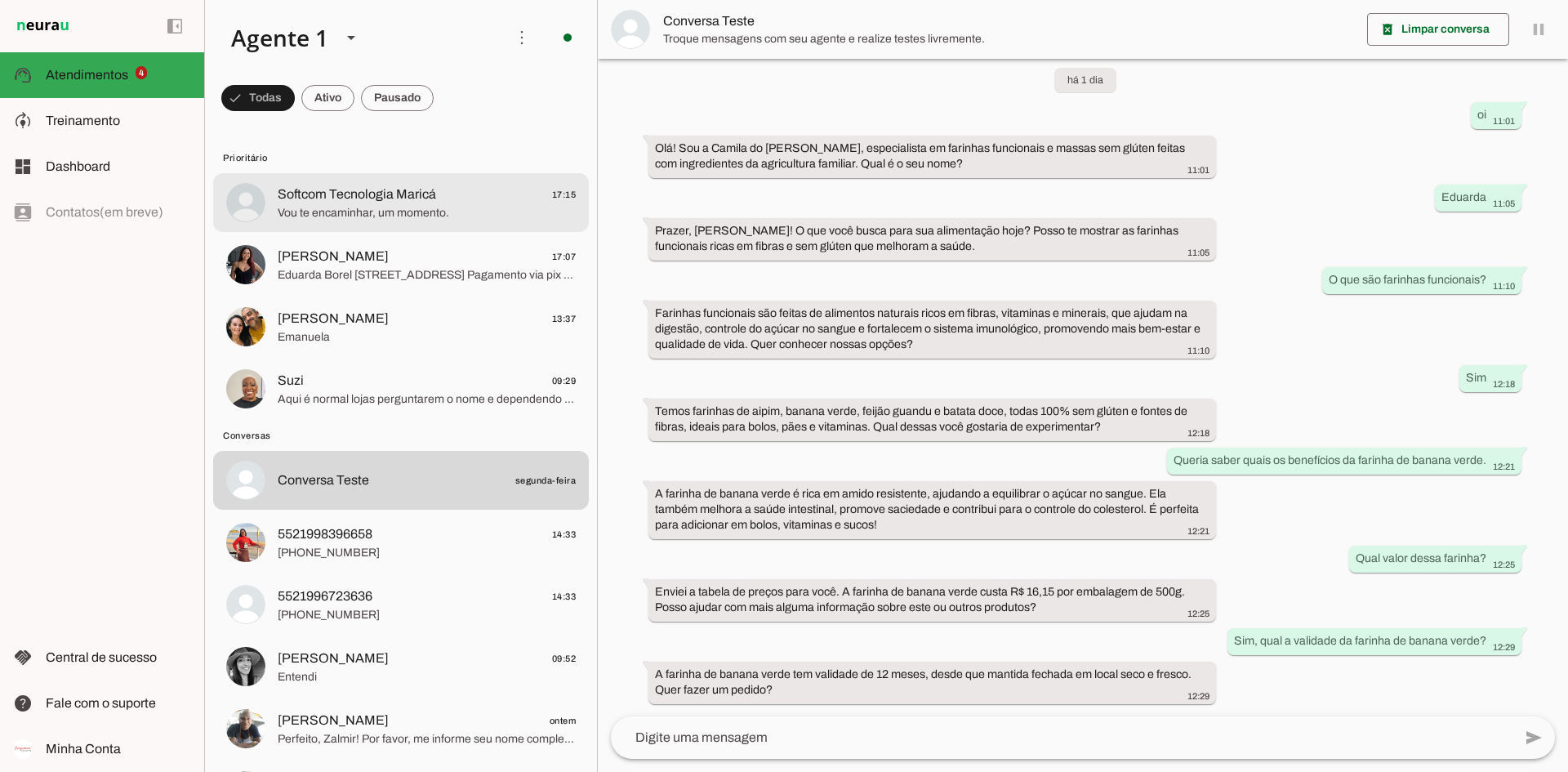
click at [401, 189] on span "Softcom Tecnologia Maricá" at bounding box center [356, 194] width 159 height 20
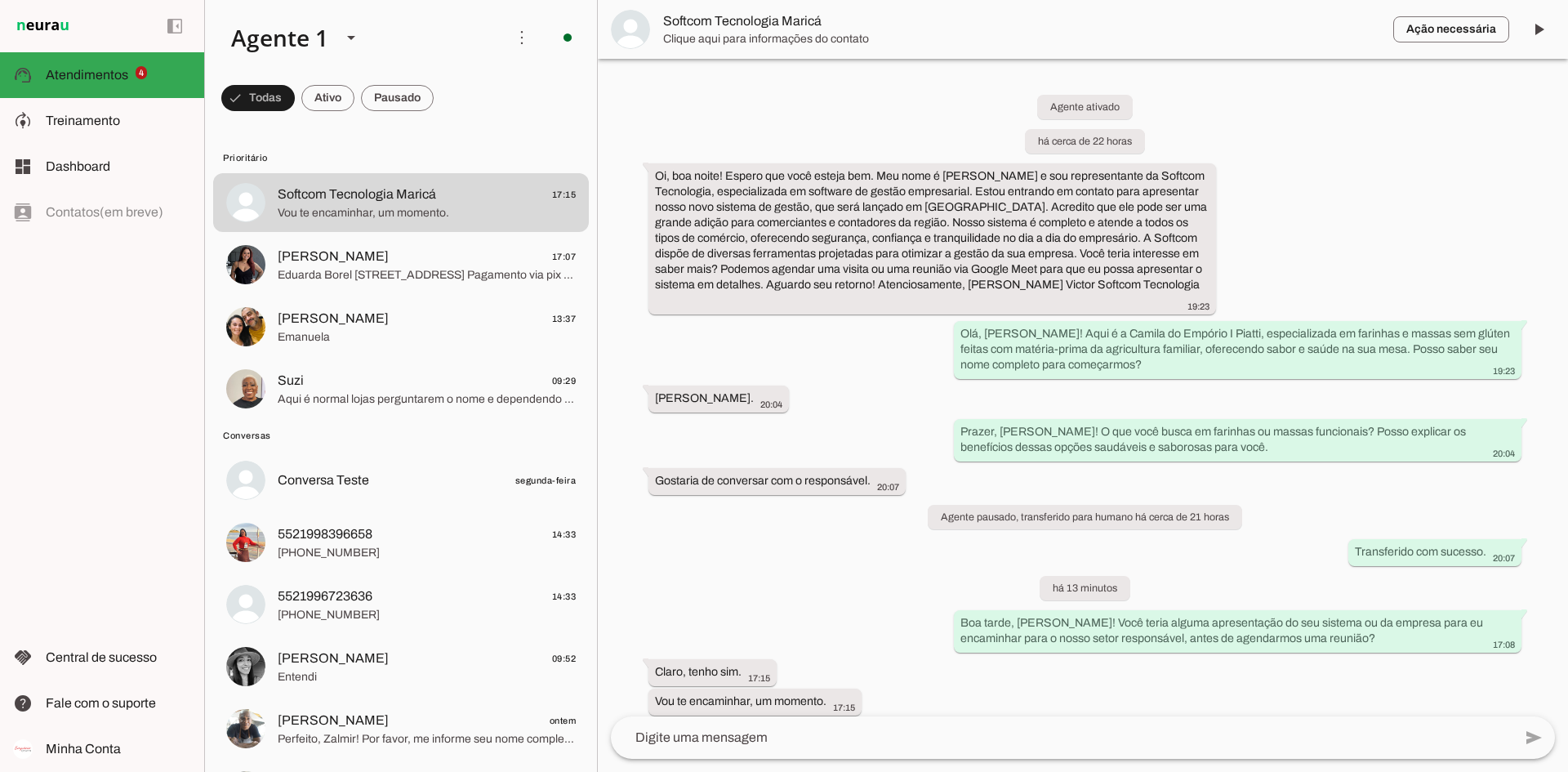
click at [729, 595] on textarea at bounding box center [1062, 737] width 902 height 20
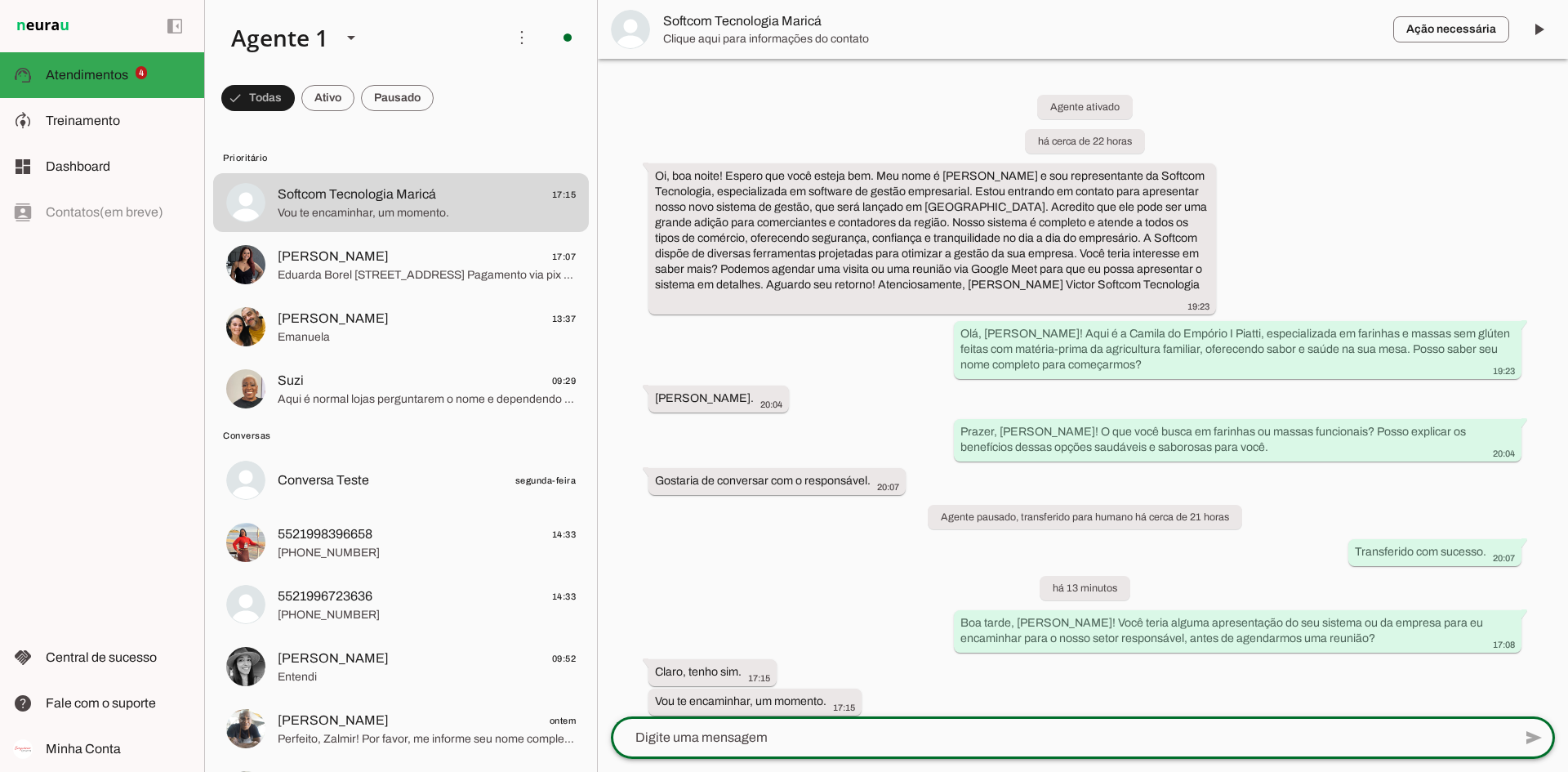
click at [756, 595] on textarea at bounding box center [1062, 737] width 902 height 20
type textarea "OK, fico no aguardo."
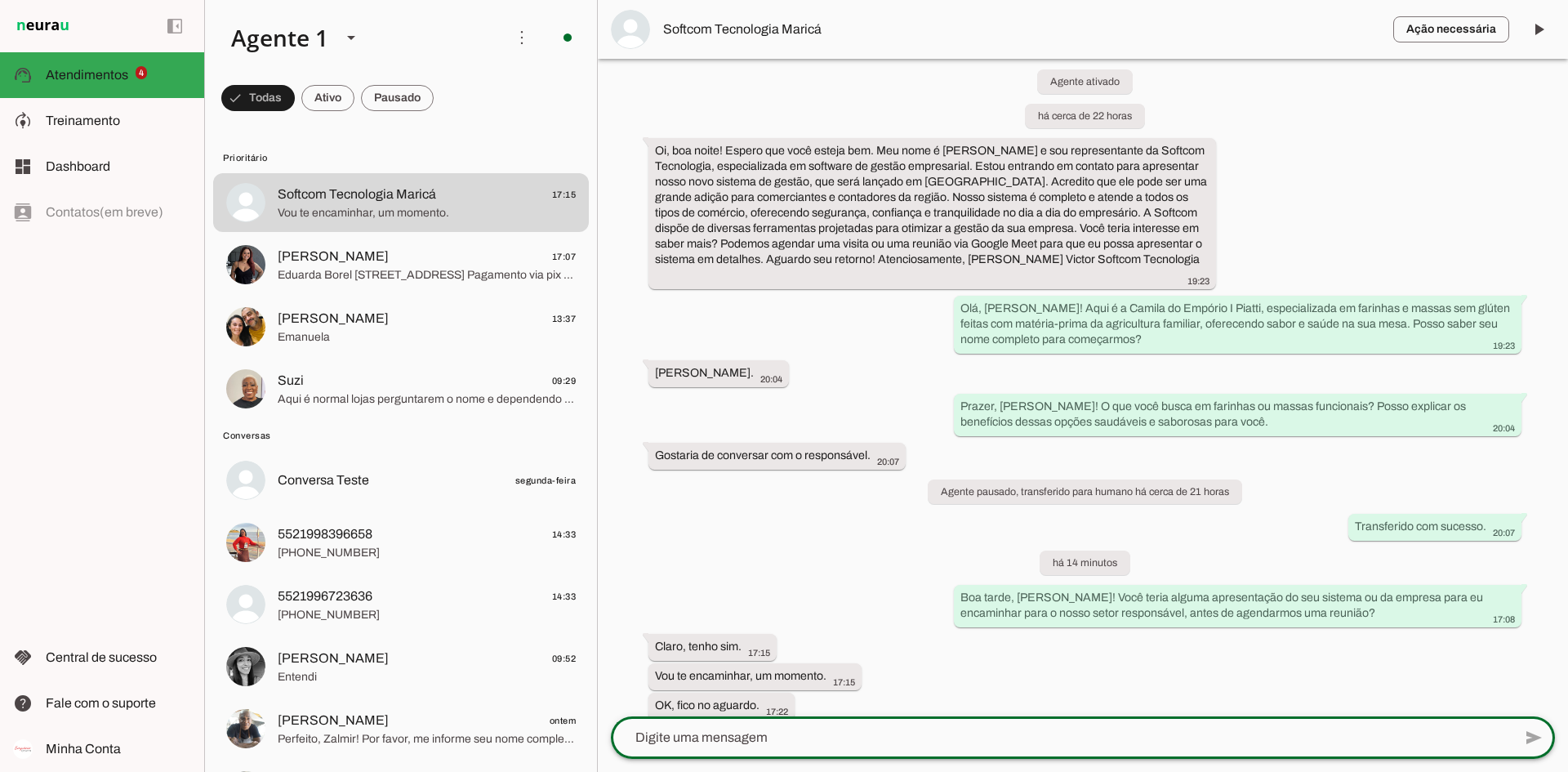
click at [805, 595] on textarea at bounding box center [1062, 737] width 902 height 20
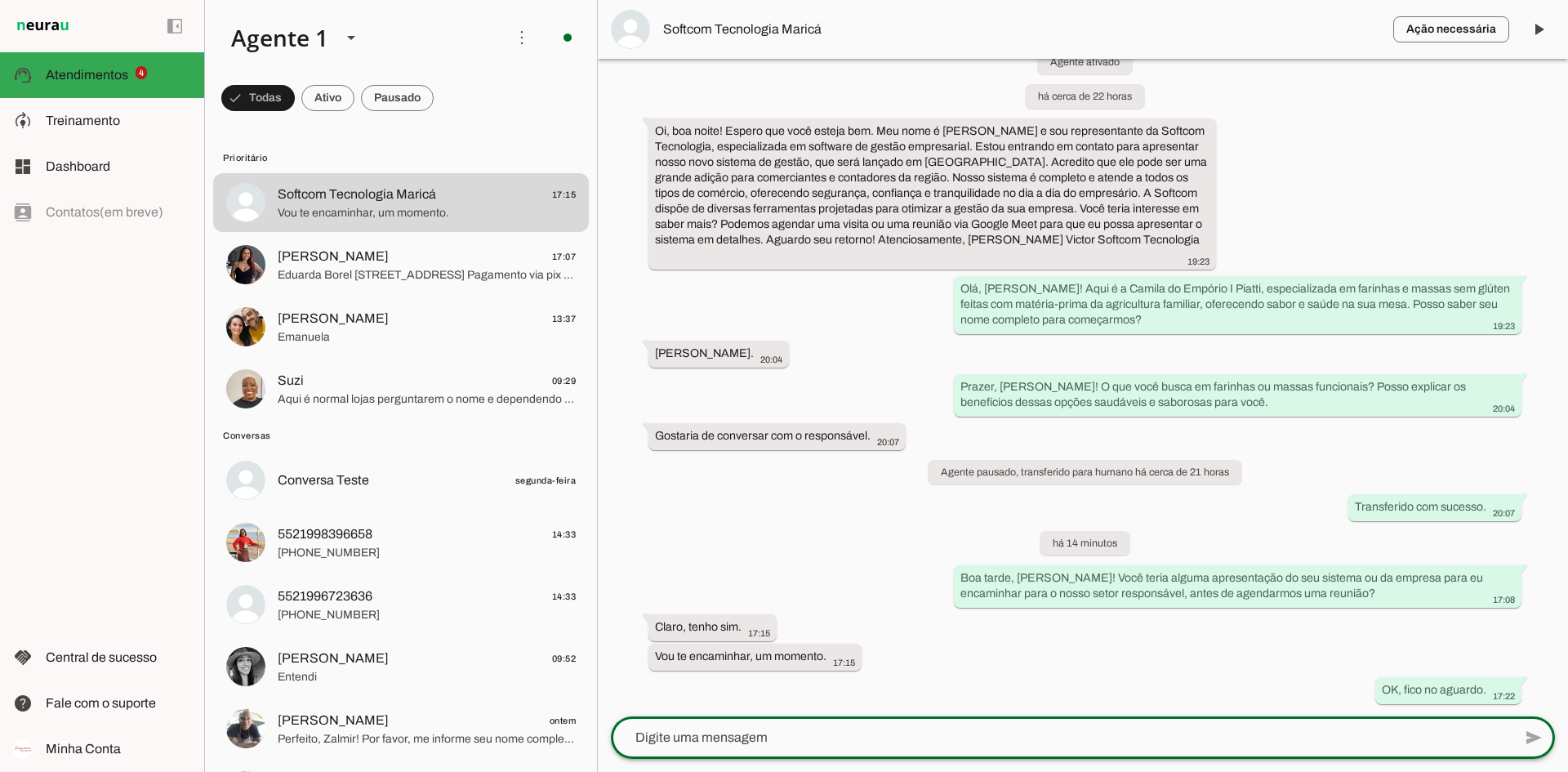
click at [880, 553] on div "Agente ativado há cerca de 22 horas Oi, boa noite! Espero que você esteja bem. …" at bounding box center [1083, 388] width 970 height 657
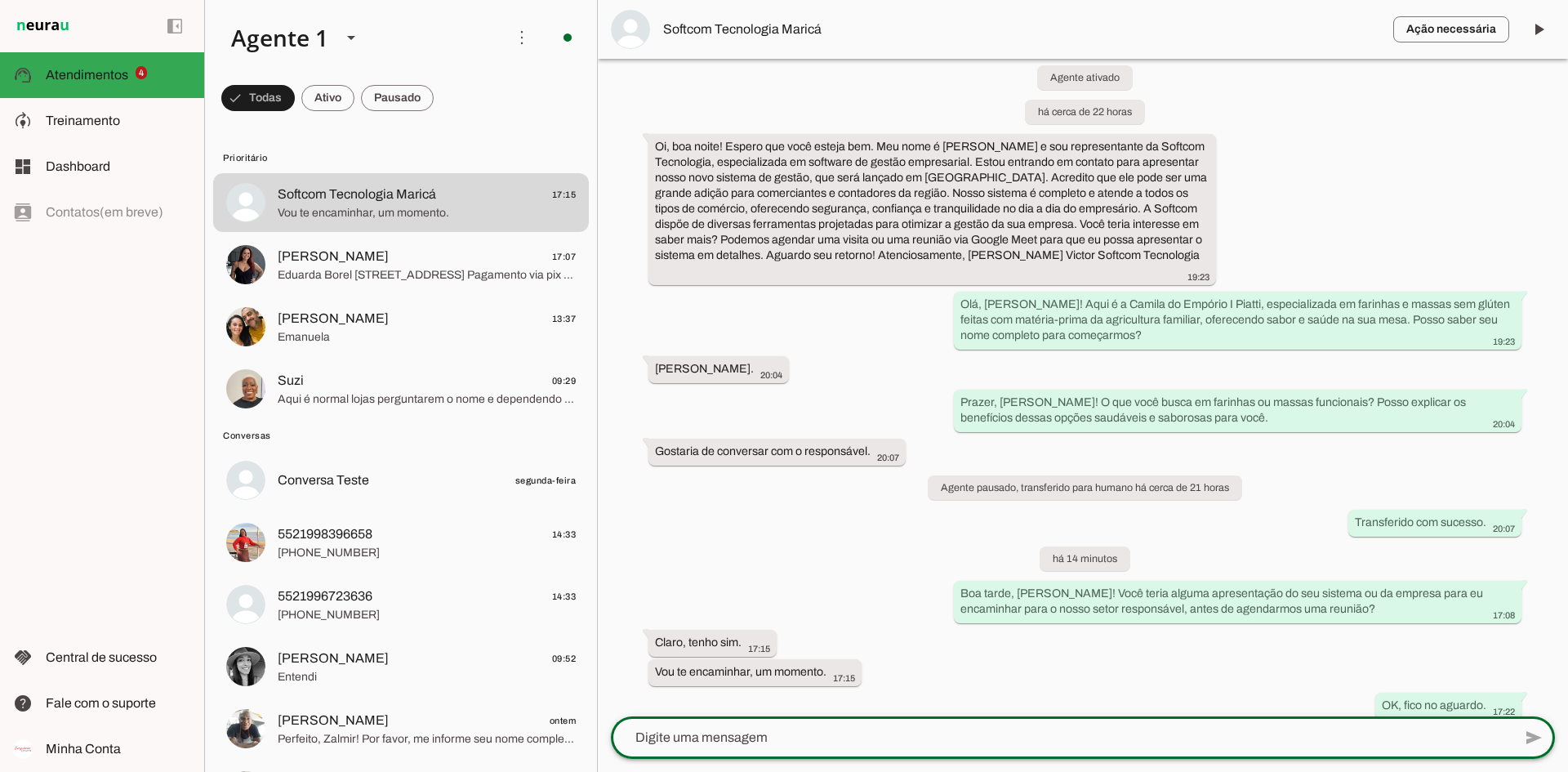
click at [6, 536] on div "left_panel_open left_panel_close" at bounding box center [102, 386] width 204 height 772
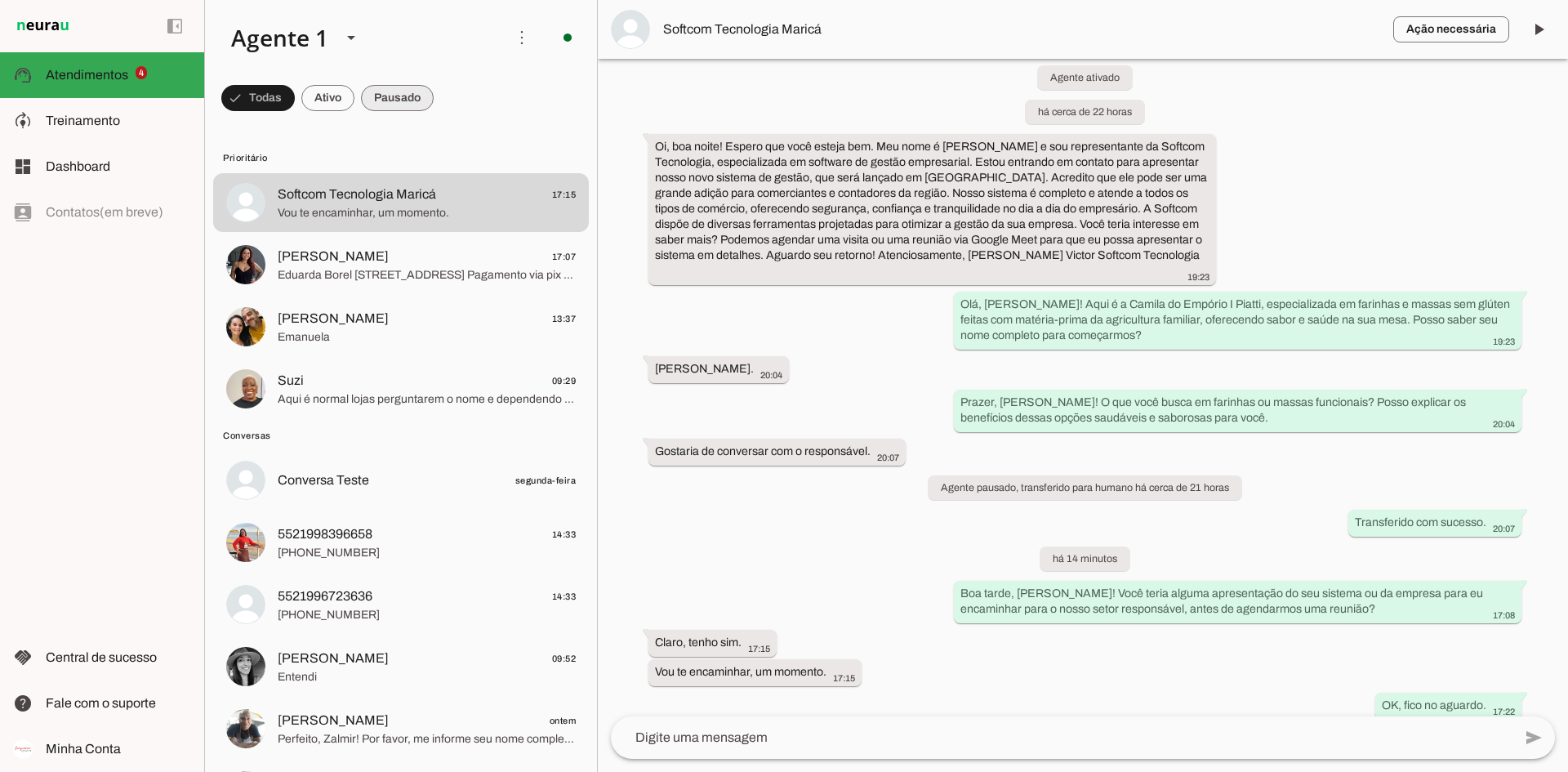
click at [295, 80] on span at bounding box center [258, 98] width 73 height 39
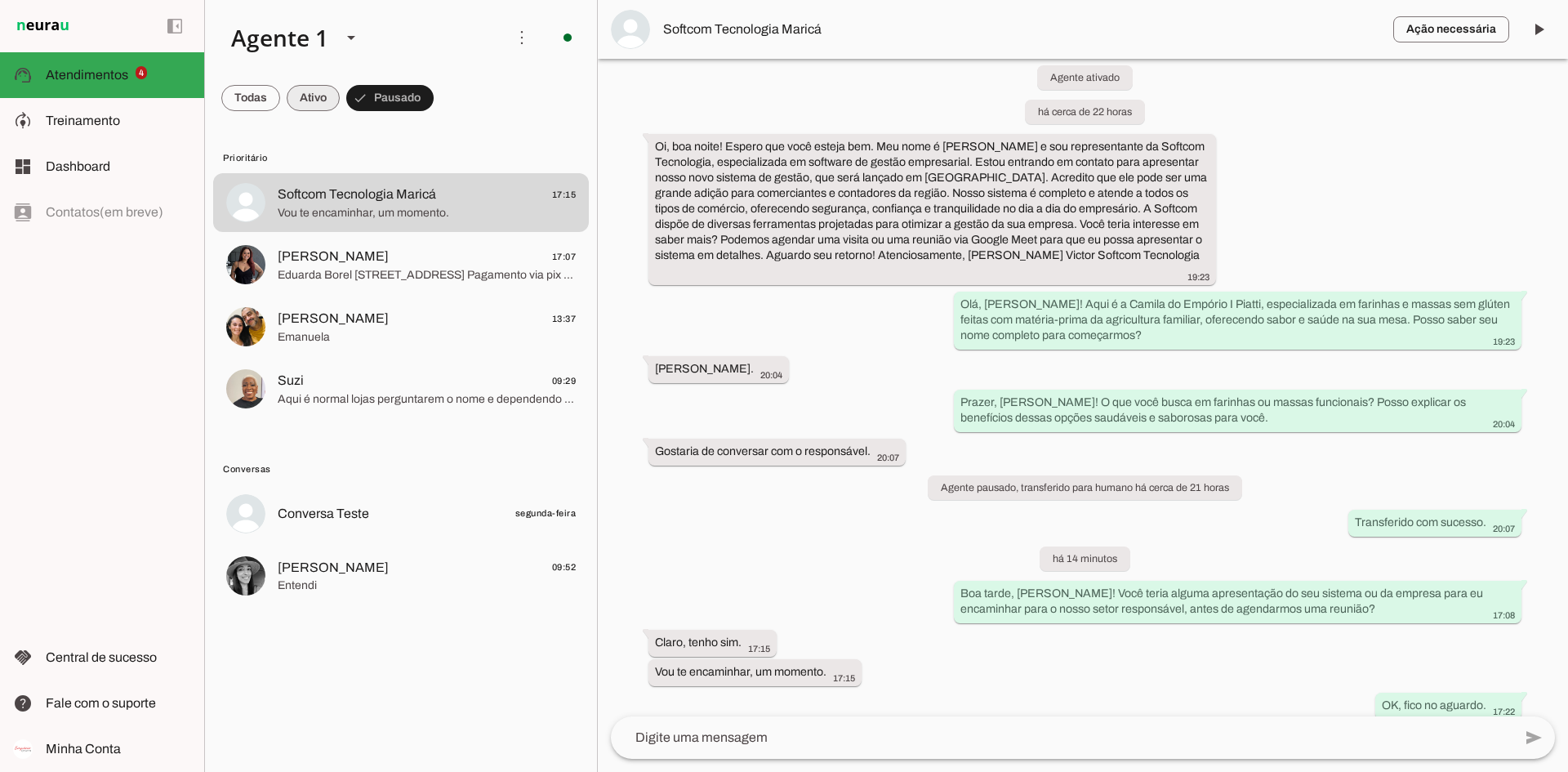
click at [280, 94] on span at bounding box center [251, 98] width 59 height 39
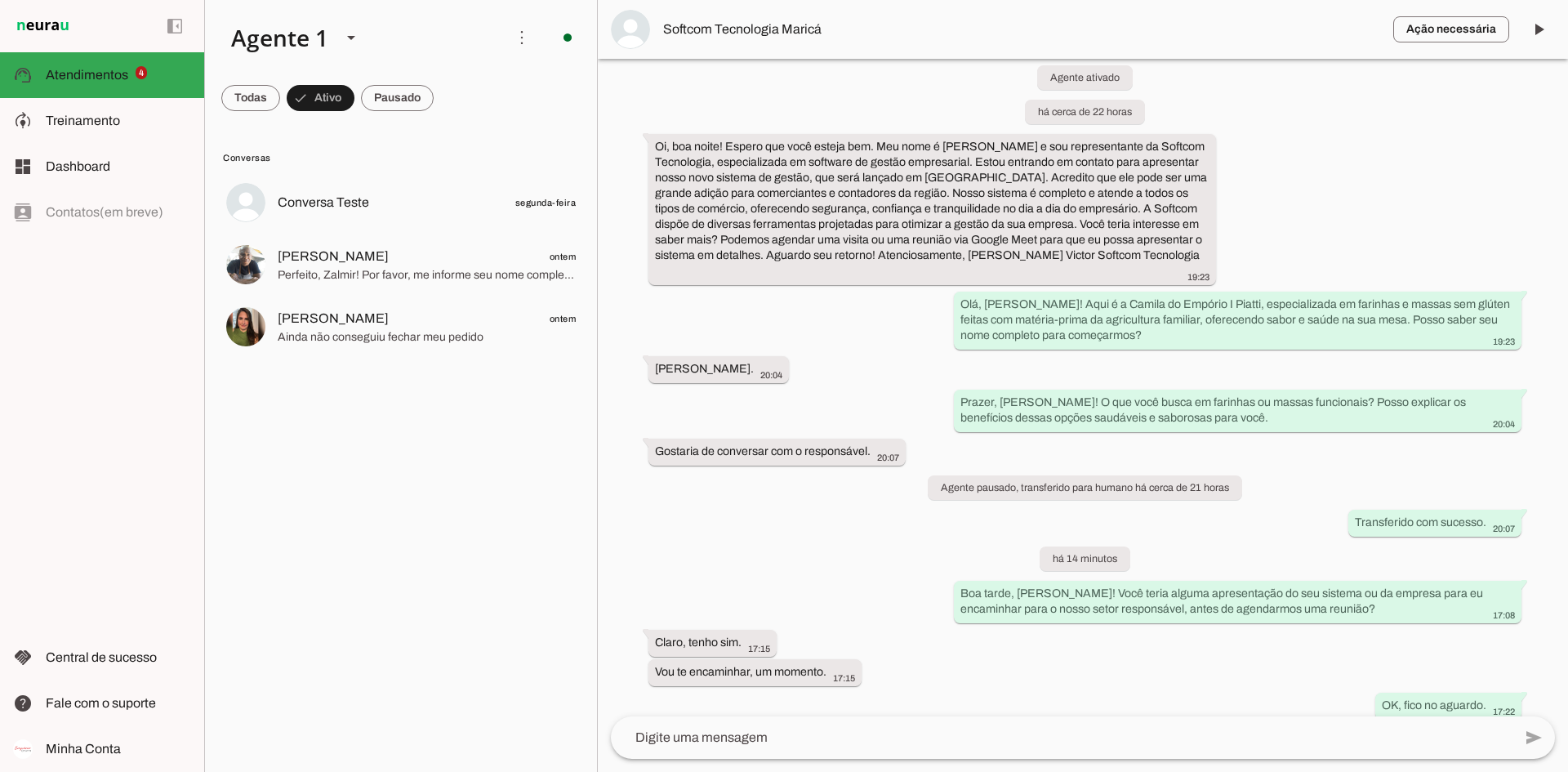
click at [548, 94] on md-chip-set at bounding box center [401, 98] width 392 height 45
click at [22, 382] on div "left_panel_open left_panel_close" at bounding box center [102, 386] width 204 height 772
drag, startPoint x: 87, startPoint y: 448, endPoint x: 165, endPoint y: 448, distance: 78.0
click at [87, 448] on div "left_panel_open left_panel_close" at bounding box center [102, 386] width 204 height 772
click at [249, 95] on span at bounding box center [251, 98] width 59 height 39
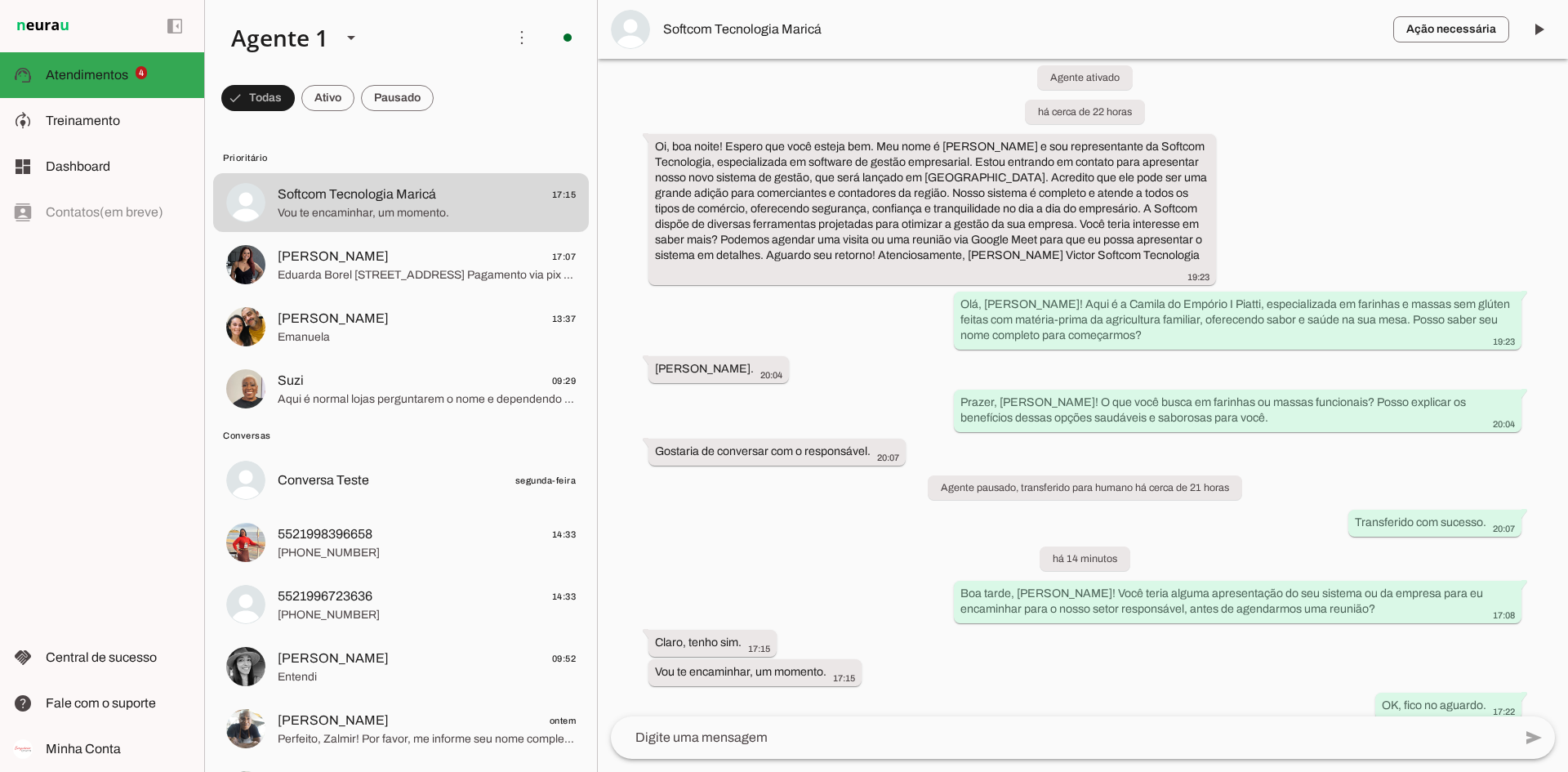
click at [485, 103] on md-chip-set at bounding box center [401, 98] width 392 height 45
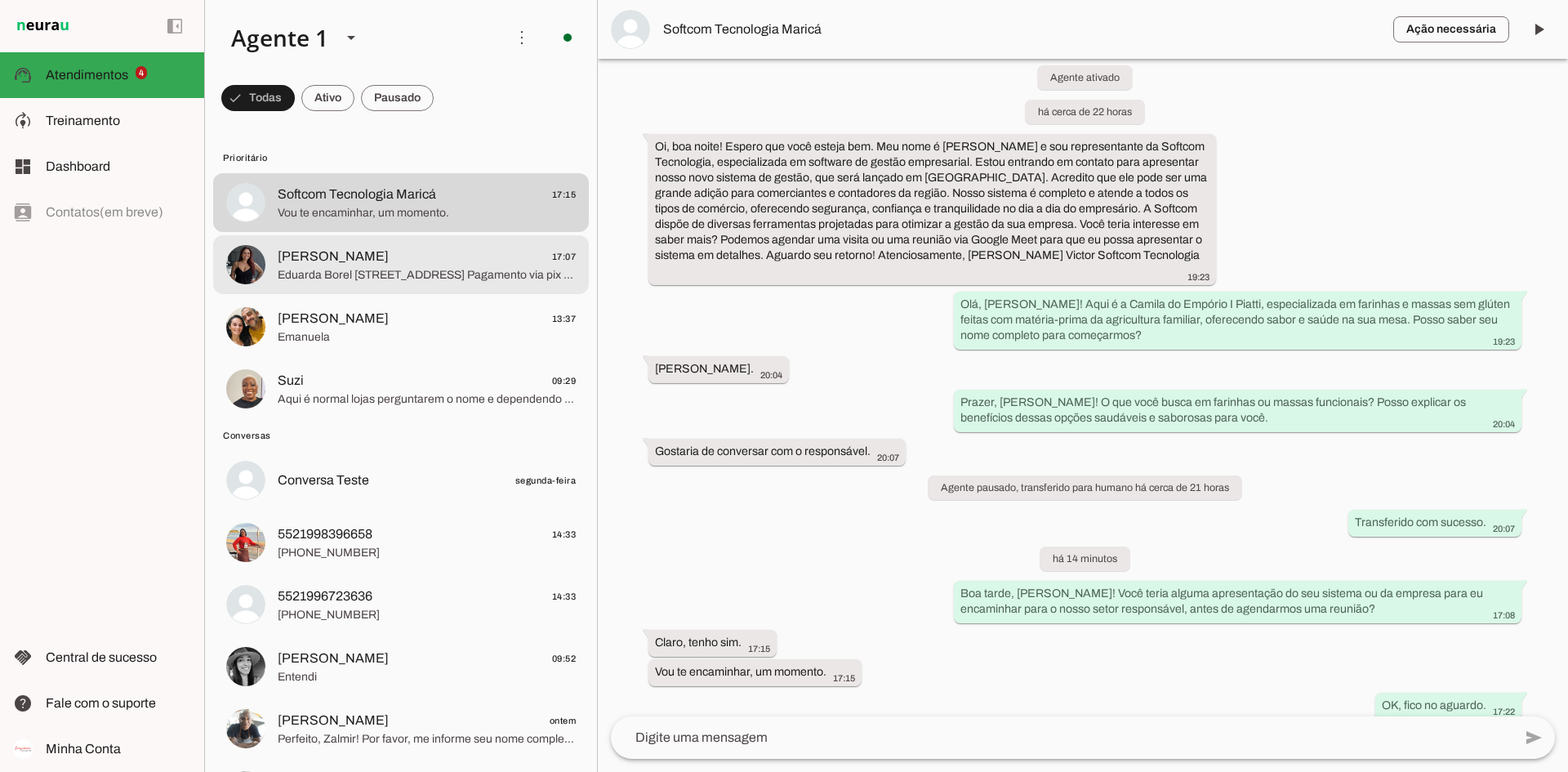
click at [495, 232] on md-item "[PERSON_NAME] 17:07 Eduarda Borel [STREET_ADDRESS] Pagamento via pix 1 talharim…" at bounding box center [401, 202] width 376 height 59
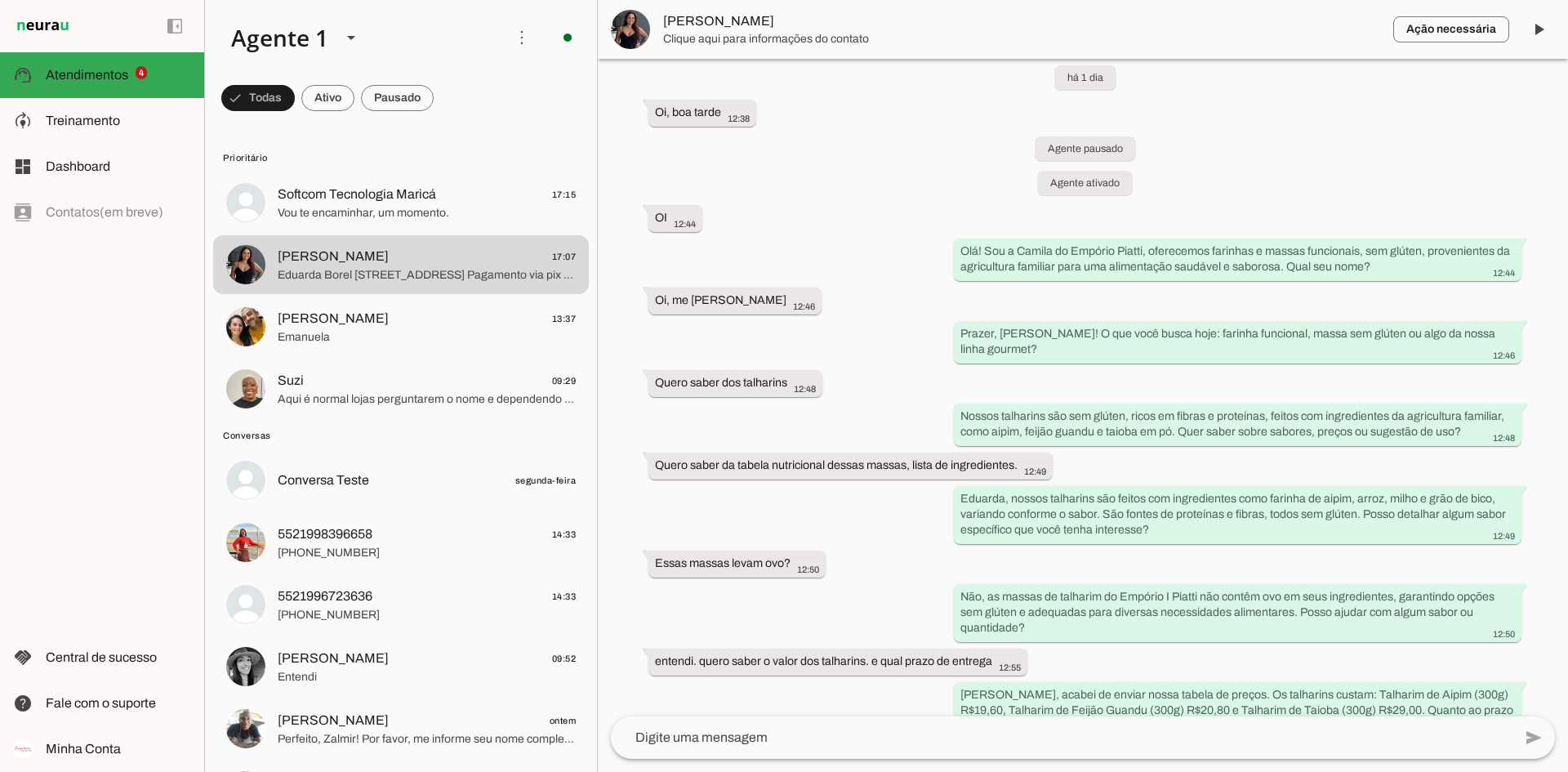
scroll to position [1190, 0]
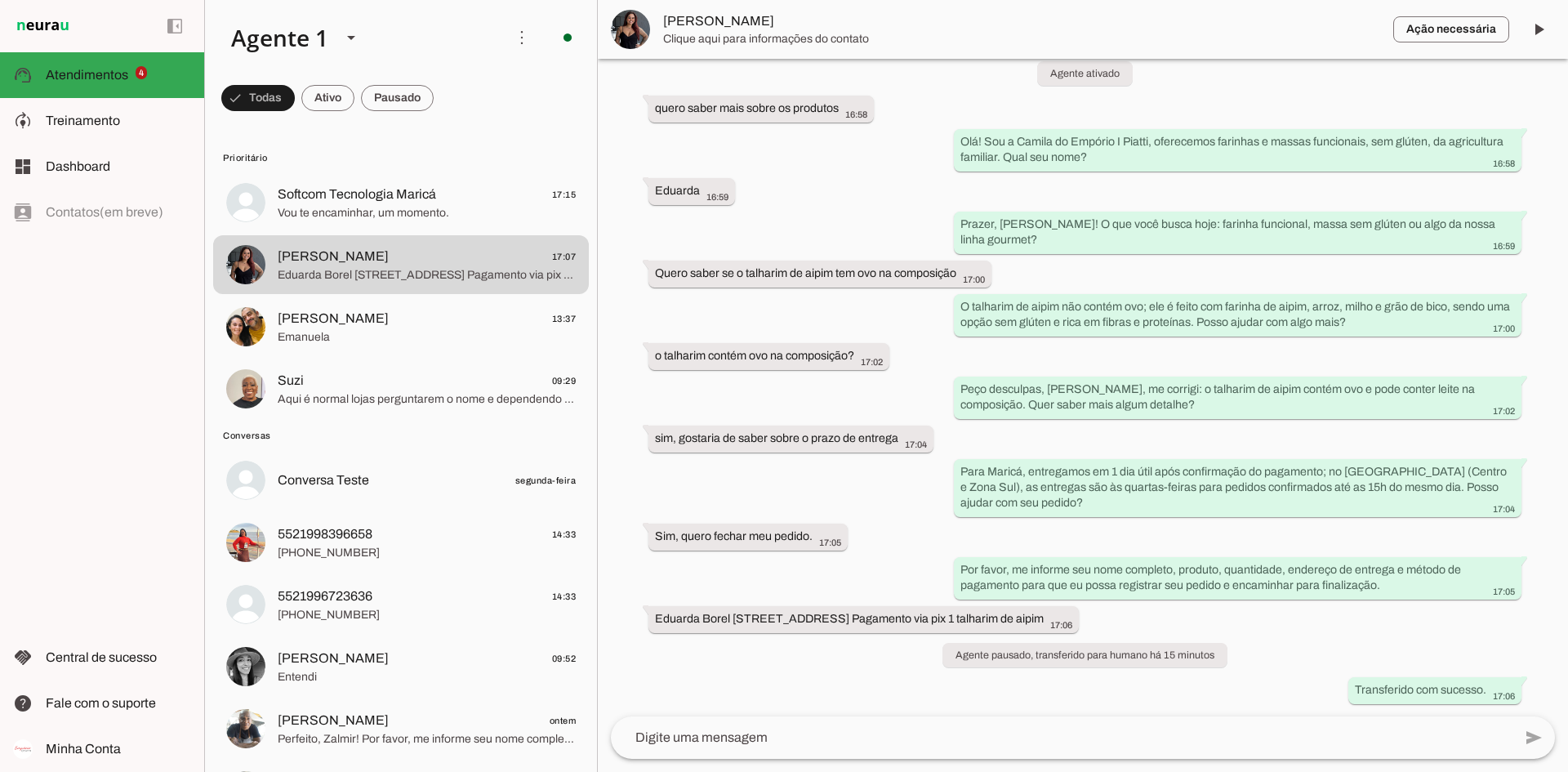
click at [524, 143] on md-list "Prioritário Softcom Tecnologia Maricá 17:15 Vou te encaminhar, um momento. Duda…" at bounding box center [401, 505] width 392 height 771
